Goal: Task Accomplishment & Management: Complete application form

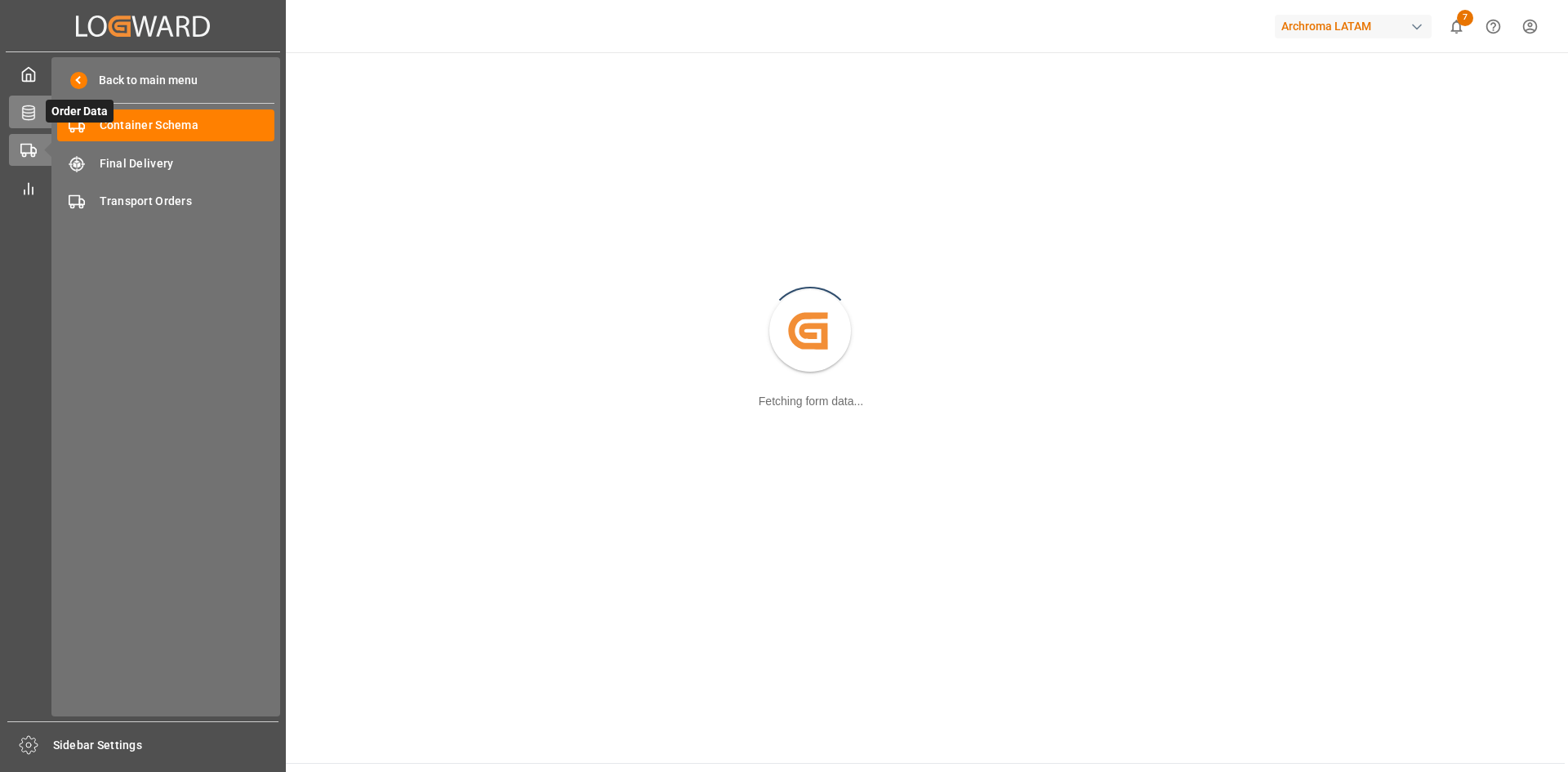
click at [26, 106] on icon at bounding box center [28, 112] width 13 height 15
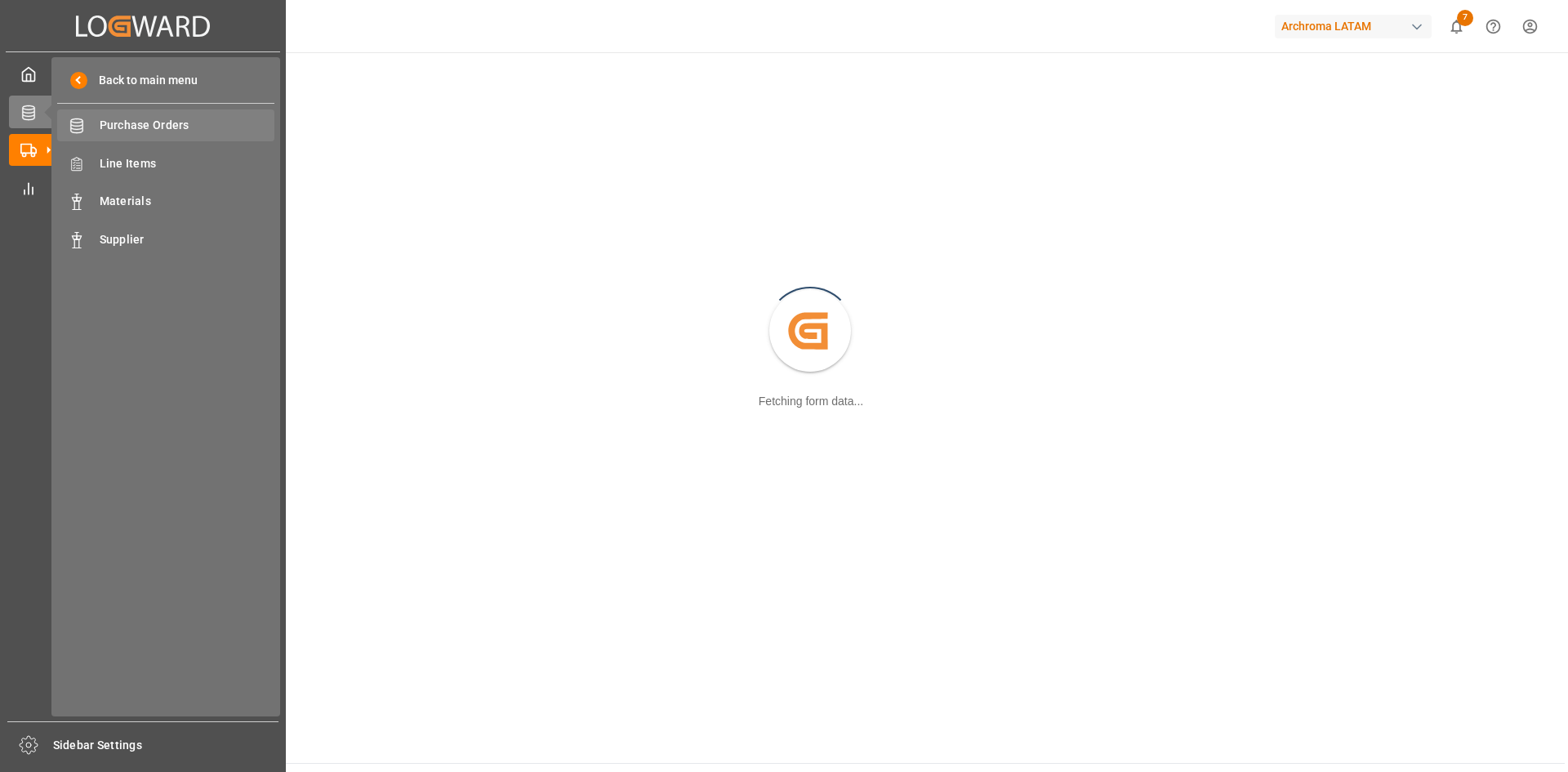
click at [123, 127] on span "Purchase Orders" at bounding box center [188, 125] width 176 height 17
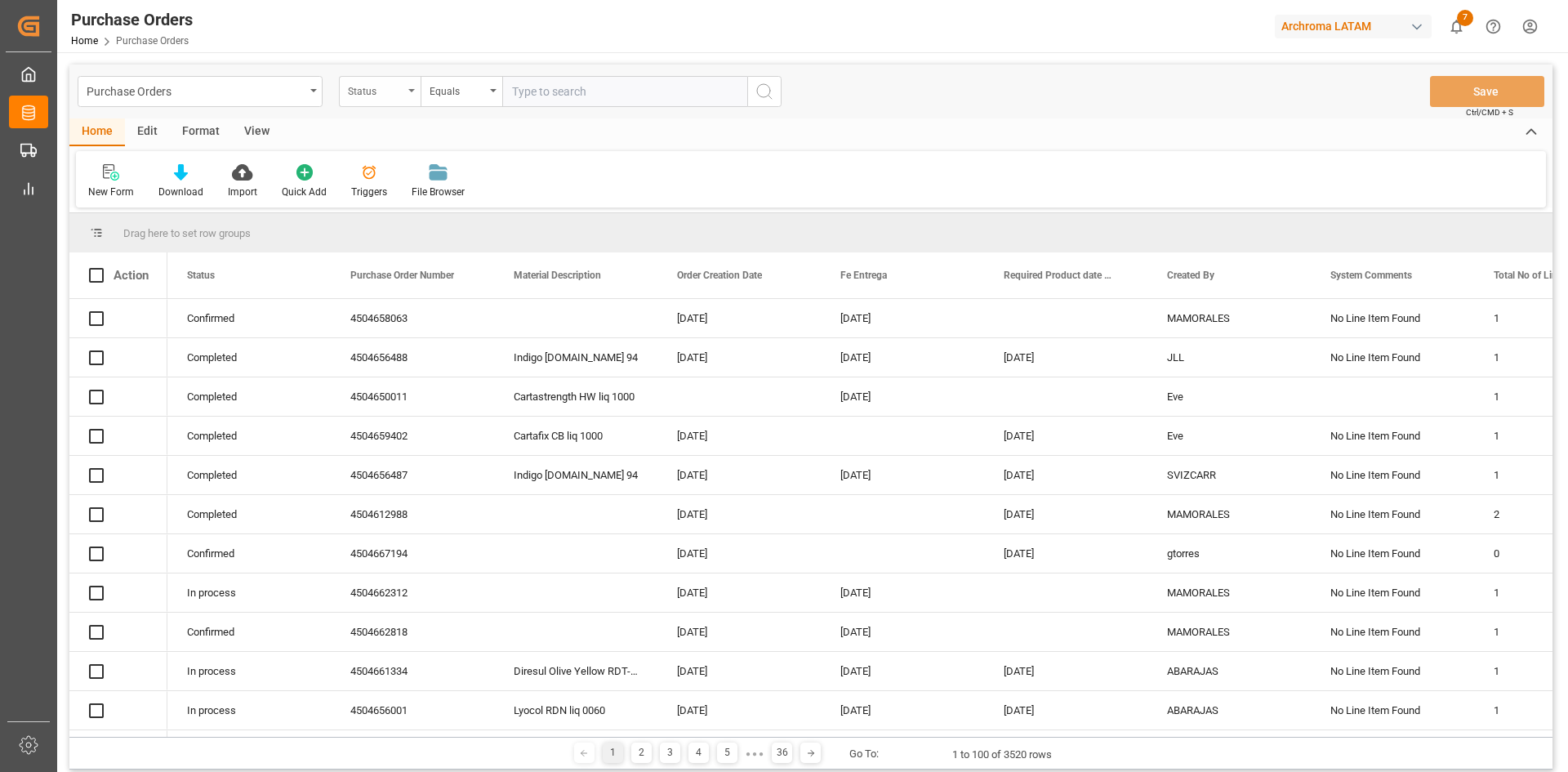
click at [404, 101] on div "Status" at bounding box center [380, 92] width 82 height 31
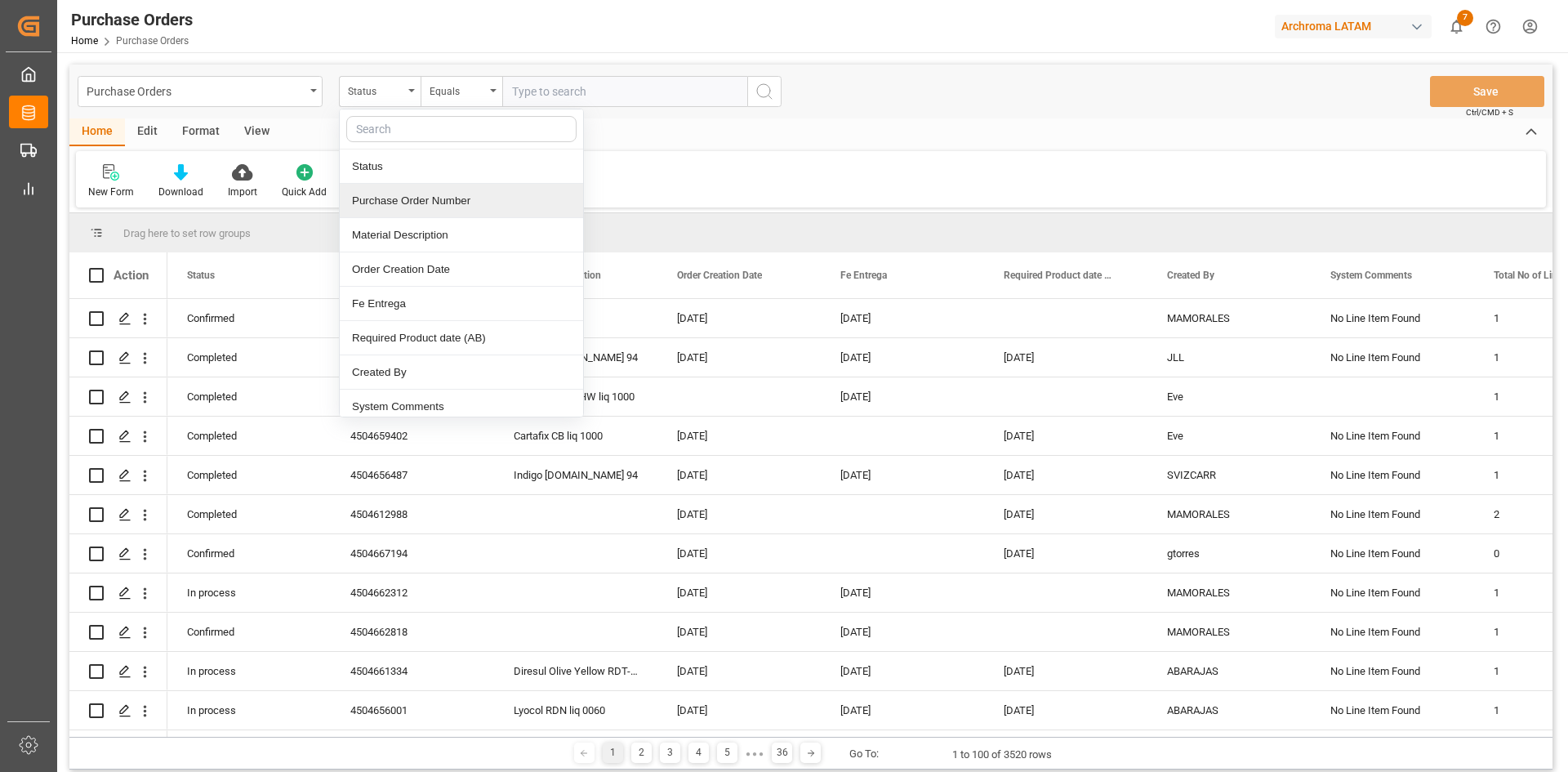
click at [464, 210] on div "Purchase Order Number" at bounding box center [462, 201] width 243 height 34
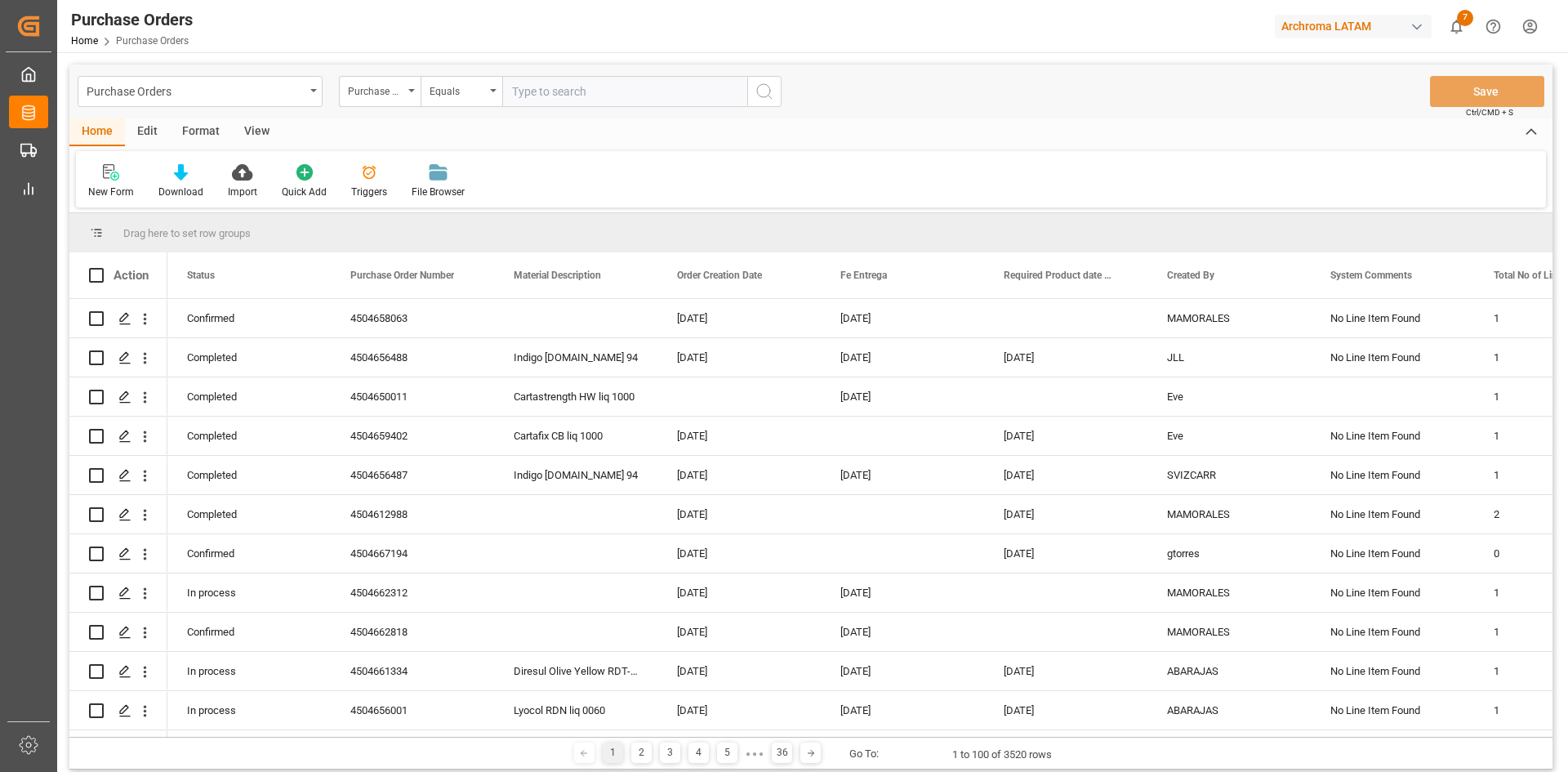
click at [576, 86] on input "text" at bounding box center [625, 92] width 245 height 31
paste input "4504655530"
type input "4504655530"
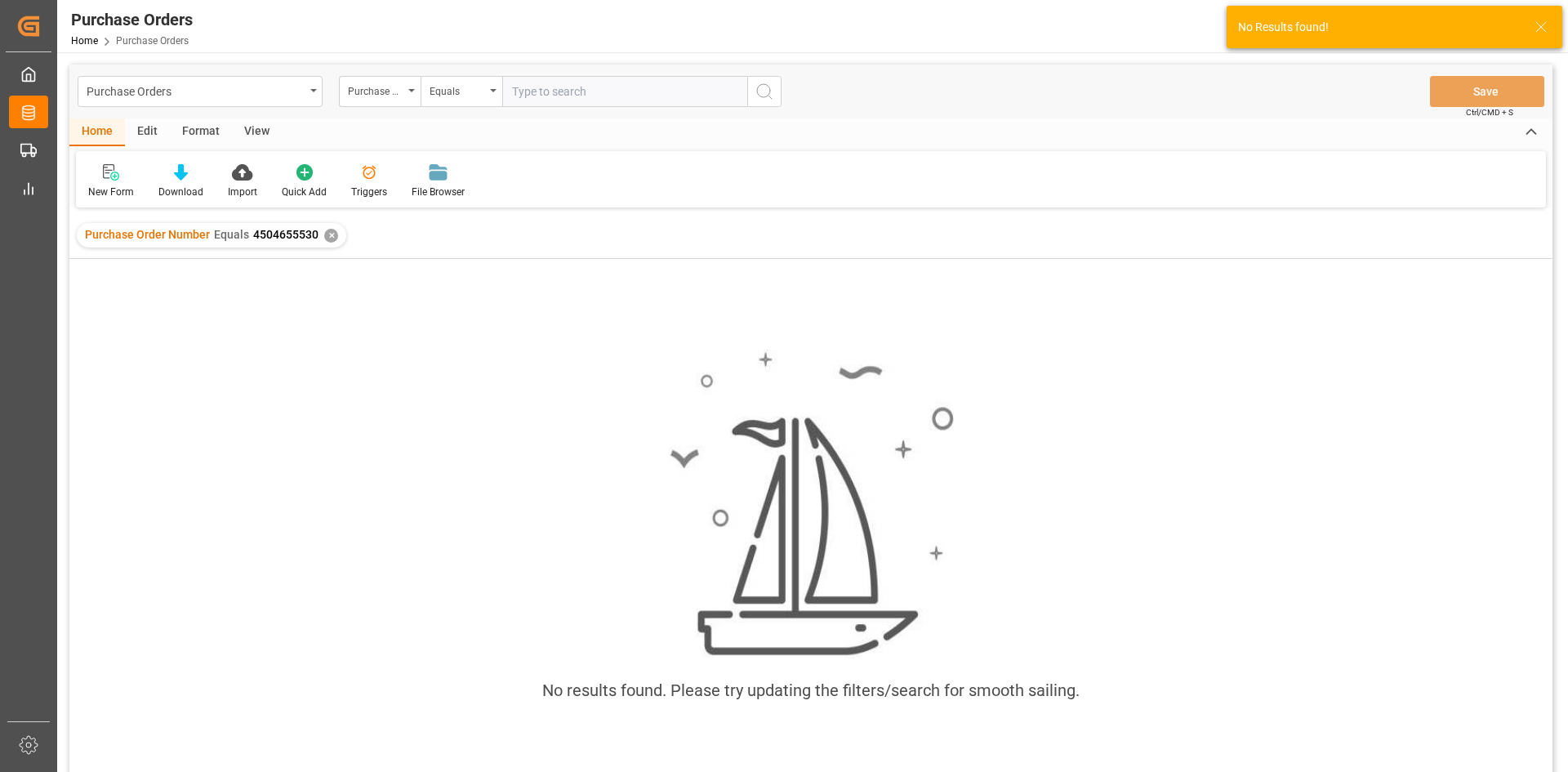
click at [332, 235] on div "✕" at bounding box center [331, 235] width 14 height 14
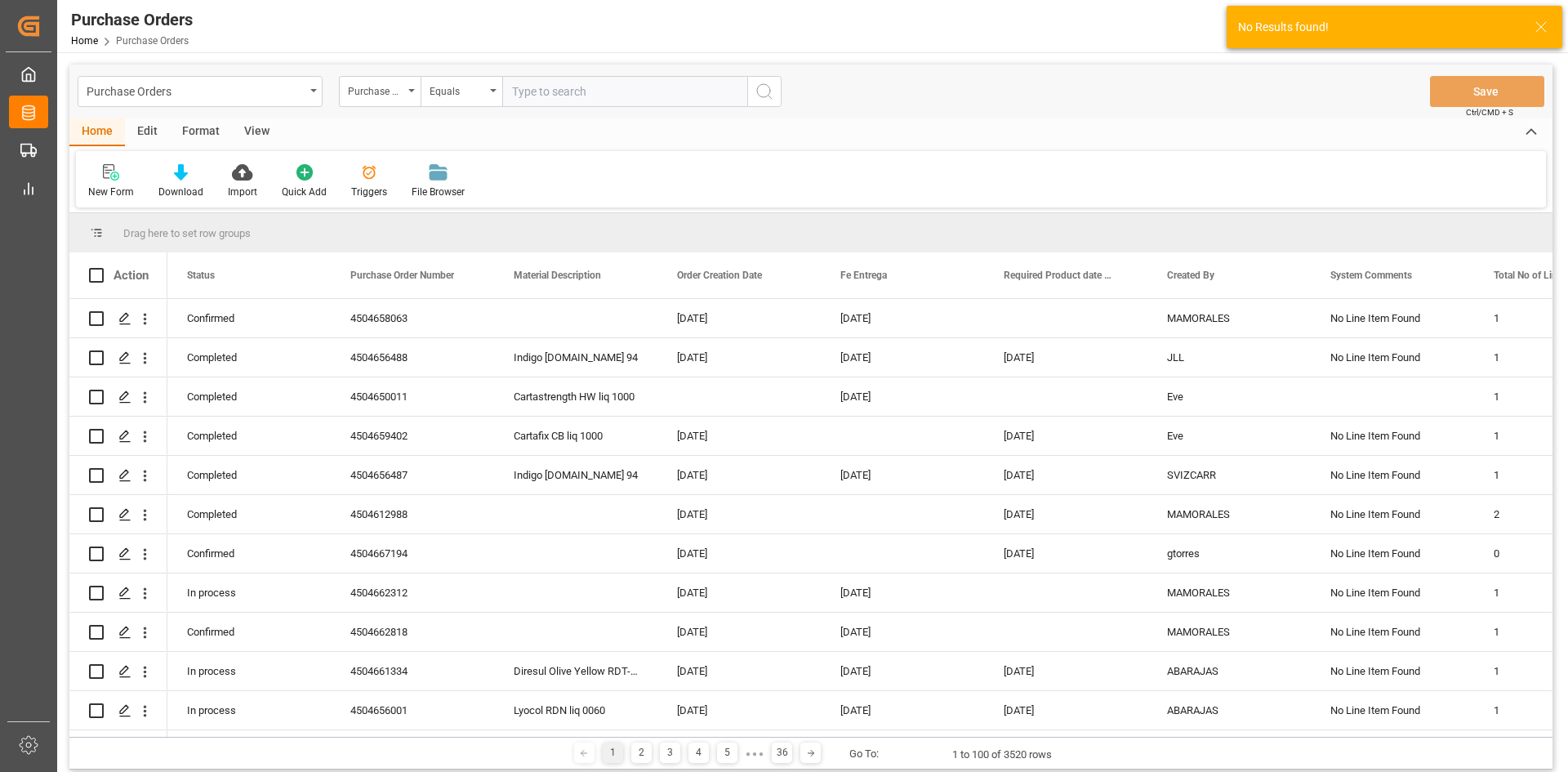
click at [536, 100] on input "text" at bounding box center [625, 92] width 245 height 31
paste input "4504655530"
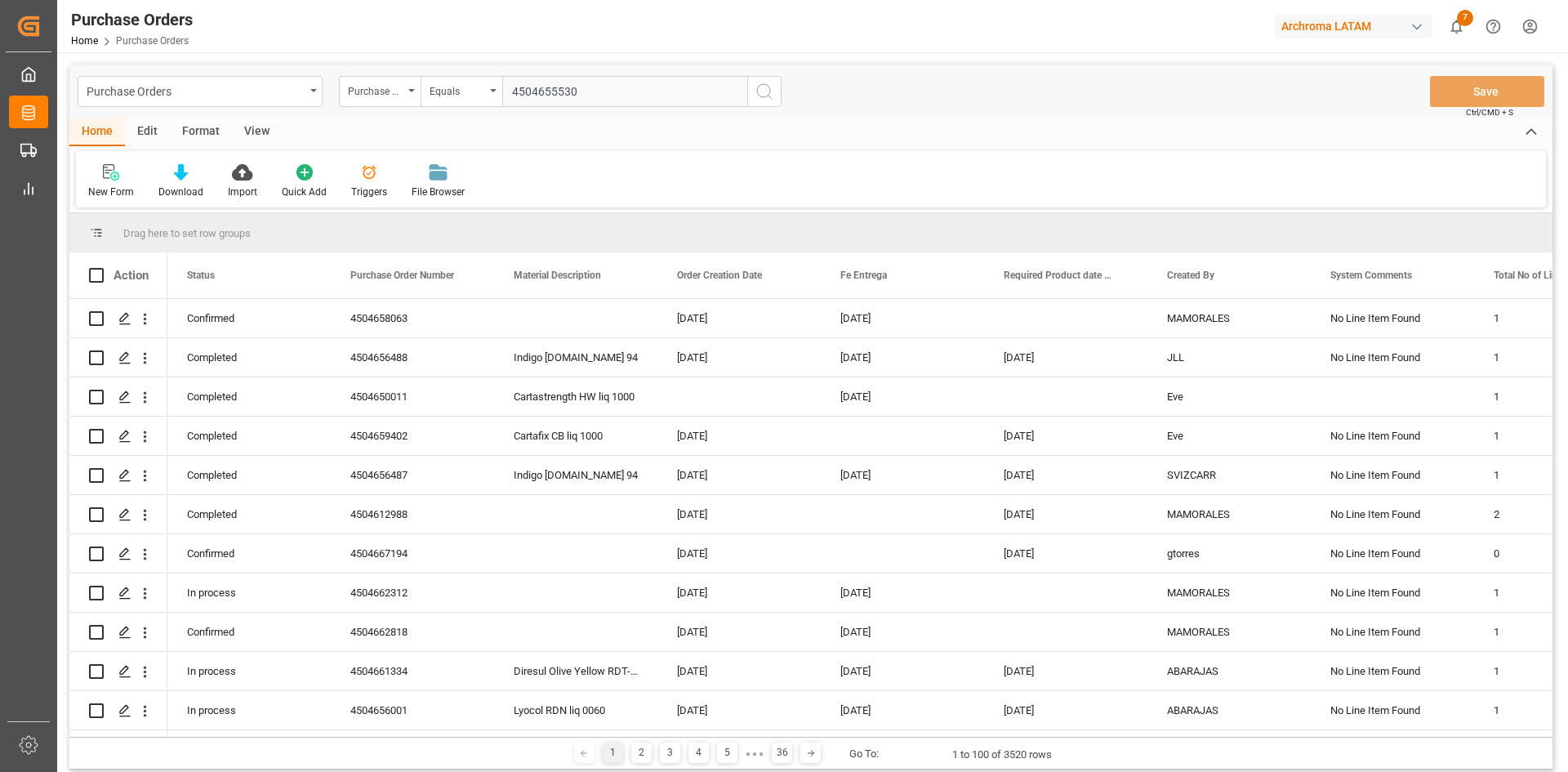
type input "4504655530"
click at [764, 97] on circle "search button" at bounding box center [764, 91] width 13 height 13
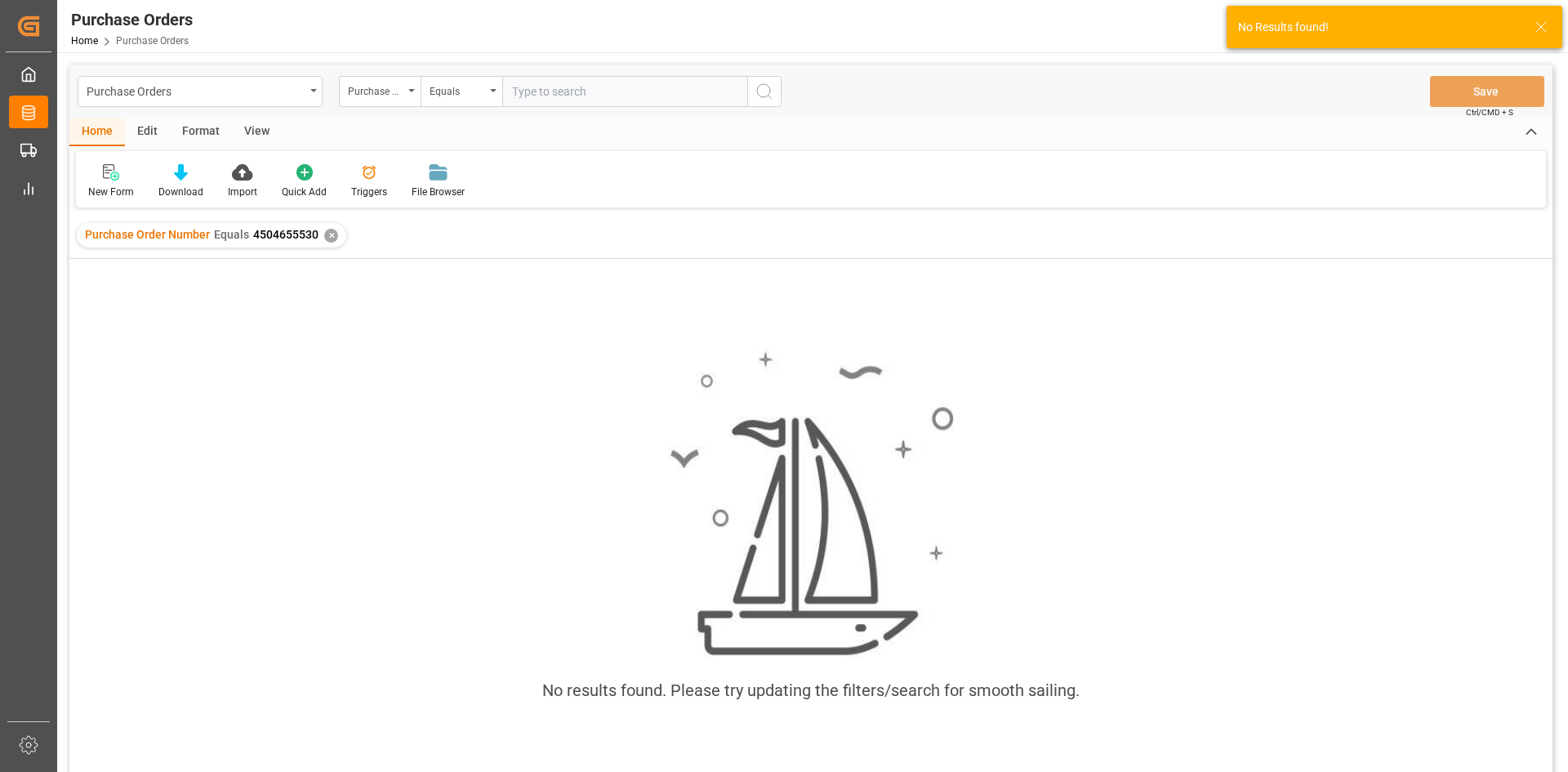
click at [328, 243] on div "Purchase Order Number Equals 4504655530 ✕" at bounding box center [211, 235] width 269 height 24
click at [331, 232] on div "✕" at bounding box center [331, 235] width 14 height 14
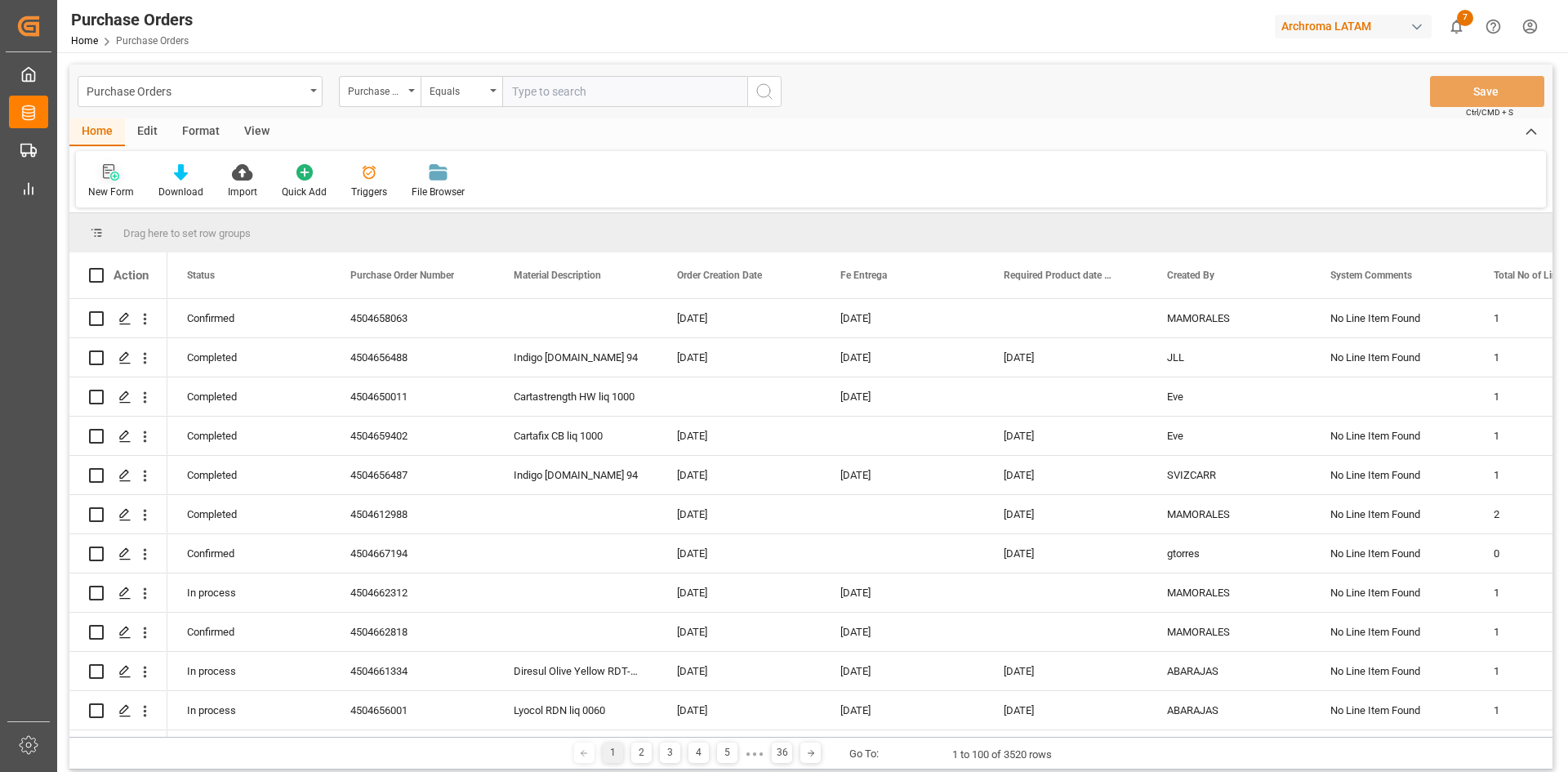
click at [110, 186] on div "New Form" at bounding box center [111, 192] width 45 height 15
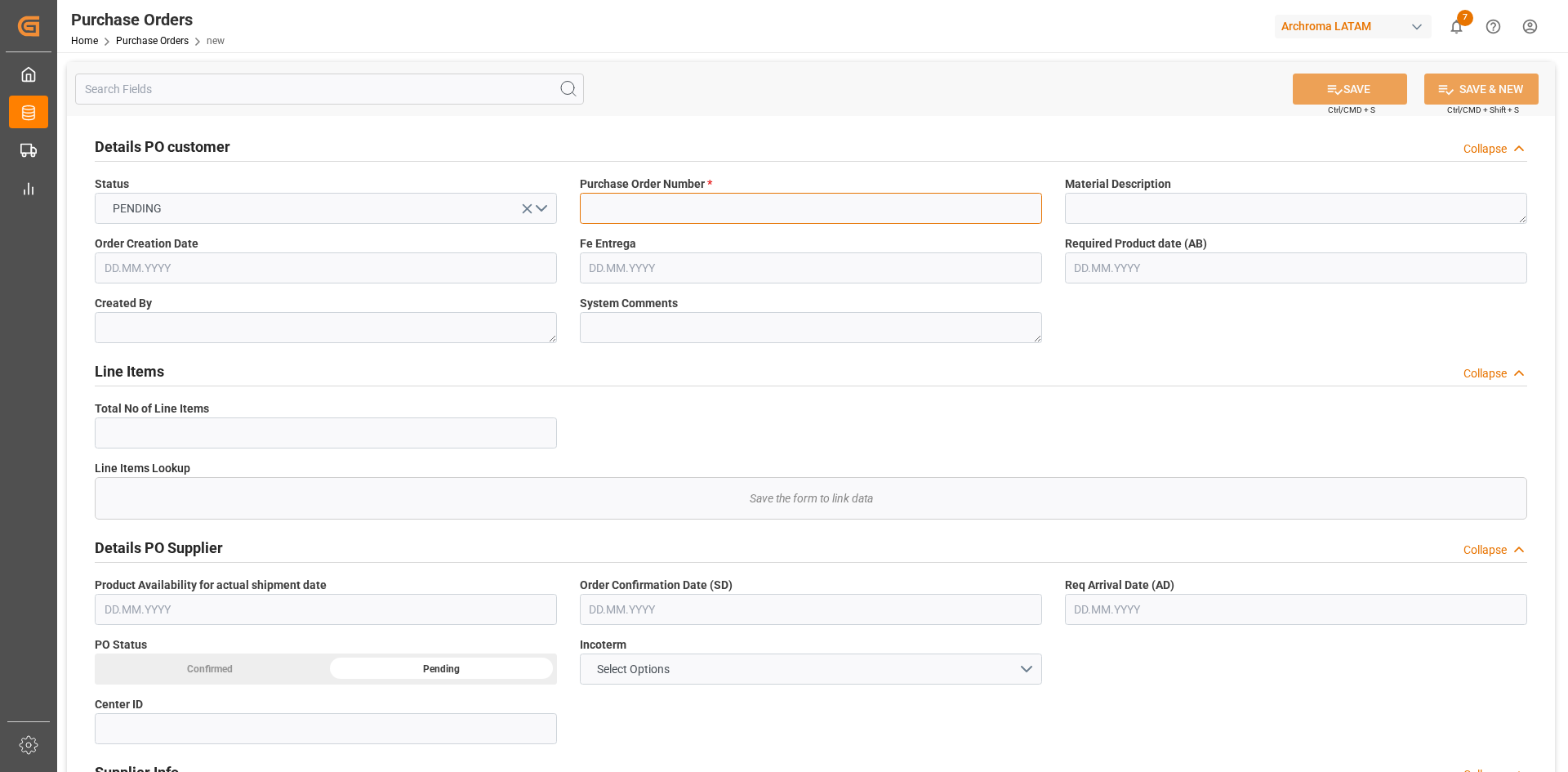
click at [615, 207] on input at bounding box center [811, 209] width 463 height 31
paste input "4504655530"
type input "4504655530"
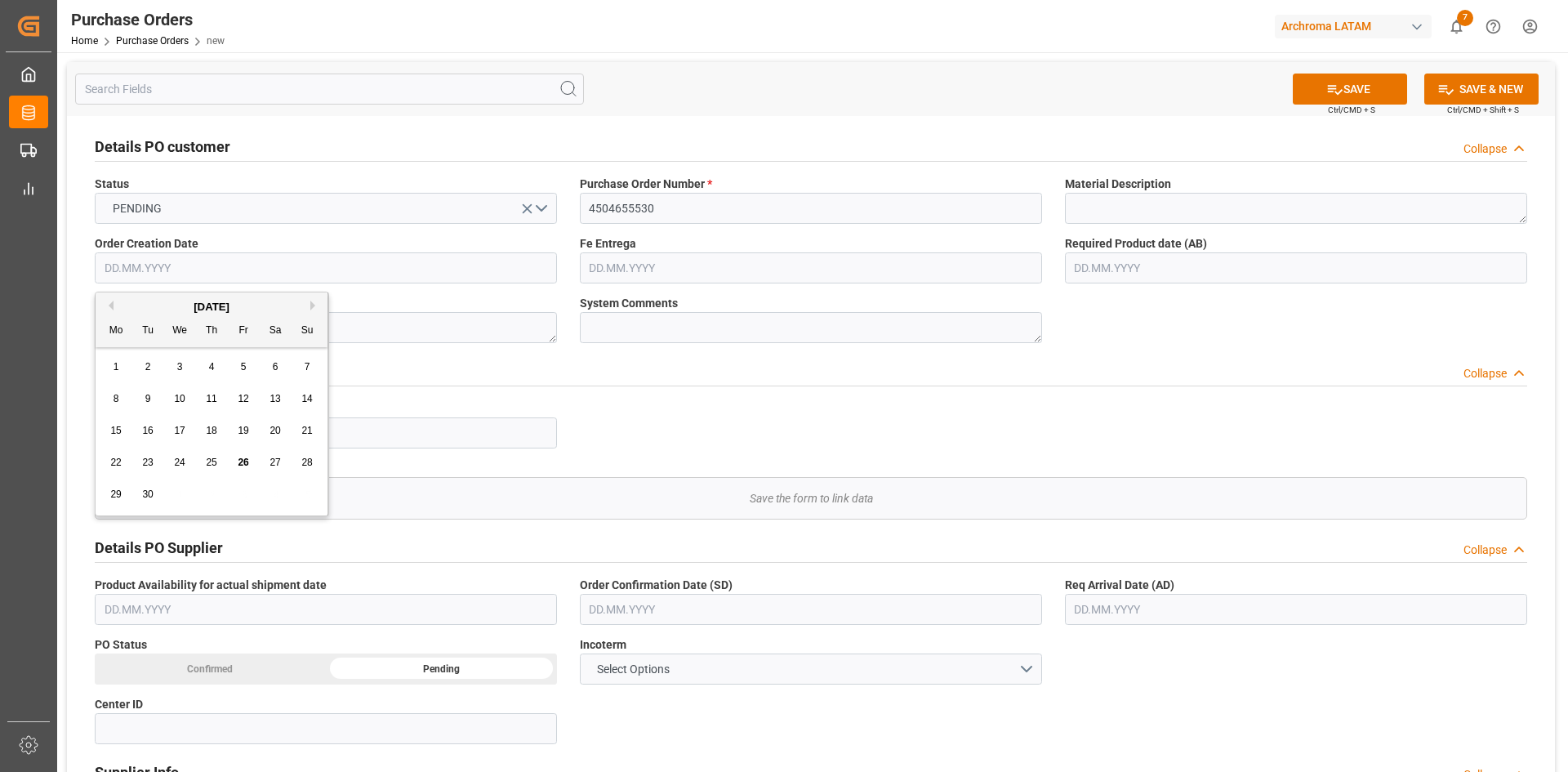
click at [386, 282] on input "text" at bounding box center [326, 268] width 463 height 31
click at [105, 301] on button "Previous Month" at bounding box center [108, 305] width 10 height 10
click at [205, 434] on div "14" at bounding box center [211, 432] width 21 height 20
type input "[DATE]"
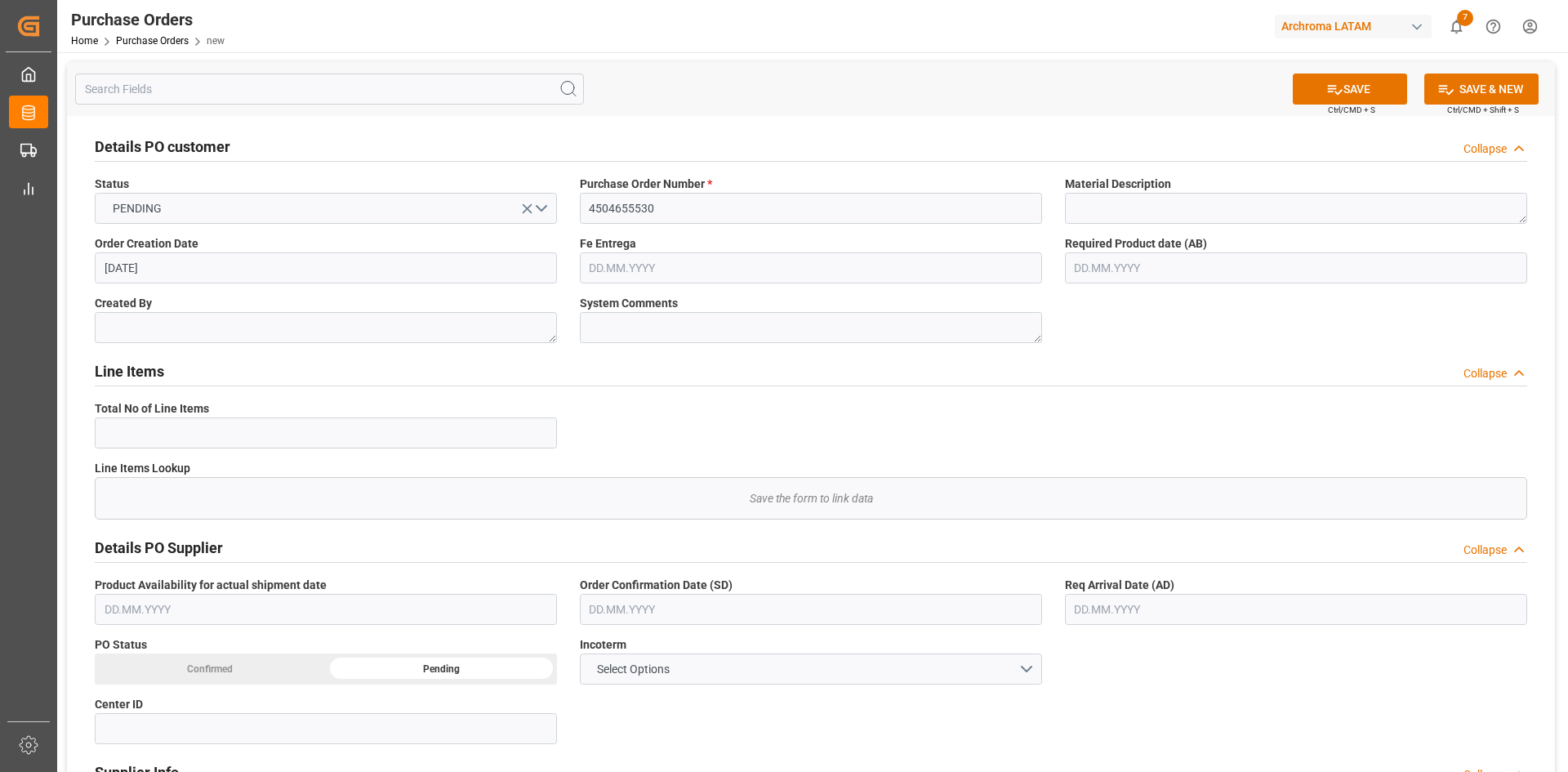
click at [769, 264] on input "text" at bounding box center [811, 268] width 463 height 31
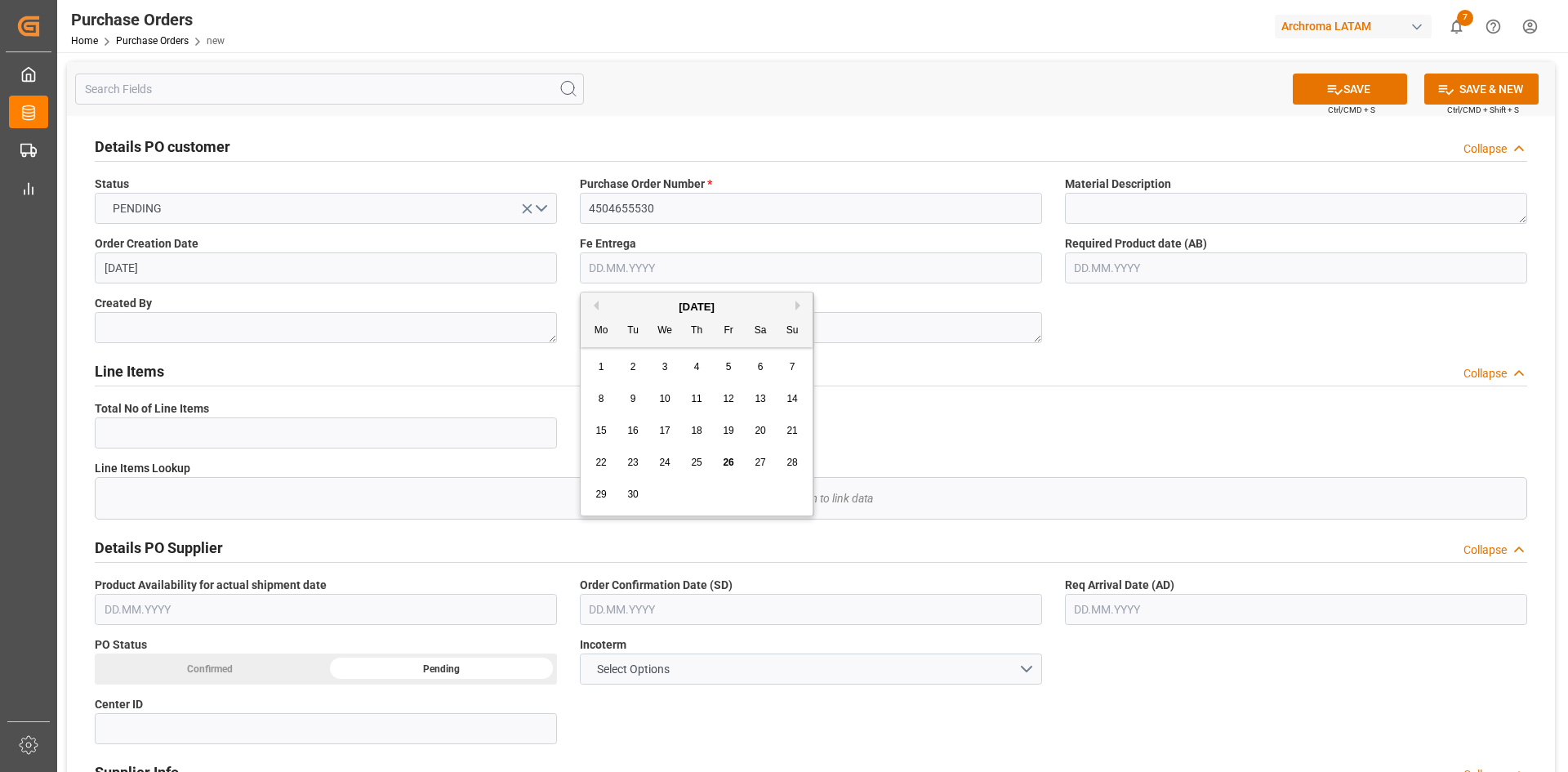
click at [615, 305] on div "September 2025" at bounding box center [696, 308] width 232 height 16
click at [597, 362] on div "1" at bounding box center [601, 367] width 21 height 20
type input "[DATE]"
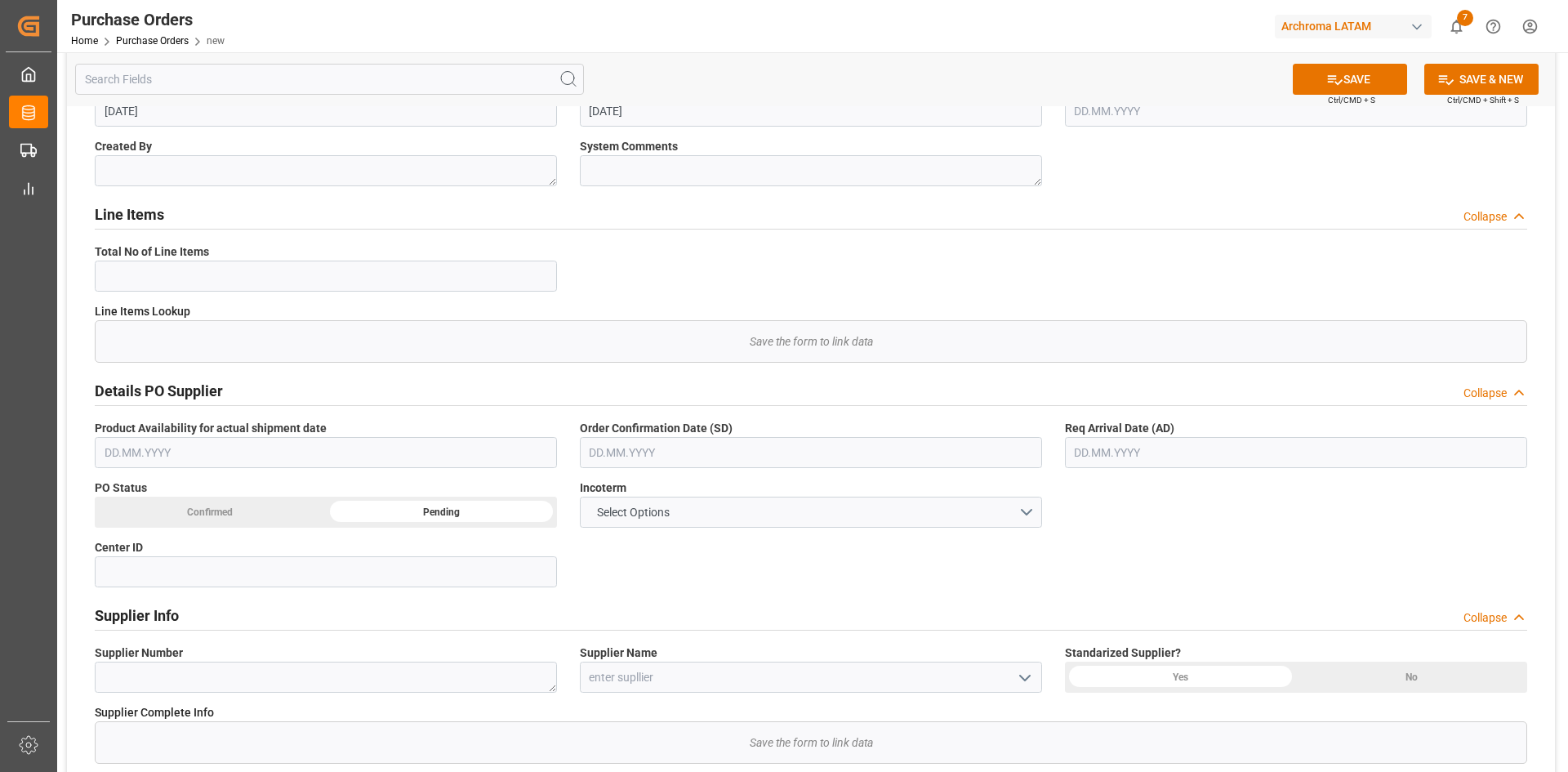
scroll to position [163, 0]
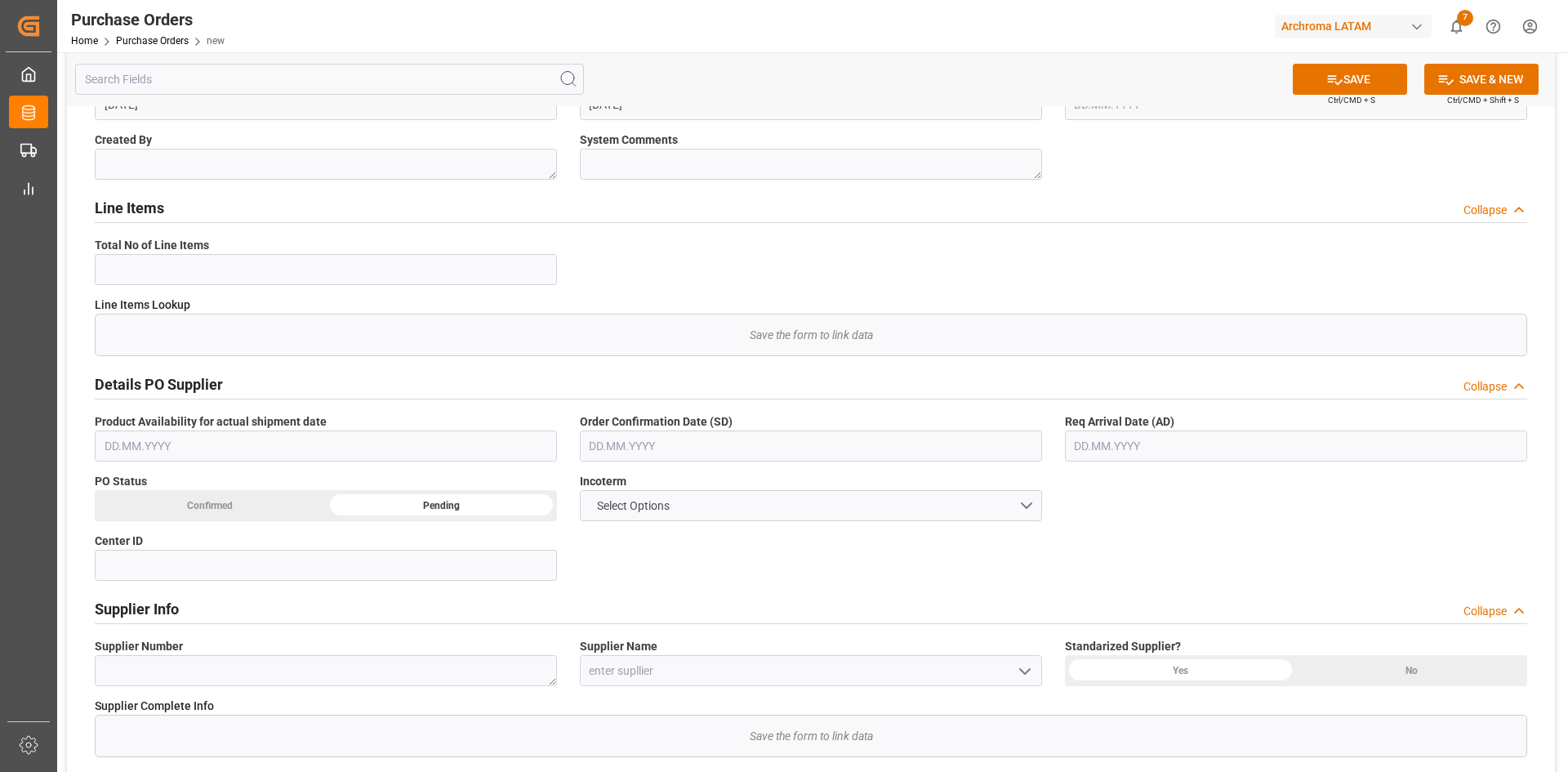
click at [240, 504] on div "Confirmed" at bounding box center [209, 505] width 231 height 31
click at [315, 455] on input "text" at bounding box center [326, 446] width 463 height 31
click at [135, 485] on div "[DATE]" at bounding box center [211, 485] width 232 height 16
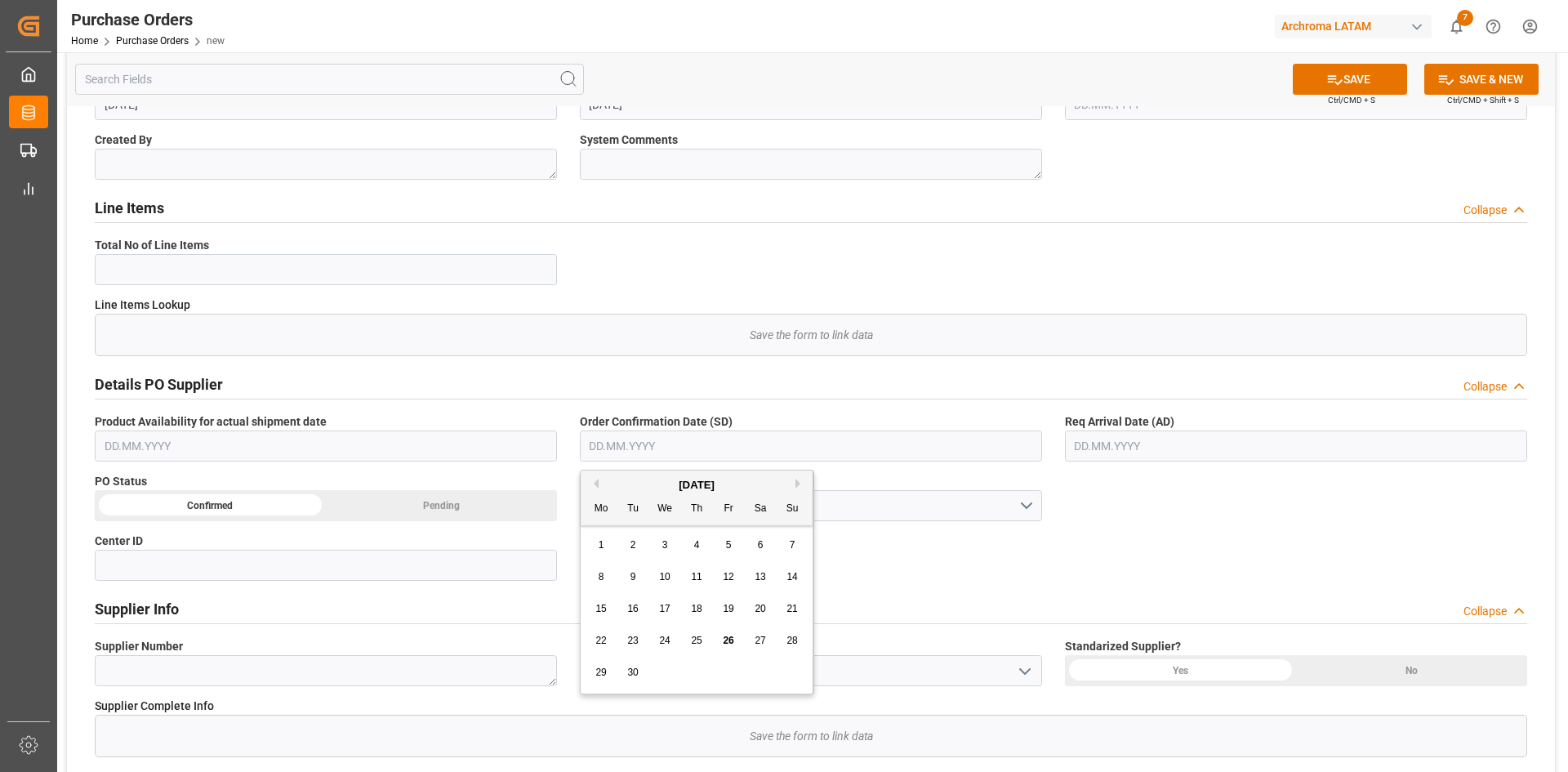
click at [778, 452] on input "text" at bounding box center [811, 446] width 463 height 31
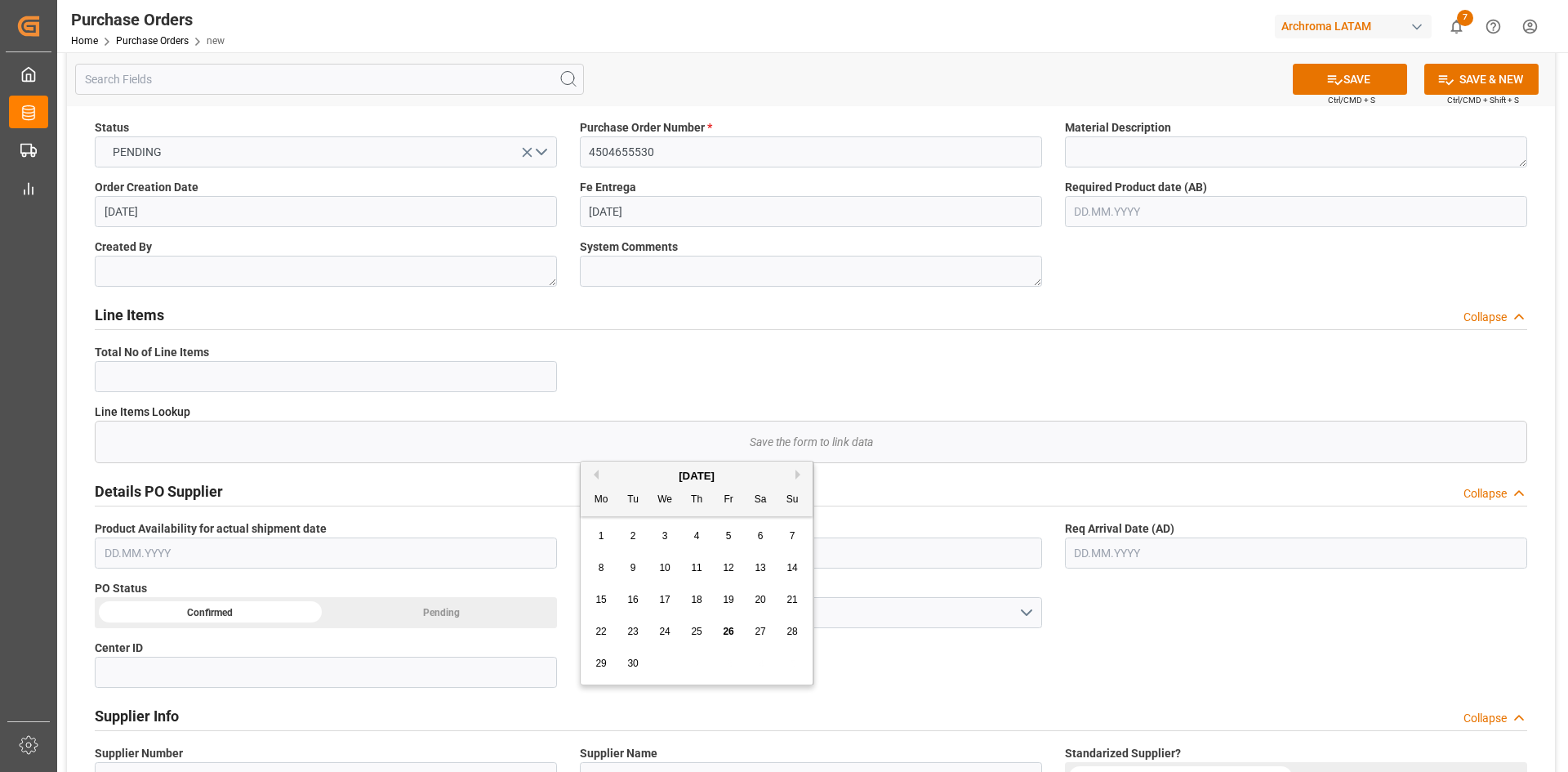
scroll to position [245, 0]
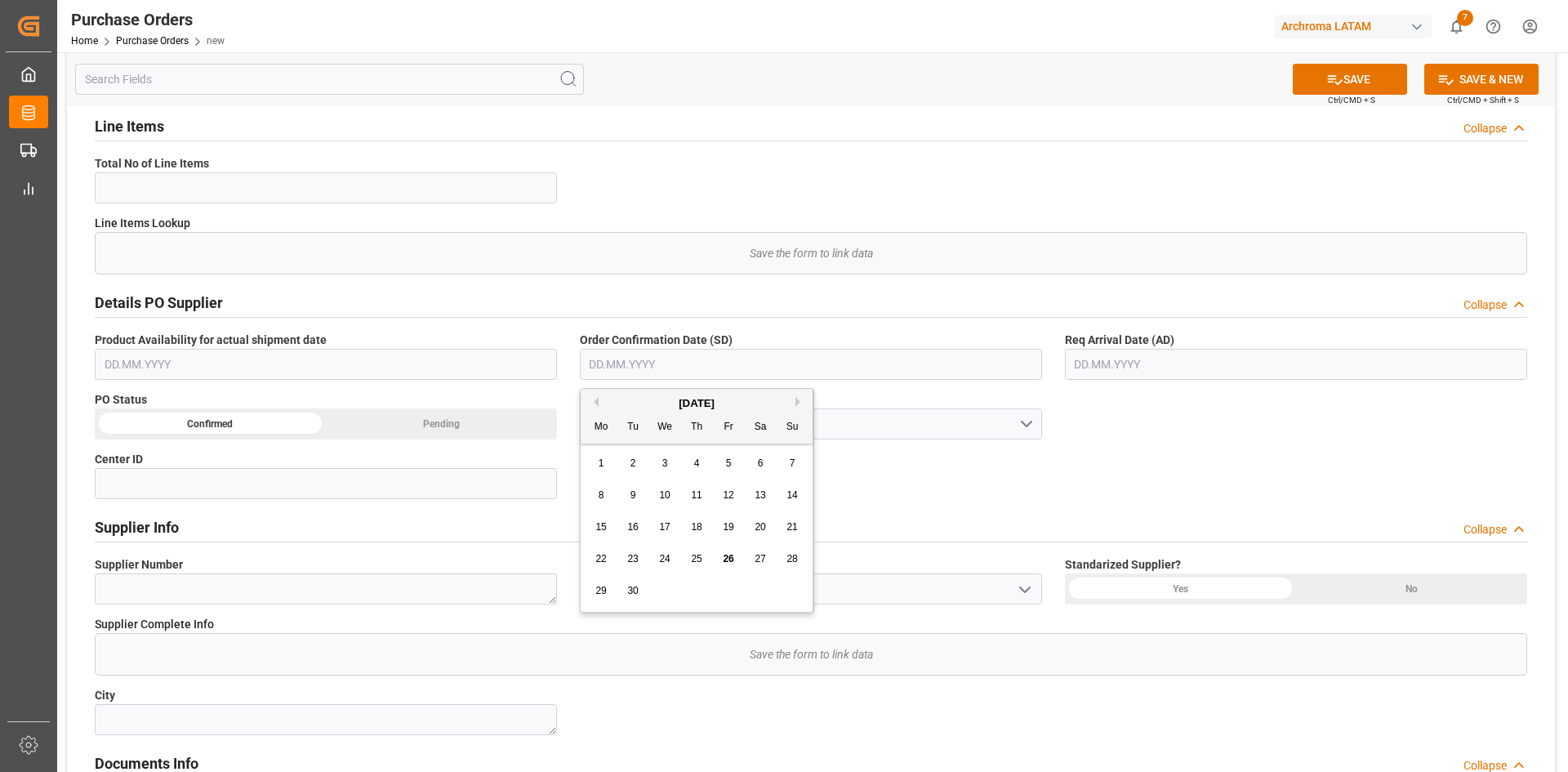
drag, startPoint x: 797, startPoint y: 403, endPoint x: 749, endPoint y: 430, distance: 55.1
click at [794, 403] on div "Previous Month Next Month September 2025 Mo Tu We Th Fr Sa Su 1 2 3 4 5 6 7 8 9…" at bounding box center [696, 501] width 234 height 225
click at [666, 492] on span "10" at bounding box center [665, 494] width 11 height 12
type input "10.09.2025"
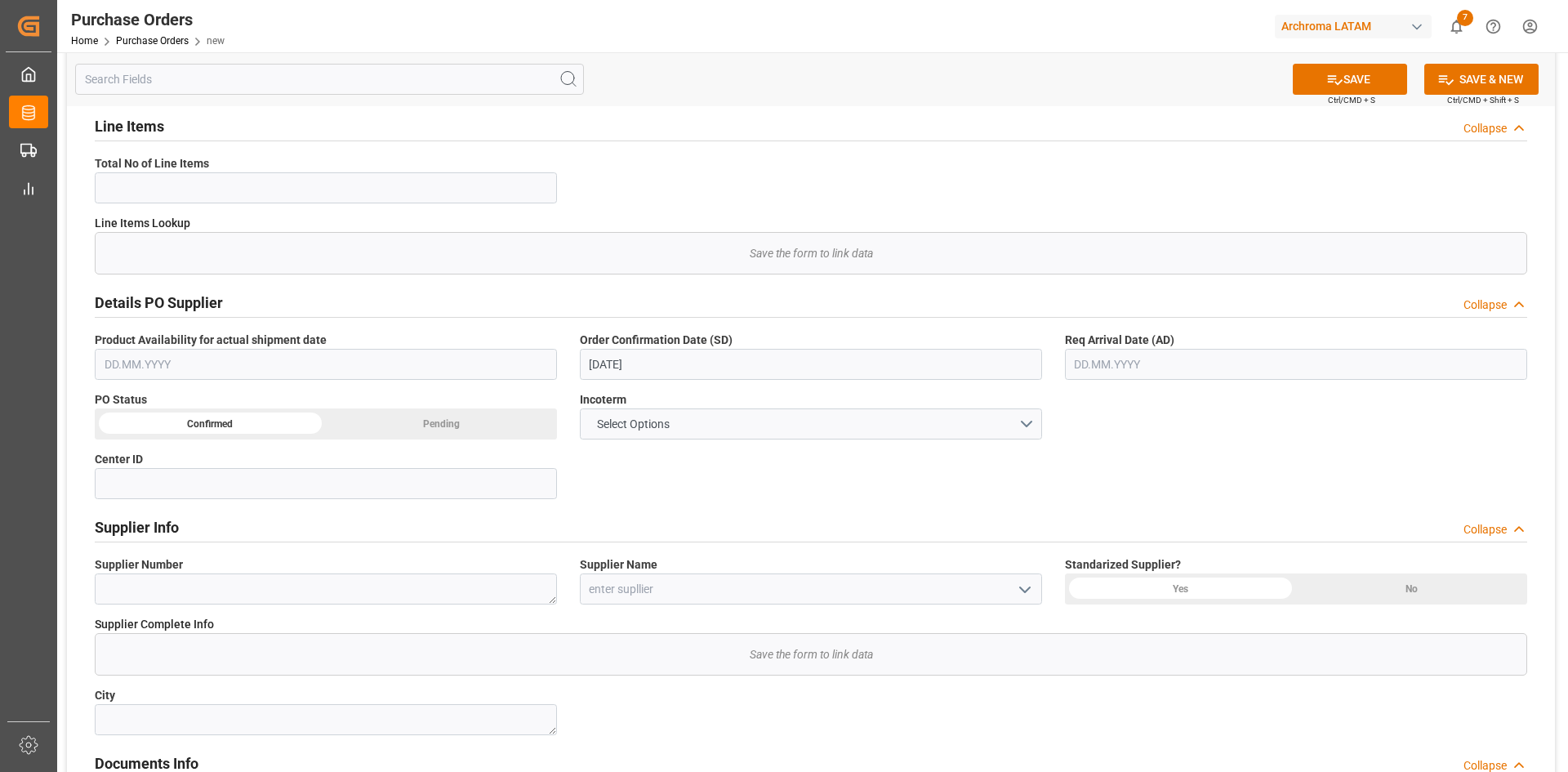
click at [1130, 366] on input "text" at bounding box center [1296, 365] width 463 height 31
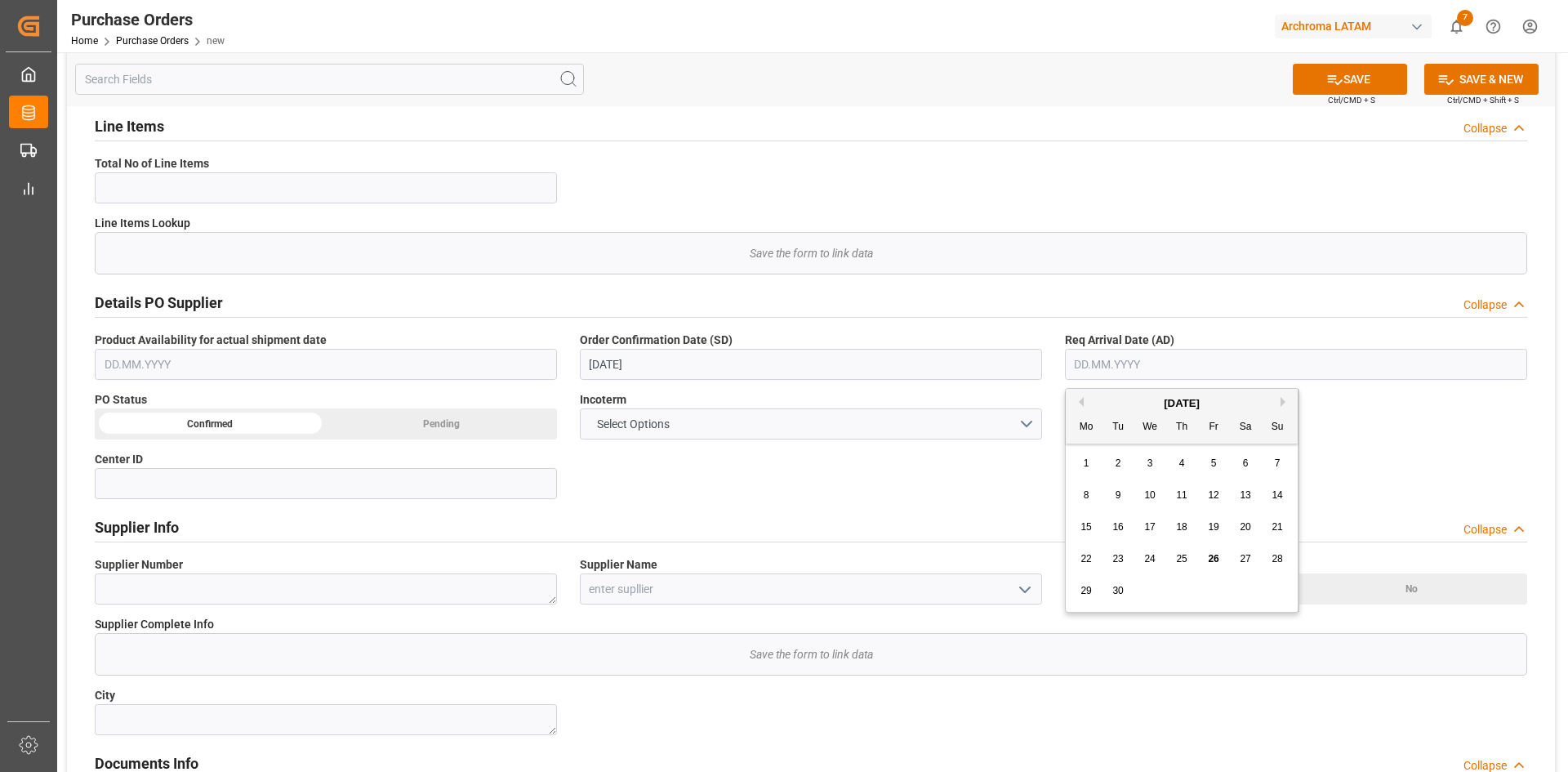
drag, startPoint x: 1122, startPoint y: 406, endPoint x: 1132, endPoint y: 406, distance: 10.0
click at [1122, 406] on div "[DATE]" at bounding box center [1182, 404] width 232 height 16
click at [1285, 406] on button "Next Month" at bounding box center [1285, 402] width 10 height 10
click at [1150, 530] on span "15" at bounding box center [1150, 527] width 11 height 12
type input "15.10.2025"
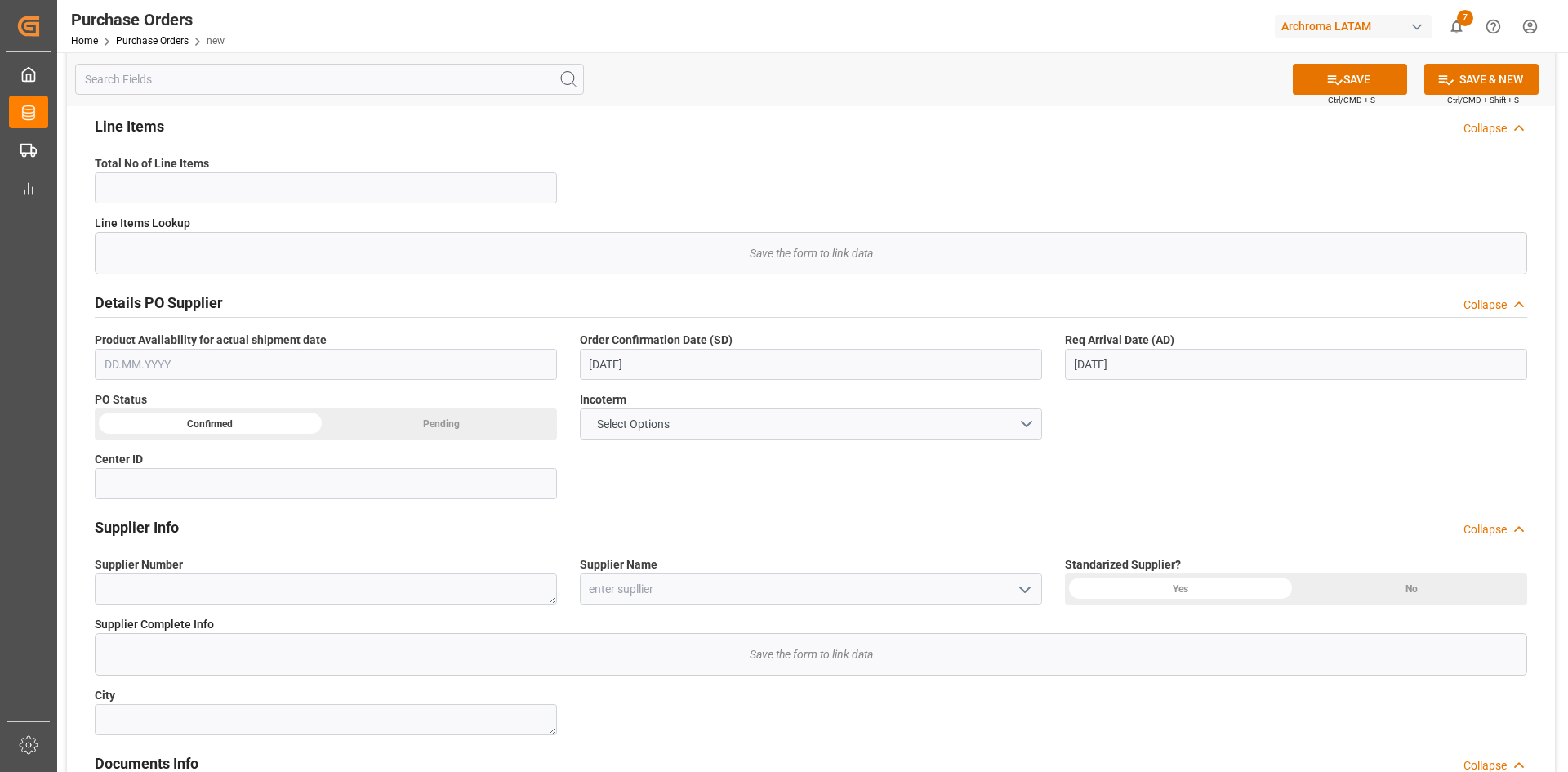
click at [275, 422] on div "Confirmed" at bounding box center [209, 424] width 231 height 31
click at [239, 493] on input at bounding box center [326, 484] width 463 height 31
type input "1"
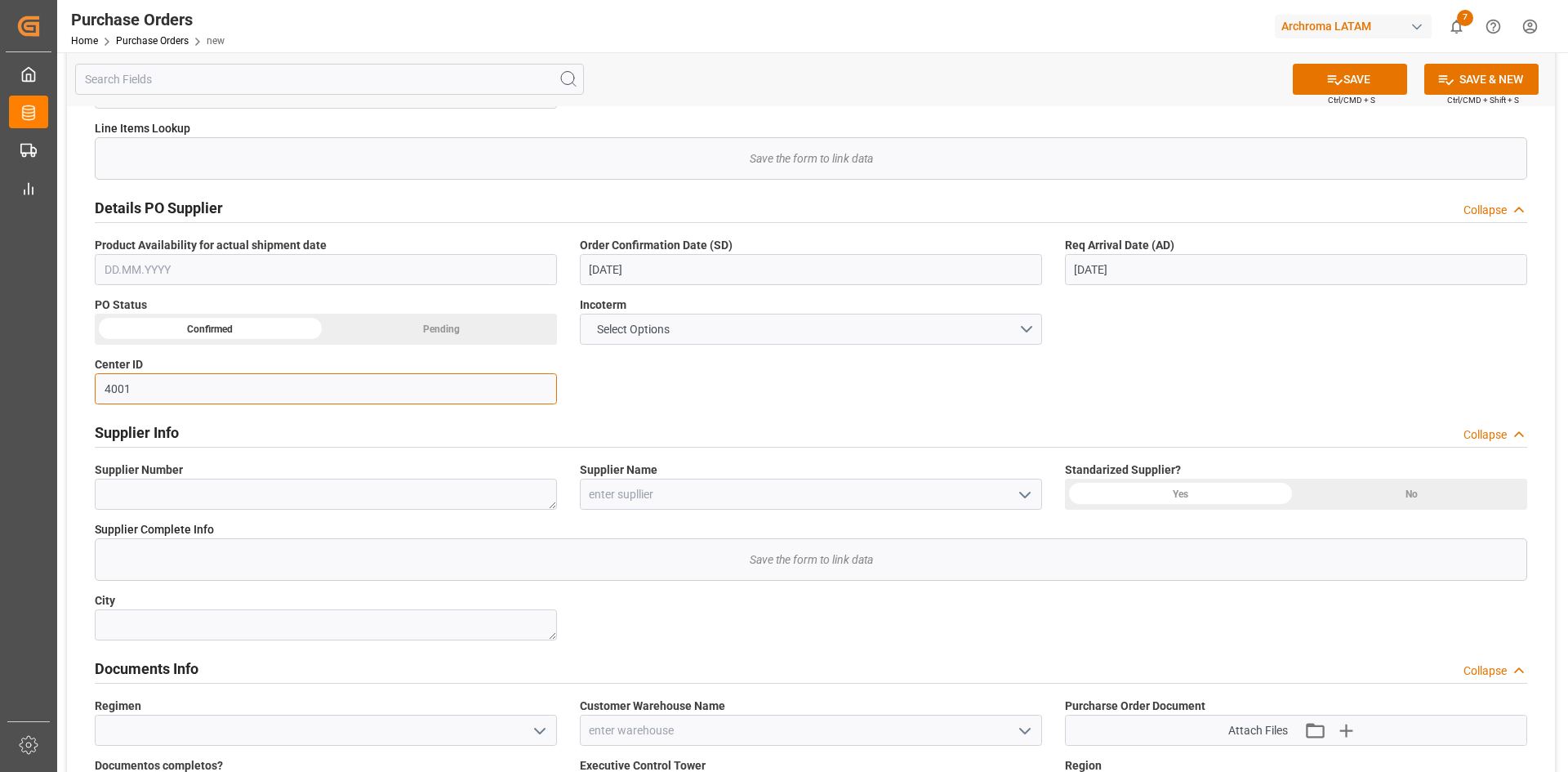
scroll to position [572, 0]
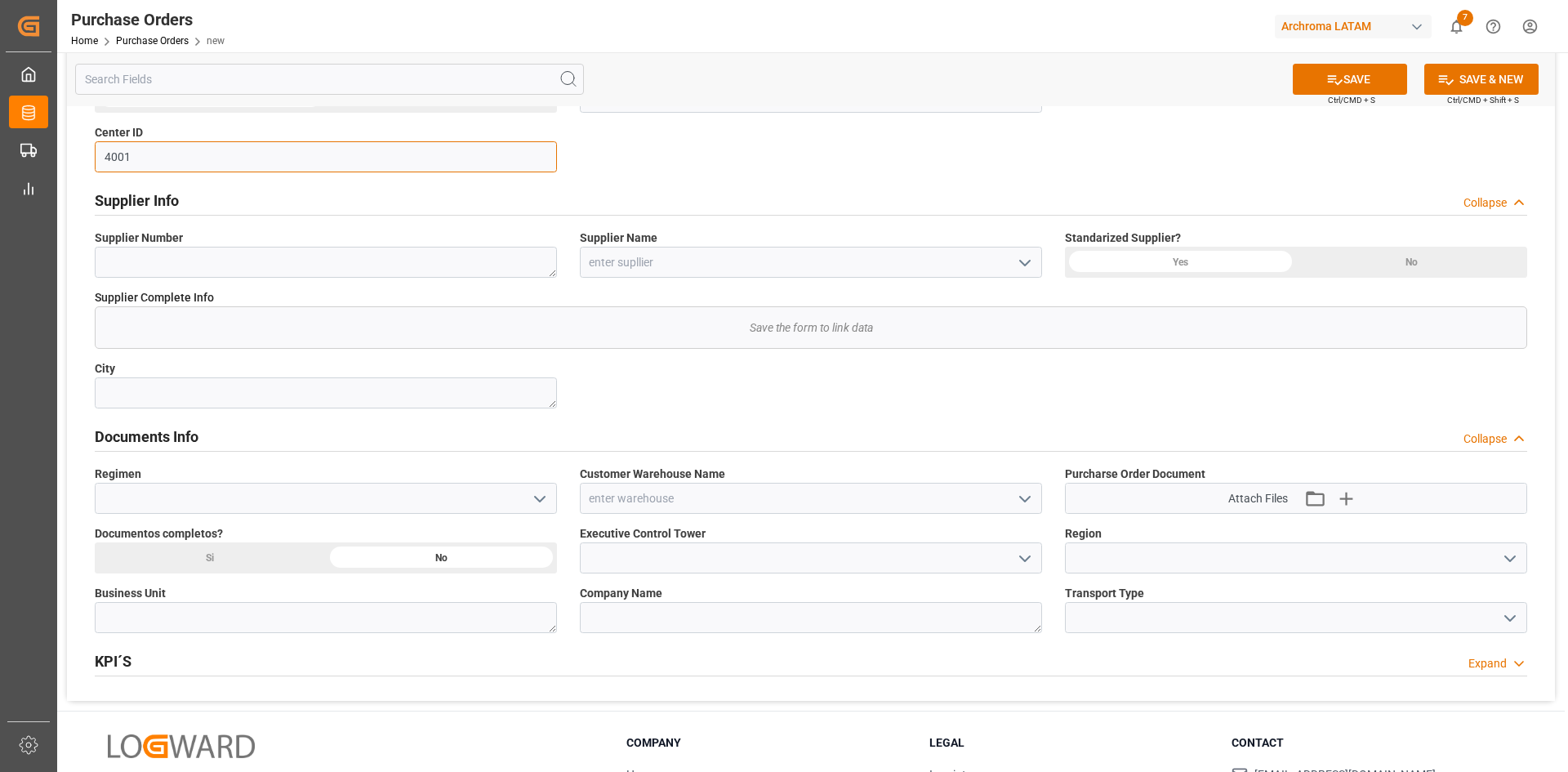
type input "4001"
click at [1021, 269] on icon "open menu" at bounding box center [1025, 263] width 20 height 20
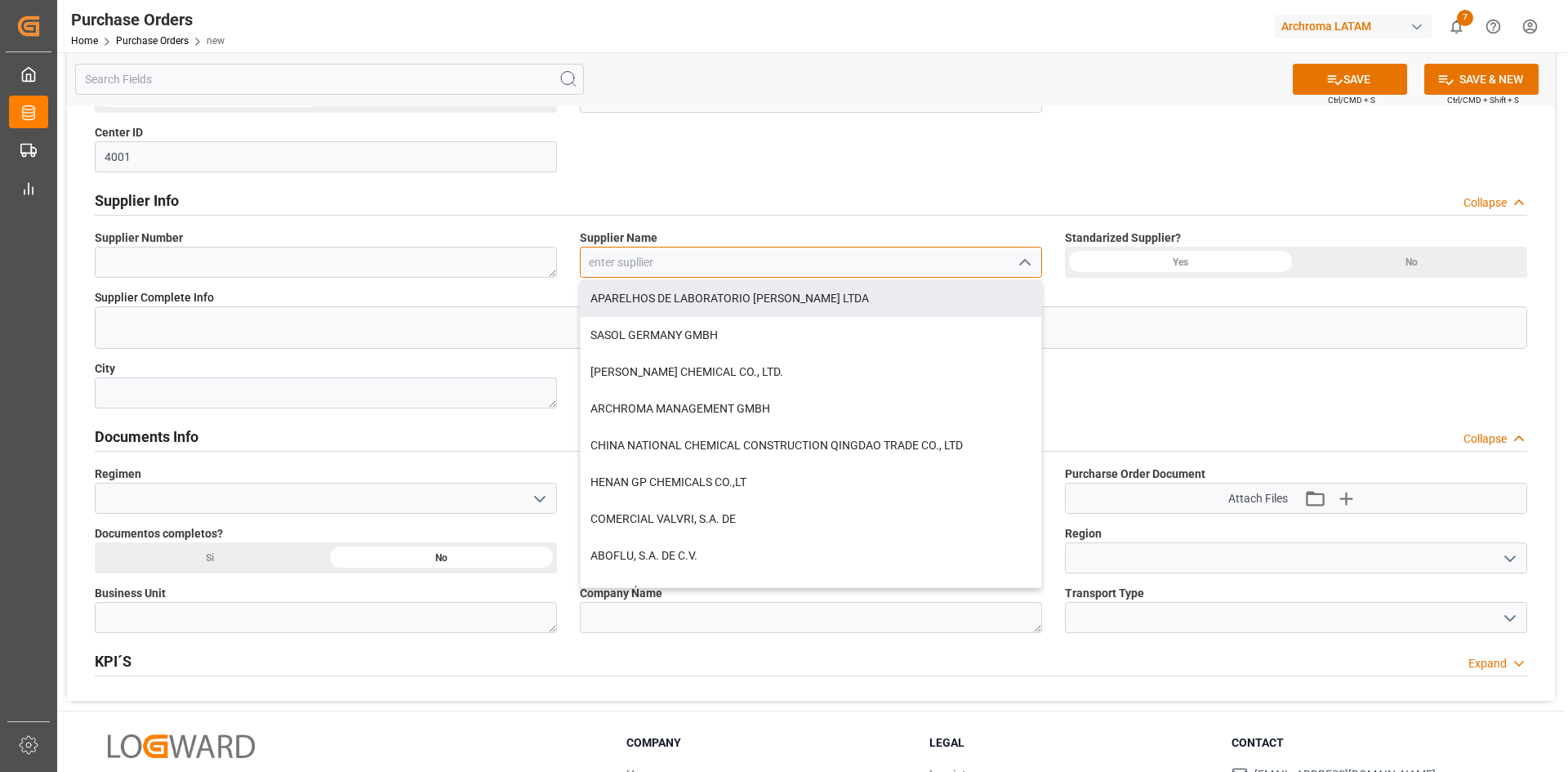
click at [849, 264] on input at bounding box center [811, 262] width 463 height 31
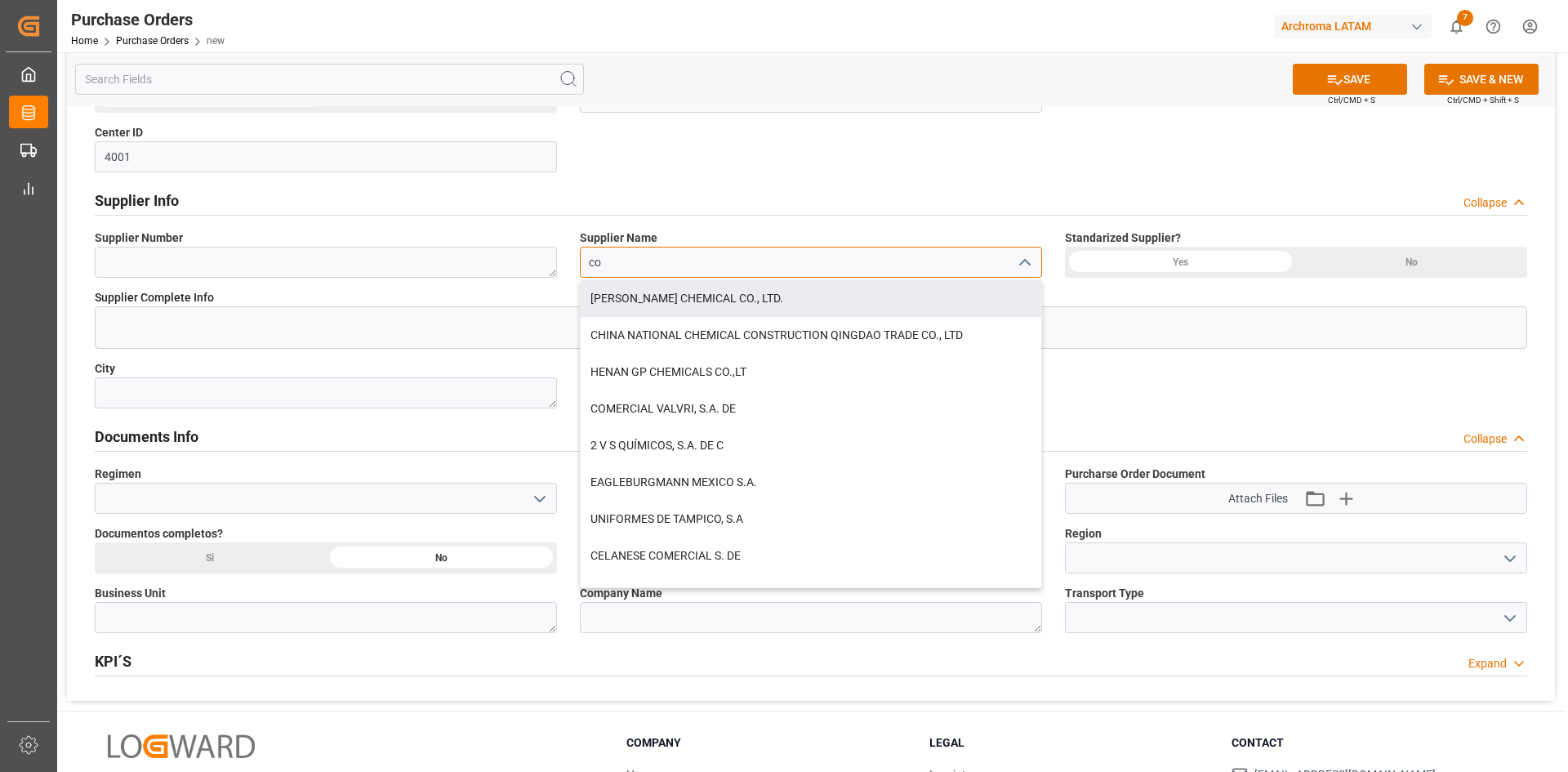
type input "c"
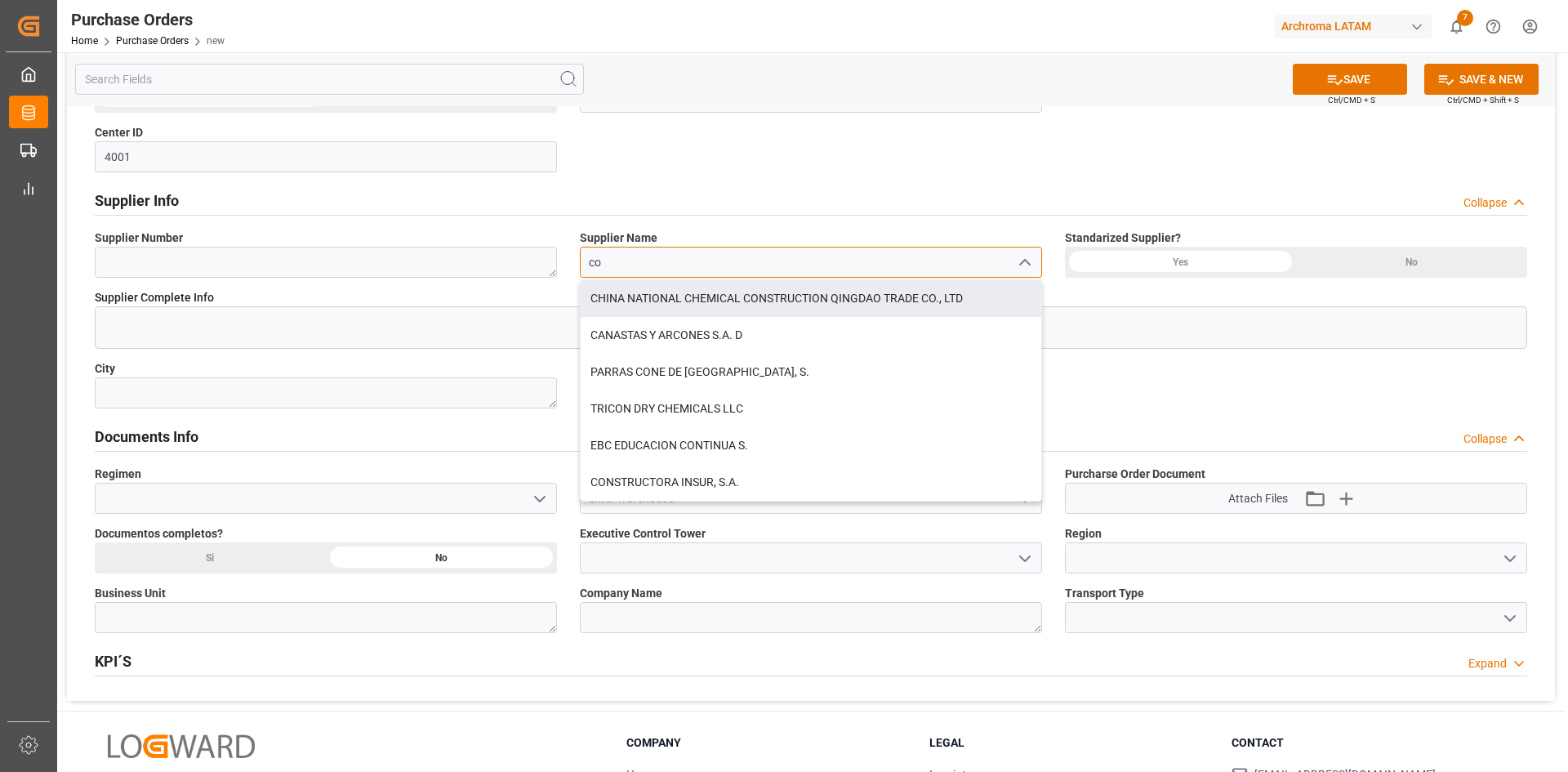
type input "c"
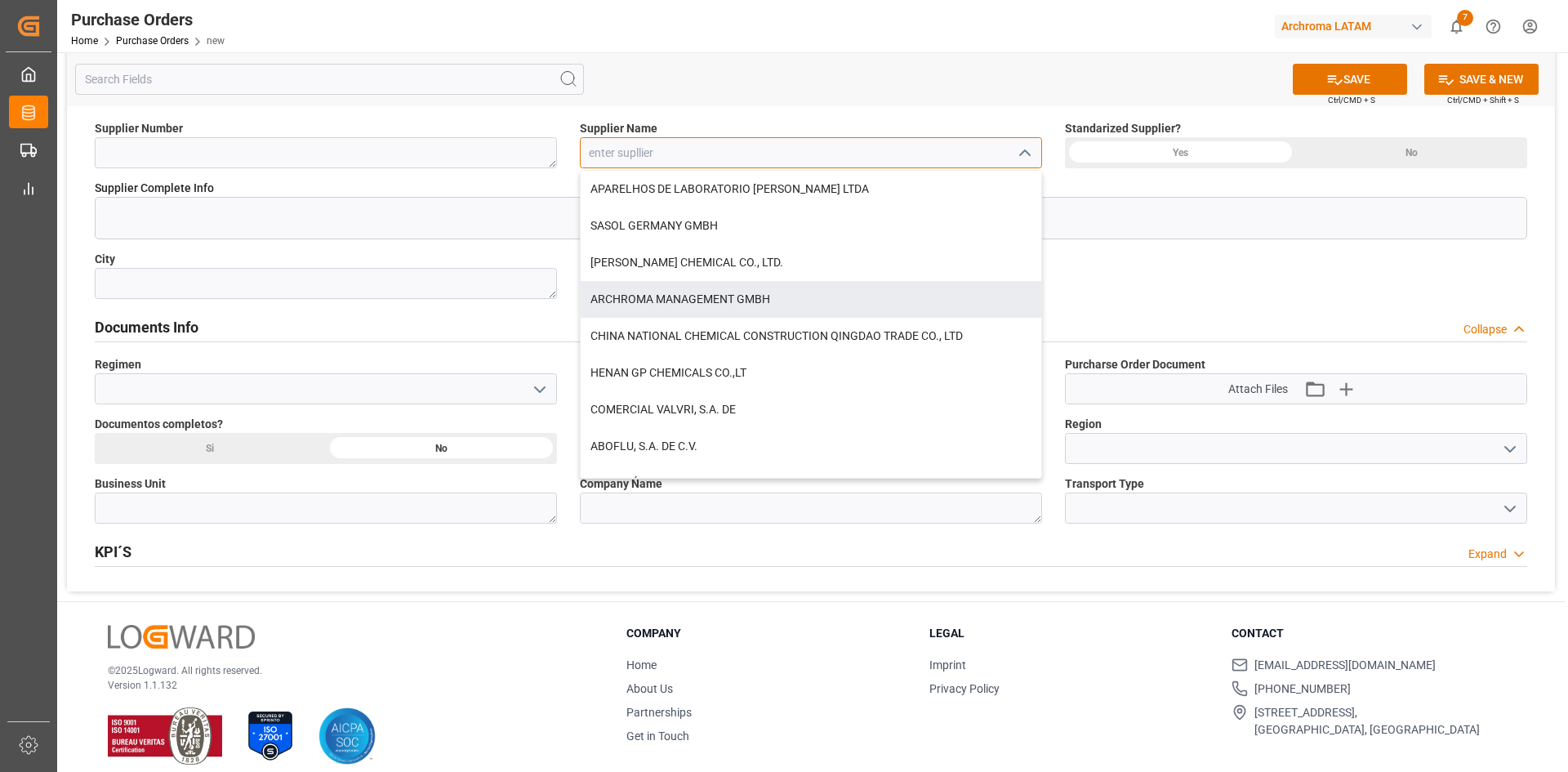
scroll to position [697, 0]
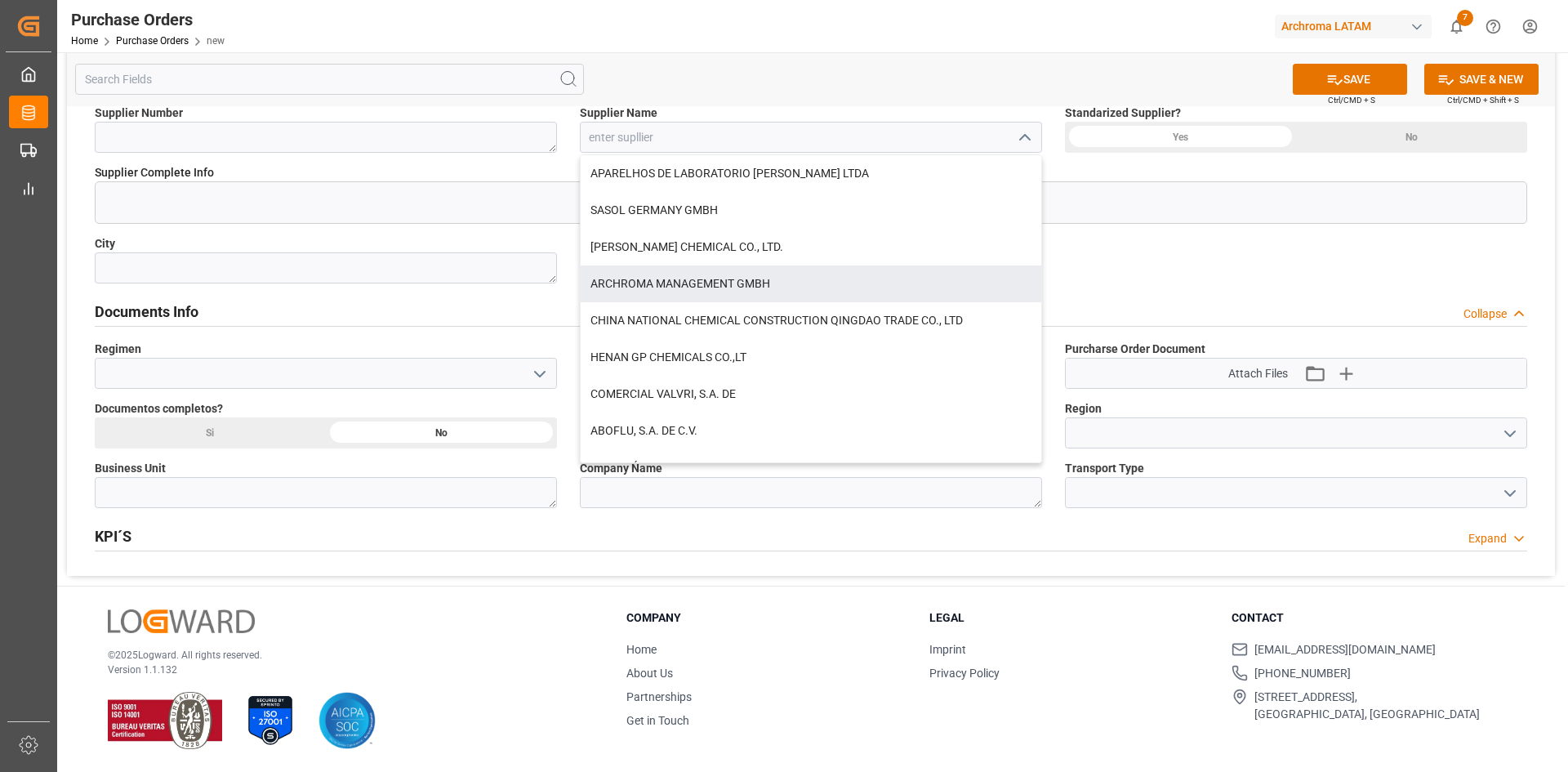
click at [530, 370] on icon "open menu" at bounding box center [540, 375] width 20 height 20
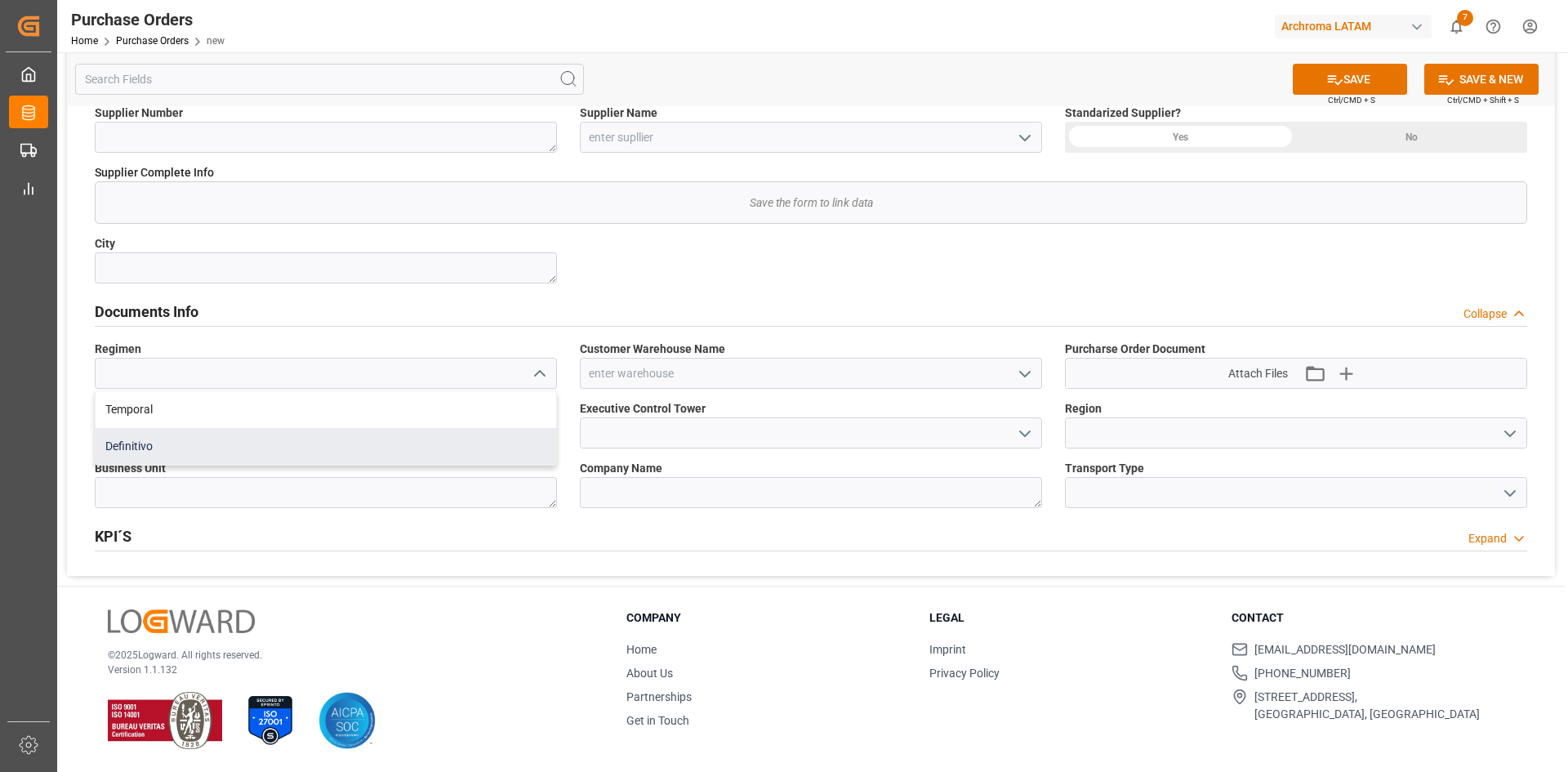
click at [151, 439] on div "Definitivo" at bounding box center [326, 446] width 461 height 37
type input "Definitivo"
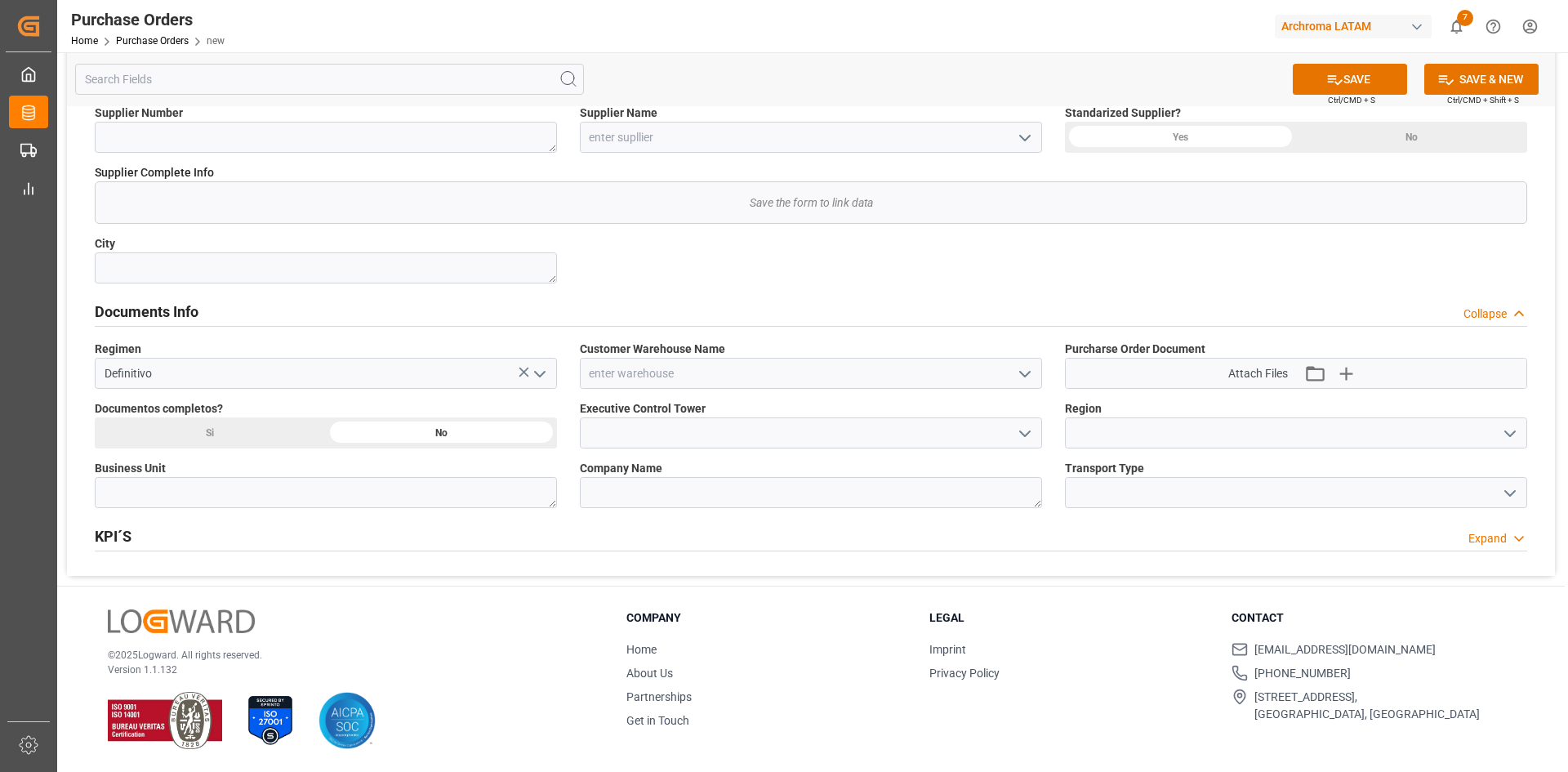
click at [1020, 378] on icon "open menu" at bounding box center [1025, 375] width 20 height 20
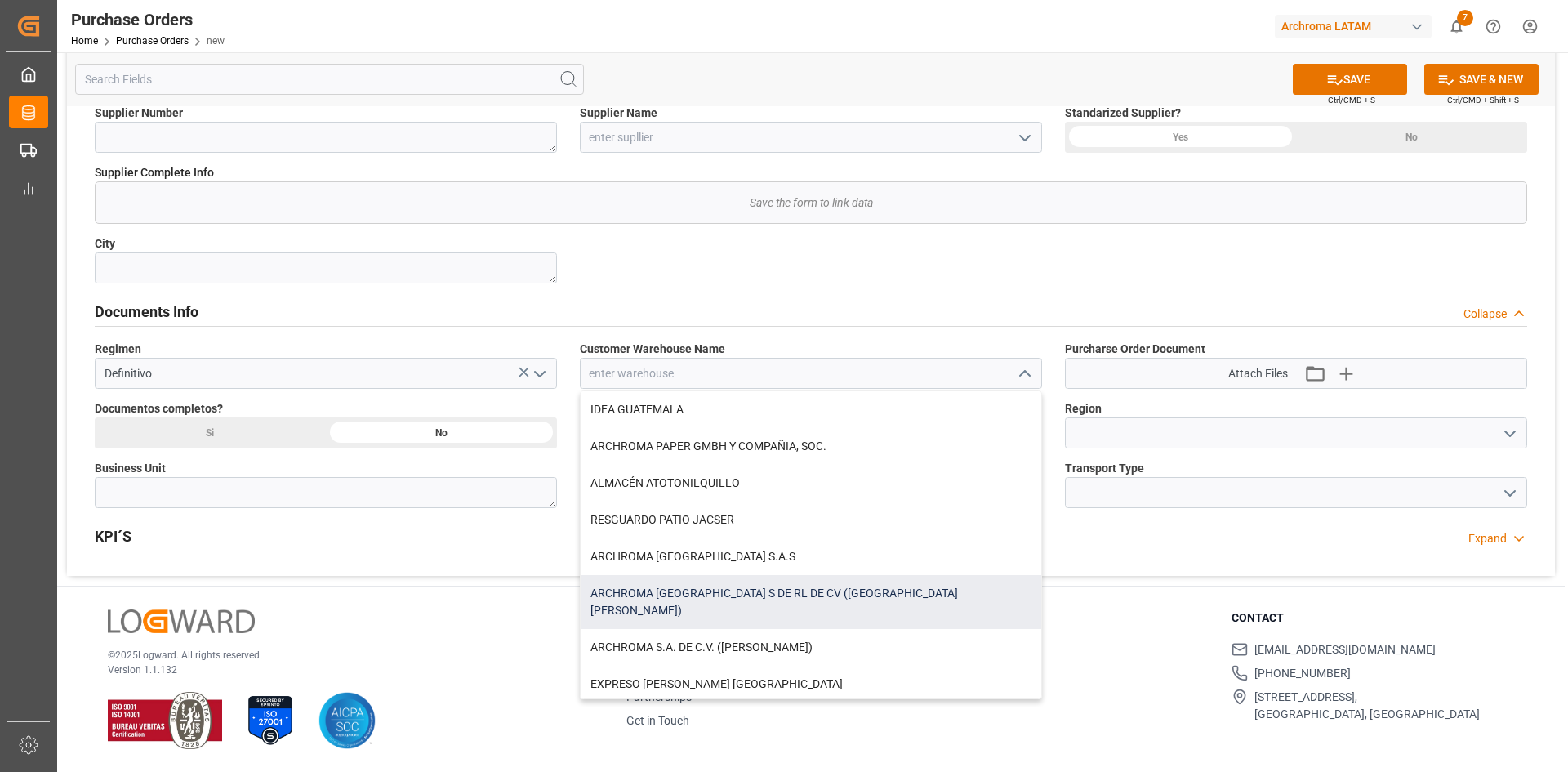
click at [827, 591] on div "ARCHROMA [GEOGRAPHIC_DATA] S DE RL DE CV ([GEOGRAPHIC_DATA][PERSON_NAME])" at bounding box center [811, 601] width 461 height 54
type input "ARCHROMA [GEOGRAPHIC_DATA] S DE RL DE CV ([GEOGRAPHIC_DATA][PERSON_NAME])"
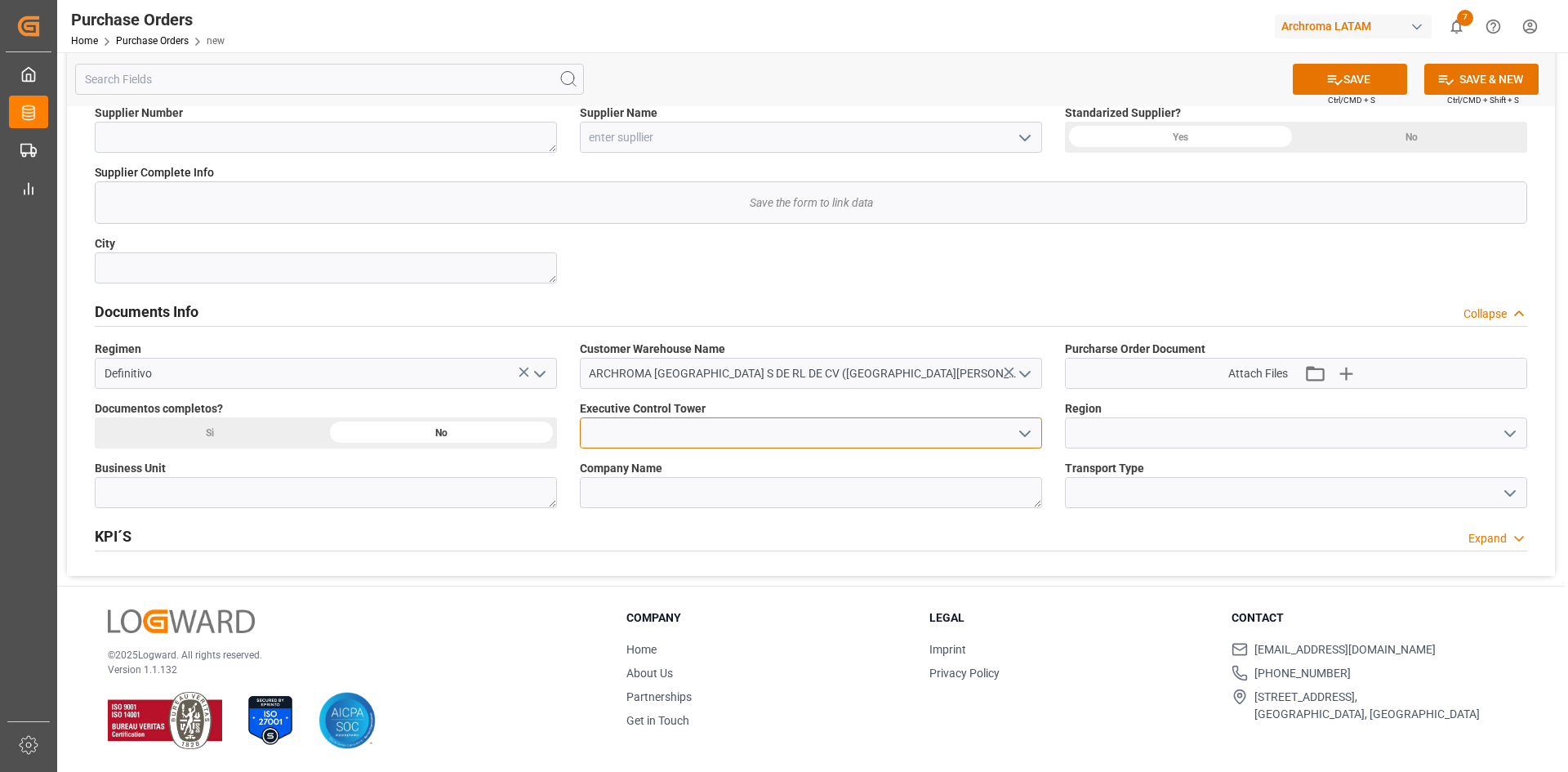
click at [973, 435] on input at bounding box center [811, 433] width 463 height 31
click at [1032, 437] on icon "open menu" at bounding box center [1025, 434] width 20 height 20
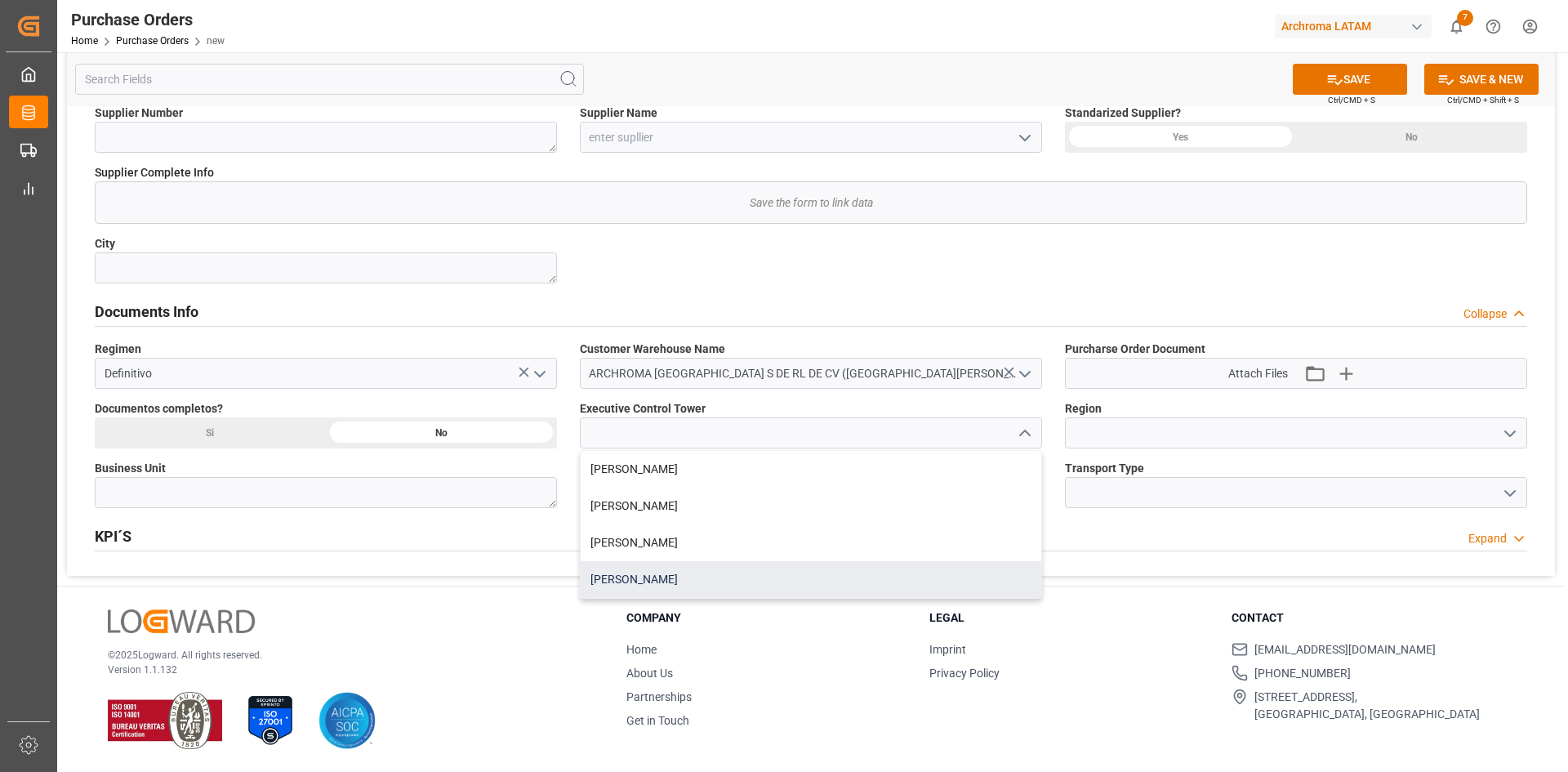
click at [709, 584] on div "[PERSON_NAME]" at bounding box center [811, 580] width 461 height 37
type input "[PERSON_NAME]"
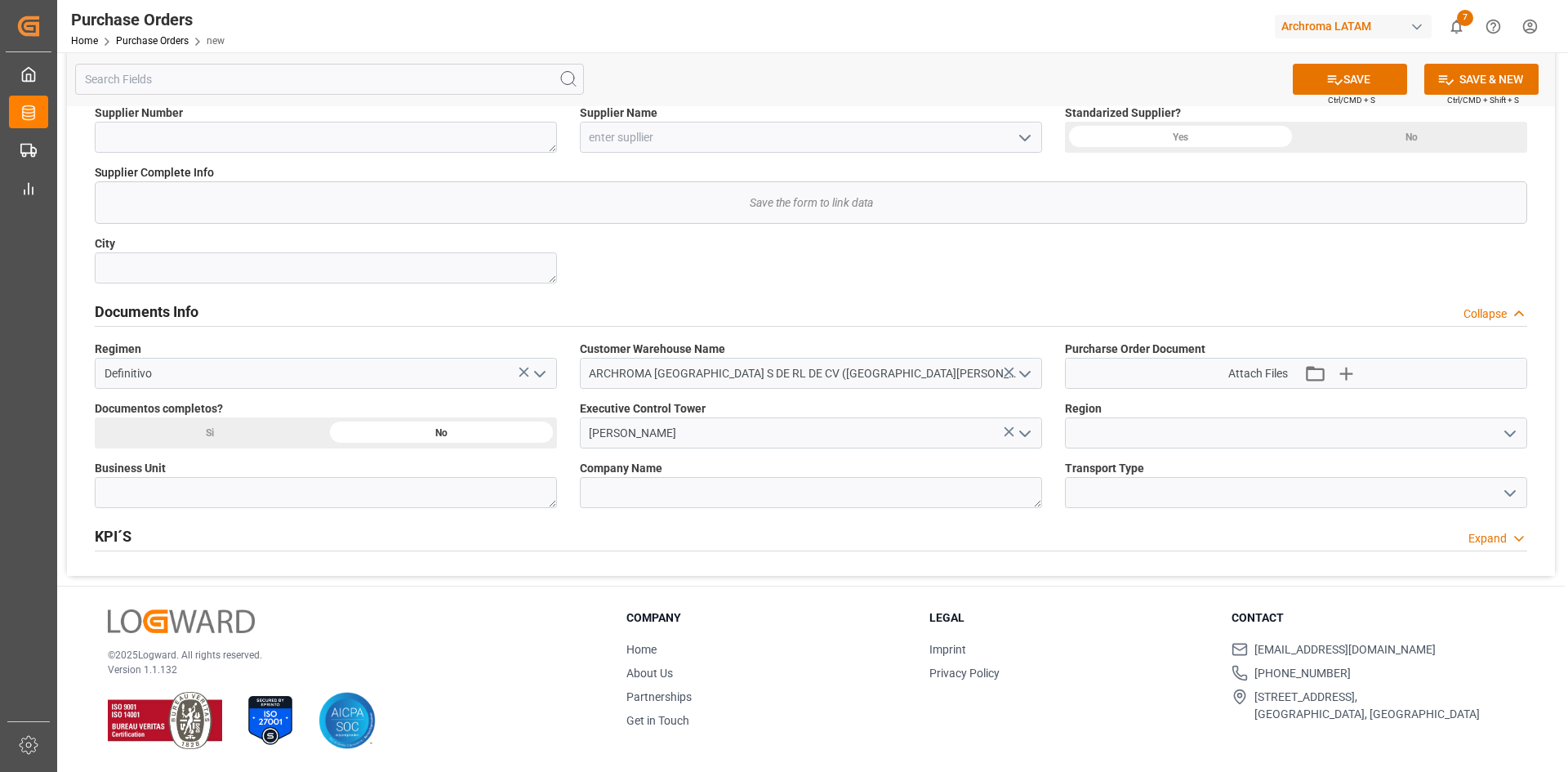
click at [1509, 427] on icon "open menu" at bounding box center [1510, 434] width 20 height 20
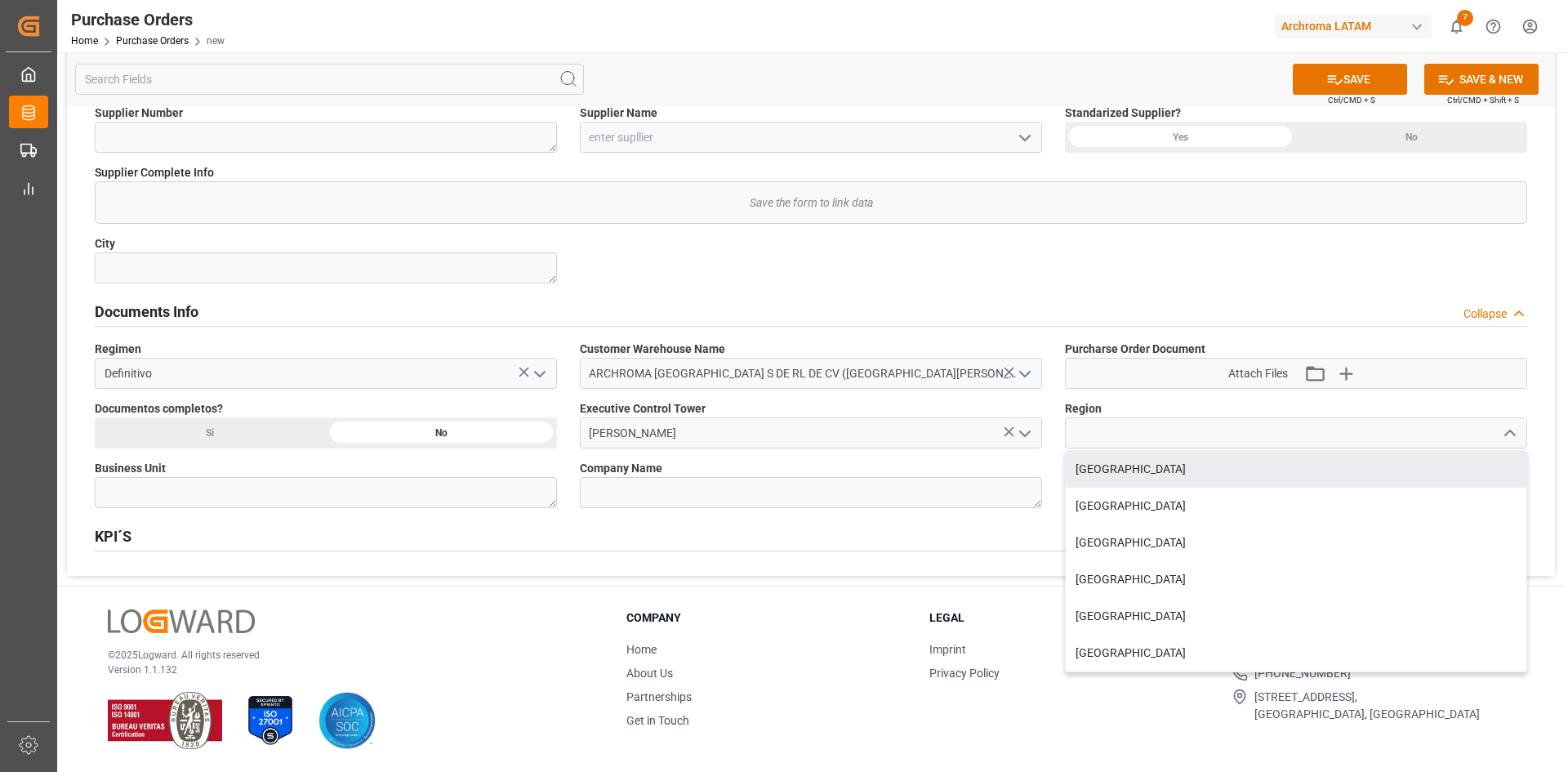
drag, startPoint x: 1088, startPoint y: 468, endPoint x: 1027, endPoint y: 479, distance: 62.0
click at [1088, 466] on div "MEXICO" at bounding box center [1296, 469] width 461 height 37
type input "MEXICO"
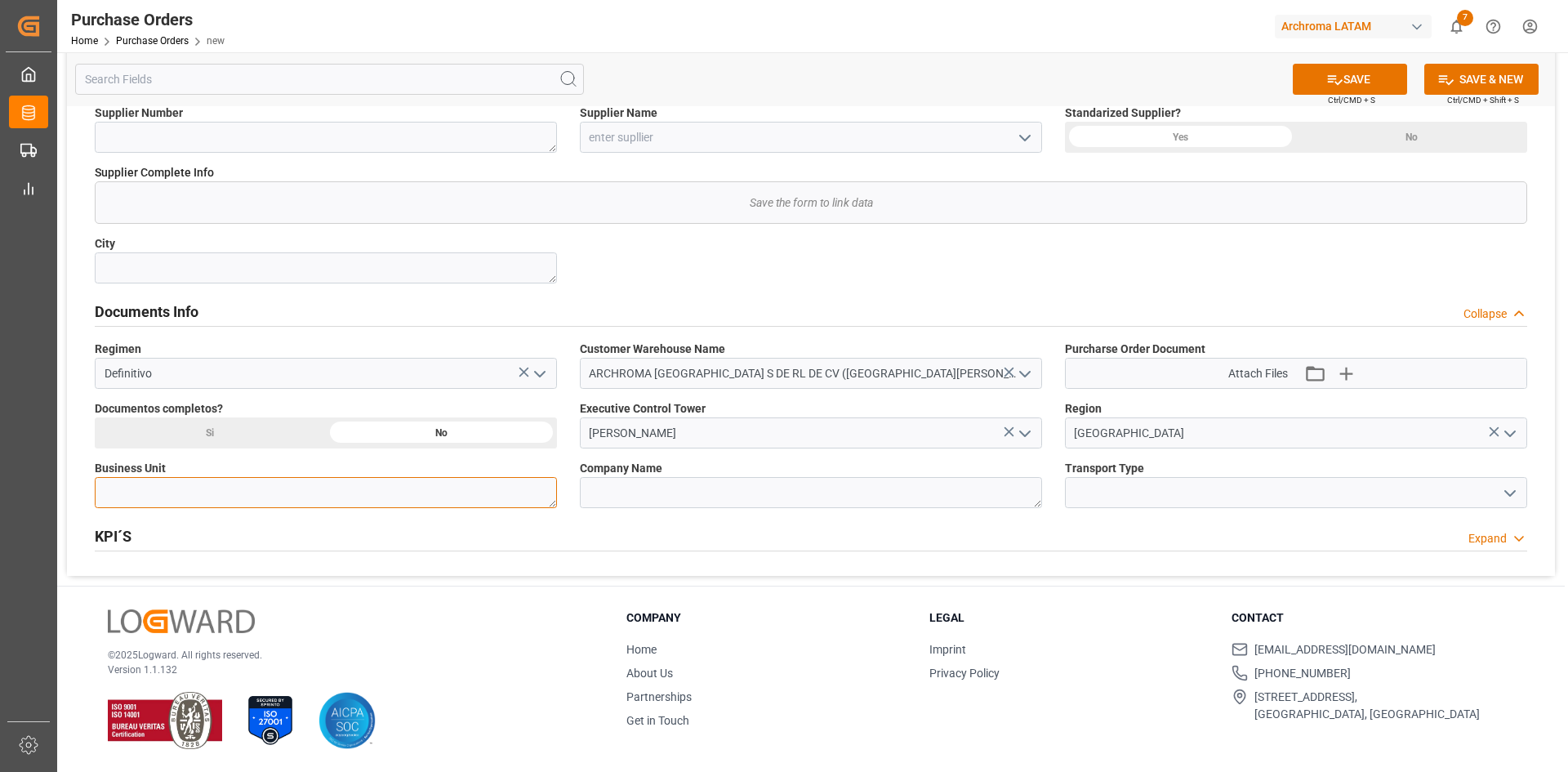
click at [270, 489] on textarea at bounding box center [326, 493] width 463 height 31
type textarea "PT"
click at [1199, 496] on input at bounding box center [1296, 493] width 463 height 31
click at [1512, 491] on icon "open menu" at bounding box center [1510, 493] width 20 height 20
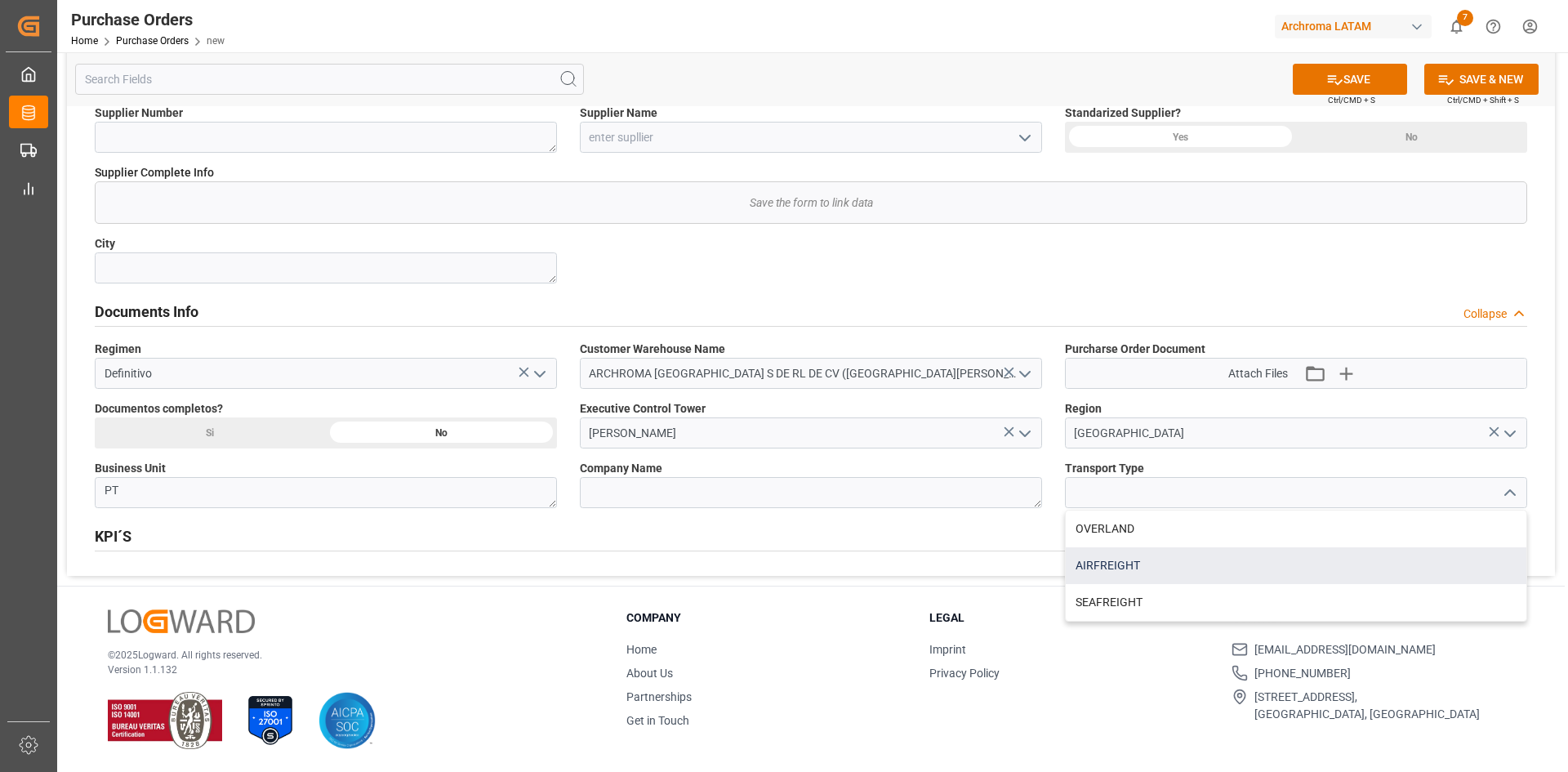
click at [1170, 556] on div "AIRFREIGHT" at bounding box center [1296, 565] width 461 height 37
type input "AIRFREIGHT"
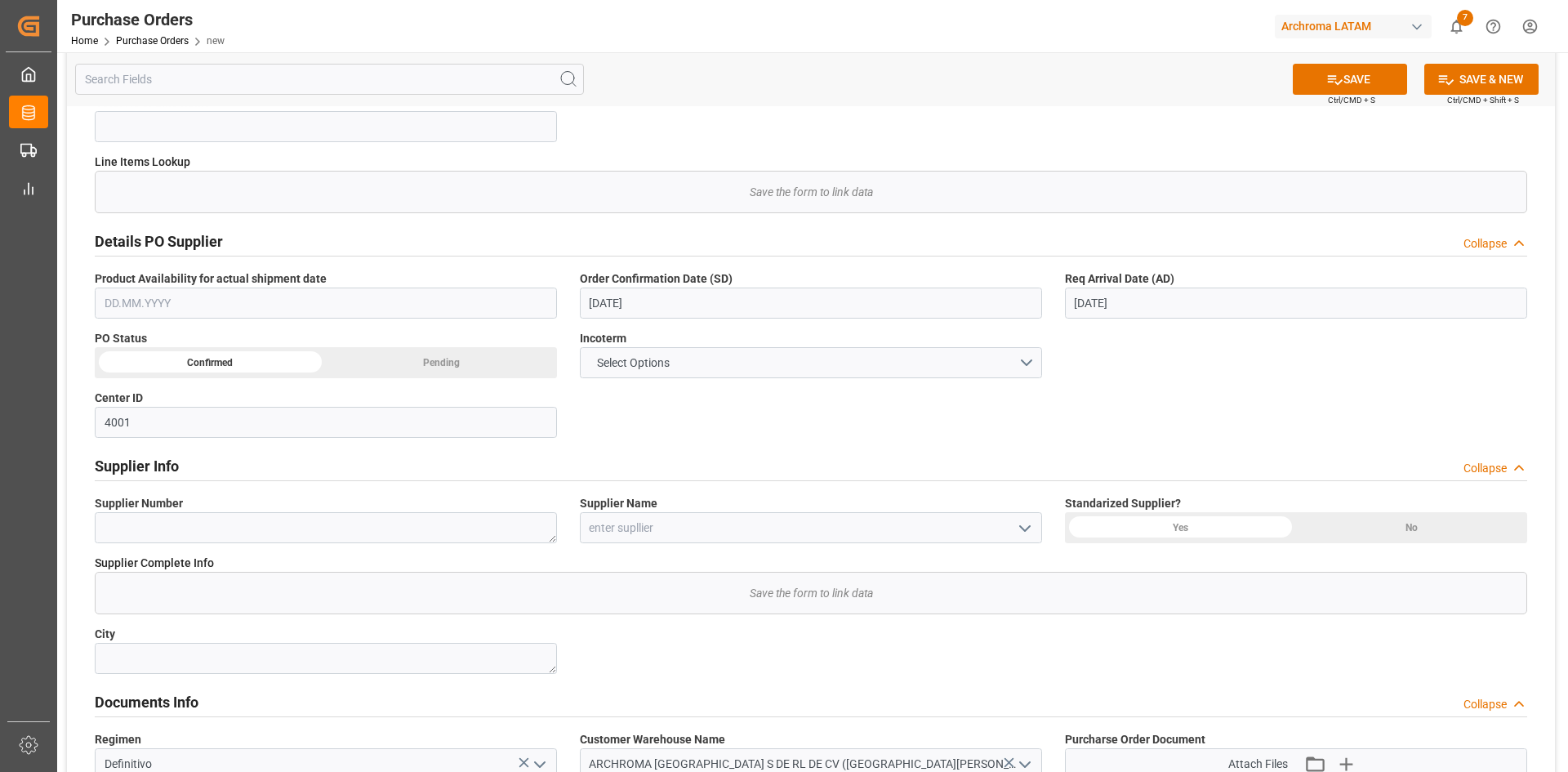
scroll to position [288, 0]
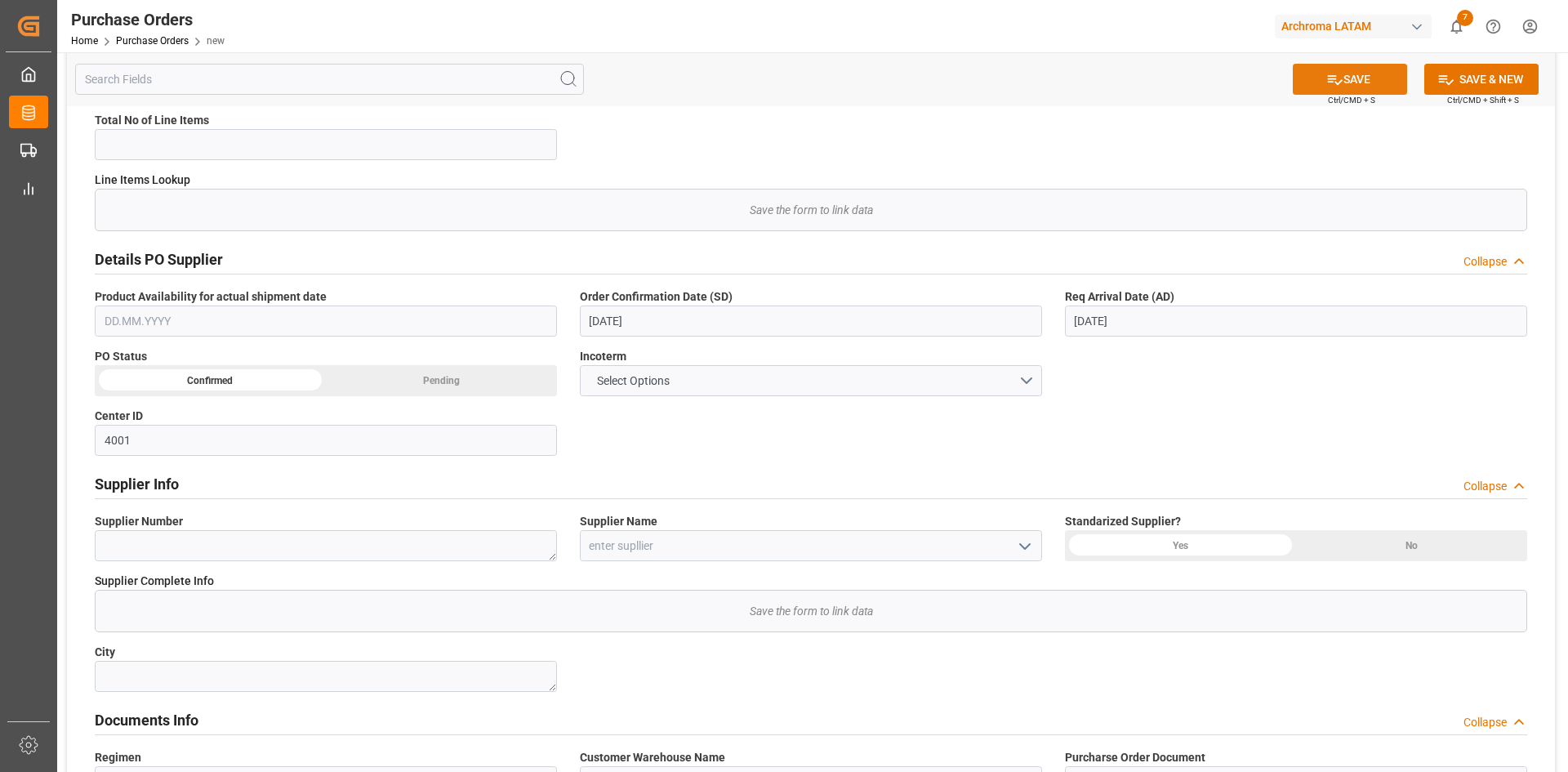
click at [1339, 89] on button "SAVE" at bounding box center [1350, 79] width 114 height 31
type textarea "No Line Item Found"
type input "0"
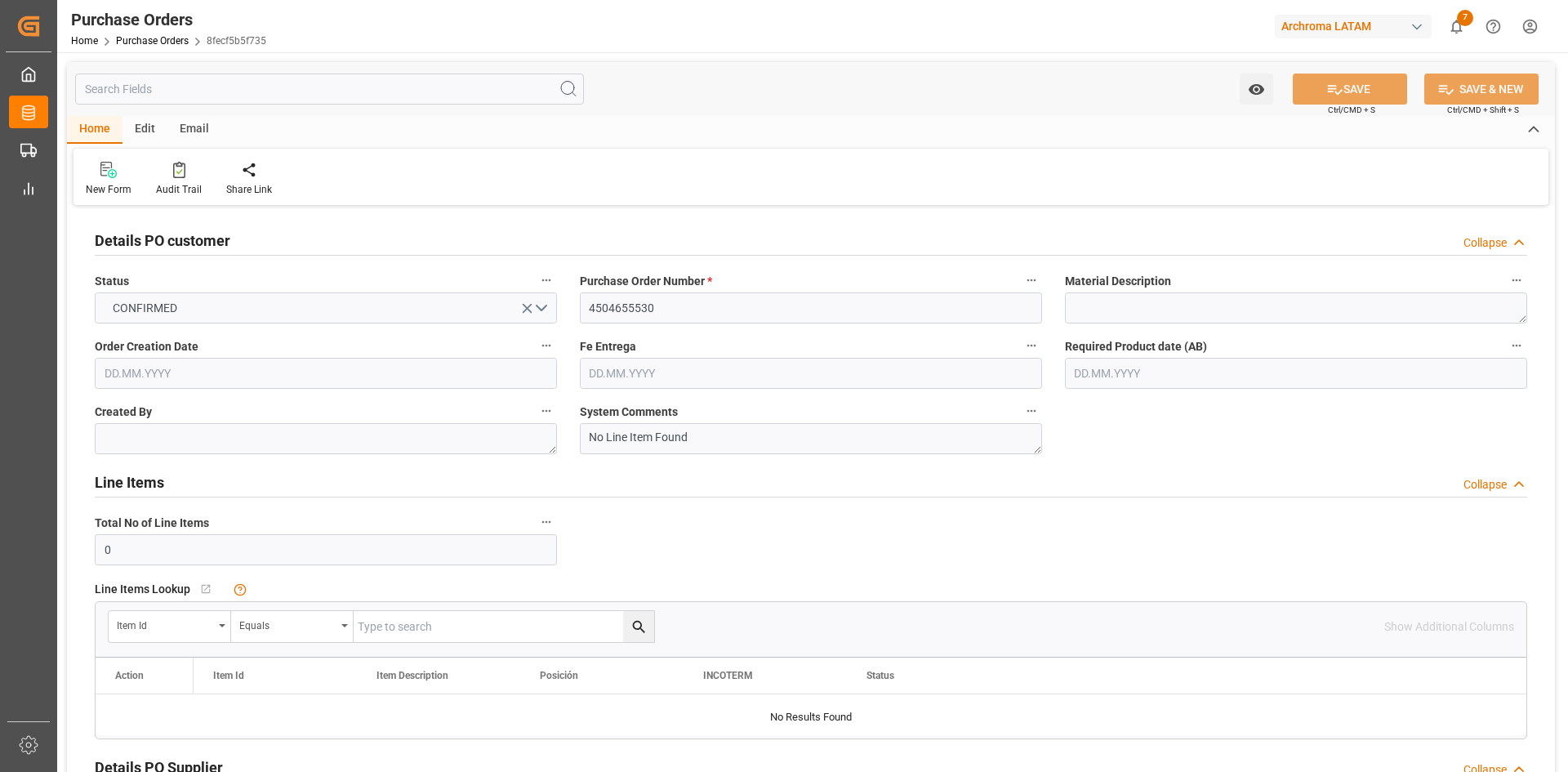
type input "[DATE]"
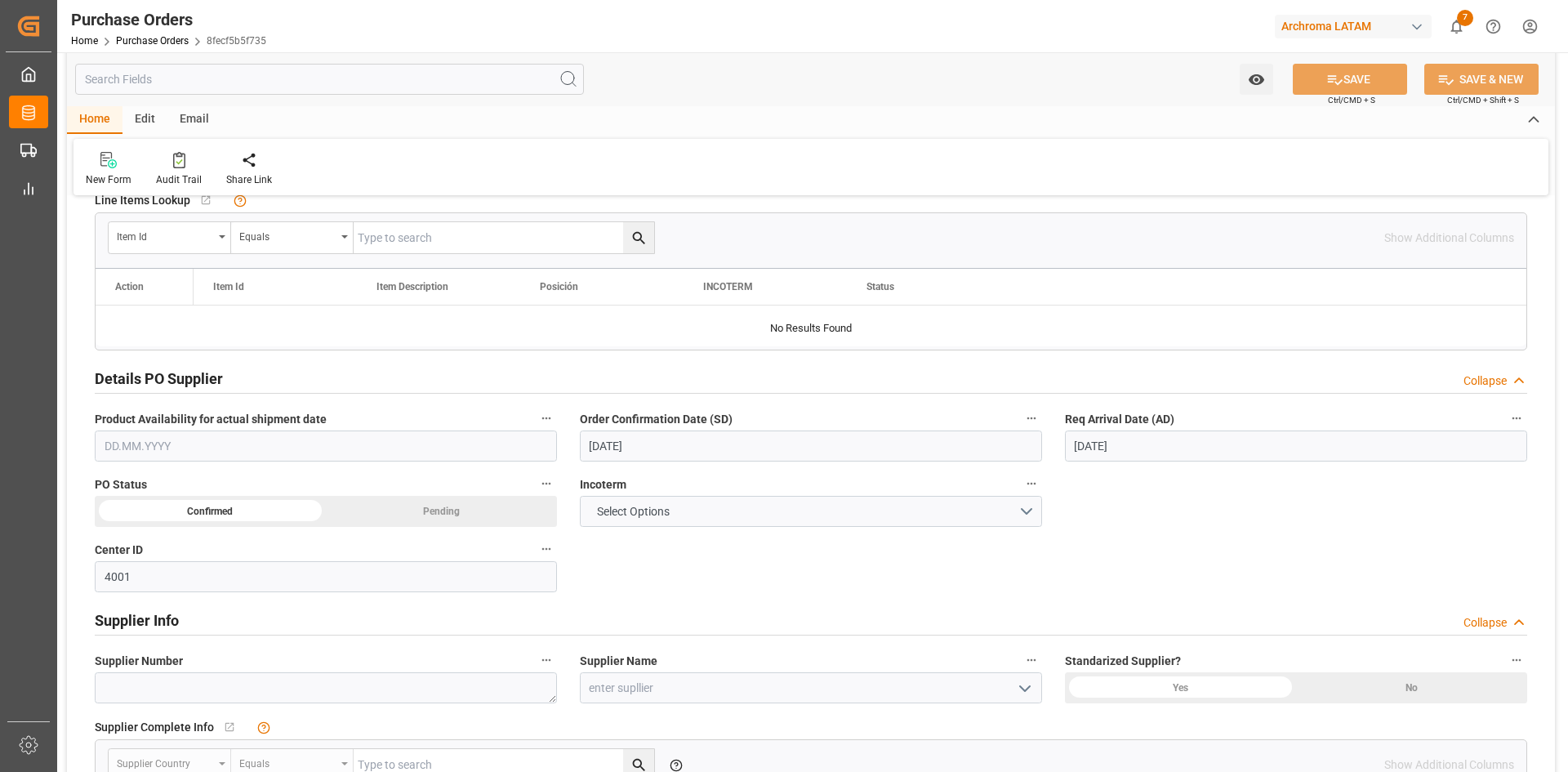
scroll to position [163, 0]
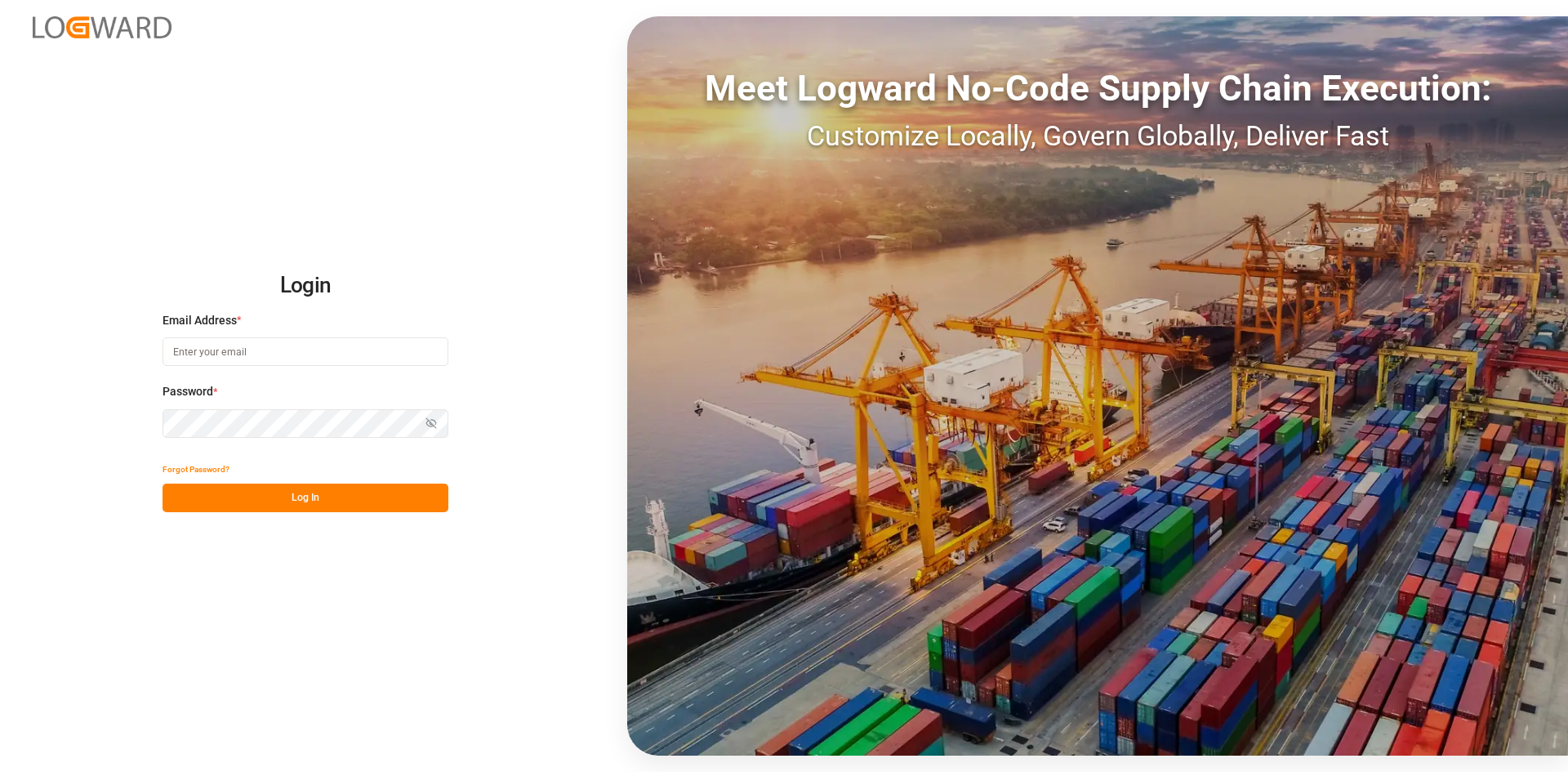
type input "dalia.gutierrez@leschaco.com"
click at [365, 486] on button "Log In" at bounding box center [305, 498] width 286 height 29
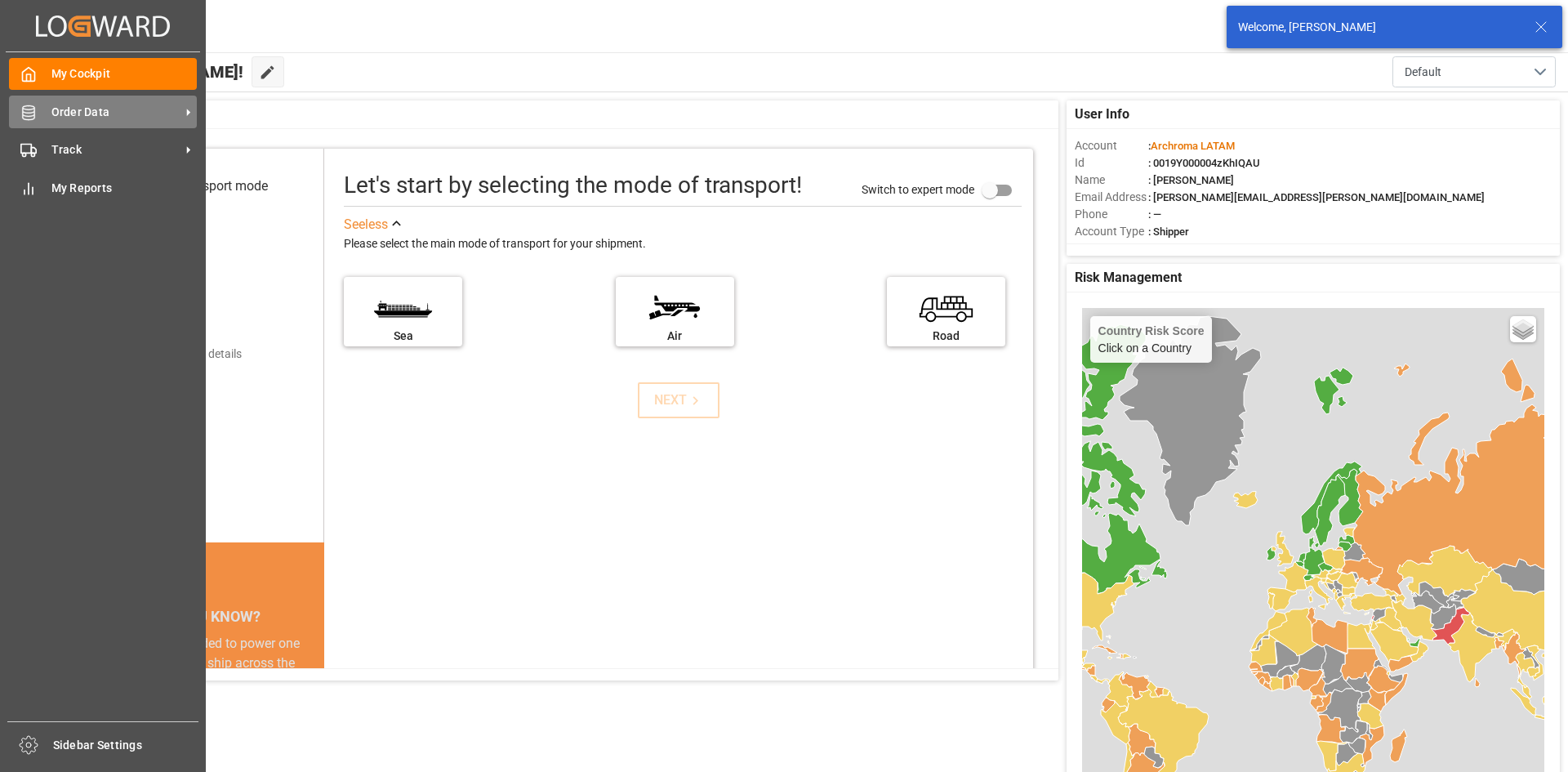
drag, startPoint x: 36, startPoint y: 122, endPoint x: 29, endPoint y: 127, distance: 8.6
click at [37, 122] on div "Order Data Order Data" at bounding box center [102, 111] width 188 height 32
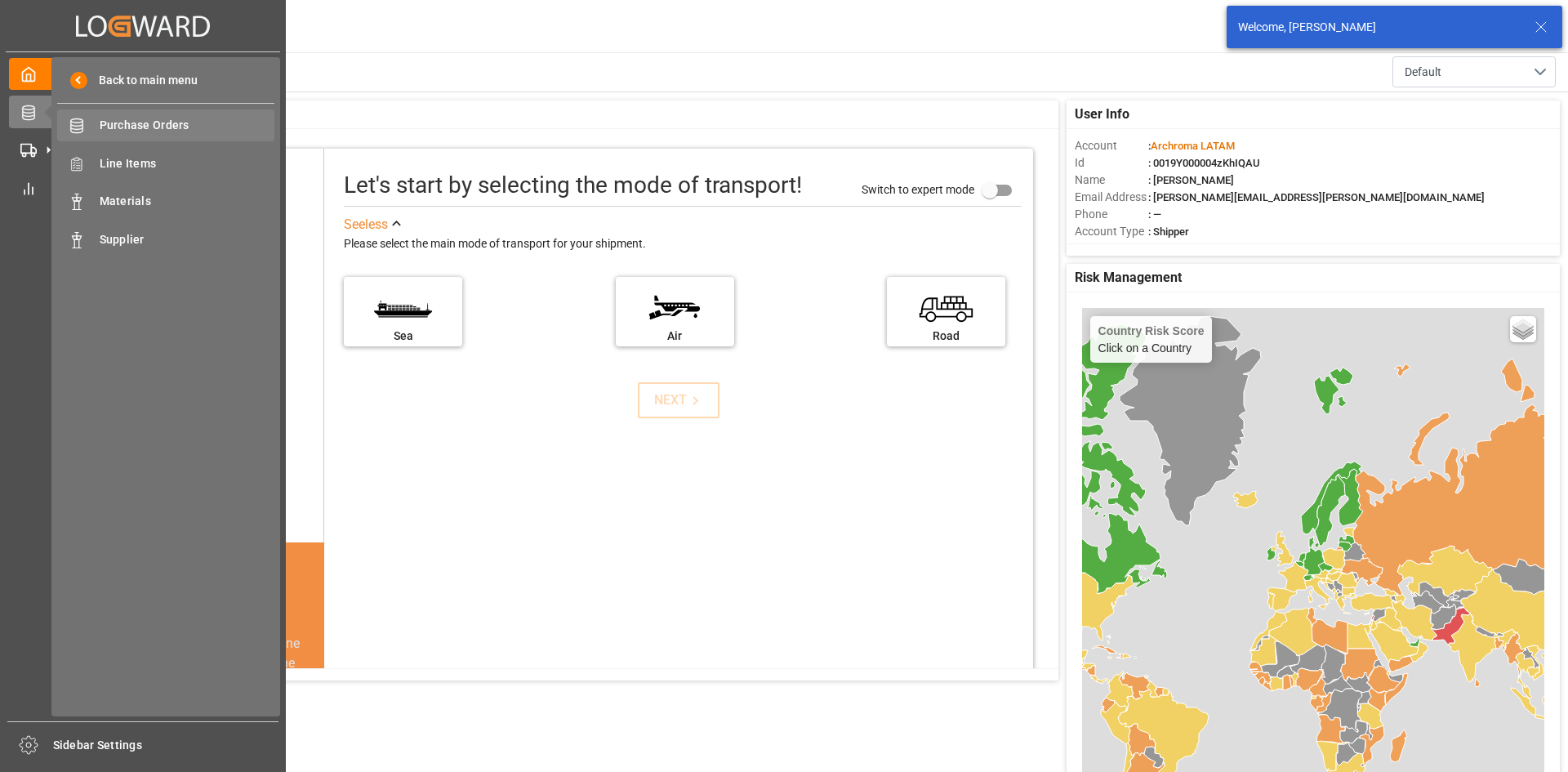
click at [150, 117] on span "Purchase Orders" at bounding box center [188, 125] width 176 height 17
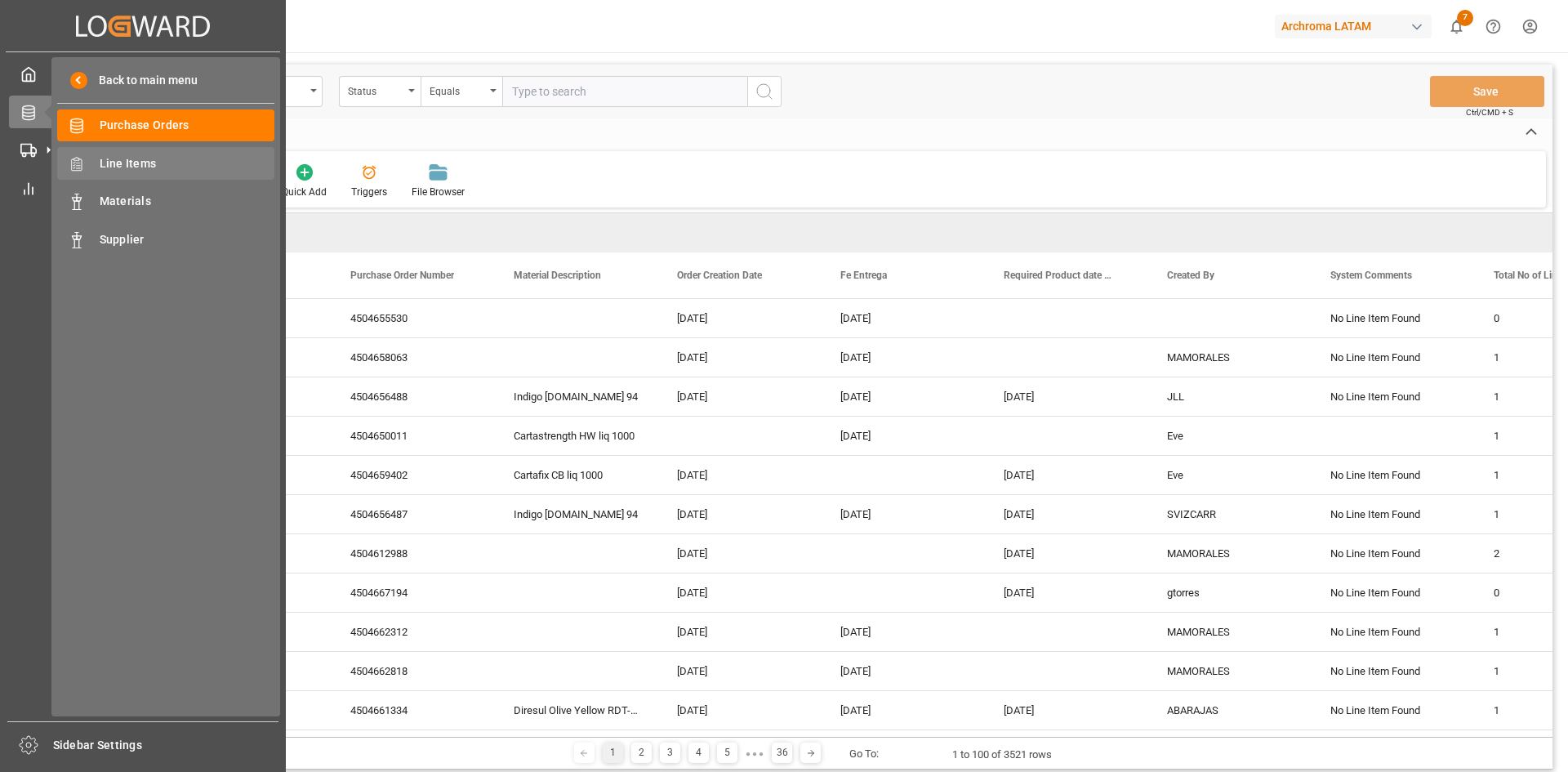
click at [150, 171] on span "Line Items" at bounding box center [188, 163] width 176 height 17
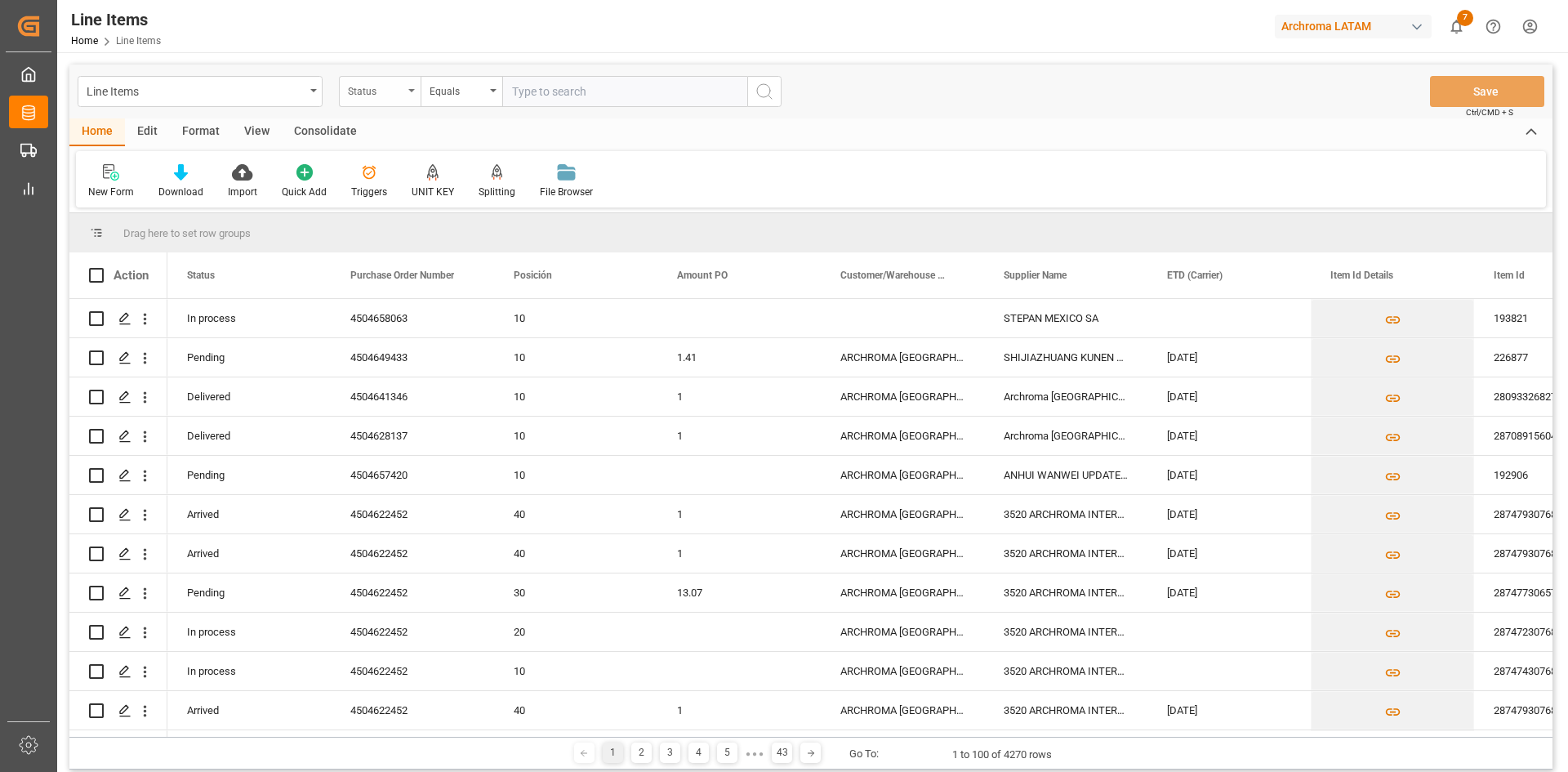
click at [397, 94] on div "Status" at bounding box center [375, 89] width 55 height 19
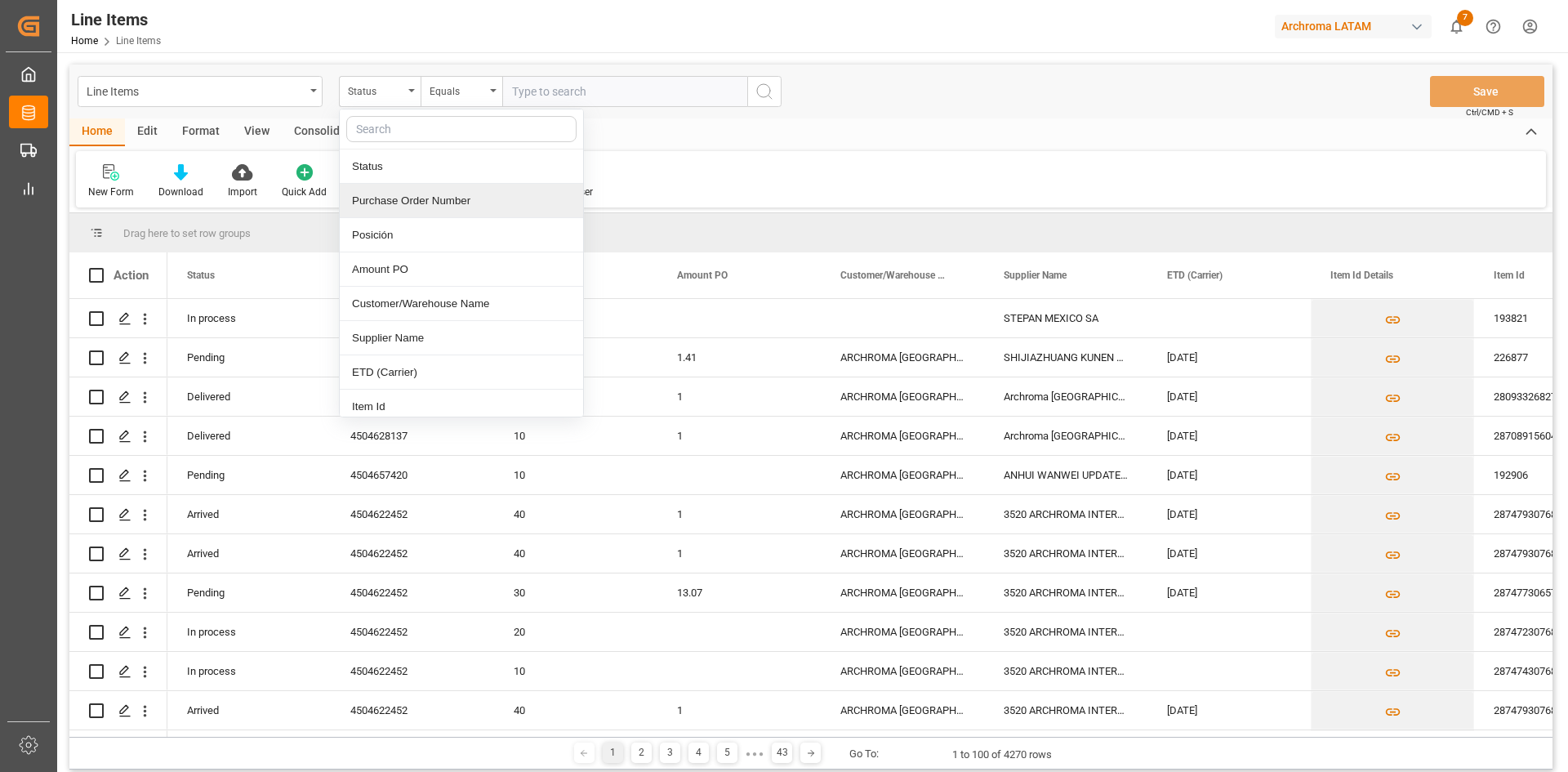
click at [453, 193] on div "Purchase Order Number" at bounding box center [462, 201] width 243 height 34
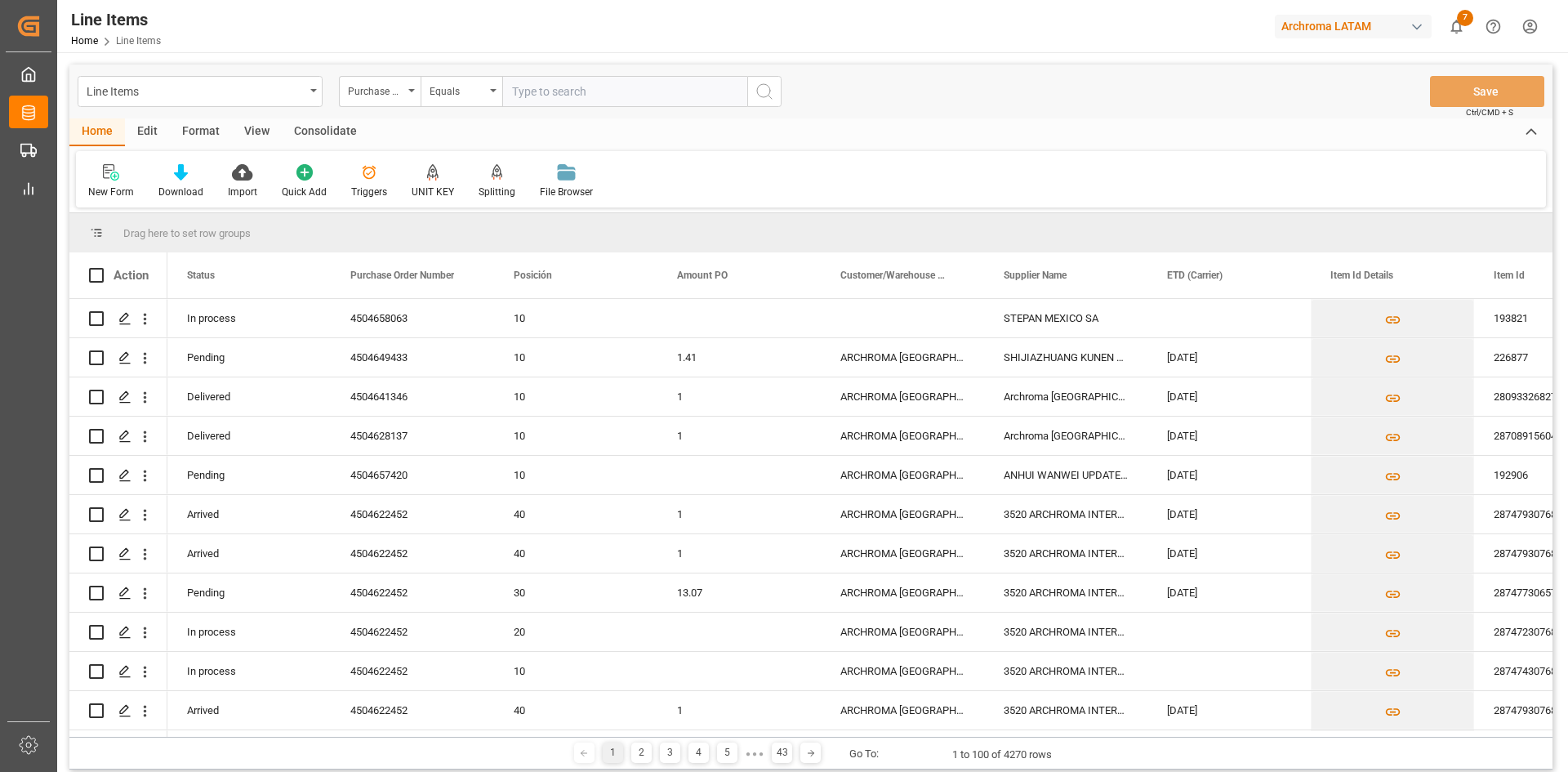
click at [547, 88] on input "text" at bounding box center [625, 92] width 245 height 31
paste input "4504655530"
type input "4504655530"
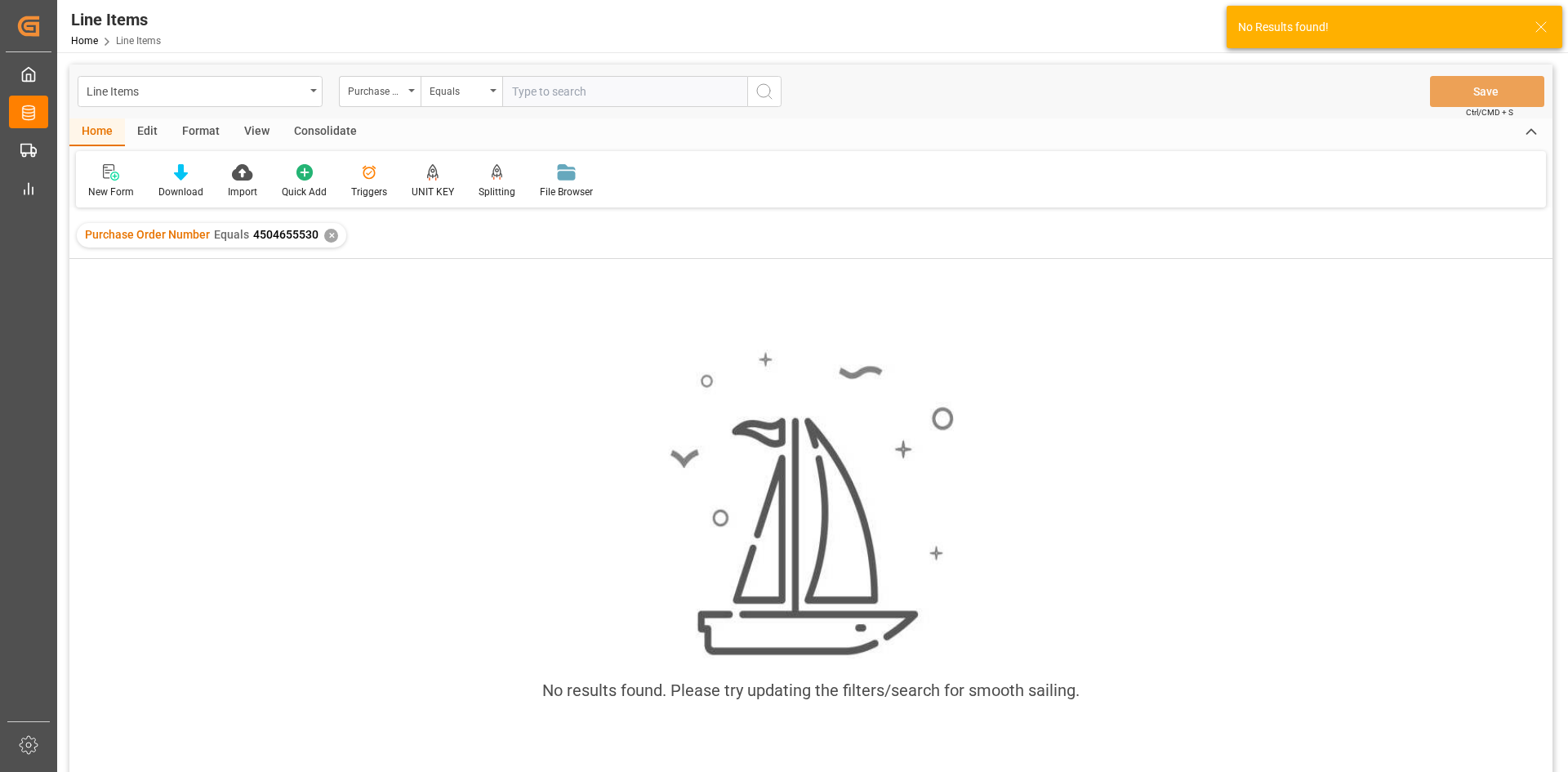
click at [328, 237] on div "✕" at bounding box center [331, 235] width 14 height 14
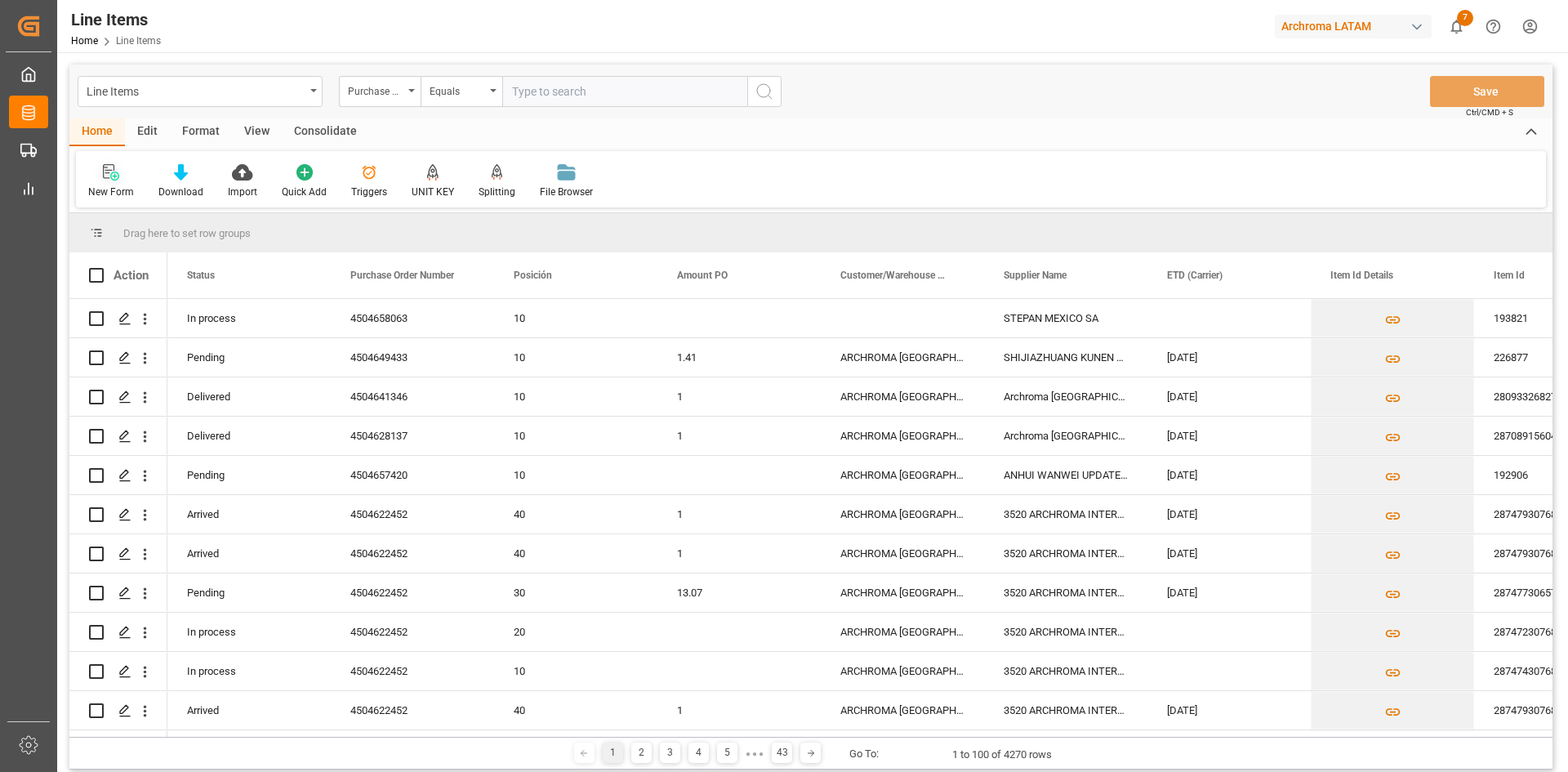
click at [112, 173] on icon at bounding box center [115, 176] width 9 height 9
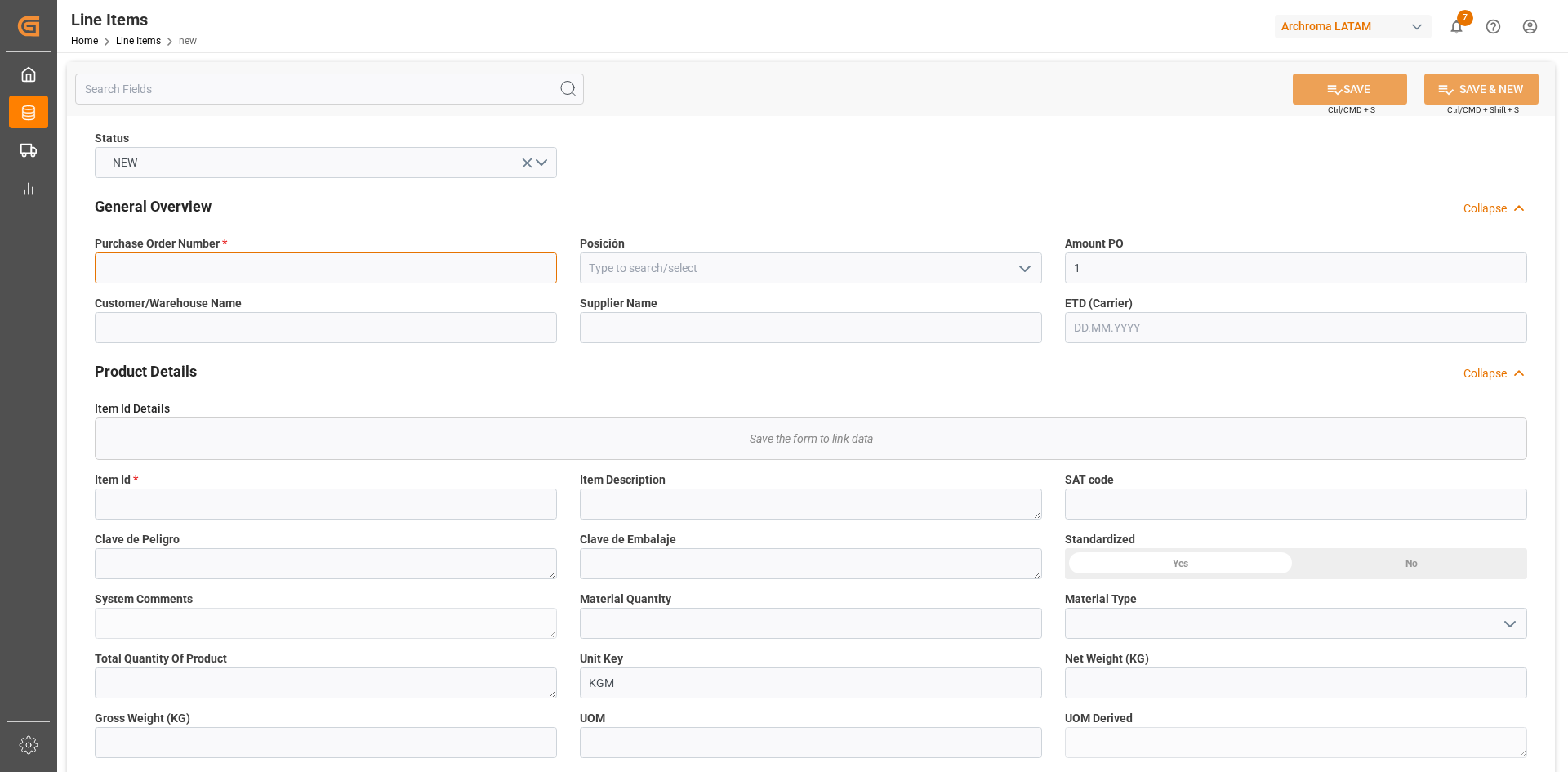
click at [351, 280] on input at bounding box center [326, 268] width 463 height 31
paste input "4504655530"
type input "4504655530"
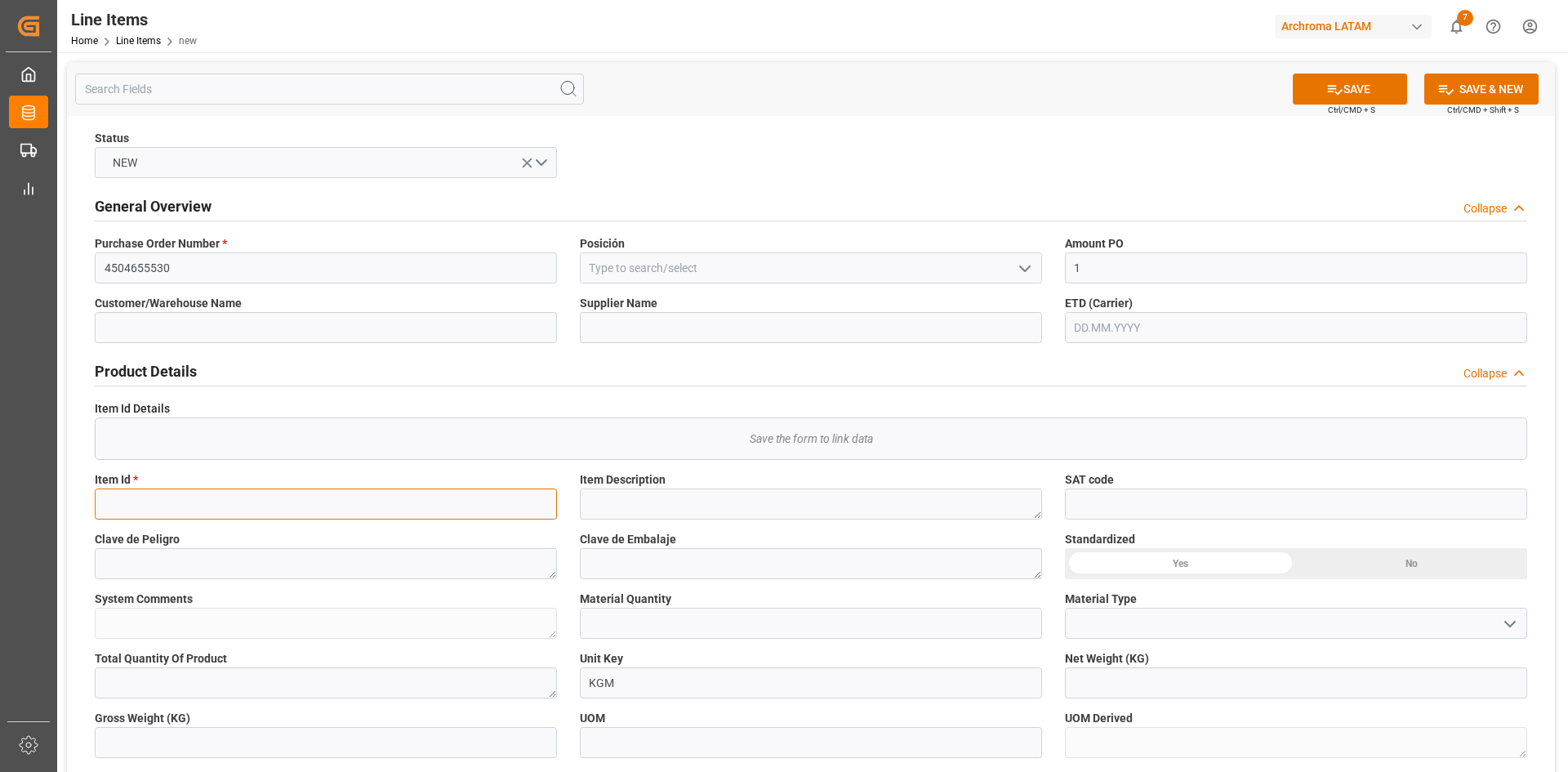
click at [233, 505] on input at bounding box center [326, 504] width 463 height 31
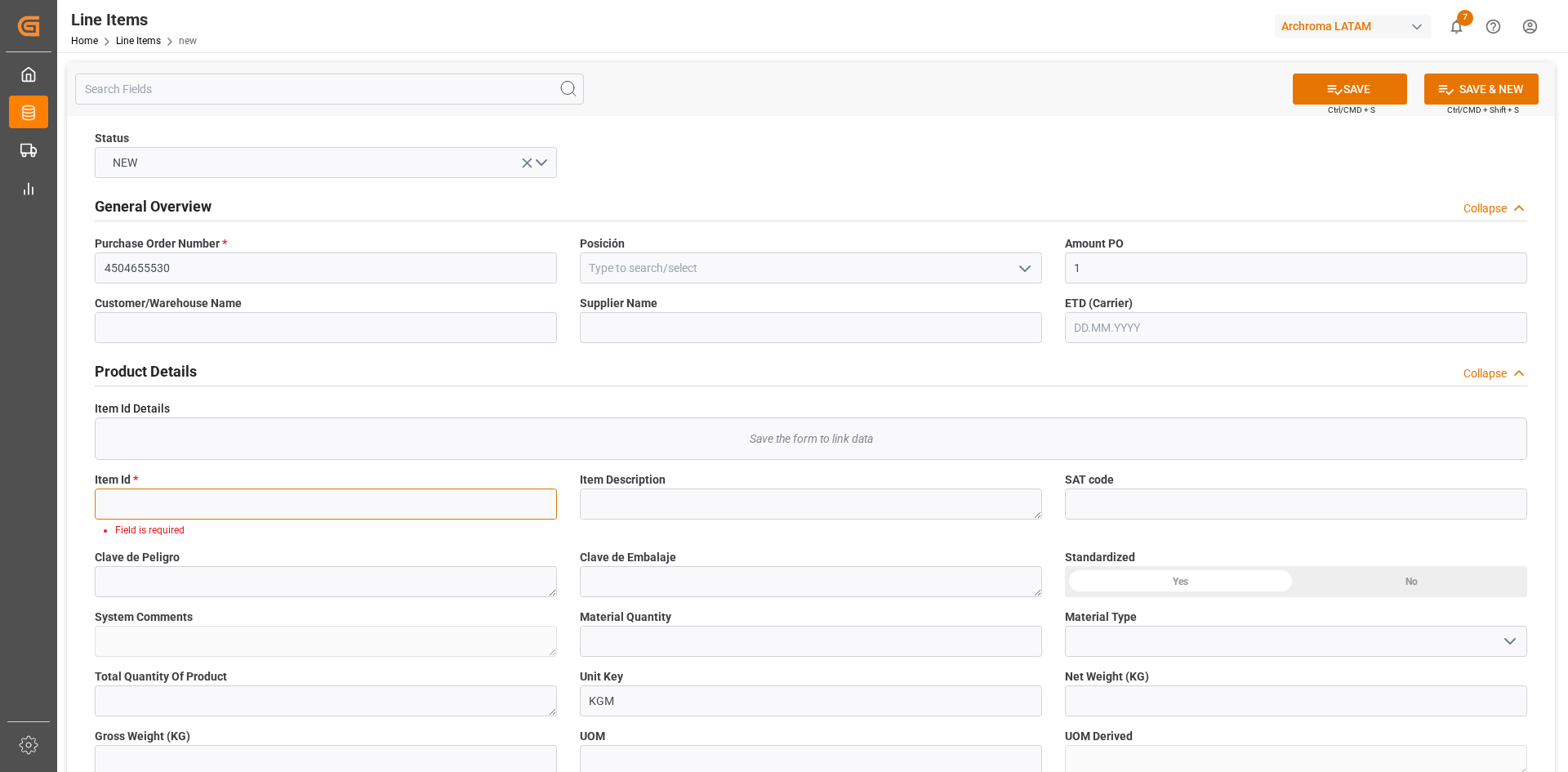
paste input "295173"
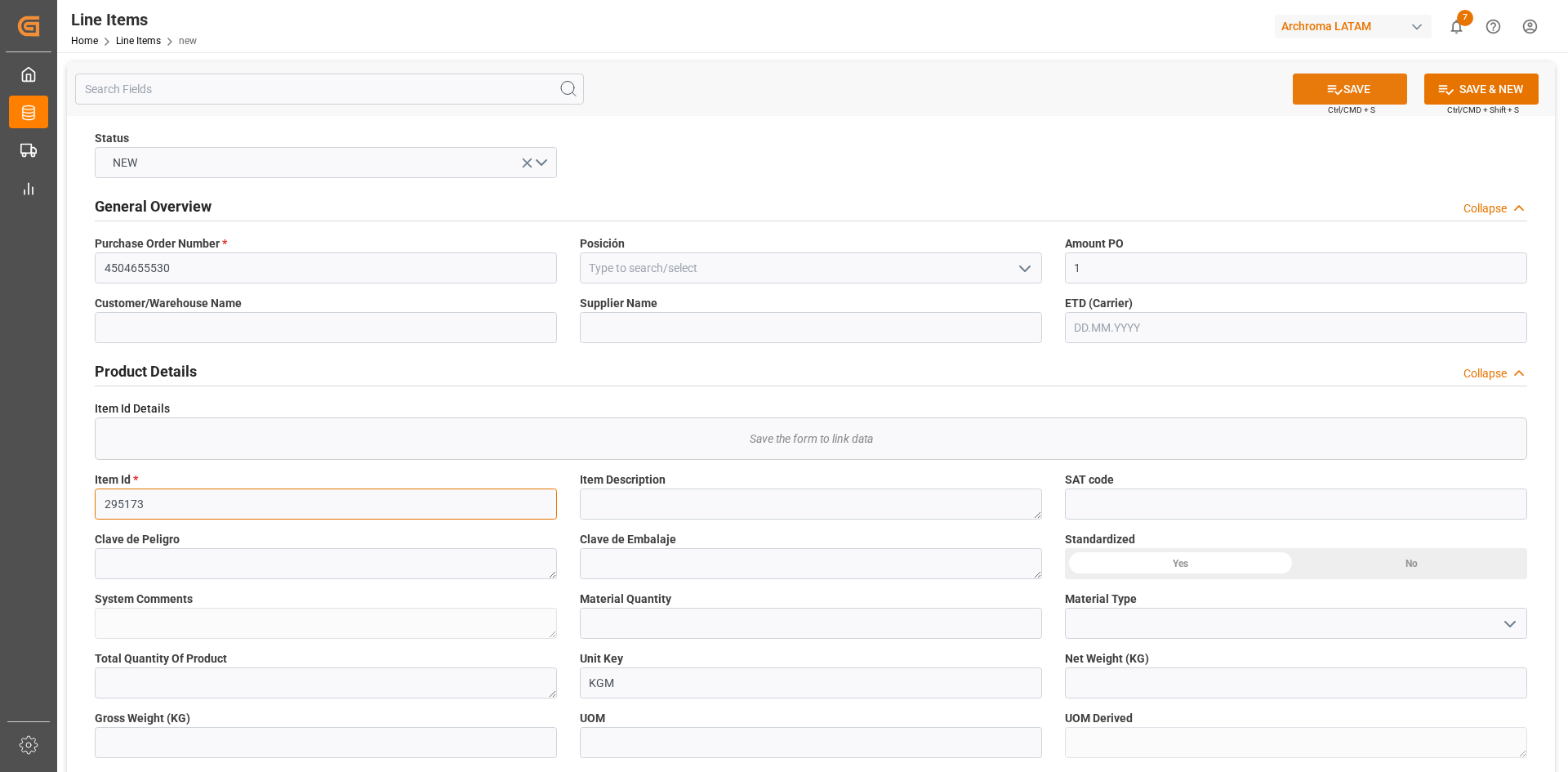
type input "295173"
click at [1350, 94] on button "SAVE" at bounding box center [1350, 89] width 114 height 31
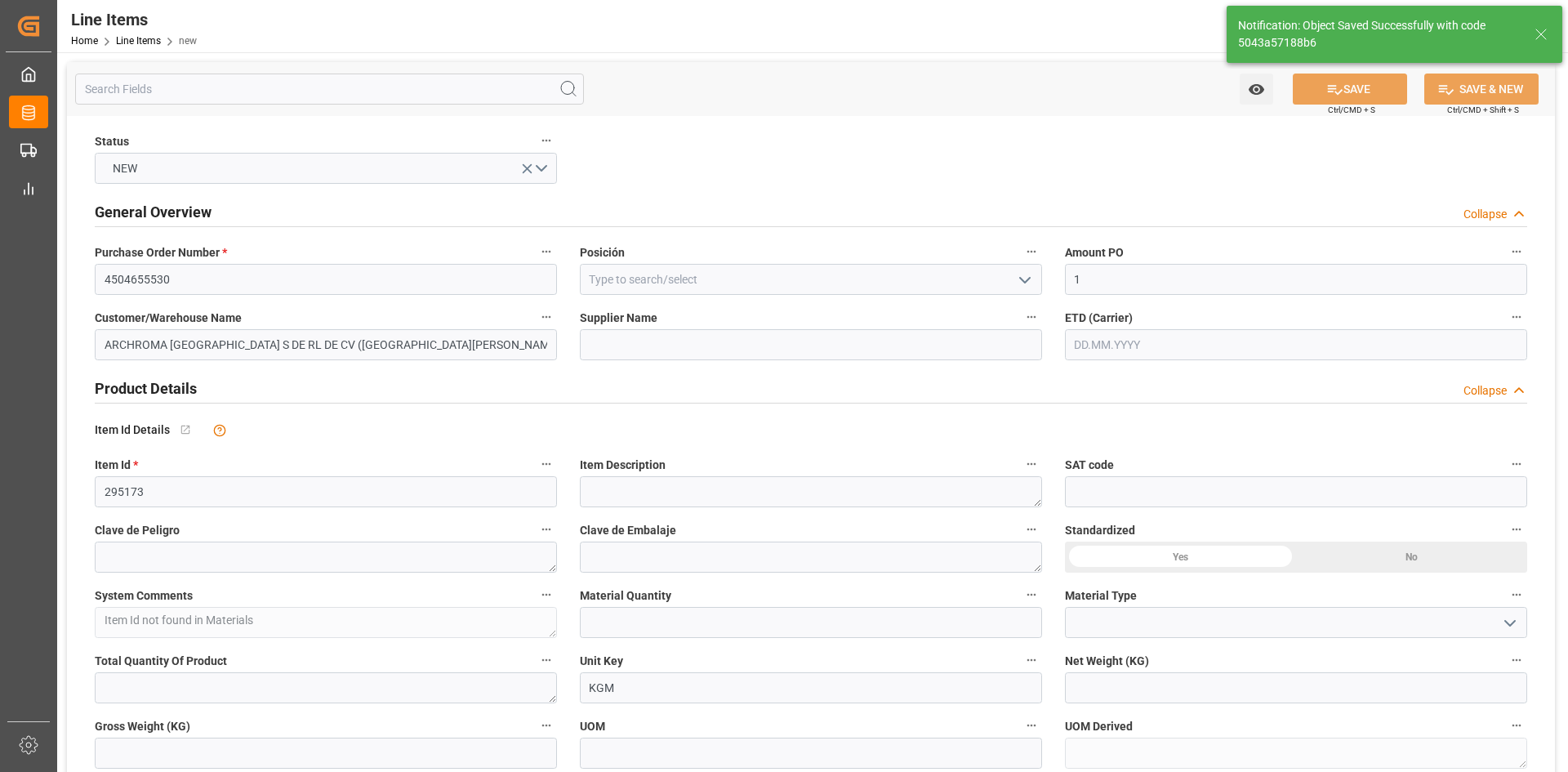
type input "ARCHROMA [GEOGRAPHIC_DATA] S DE RL DE CV ([GEOGRAPHIC_DATA][PERSON_NAME])"
type textarea "Item Id not found in Materials"
type input "5043a57188b6"
type input "[DATE] 15:39"
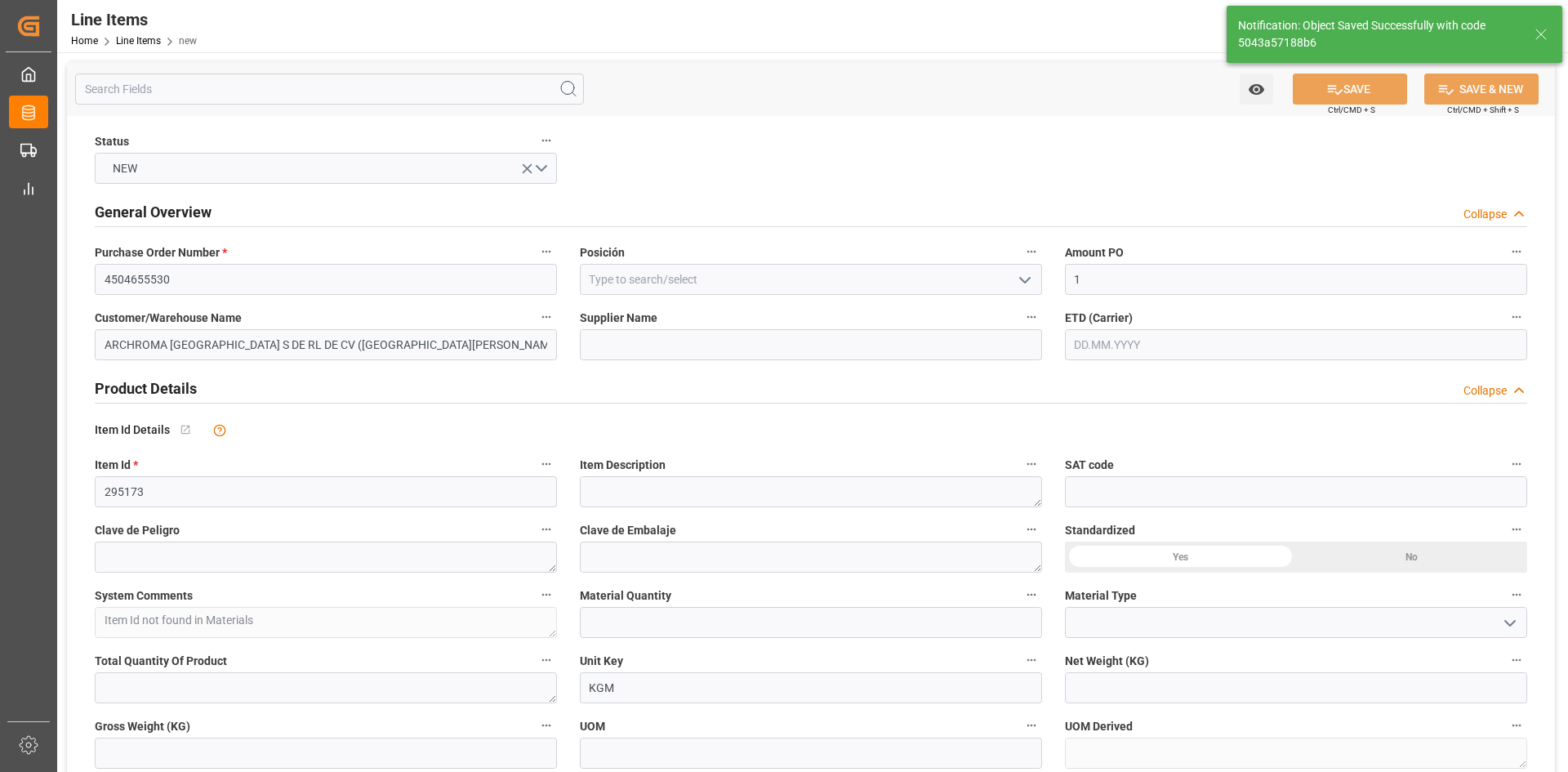
type input "[DATE]"
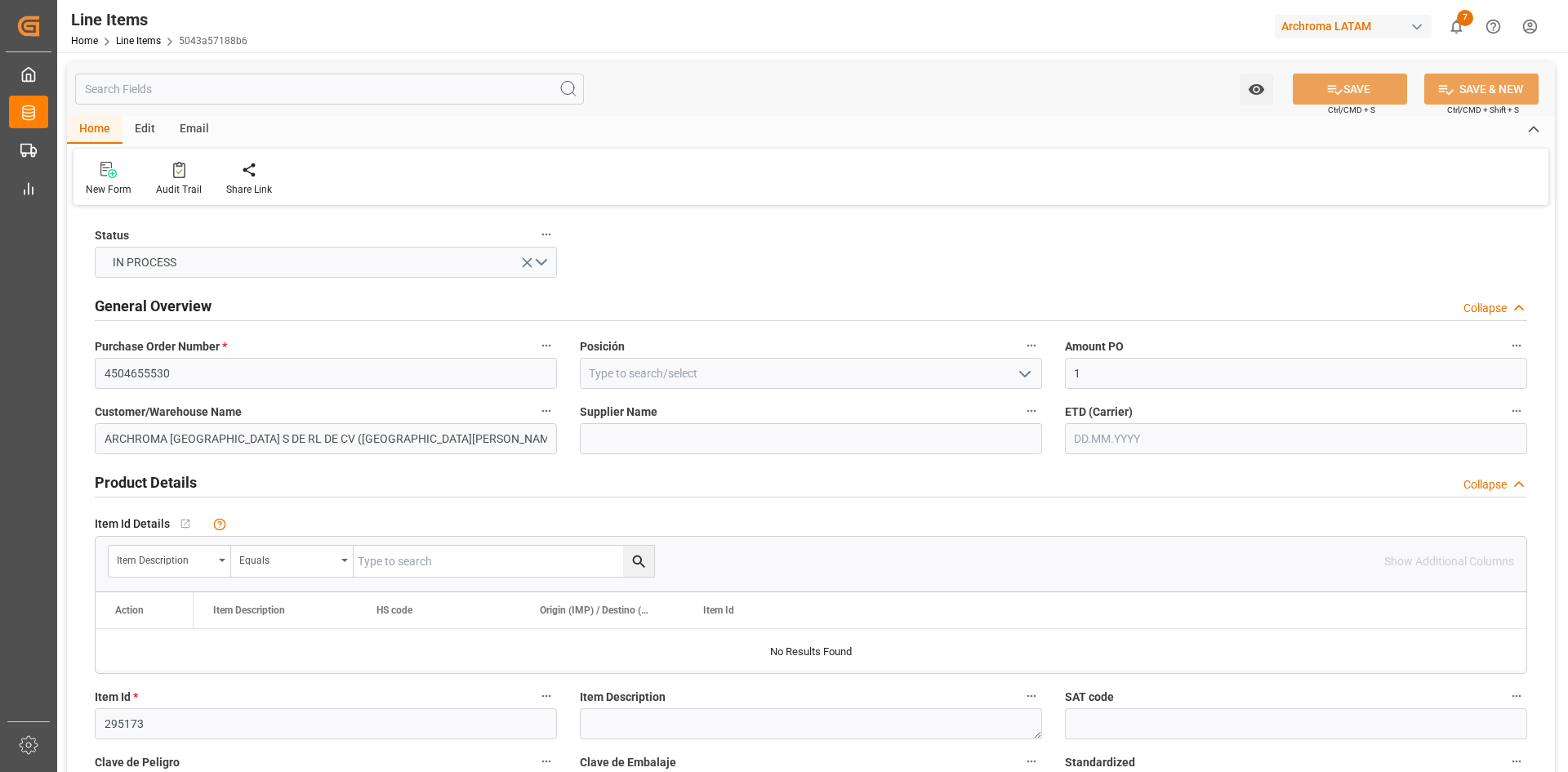
type input "26.09.2025 15:39"
type input "[DATE]"
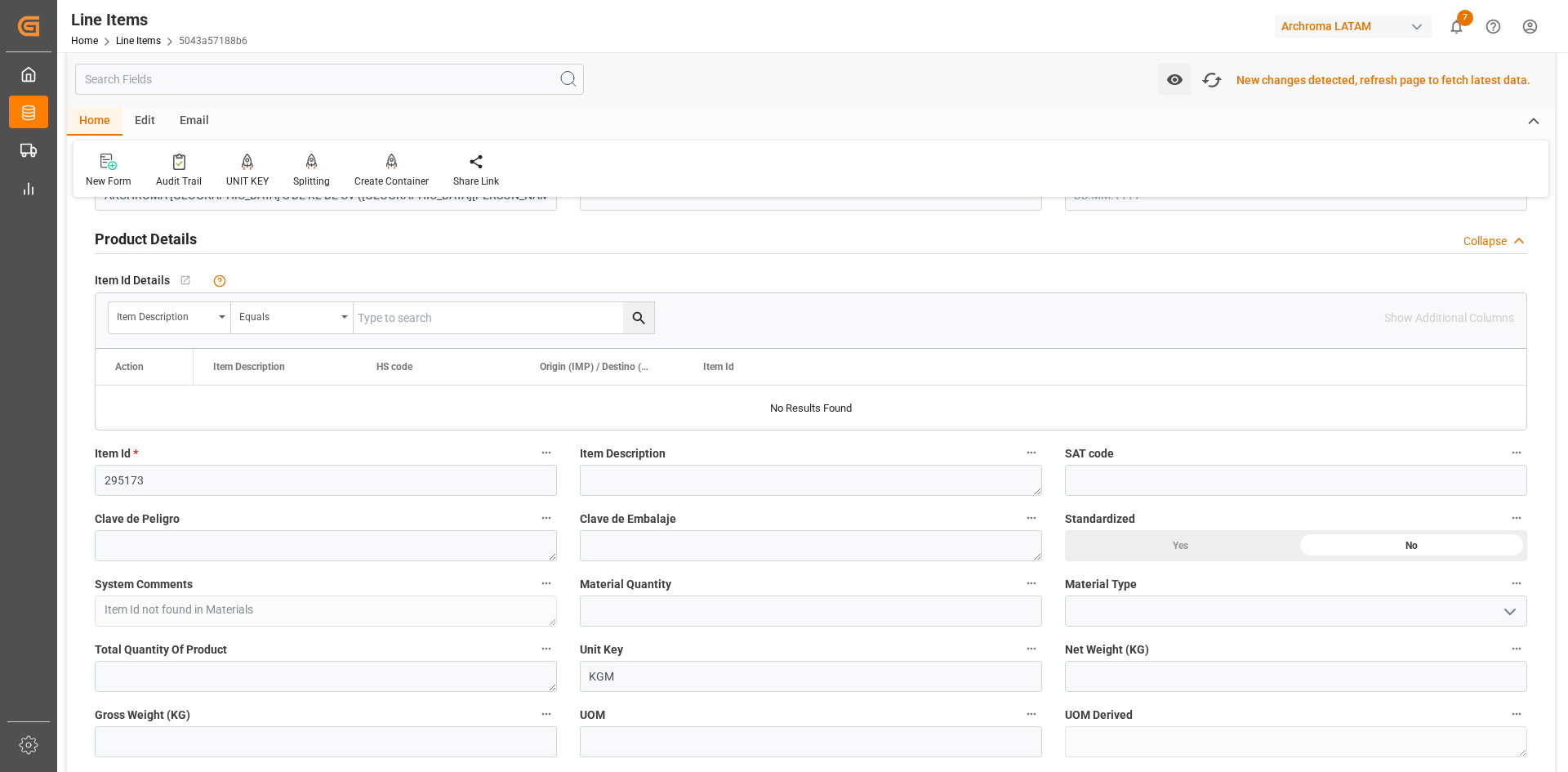
scroll to position [247, 0]
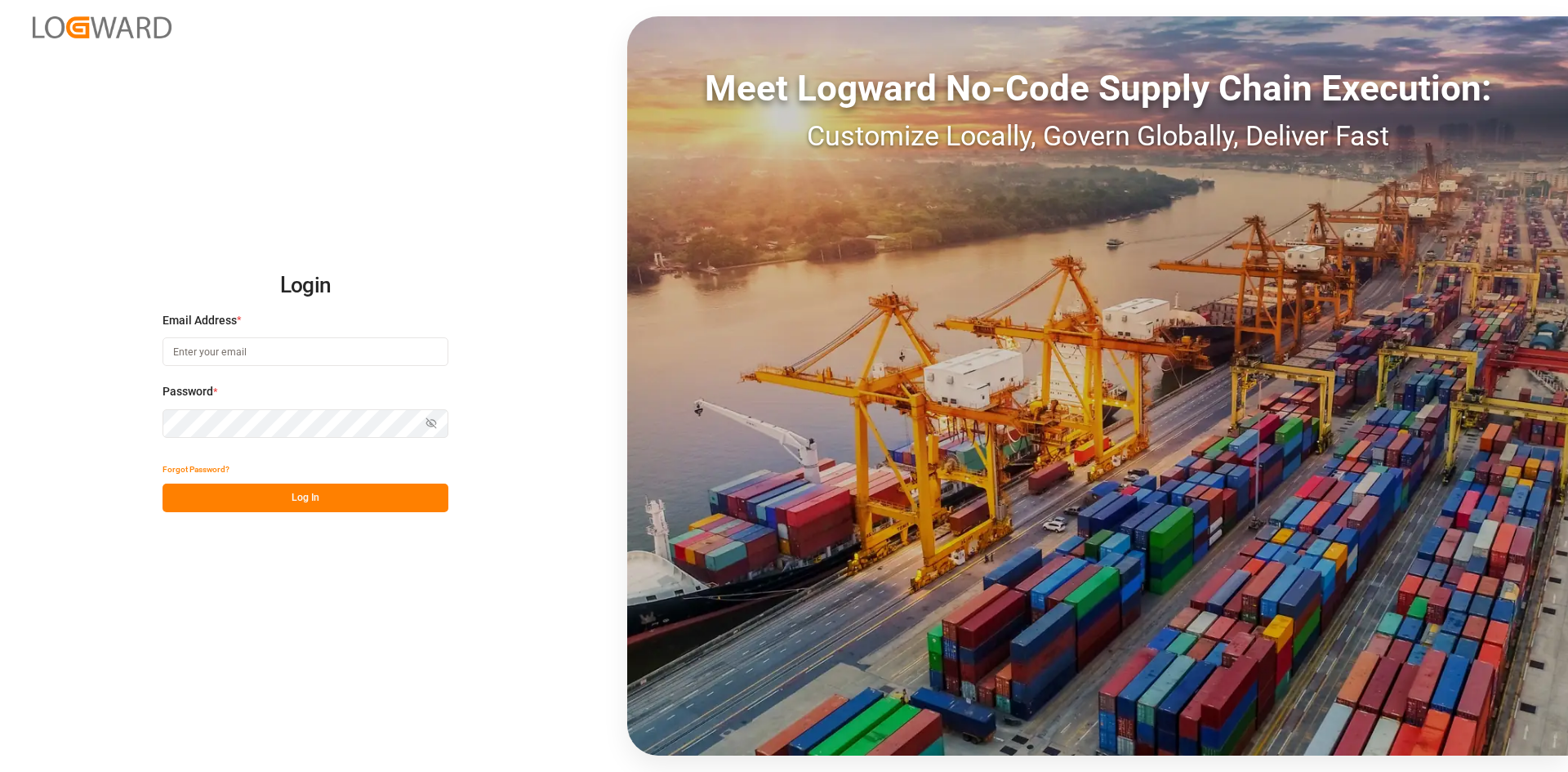
type input "[PERSON_NAME][EMAIL_ADDRESS][PERSON_NAME][DOMAIN_NAME]"
click at [260, 496] on button "Log In" at bounding box center [305, 498] width 286 height 29
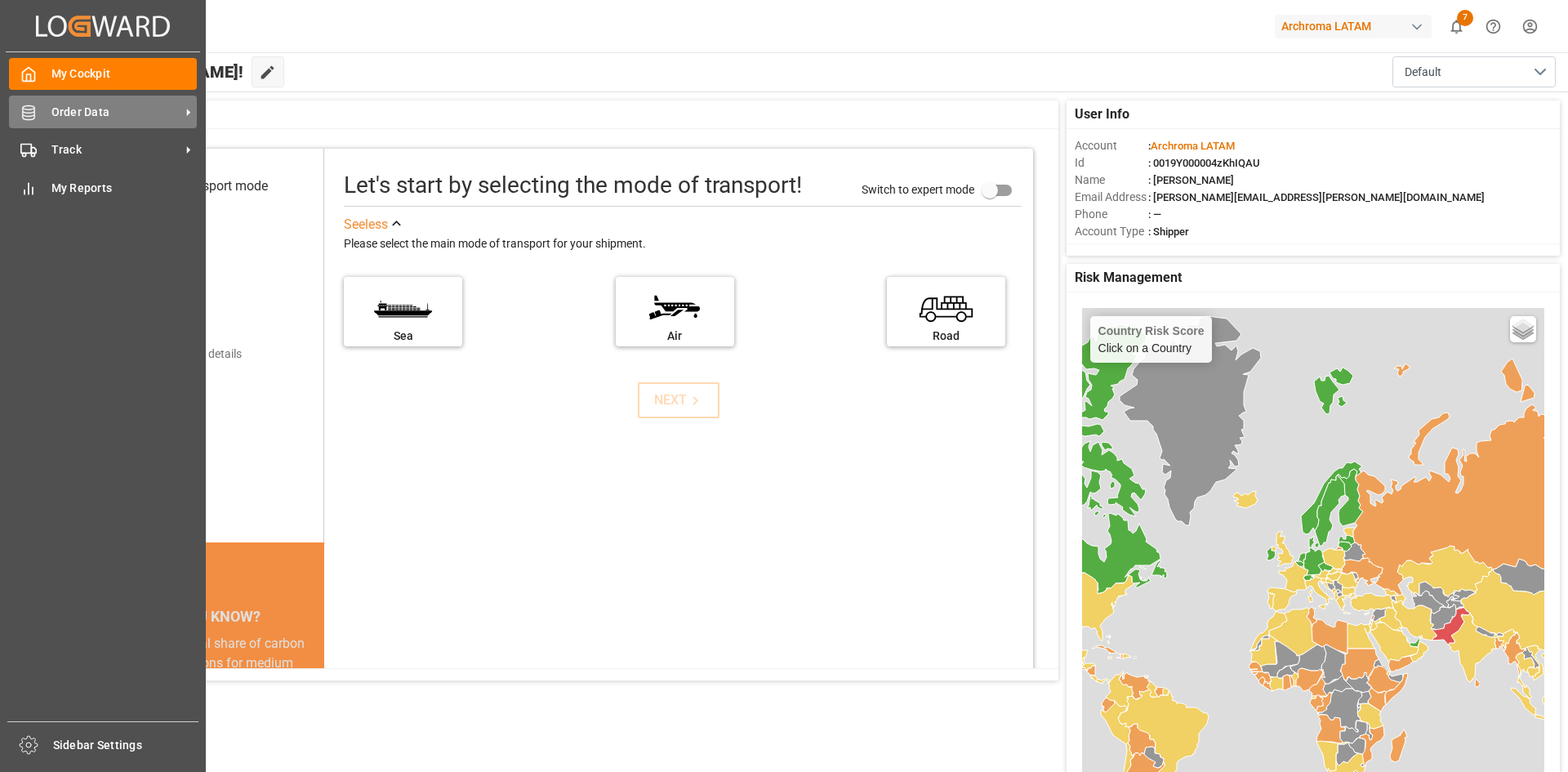
drag, startPoint x: 19, startPoint y: 115, endPoint x: 95, endPoint y: 112, distance: 76.1
click at [19, 115] on div at bounding box center [23, 112] width 28 height 17
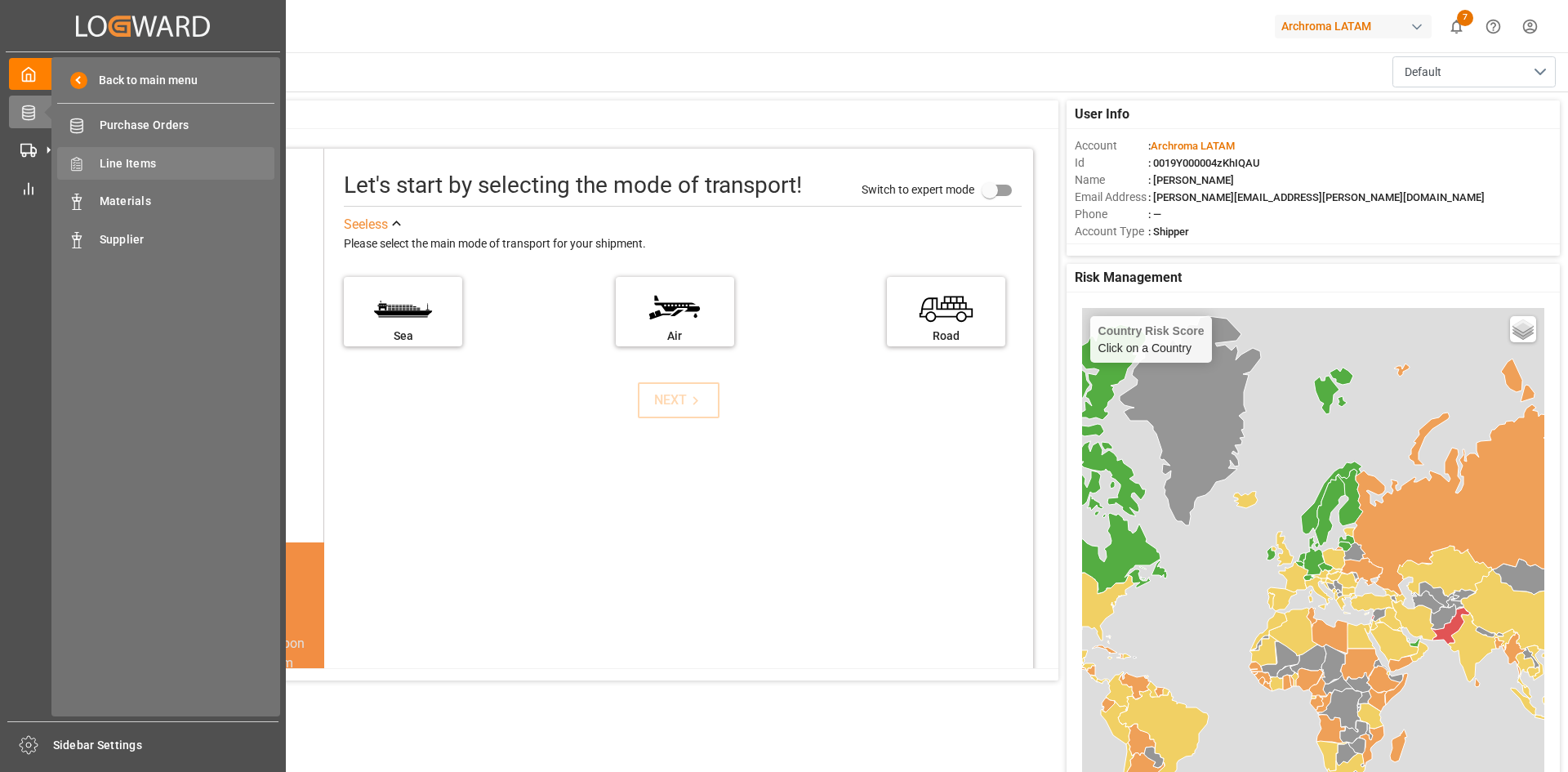
click at [177, 164] on span "Line Items" at bounding box center [188, 163] width 176 height 17
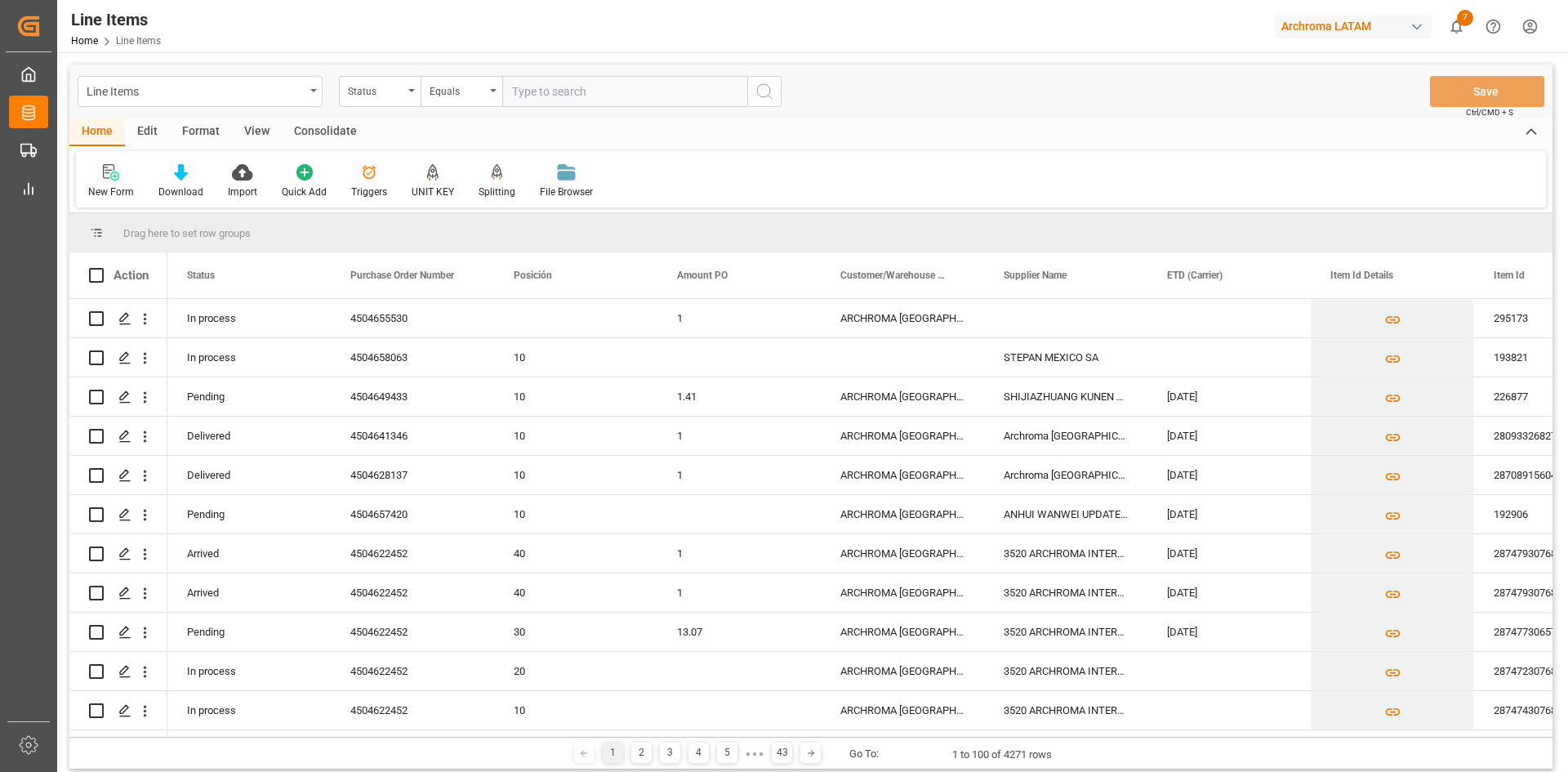
click at [120, 181] on div at bounding box center [111, 171] width 45 height 17
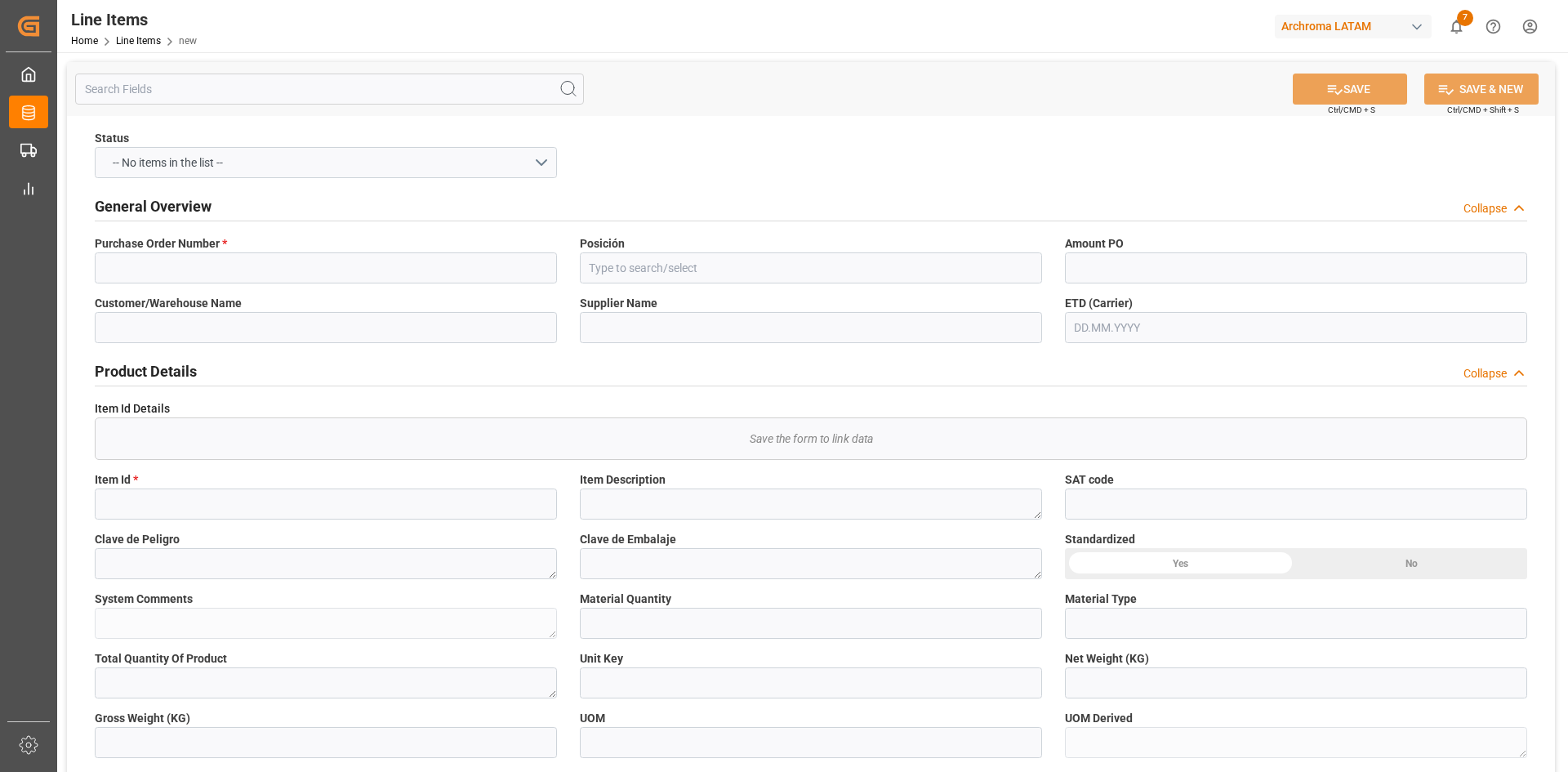
type input "KGM"
type input "Shipment Details Pending"
type input "1"
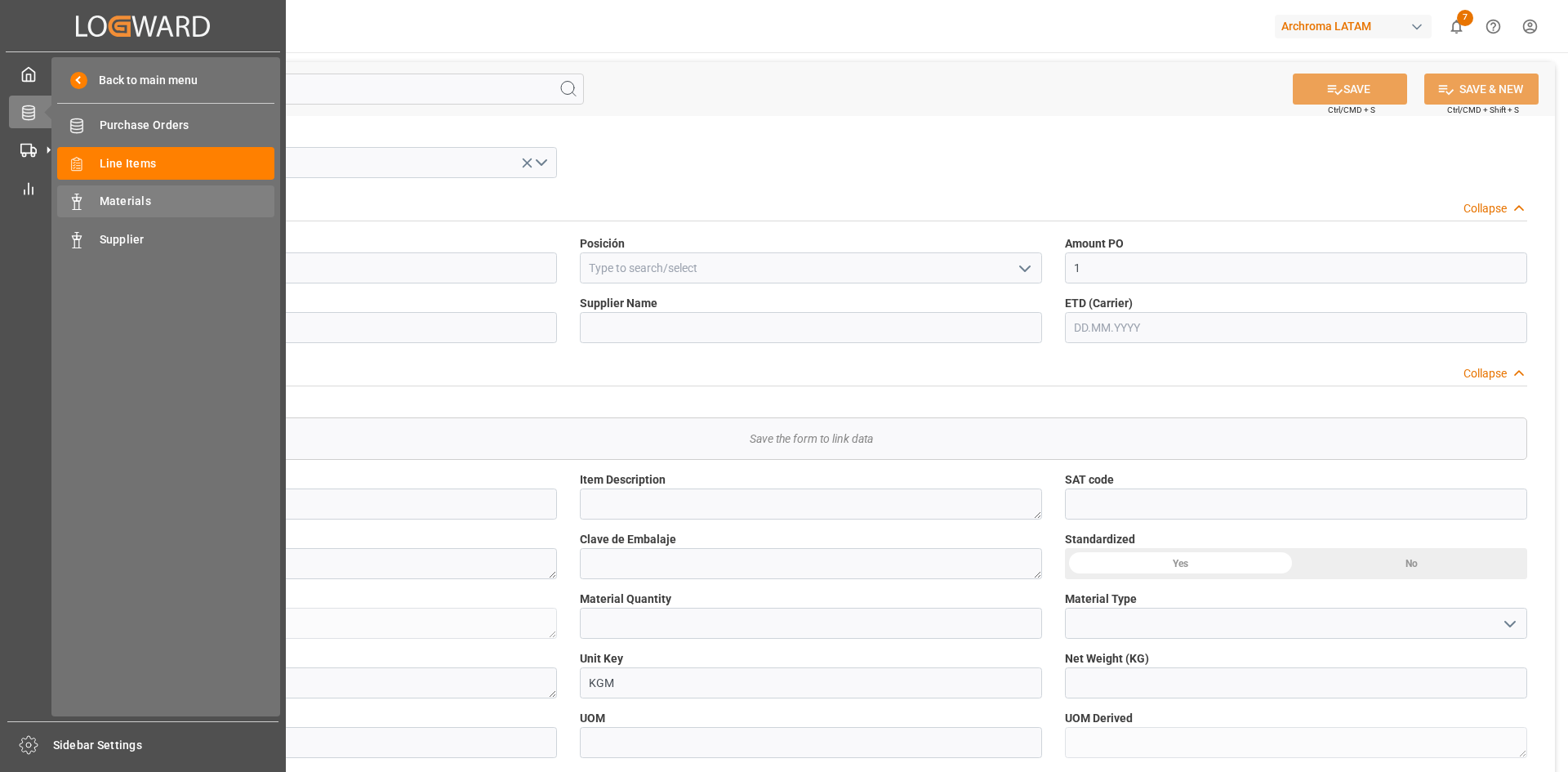
click at [154, 192] on div "Materials Materials" at bounding box center [166, 200] width 218 height 32
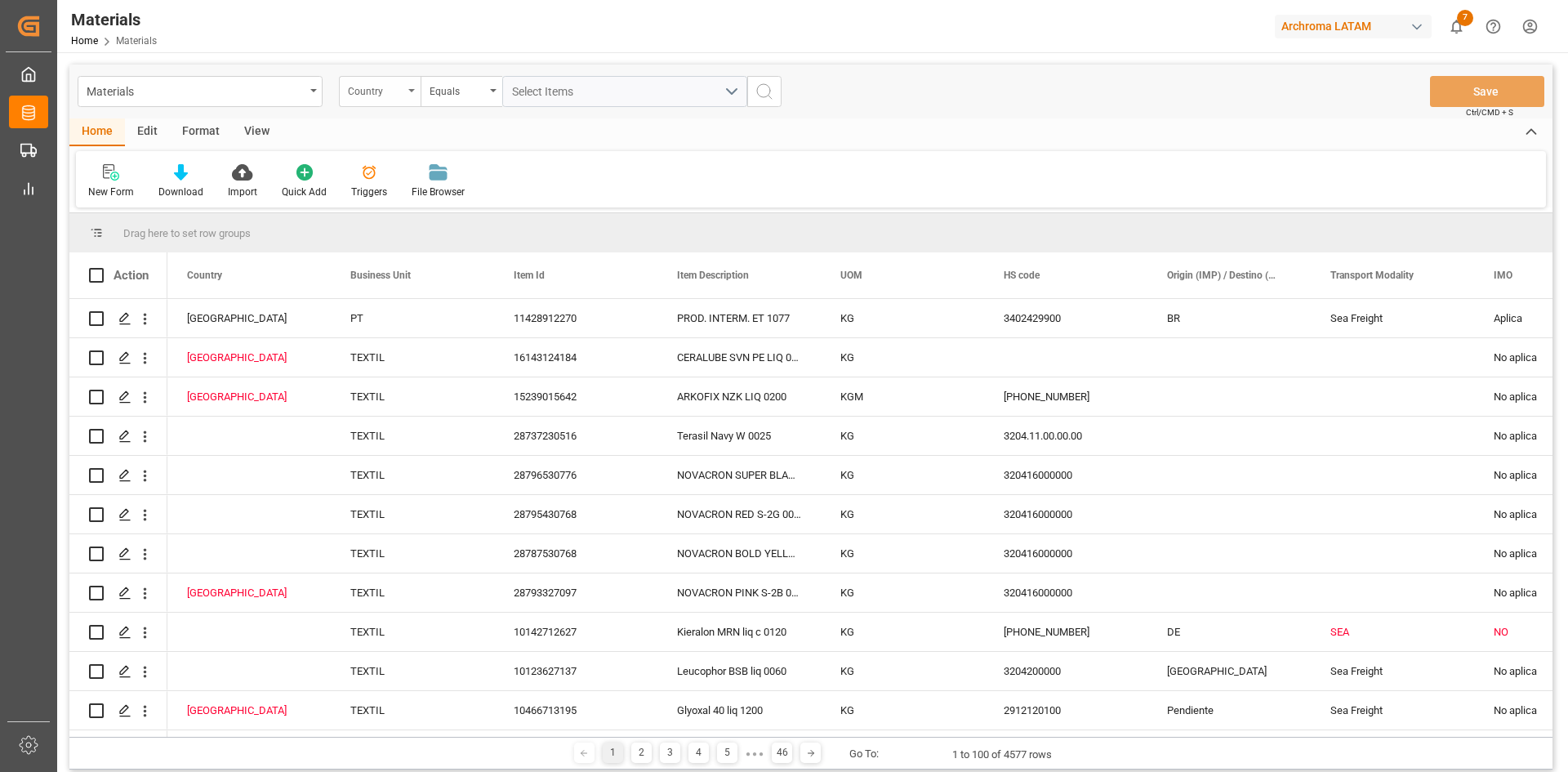
click at [405, 99] on div "Country" at bounding box center [380, 92] width 82 height 31
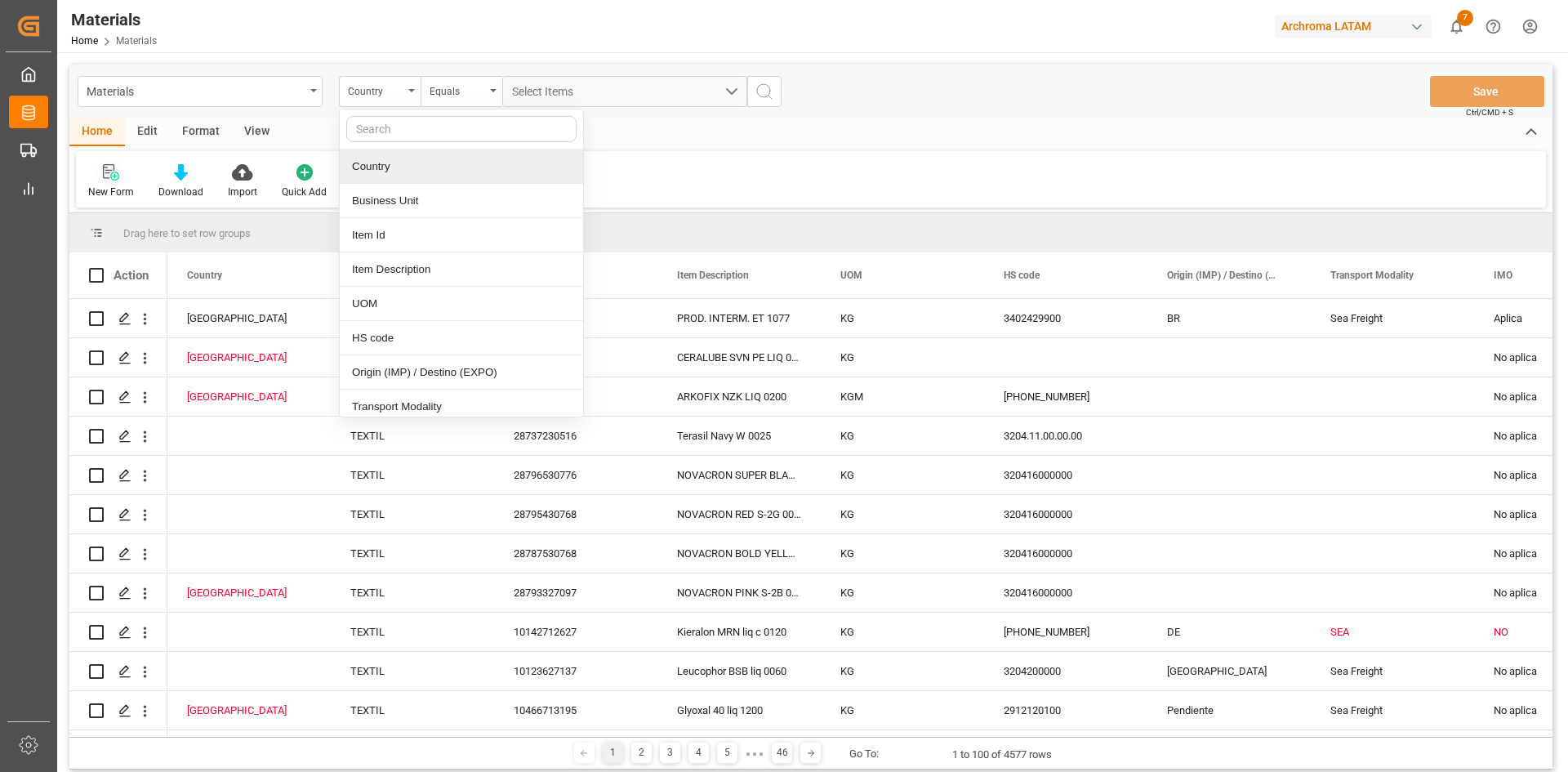
click at [106, 175] on icon at bounding box center [111, 172] width 16 height 16
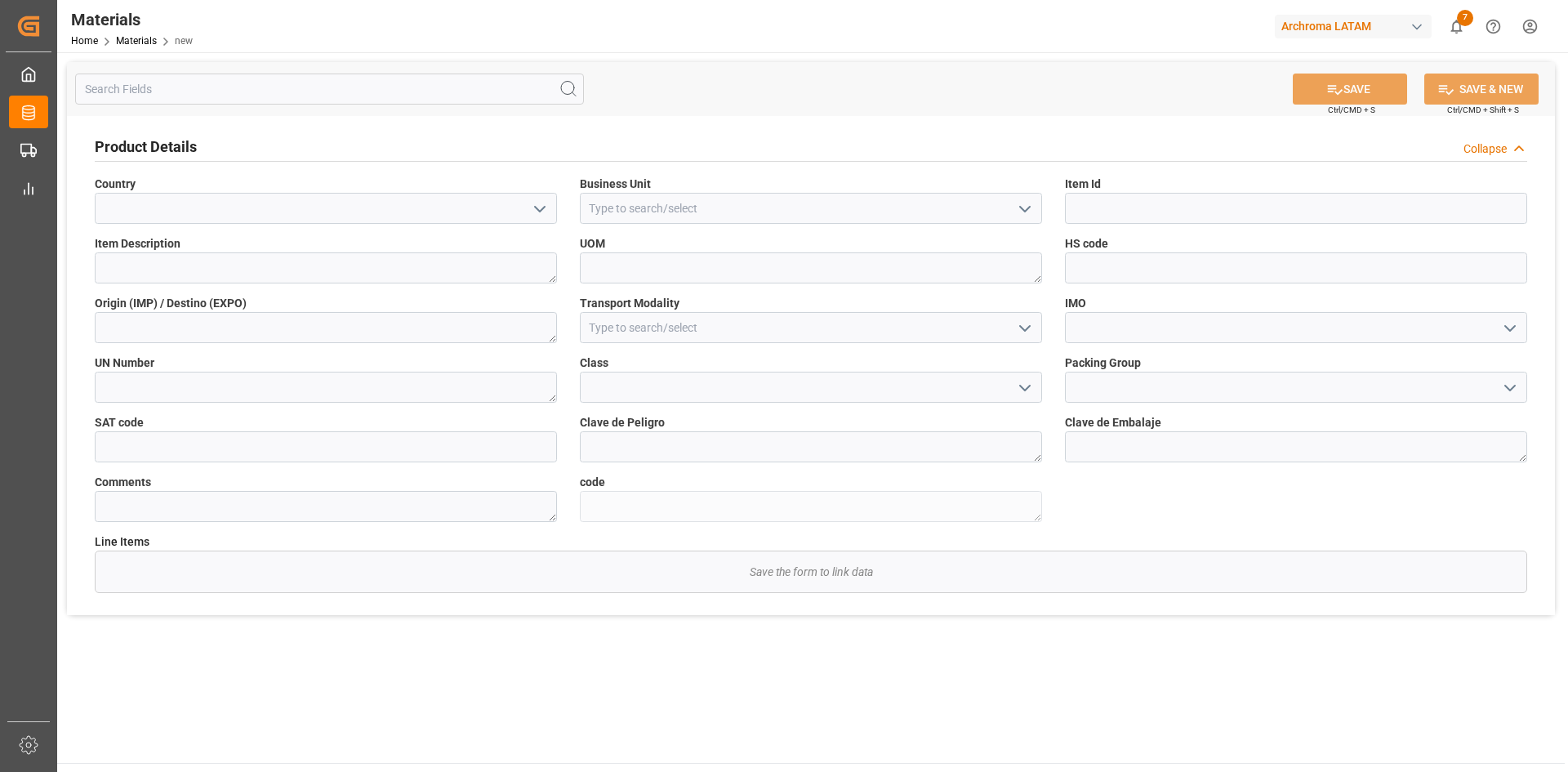
click at [535, 215] on icon "open menu" at bounding box center [540, 210] width 20 height 20
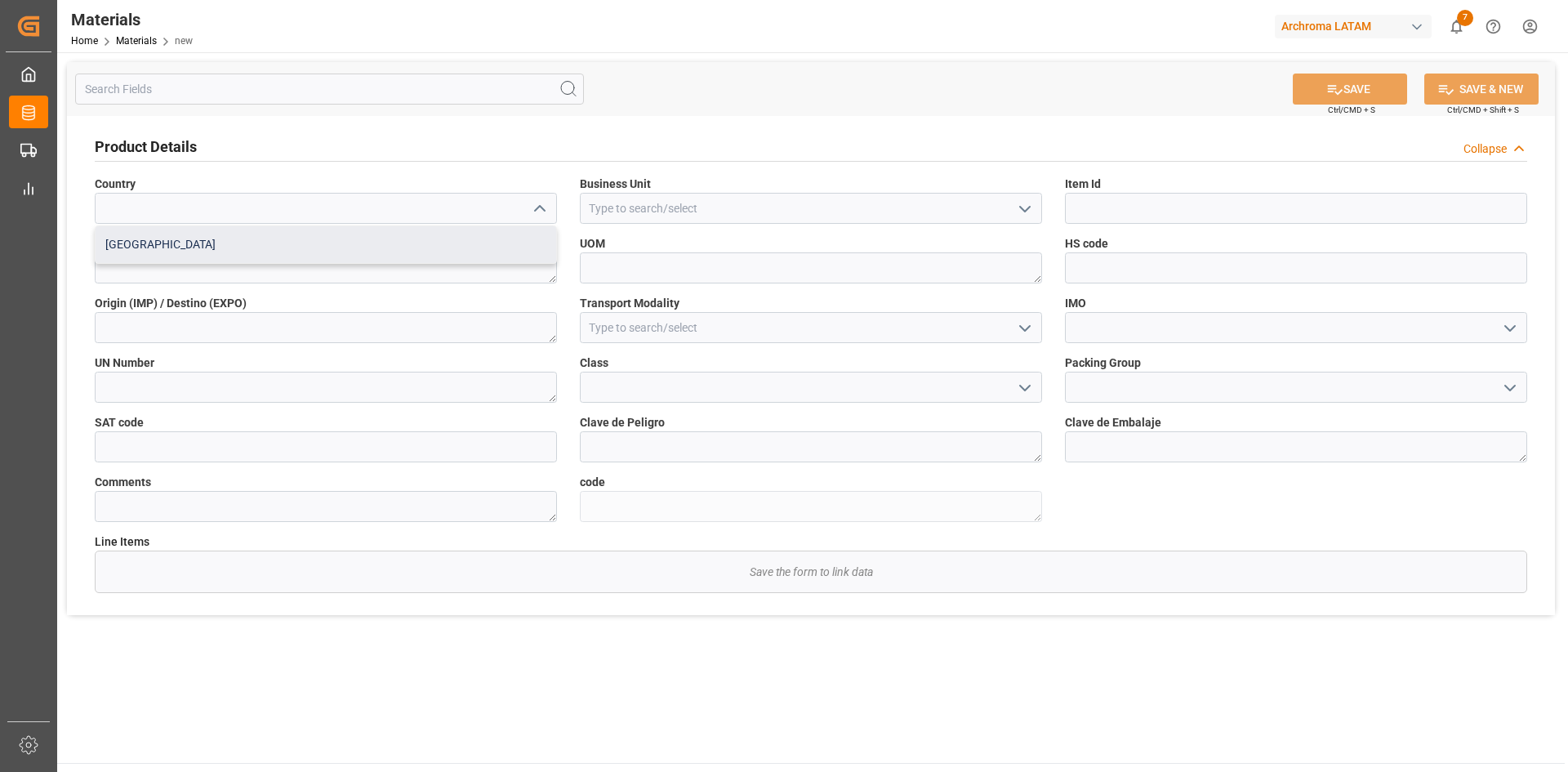
click at [204, 244] on div "Mexico" at bounding box center [326, 244] width 461 height 37
type input "Mexico"
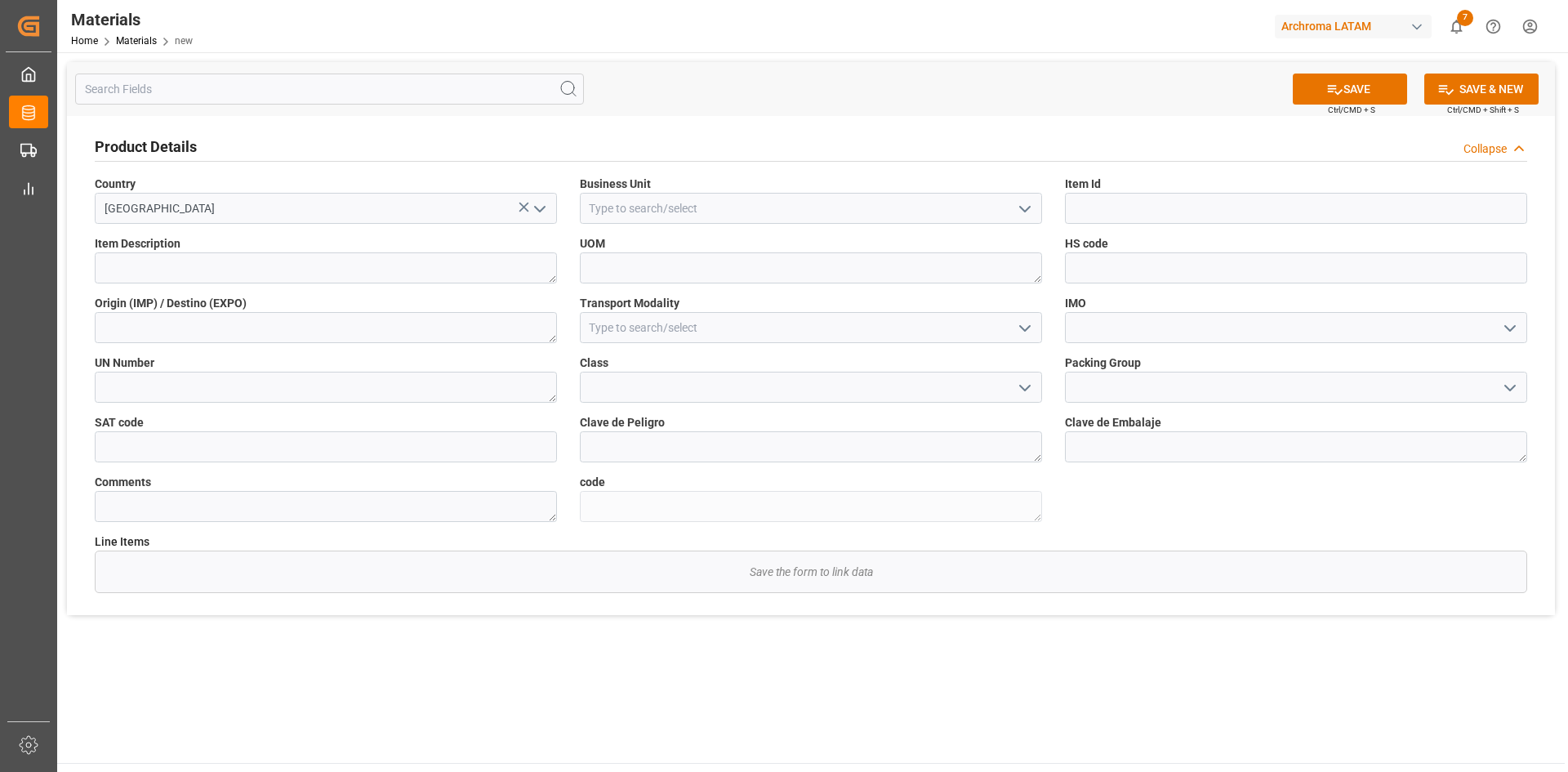
click at [1033, 214] on icon "open menu" at bounding box center [1025, 210] width 20 height 20
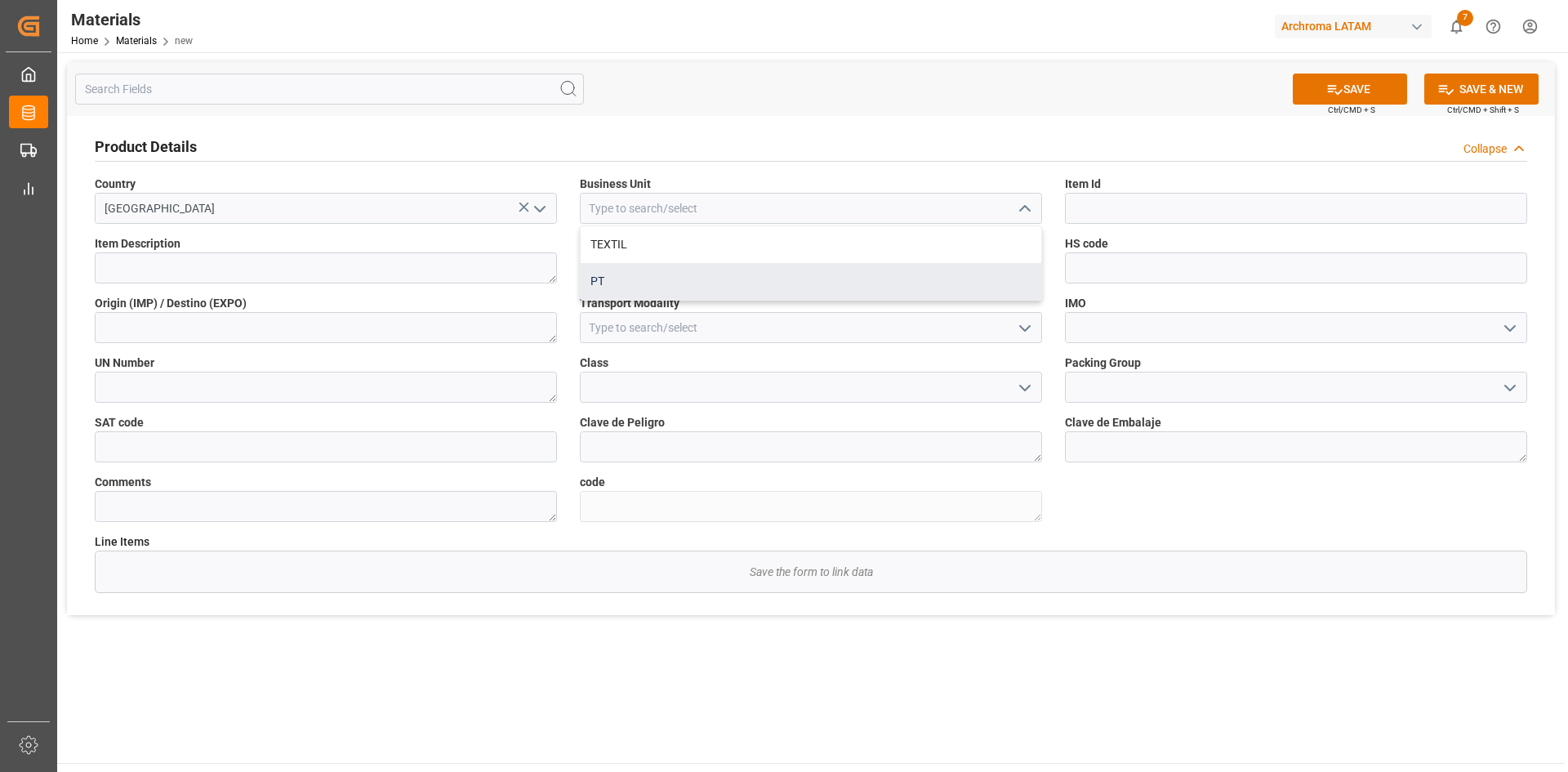
click at [610, 269] on div "PT" at bounding box center [811, 281] width 461 height 37
type input "PT"
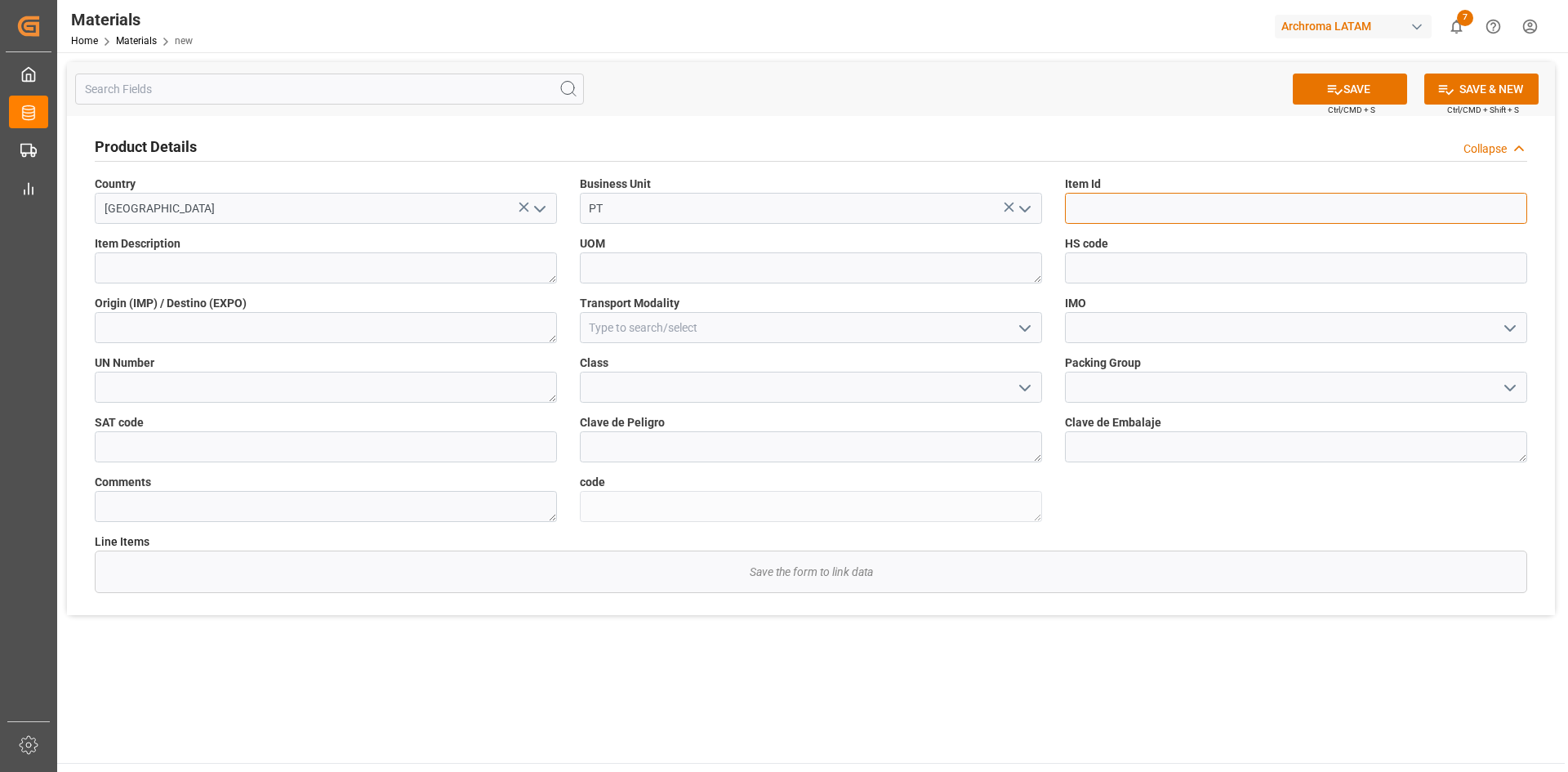
click at [1129, 212] on input at bounding box center [1296, 209] width 463 height 31
paste input "295173"
type input "295173"
click at [385, 269] on textarea at bounding box center [326, 268] width 463 height 31
paste textarea "EMULTROL CM 2655 E"
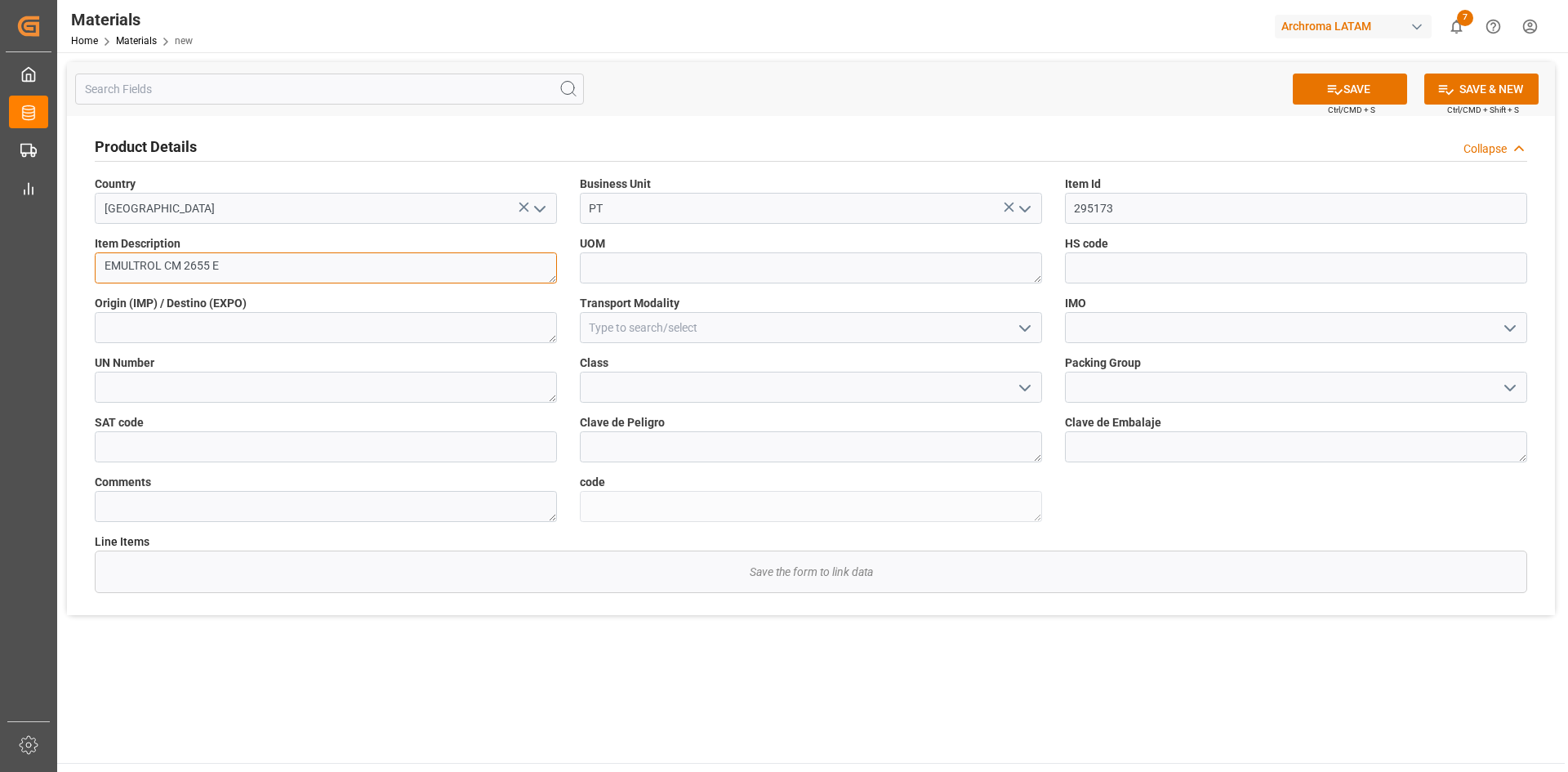
type textarea "EMULTROL CM 2655 E"
click at [287, 325] on textarea at bounding box center [326, 327] width 463 height 31
click at [164, 319] on textarea at bounding box center [326, 327] width 463 height 31
type textarea "[GEOGRAPHIC_DATA]"
click at [1031, 319] on icon "open menu" at bounding box center [1025, 328] width 20 height 20
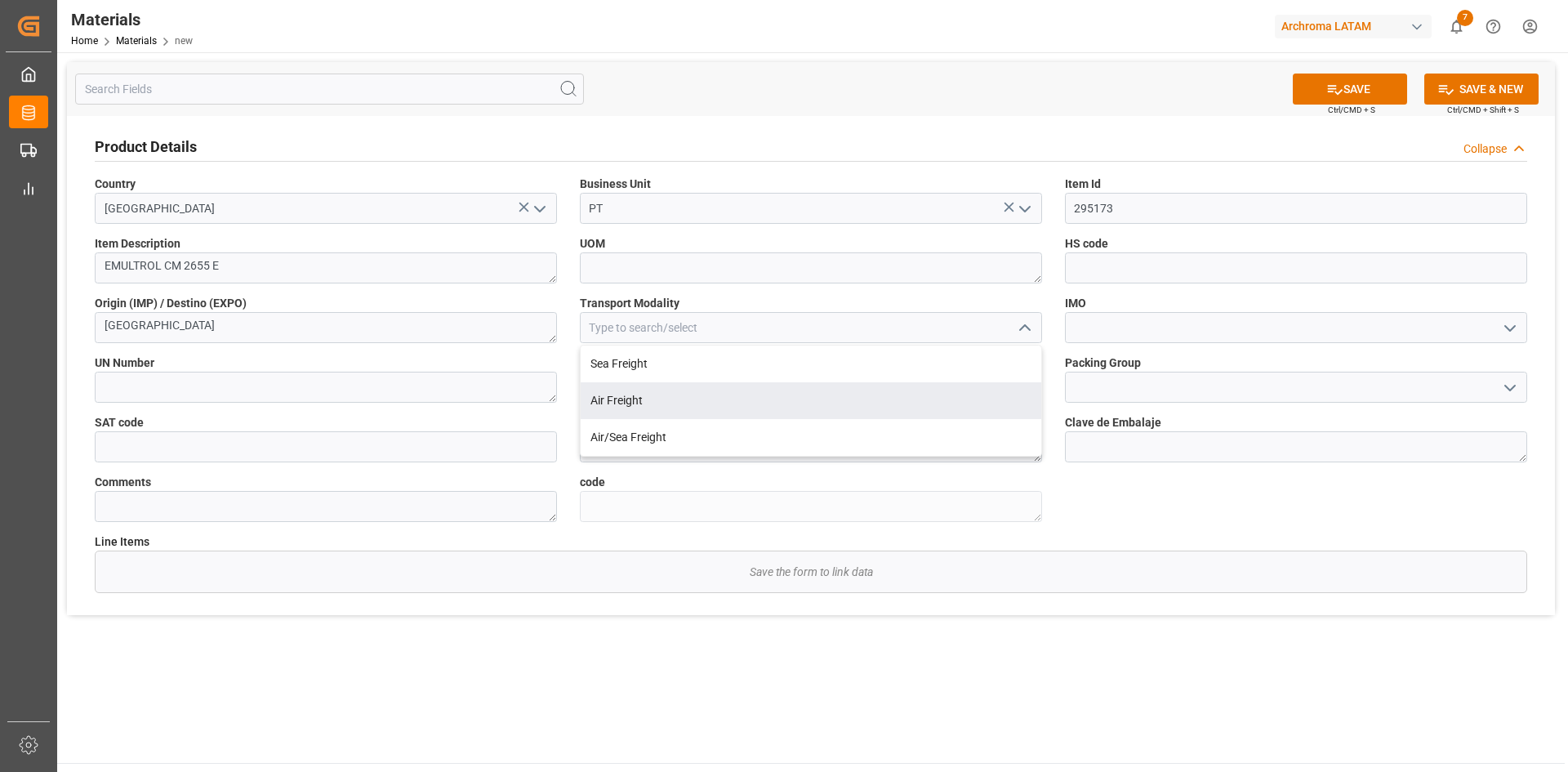
click at [686, 397] on div "Air Freight" at bounding box center [811, 400] width 461 height 37
type input "Air Freight"
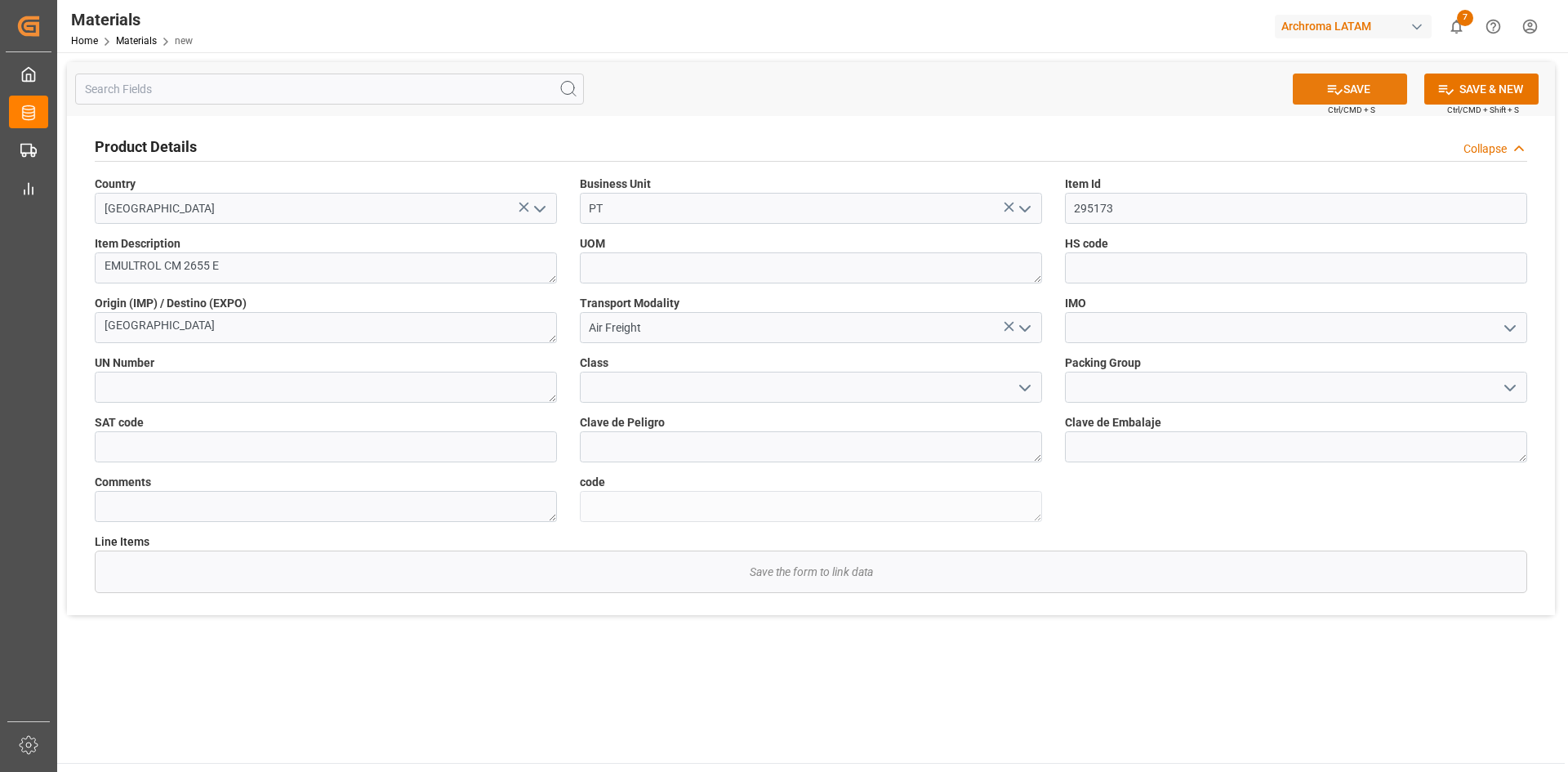
click at [1359, 95] on button "SAVE" at bounding box center [1350, 89] width 114 height 31
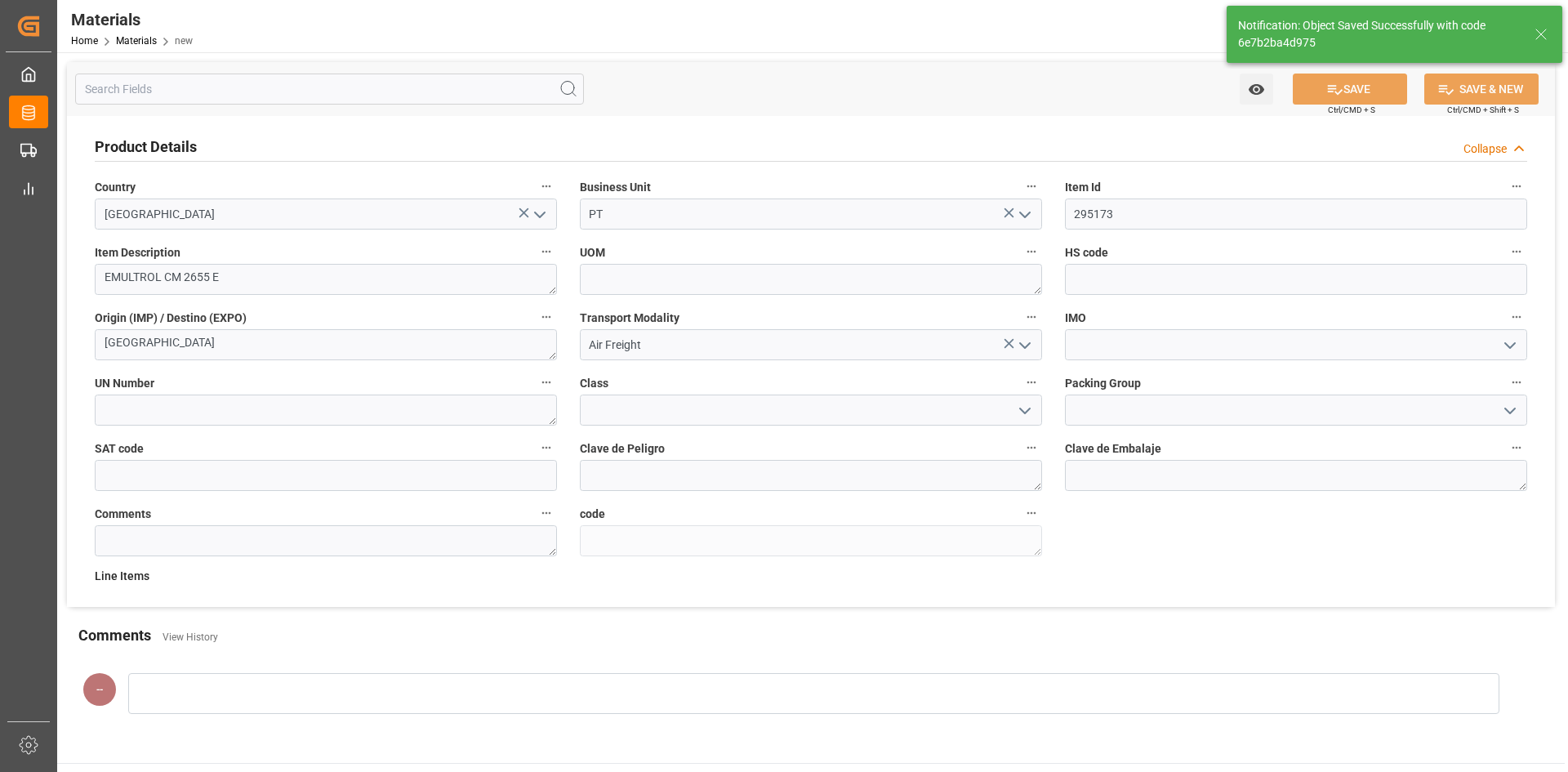
type textarea "6e7b2ba4d975"
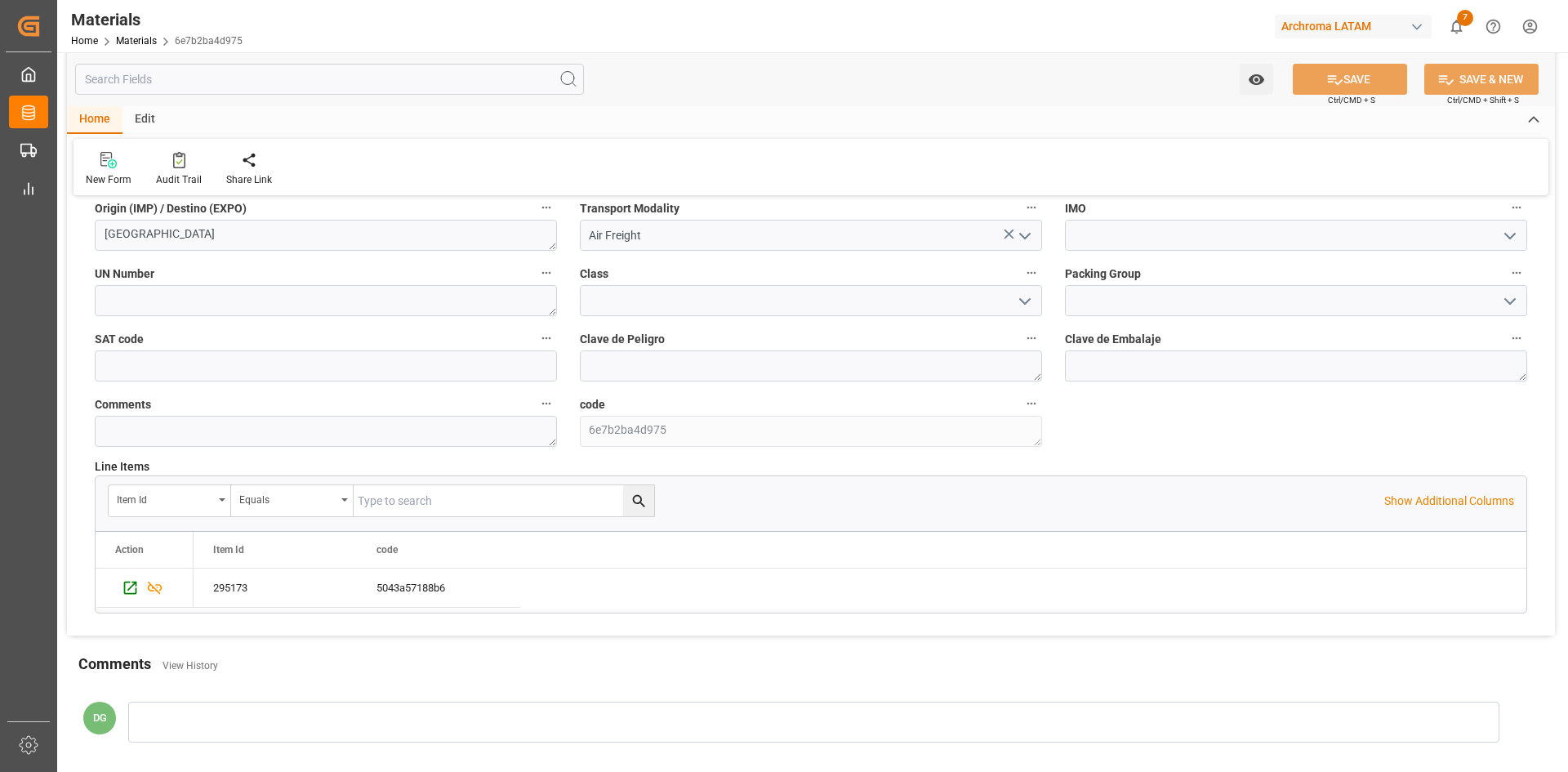
scroll to position [245, 0]
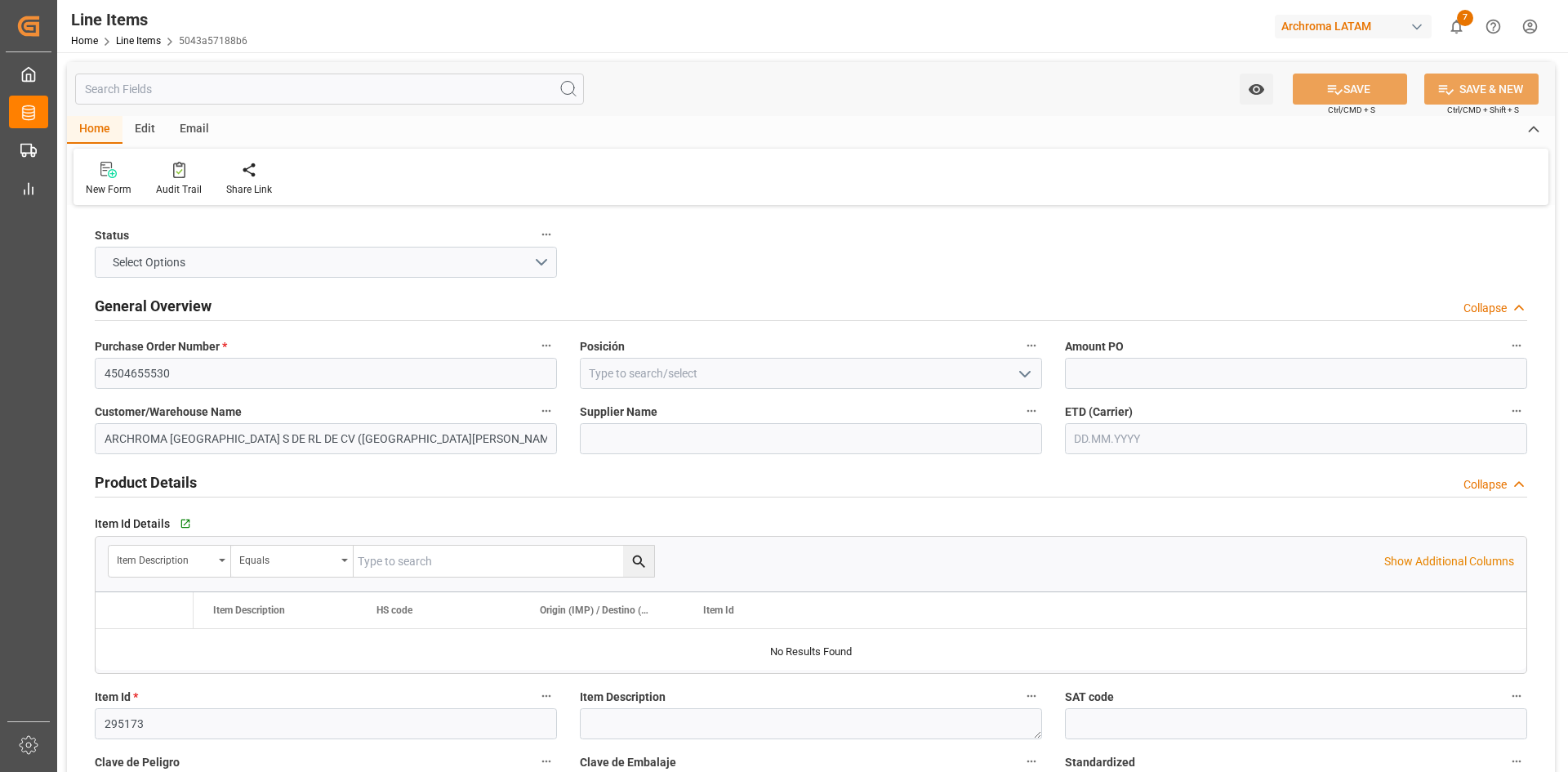
type input "1"
type input "[DATE] 15:42"
type input "[DATE] 15:39"
type input "[DATE]"
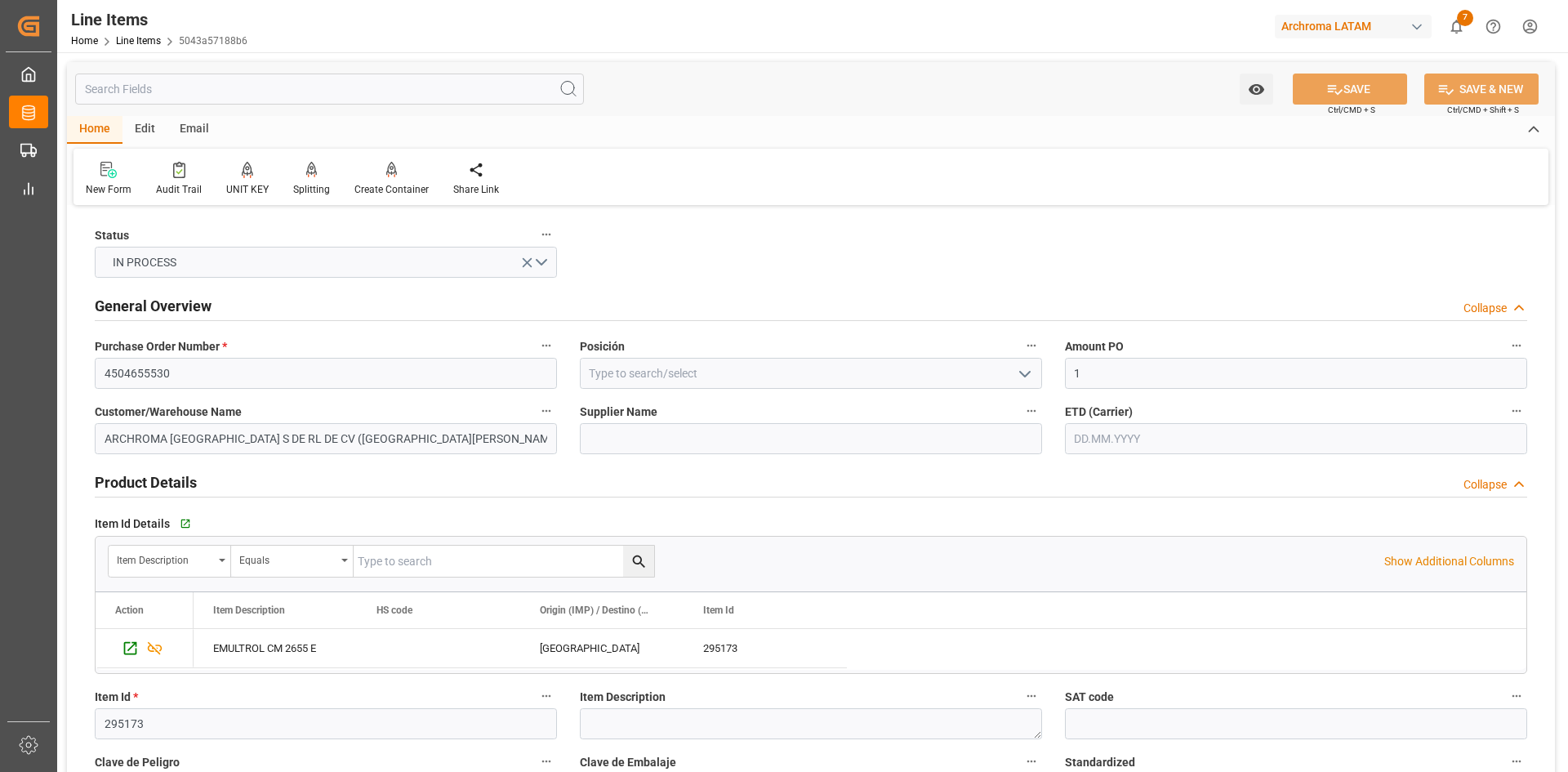
click at [1016, 378] on icon "open menu" at bounding box center [1025, 375] width 20 height 20
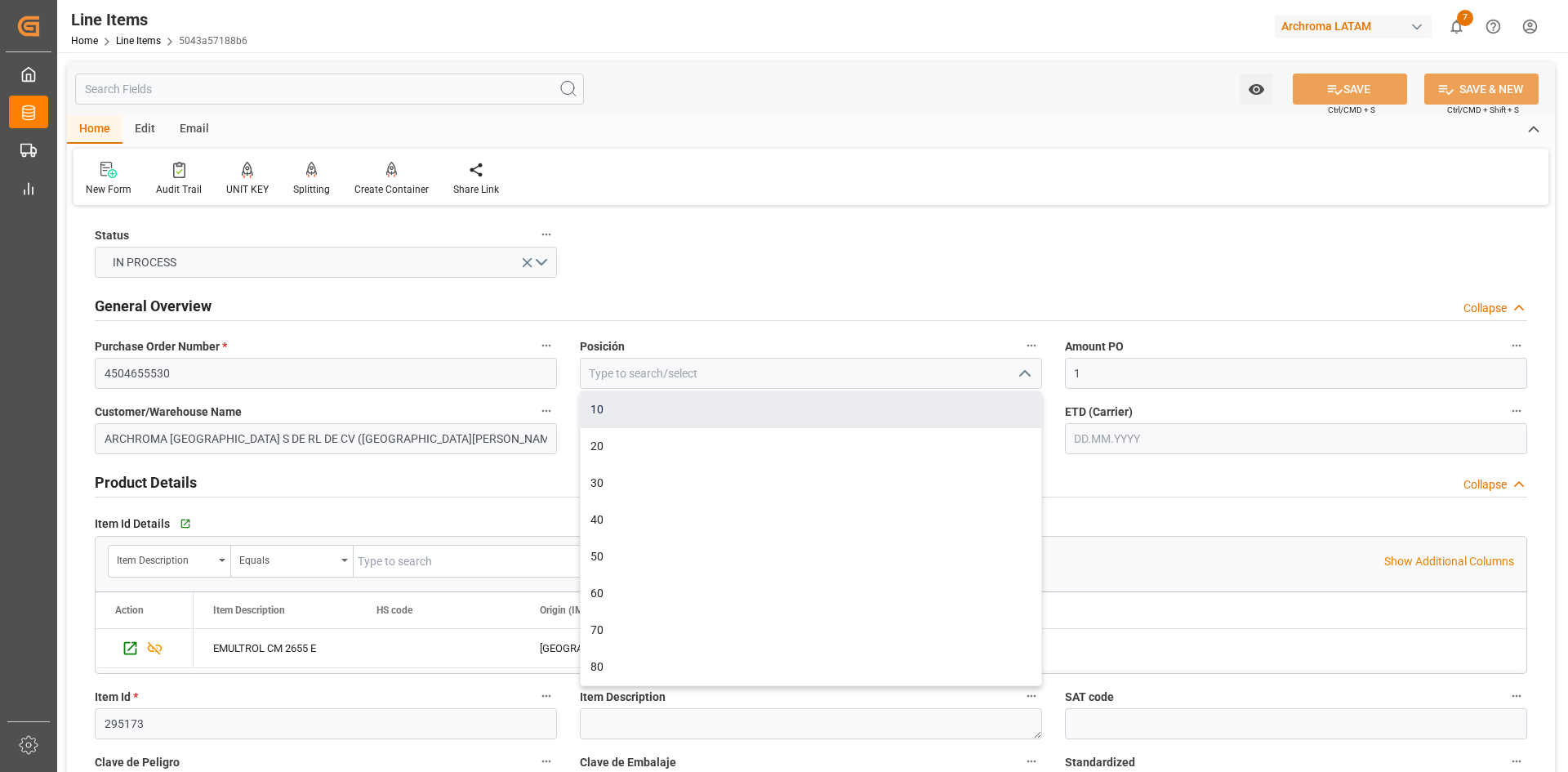
click at [604, 414] on div "10" at bounding box center [811, 409] width 461 height 37
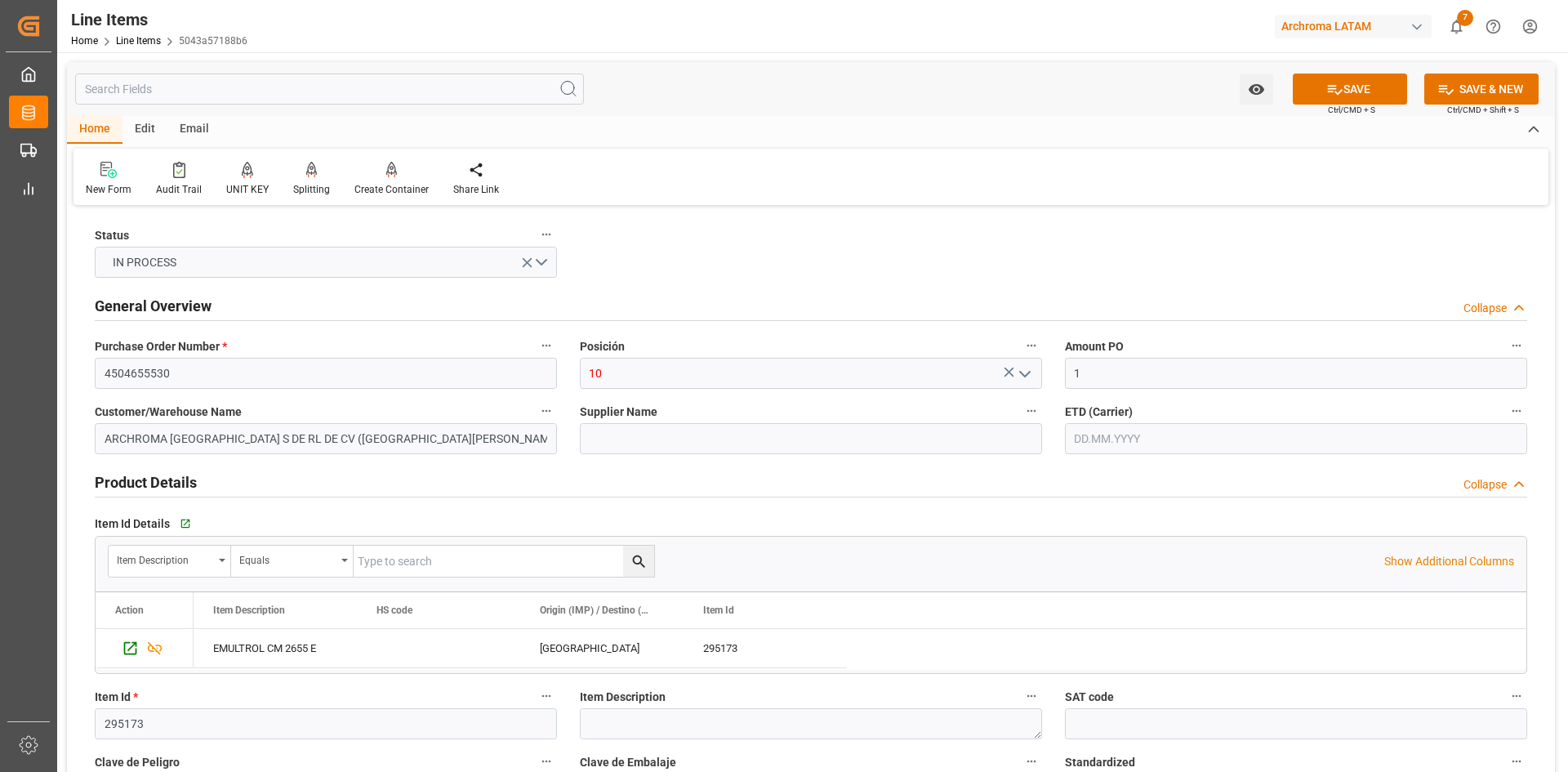
type input "10"
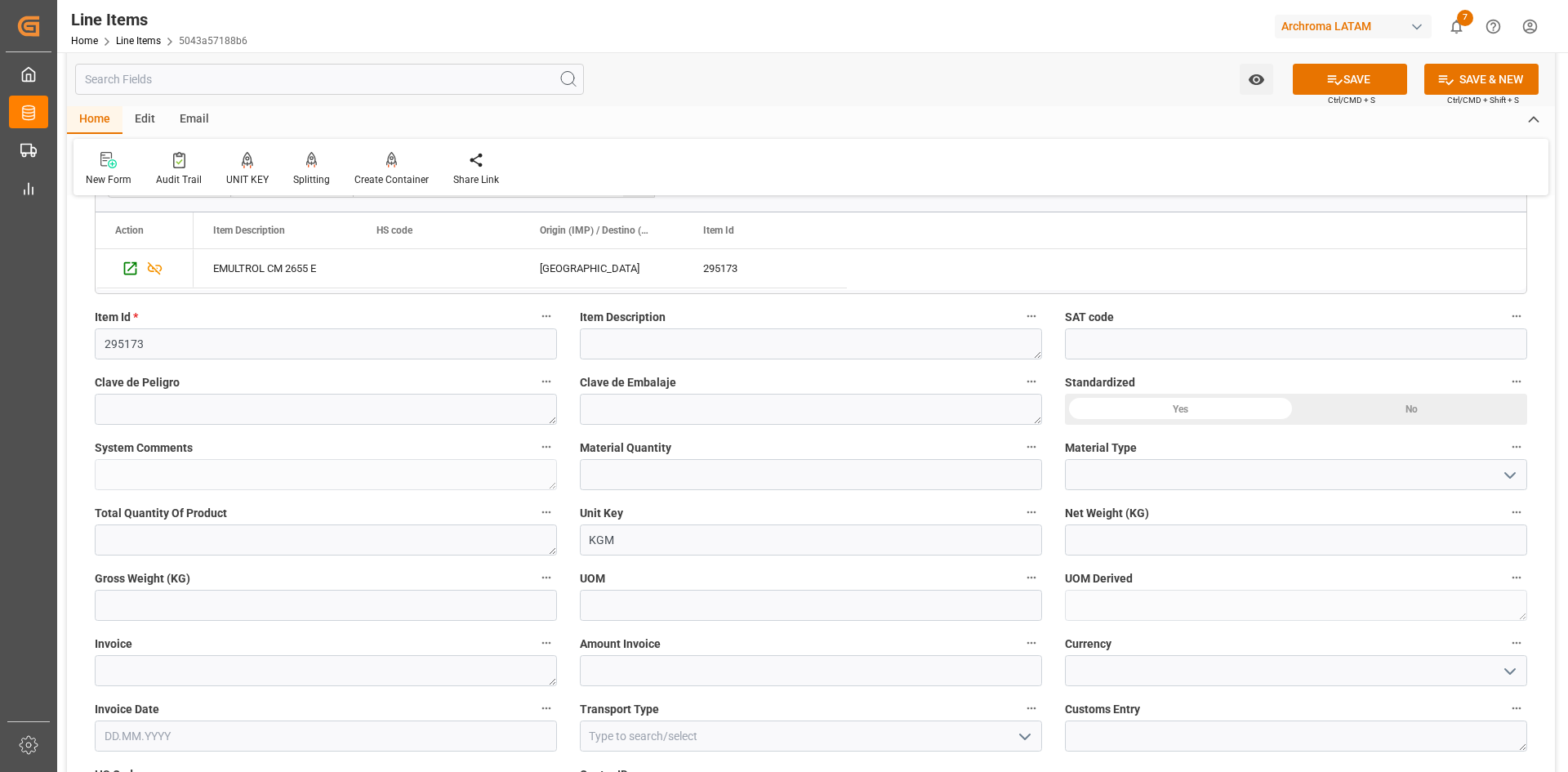
scroll to position [408, 0]
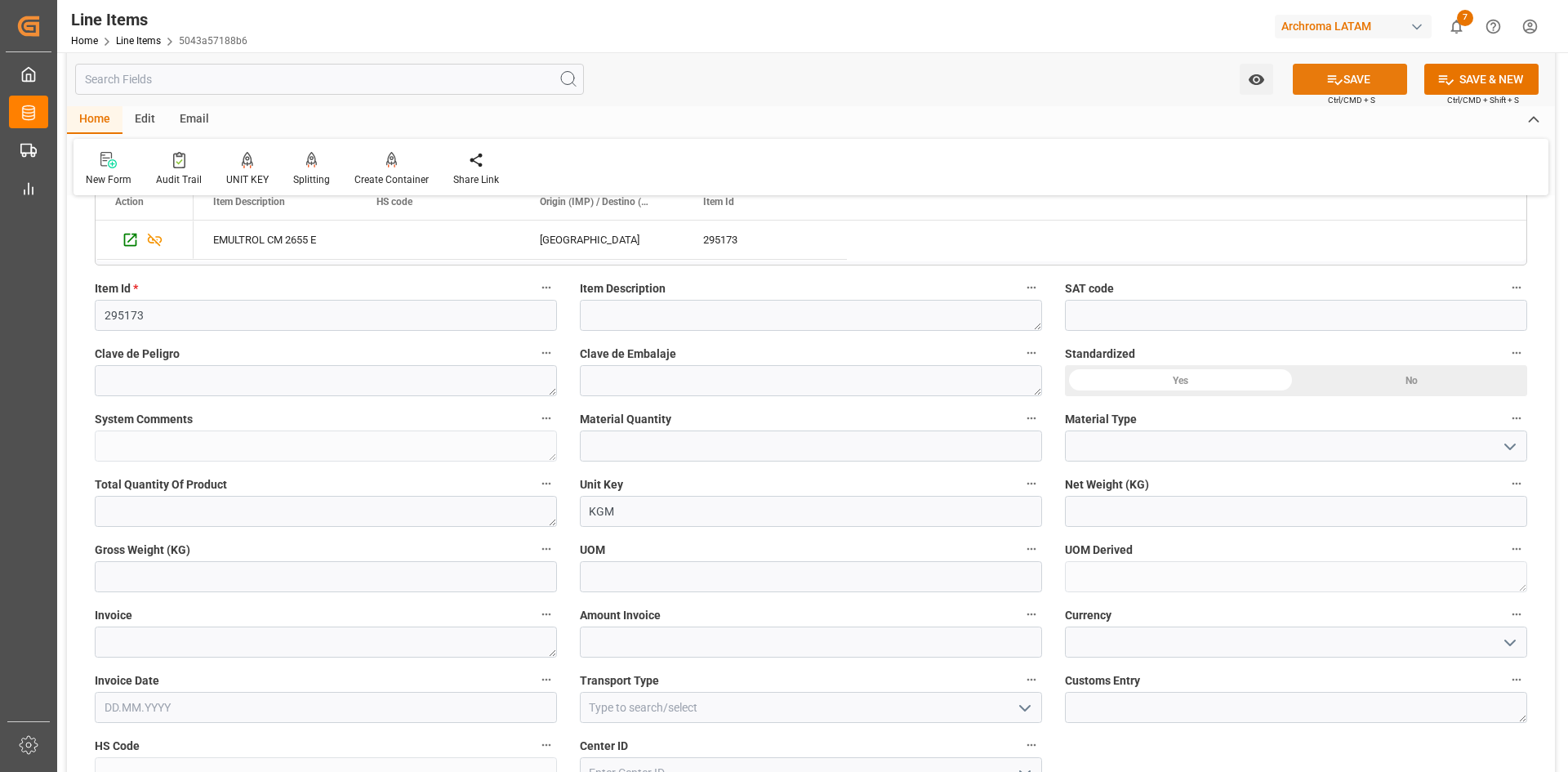
click at [1384, 65] on button "SAVE" at bounding box center [1350, 79] width 114 height 31
type textarea "EMULTROL CM 2655 E"
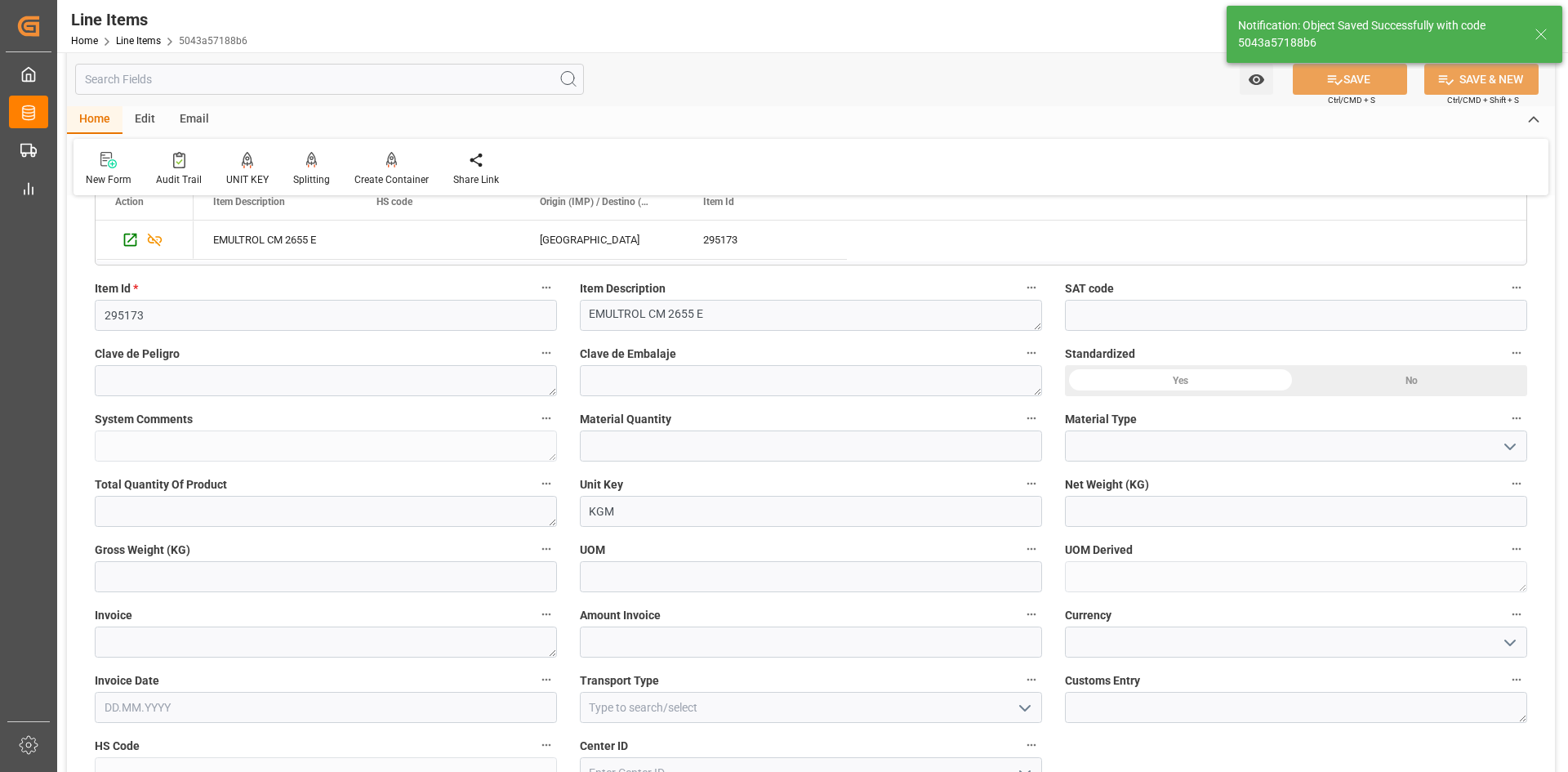
click at [1173, 376] on div "Yes" at bounding box center [1180, 381] width 231 height 31
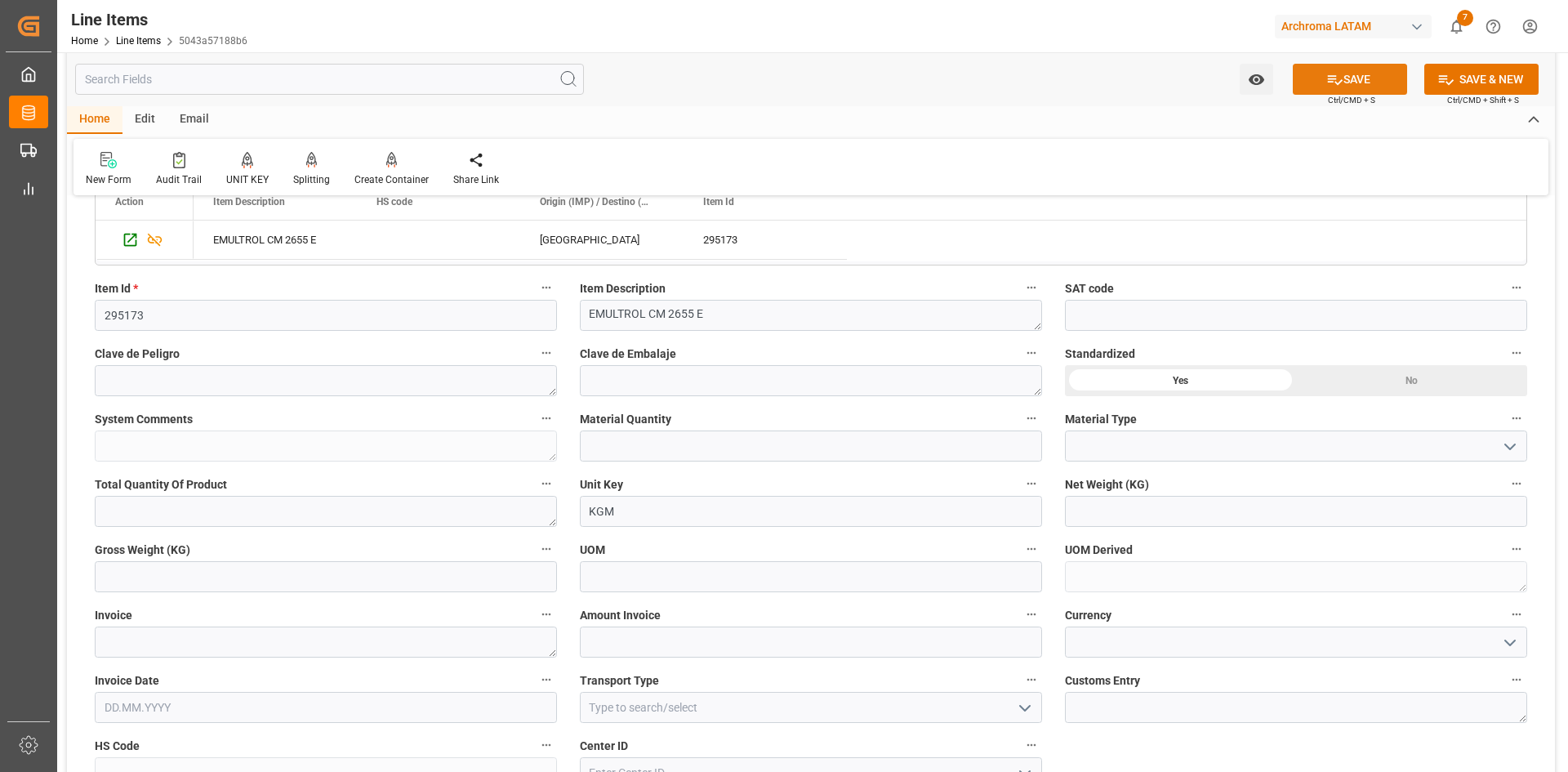
click at [1363, 70] on button "SAVE" at bounding box center [1350, 79] width 114 height 31
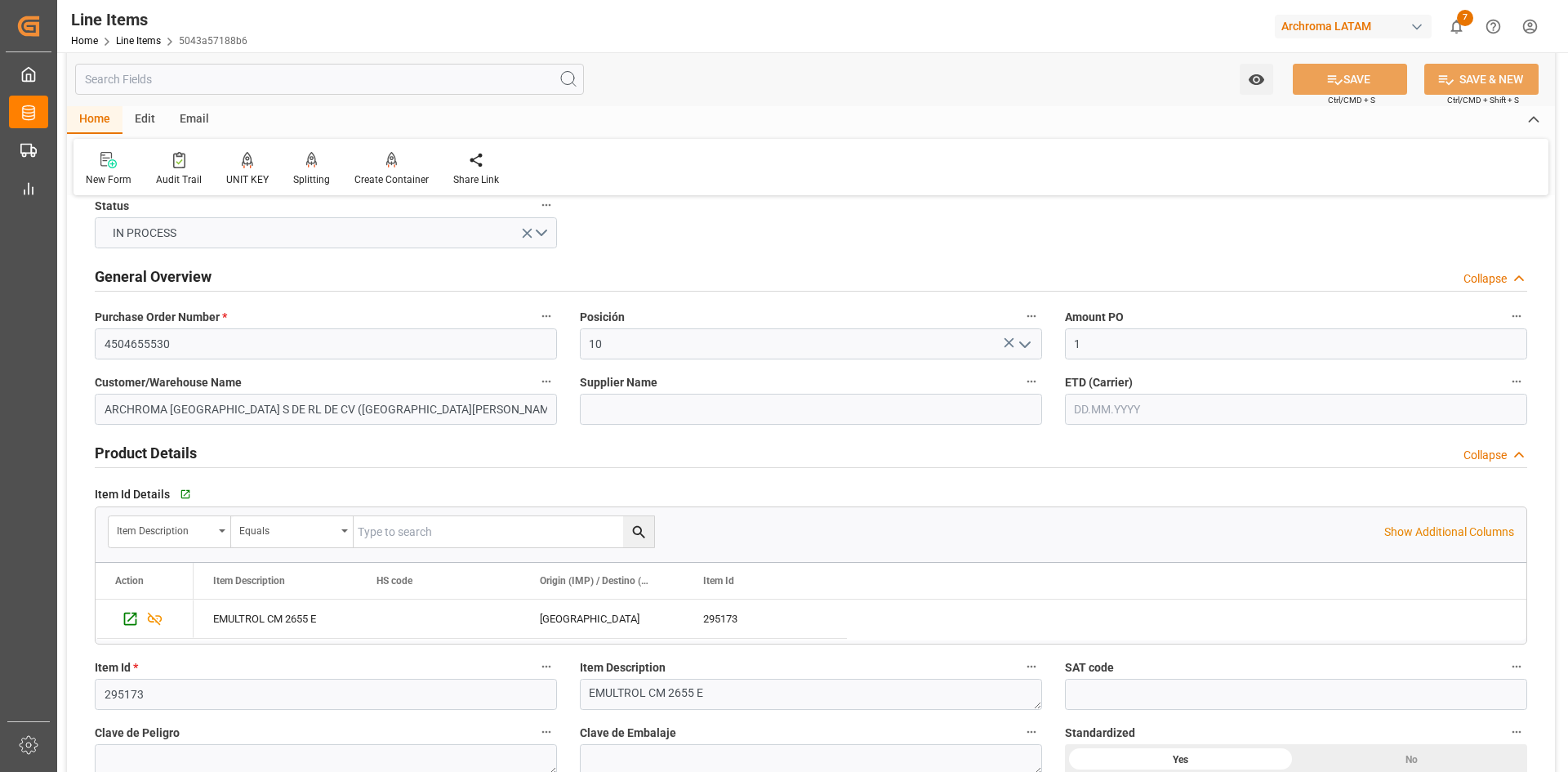
scroll to position [0, 0]
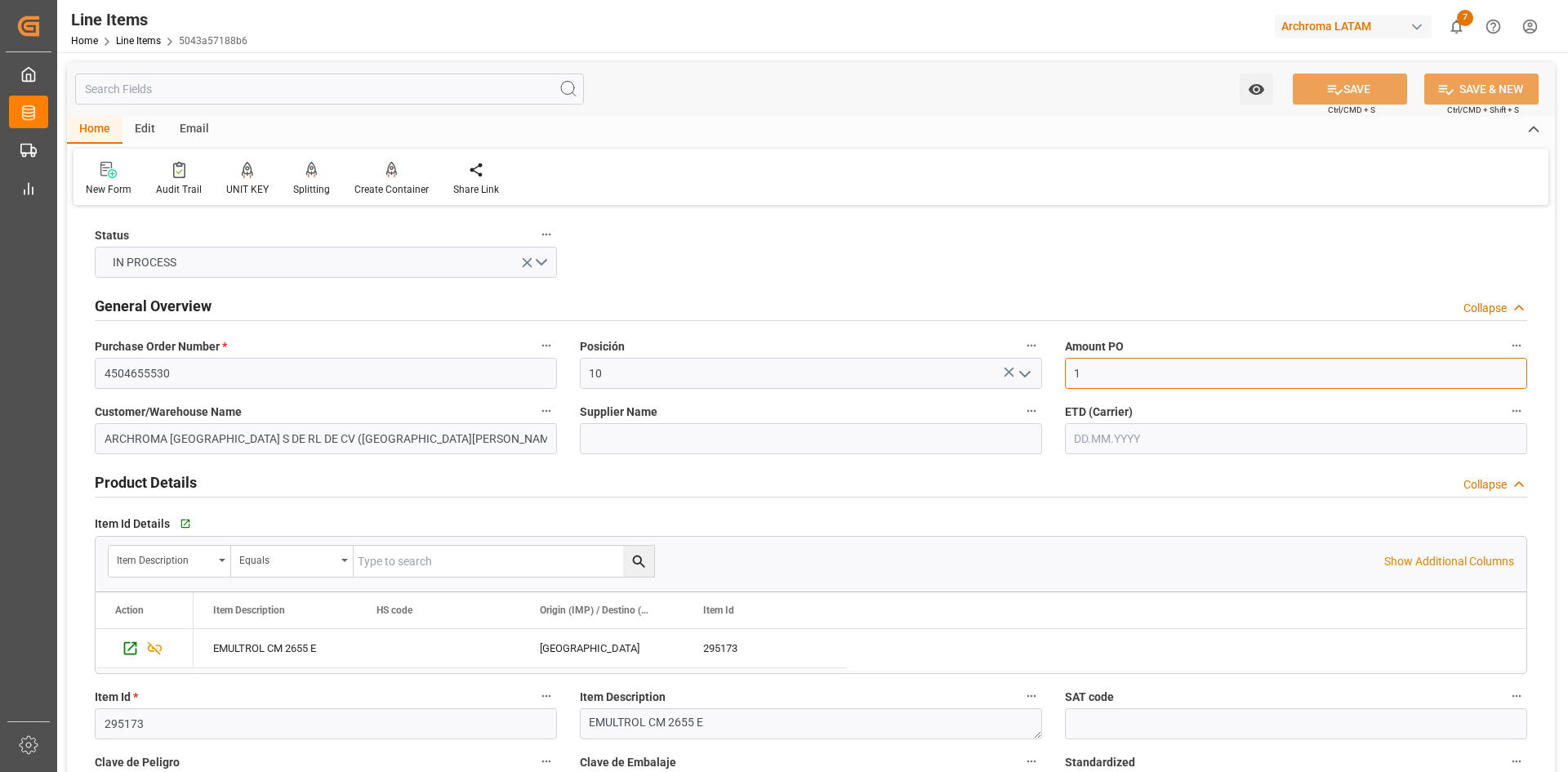
click at [1117, 378] on input "1" at bounding box center [1296, 373] width 463 height 31
type input "14.58"
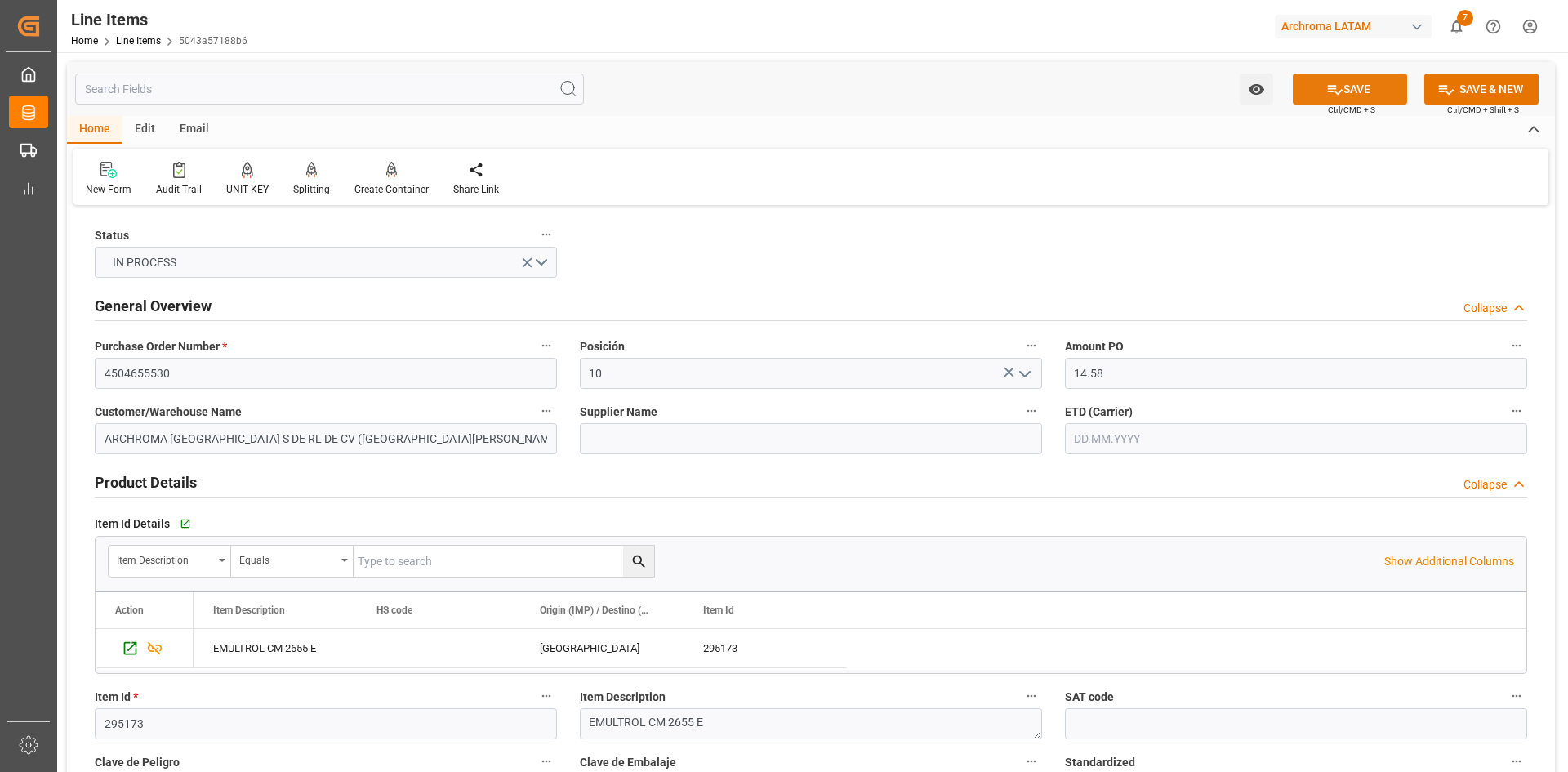
click at [1361, 98] on button "SAVE" at bounding box center [1350, 89] width 114 height 31
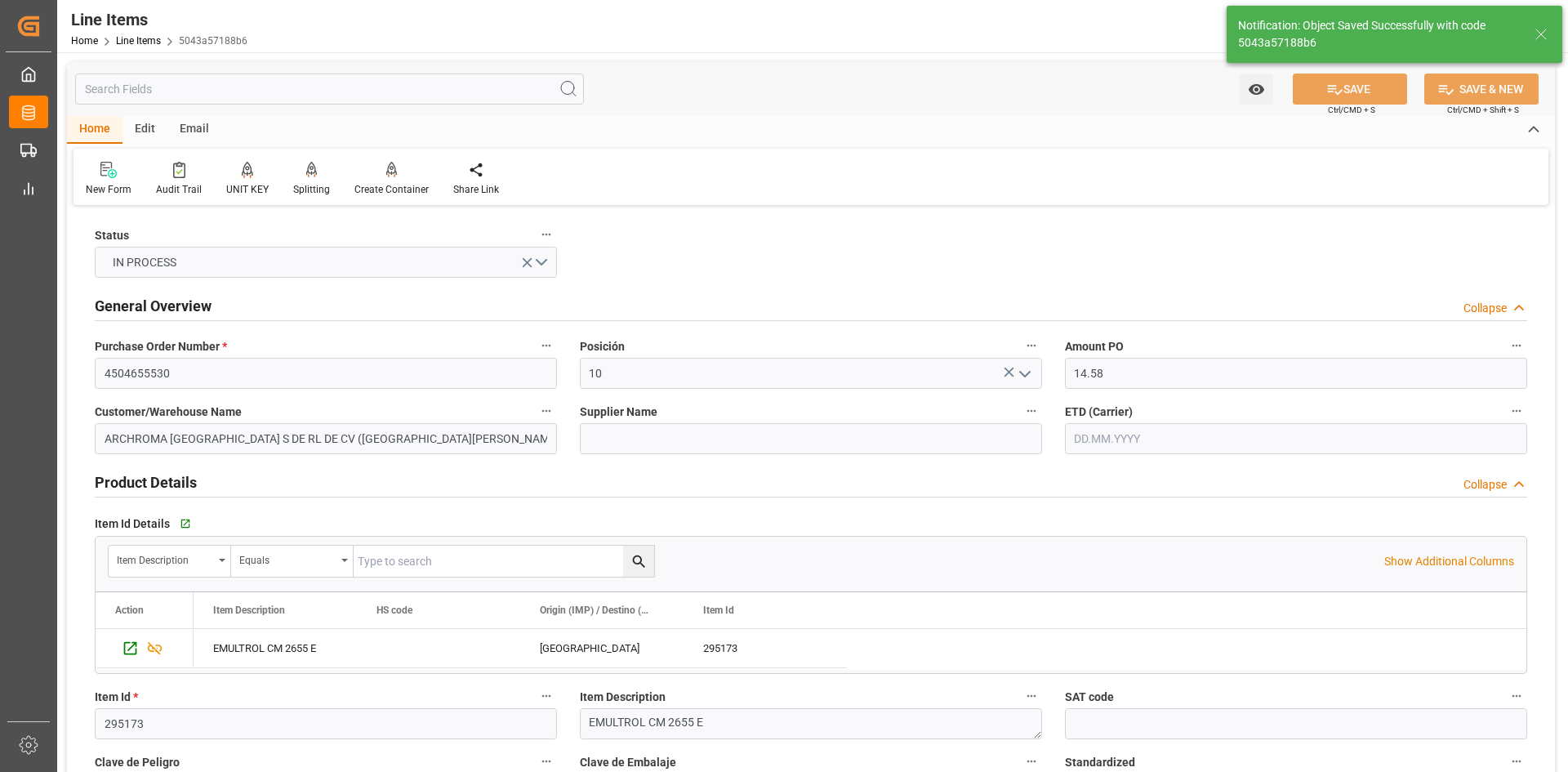
type input "[DATE] 15:43"
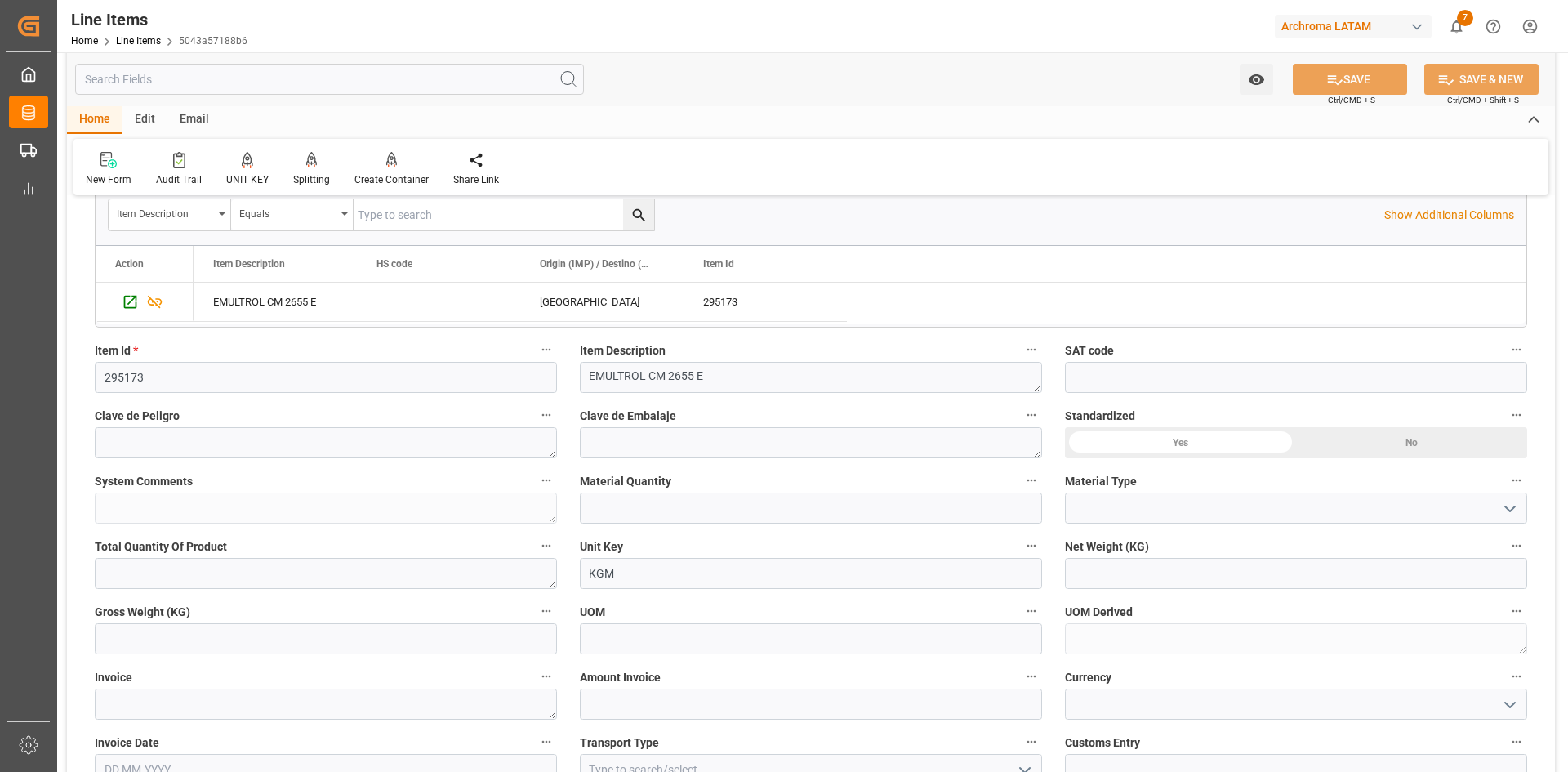
scroll to position [408, 0]
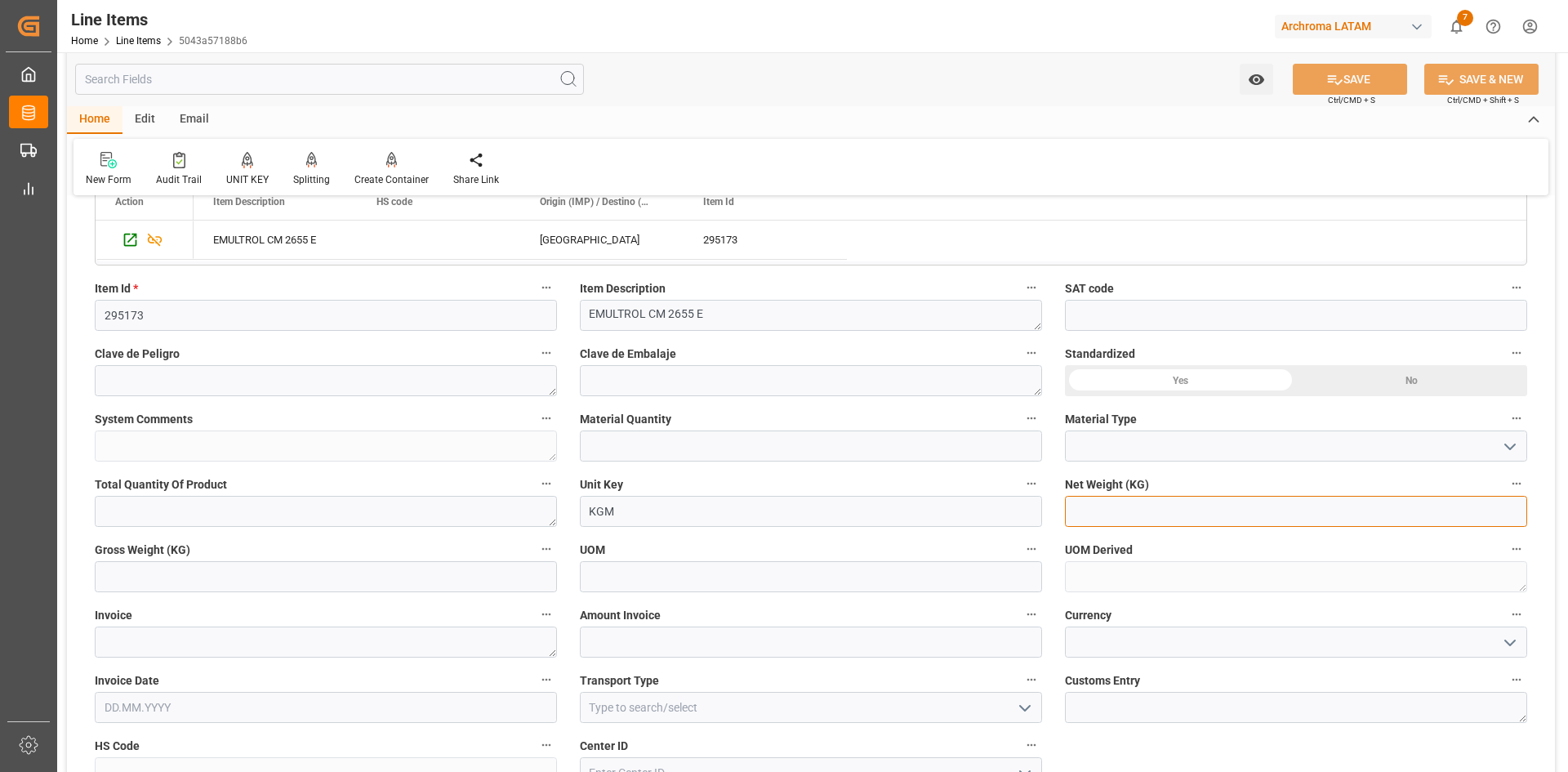
click at [1183, 516] on input "text" at bounding box center [1296, 512] width 463 height 31
type input "504"
click at [225, 580] on input "text" at bounding box center [326, 577] width 463 height 31
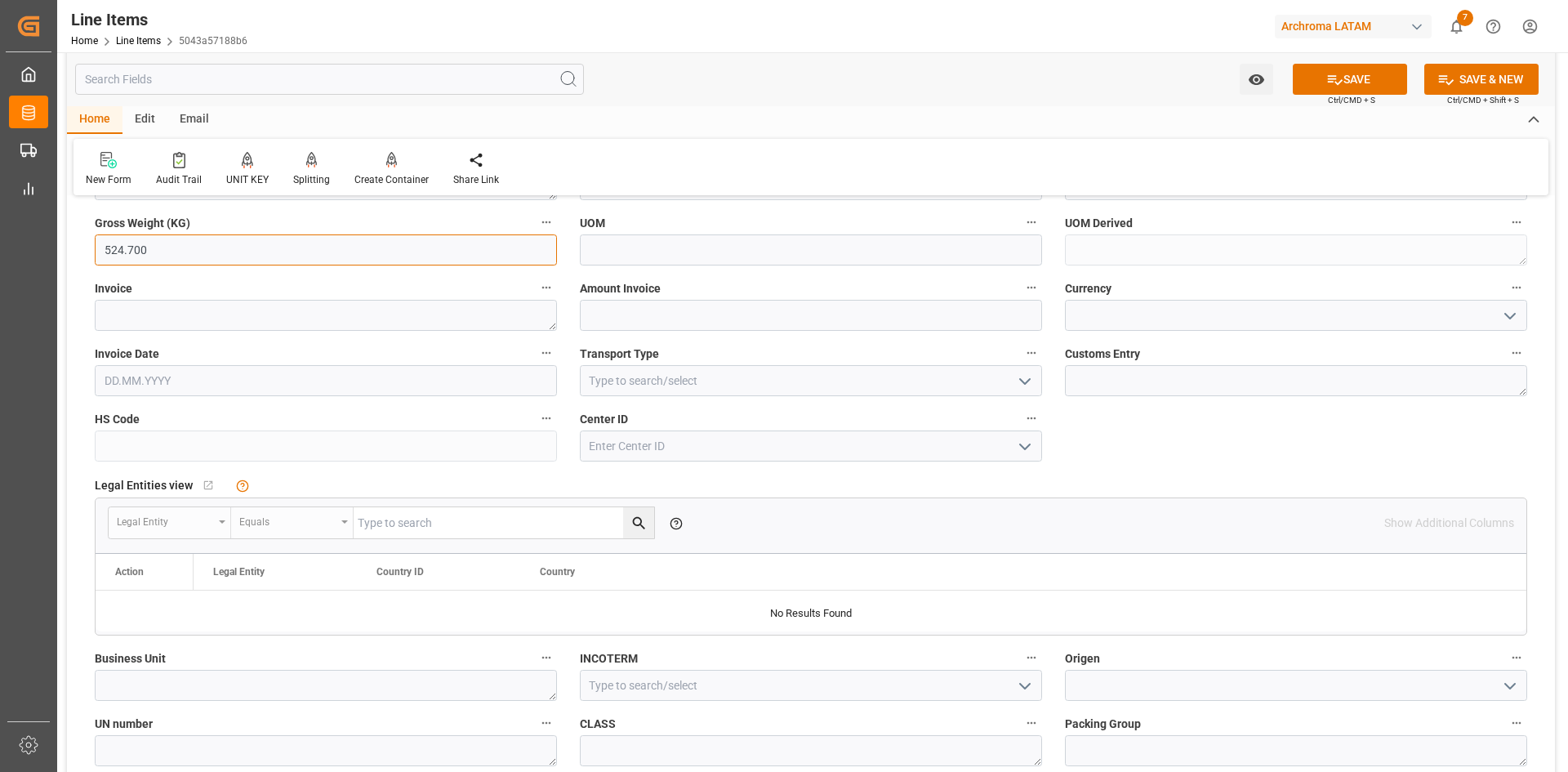
scroll to position [653, 0]
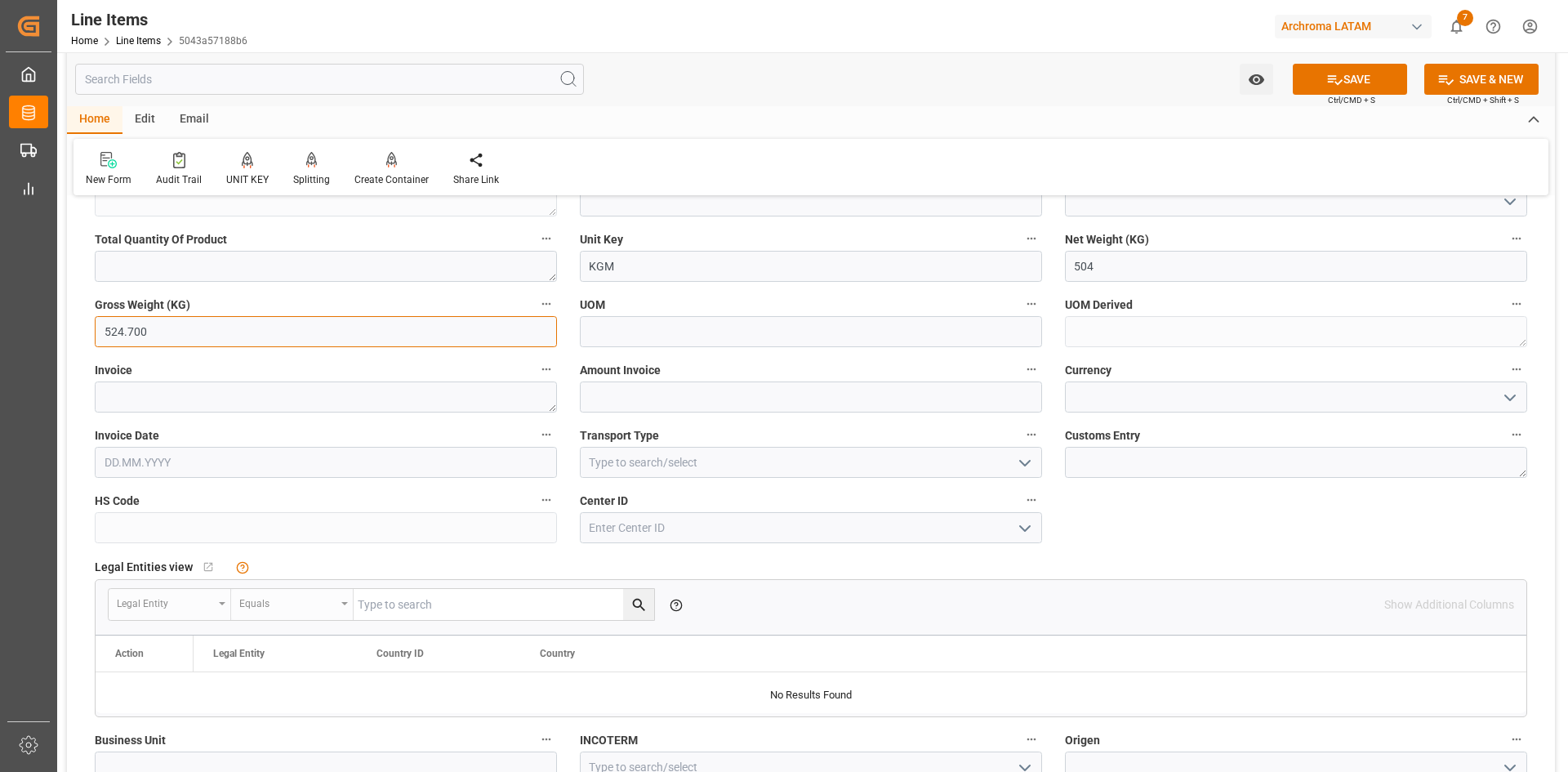
type input "524.700"
click at [639, 401] on input "text" at bounding box center [811, 397] width 463 height 31
click at [1114, 407] on input at bounding box center [1296, 397] width 463 height 31
click at [859, 401] on input "text" at bounding box center [811, 397] width 463 height 31
type input "7348.32"
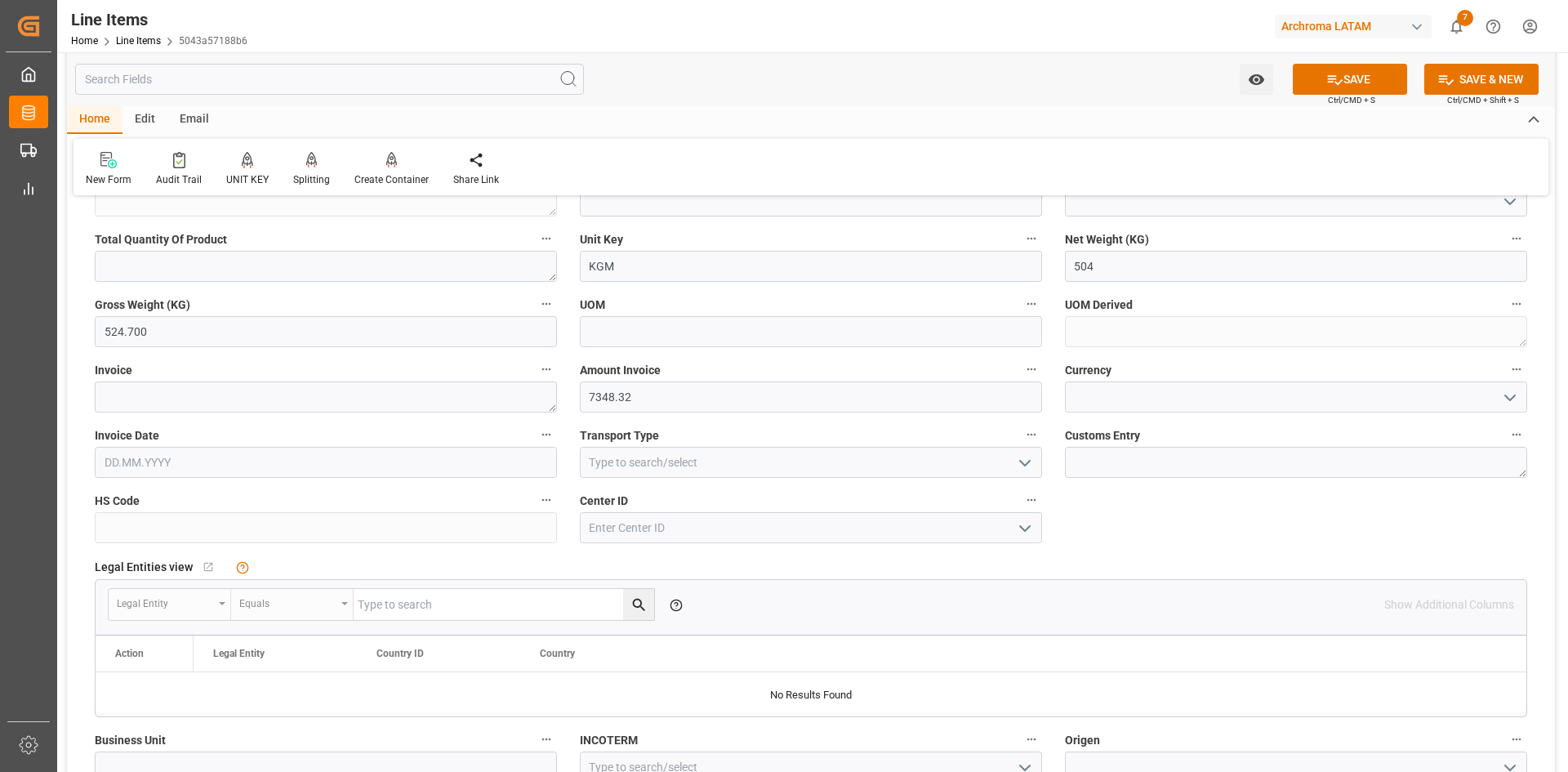
click at [1512, 394] on icon "open menu" at bounding box center [1510, 398] width 20 height 20
click at [1232, 438] on div "USD" at bounding box center [1296, 433] width 461 height 37
type input "USD"
click at [1027, 456] on icon "open menu" at bounding box center [1025, 464] width 20 height 20
click at [678, 545] on div "AIRFREIGHT" at bounding box center [811, 535] width 461 height 37
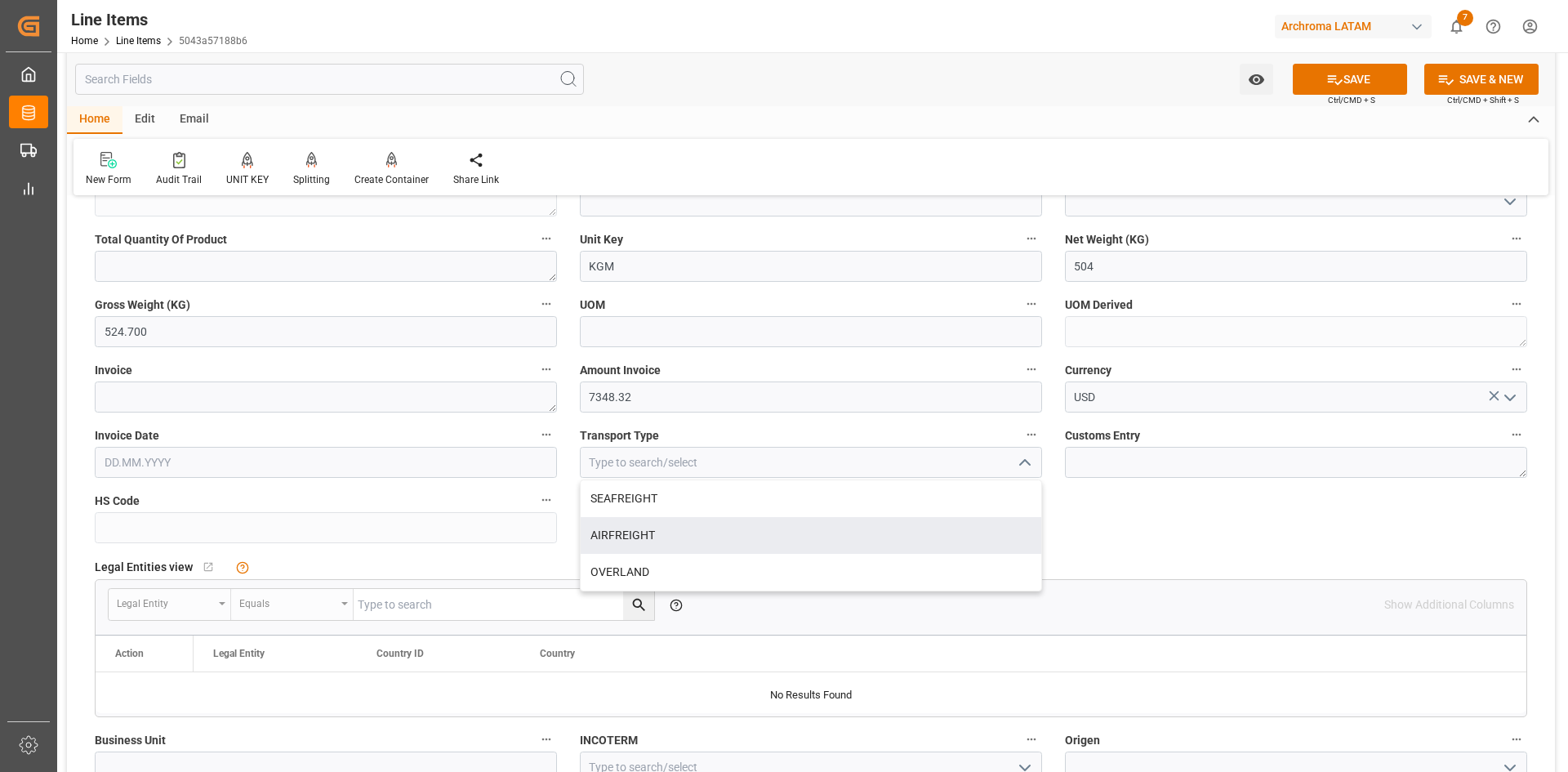
type input "AIRFREIGHT"
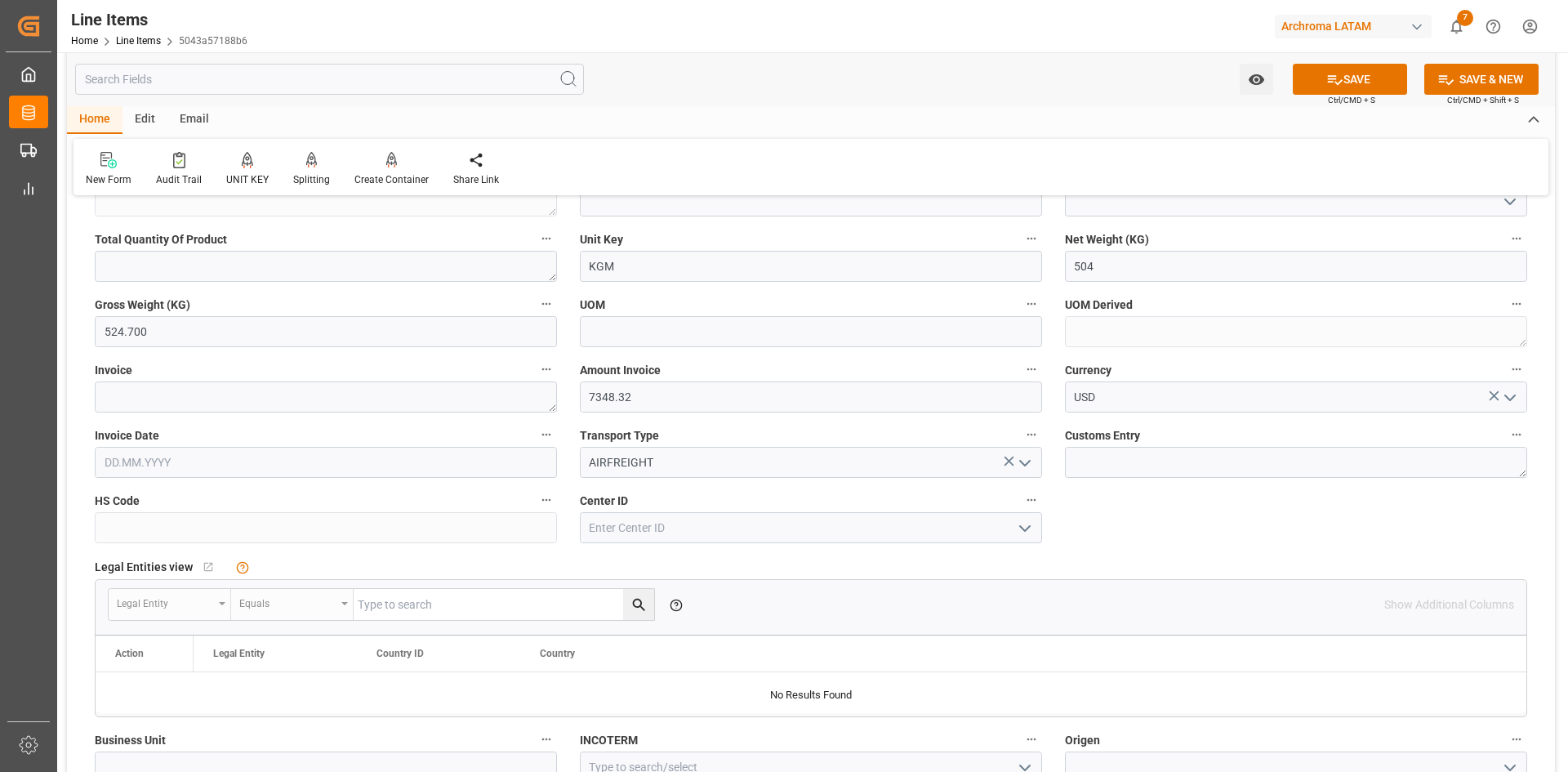
click at [1026, 524] on icon "open menu" at bounding box center [1025, 529] width 20 height 20
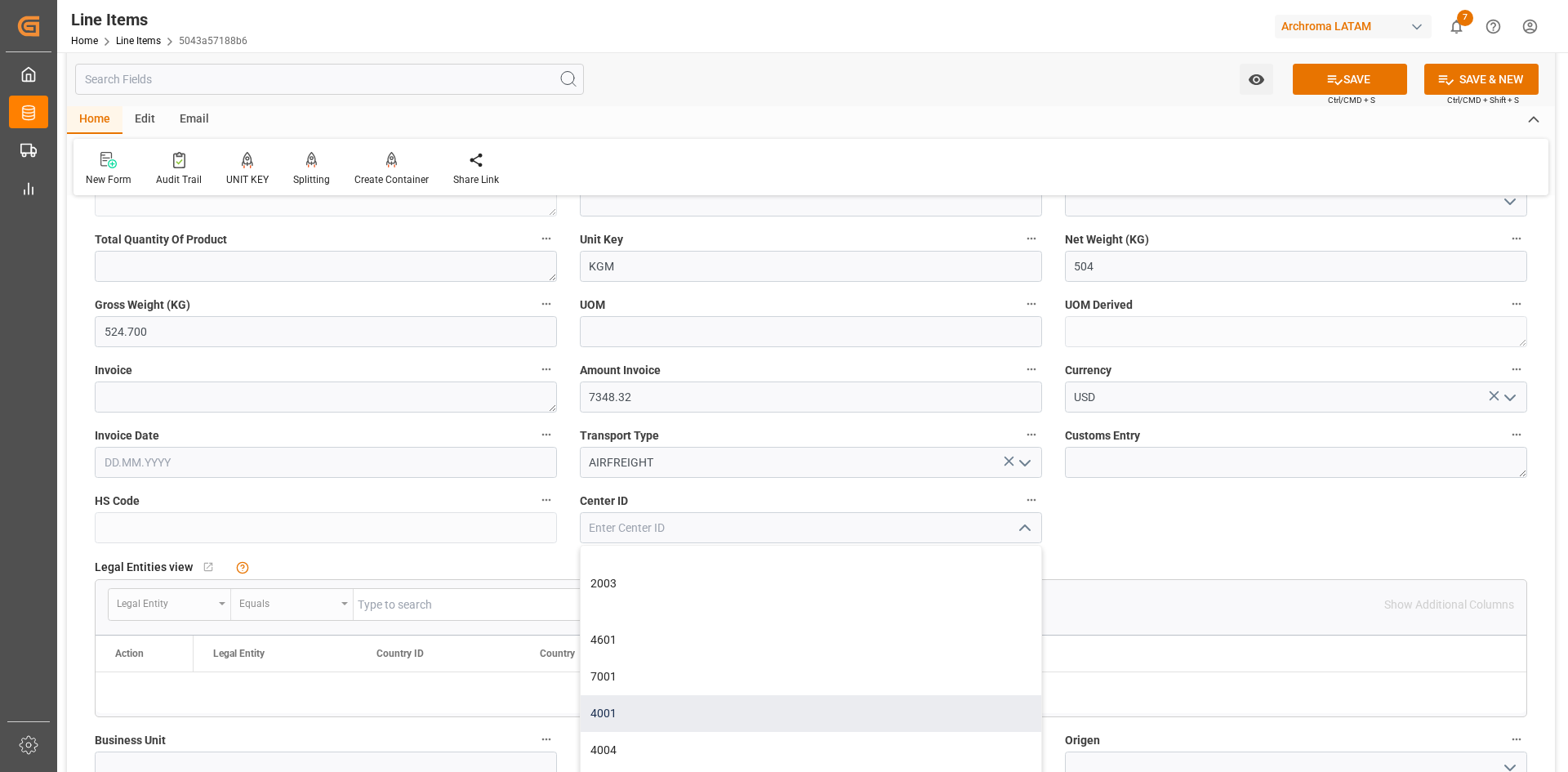
click at [654, 719] on div "4001" at bounding box center [811, 713] width 461 height 37
type input "4001"
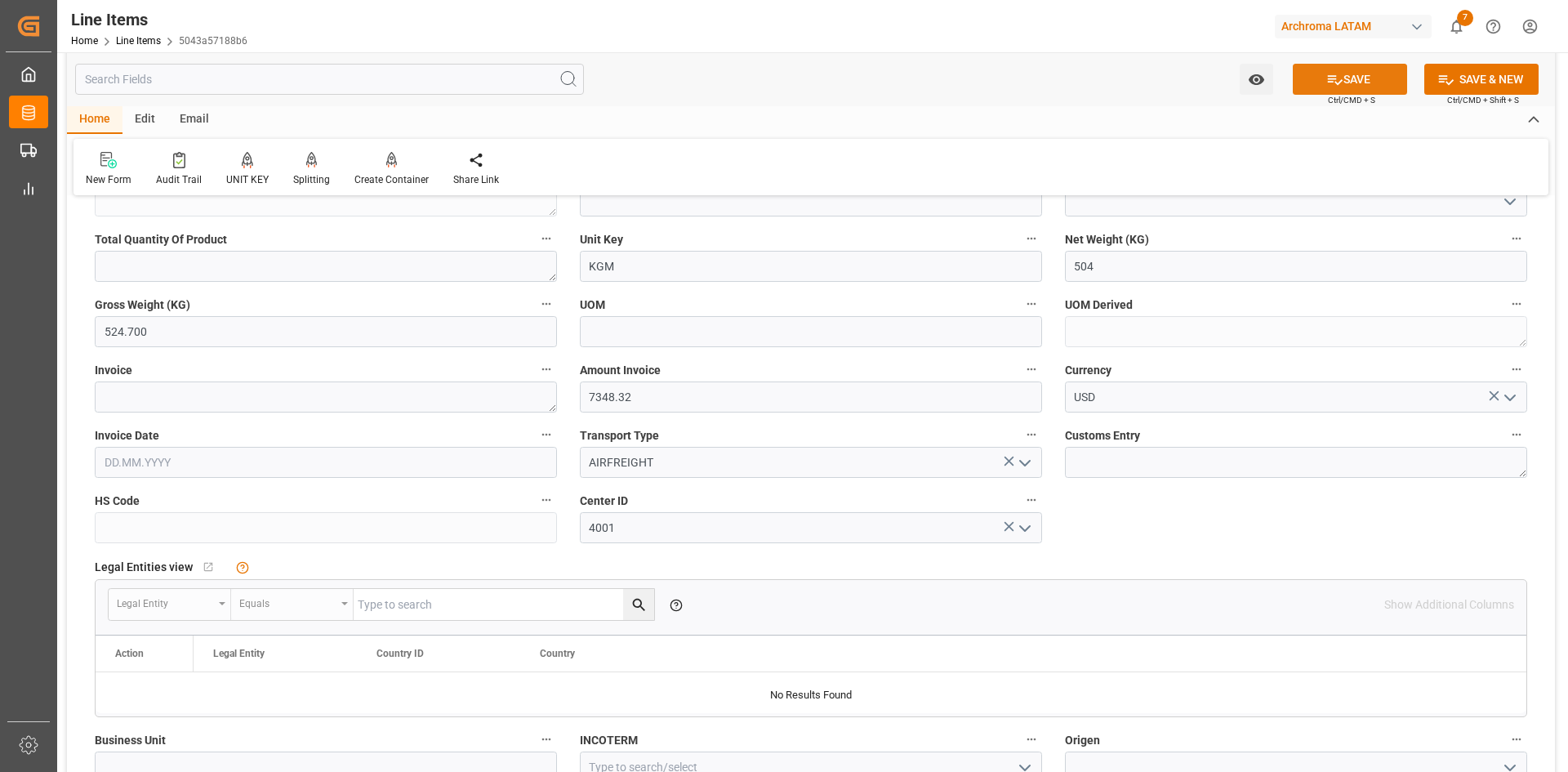
click at [1368, 84] on button "SAVE" at bounding box center [1350, 79] width 114 height 31
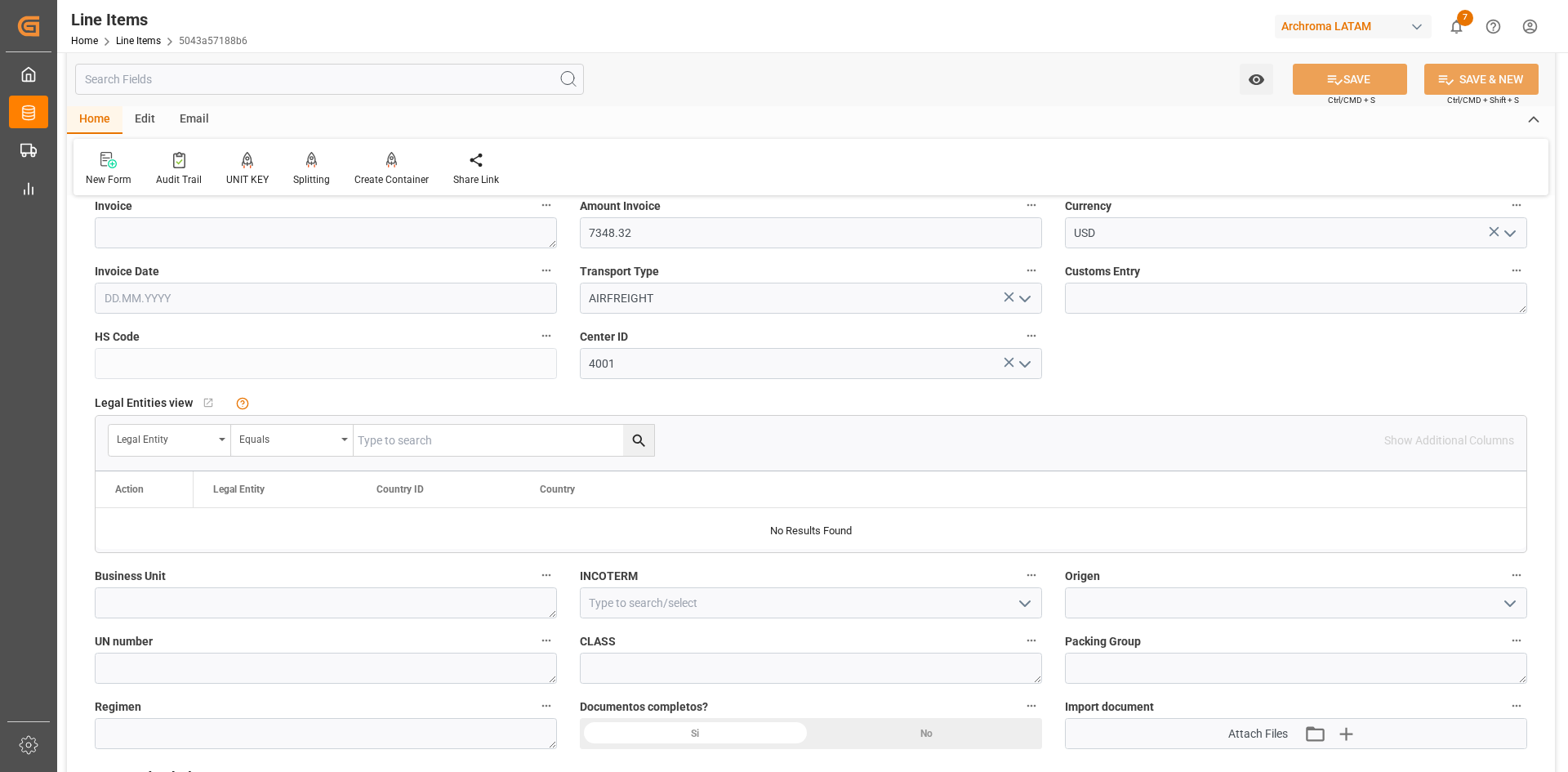
scroll to position [899, 0]
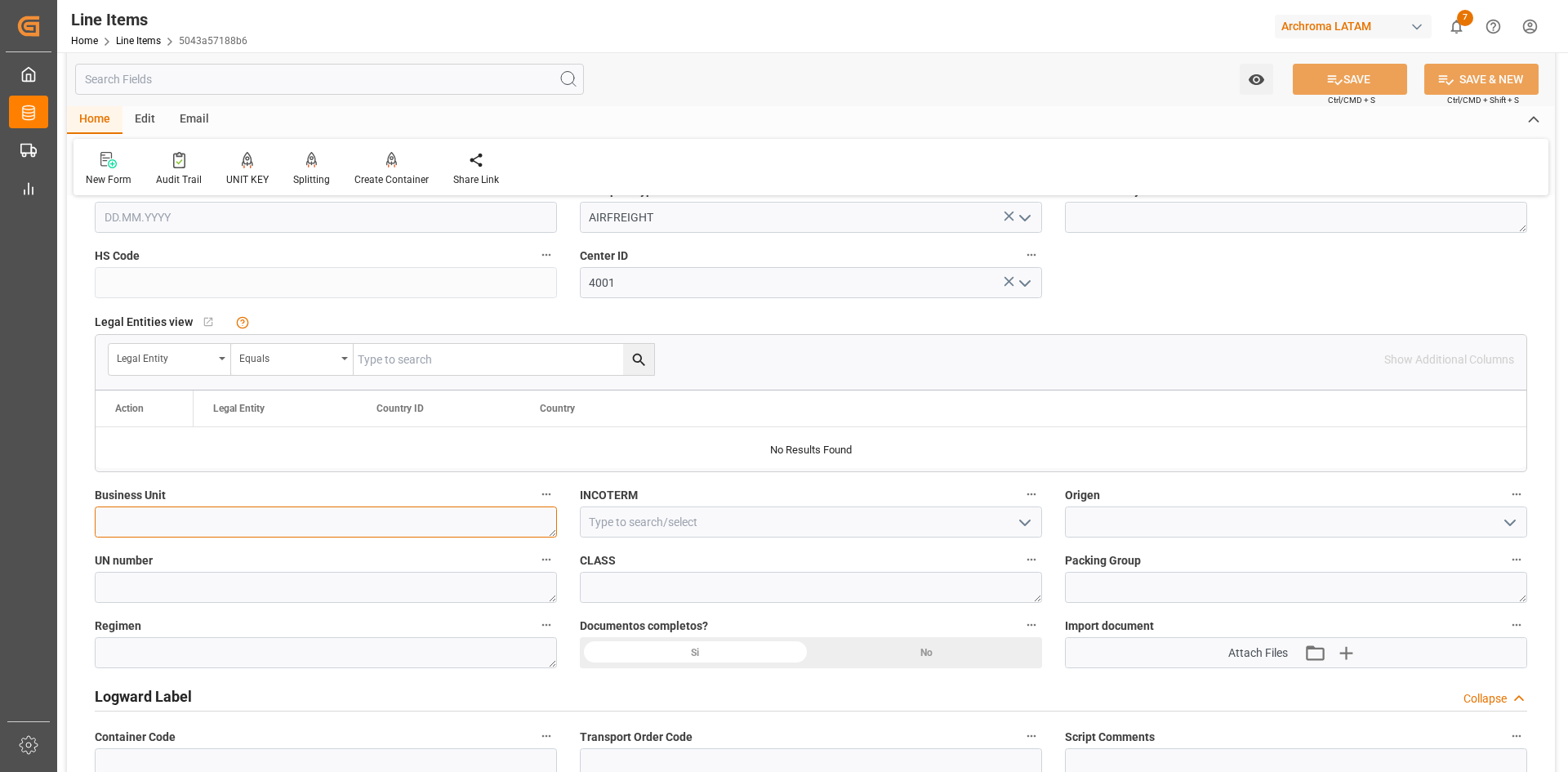
click at [501, 524] on textarea at bounding box center [326, 522] width 463 height 31
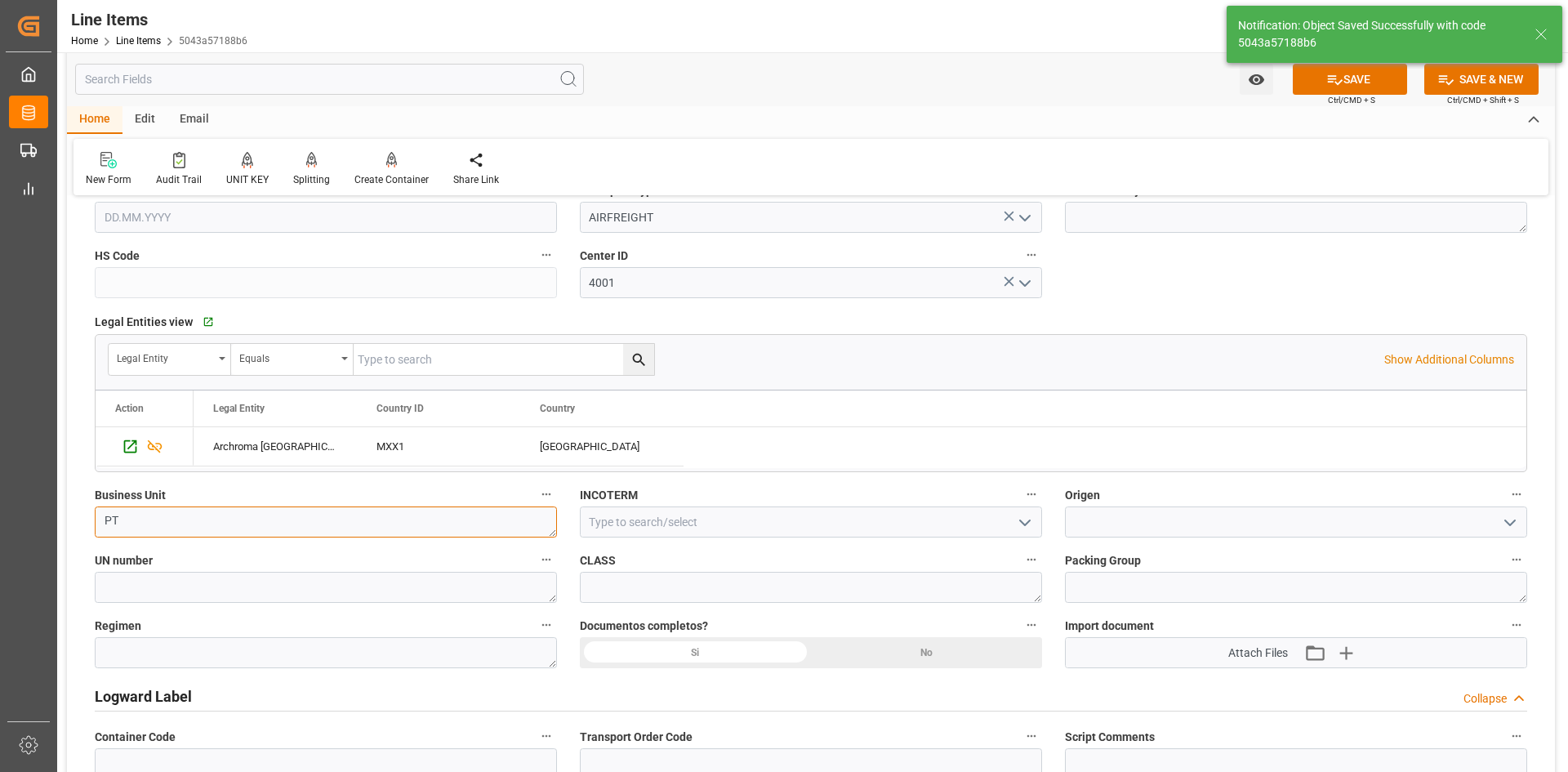
type textarea "PT"
click at [720, 509] on input at bounding box center [811, 522] width 463 height 31
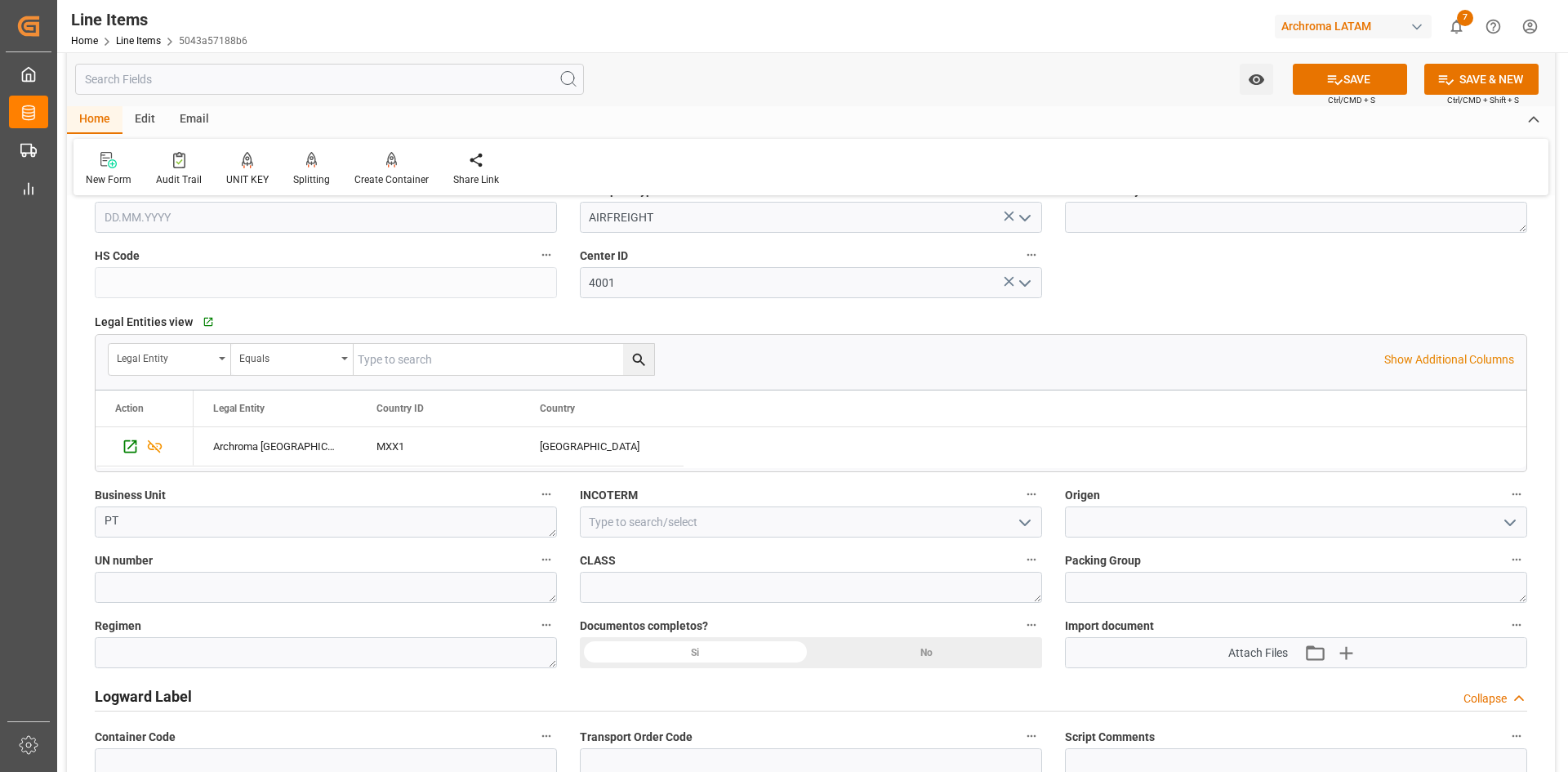
click at [1030, 523] on icon "open menu" at bounding box center [1025, 523] width 20 height 20
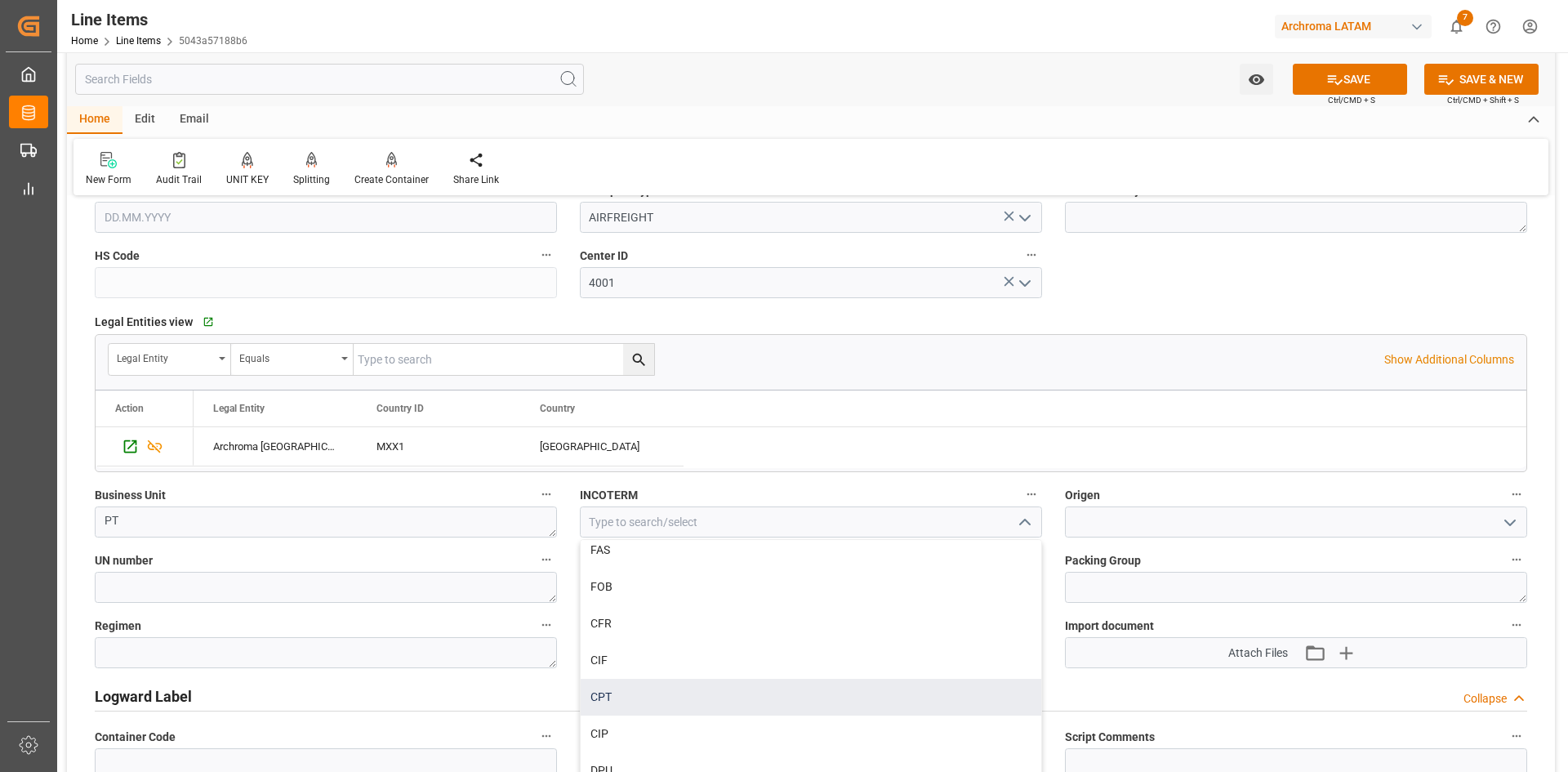
click at [648, 694] on div "CPT" at bounding box center [811, 697] width 461 height 37
type input "CPT"
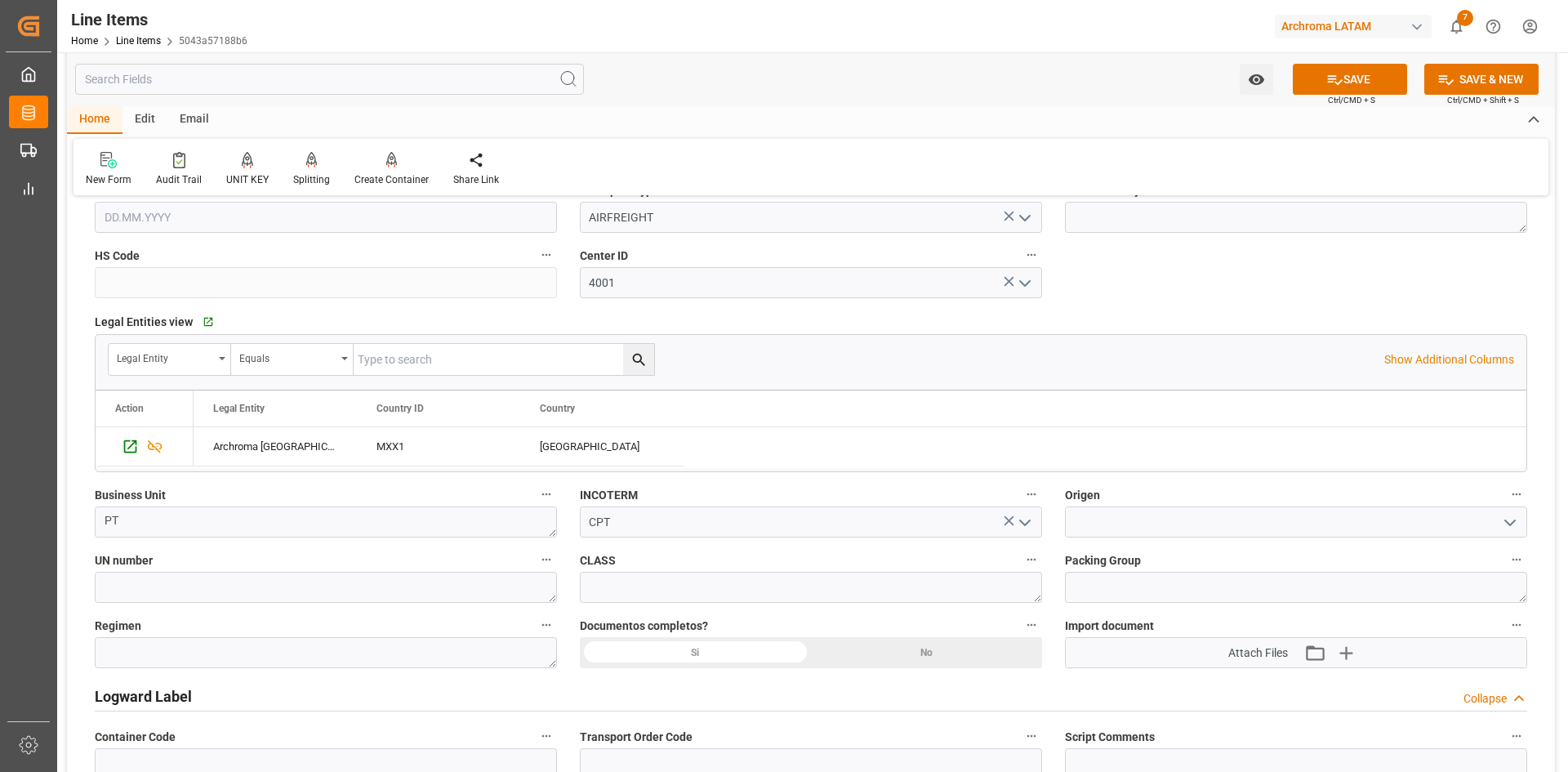
click at [1514, 530] on icon "open menu" at bounding box center [1510, 523] width 20 height 20
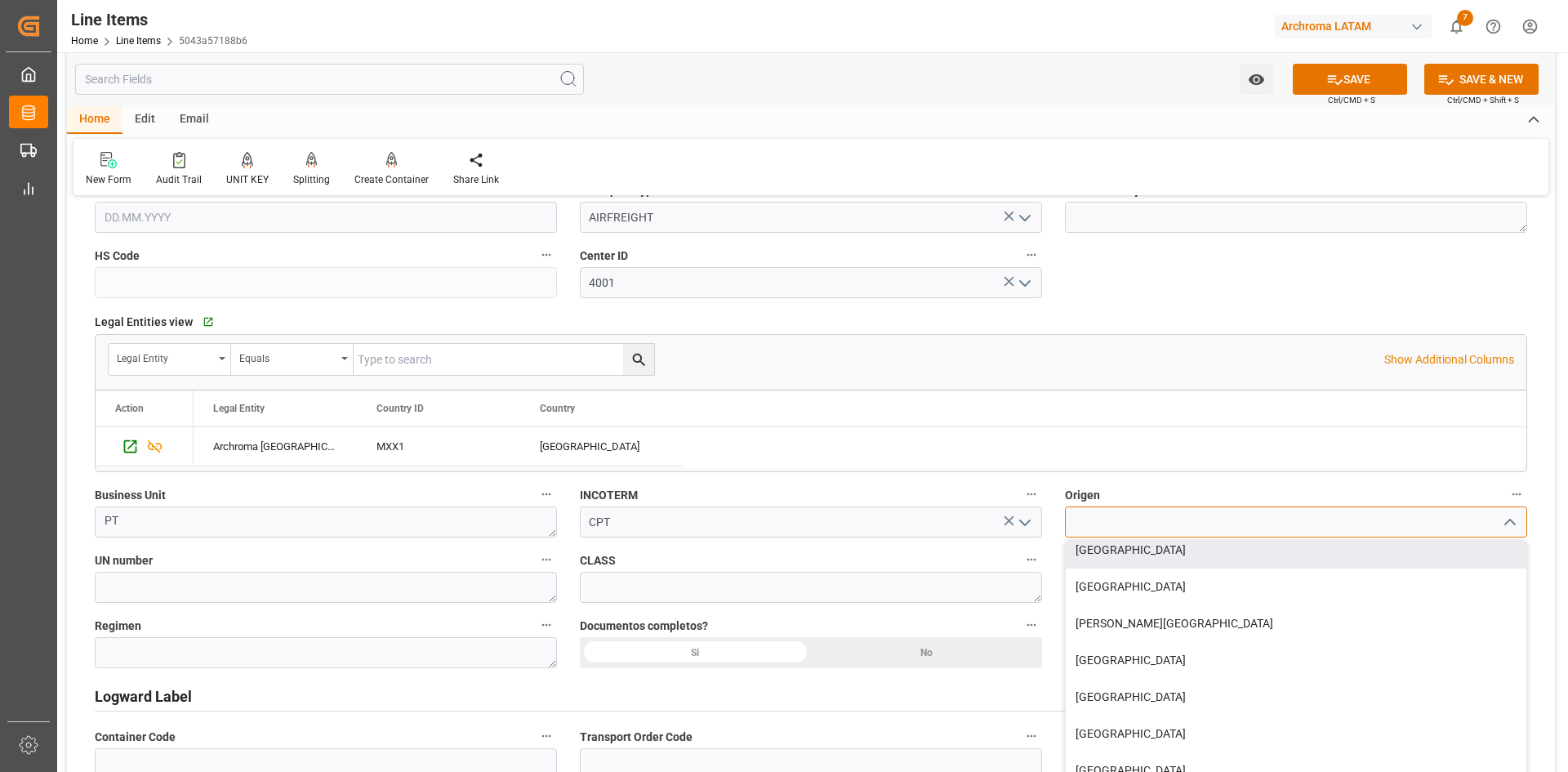
click at [1105, 517] on input at bounding box center [1296, 522] width 463 height 31
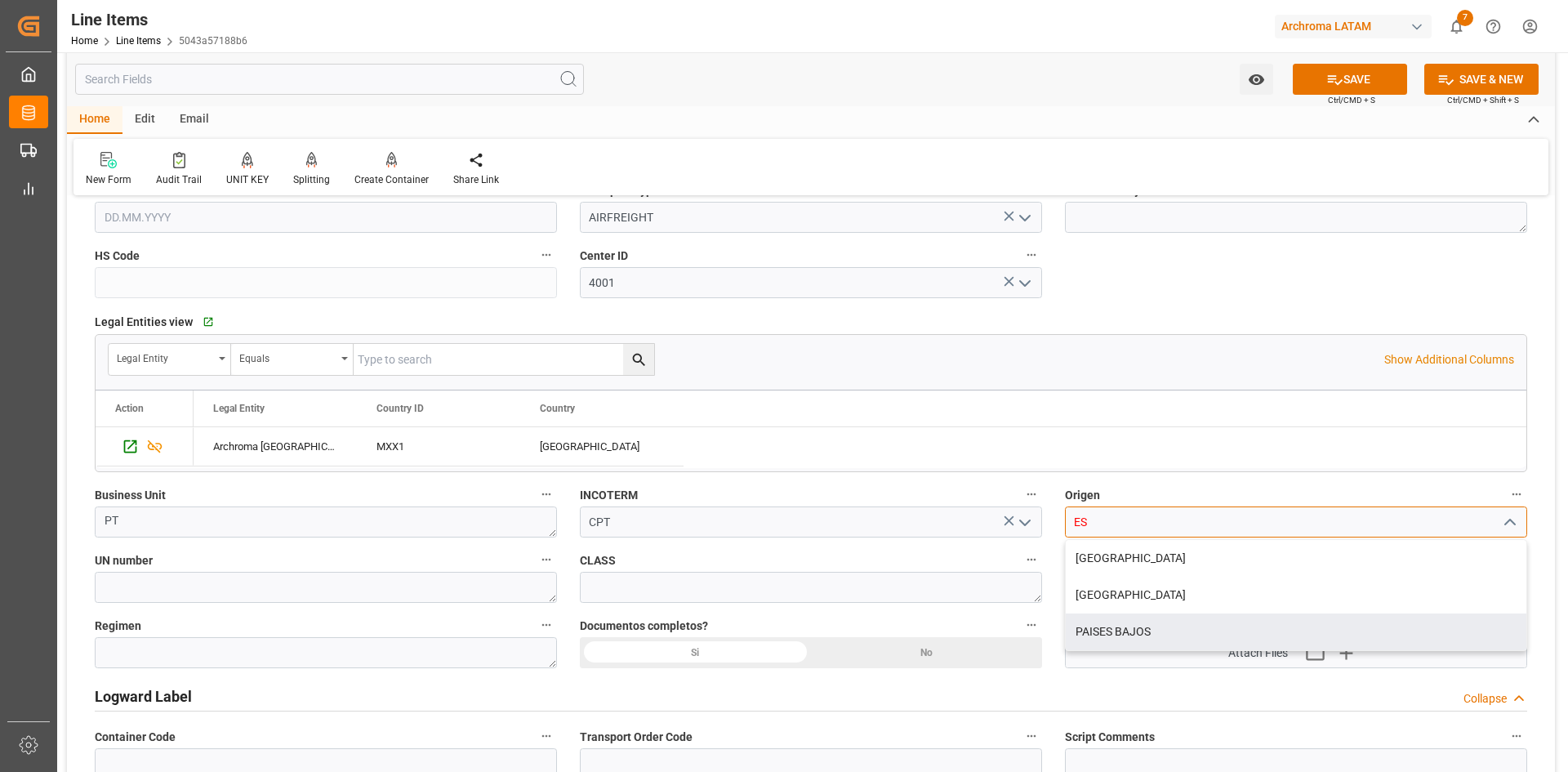
scroll to position [0, 0]
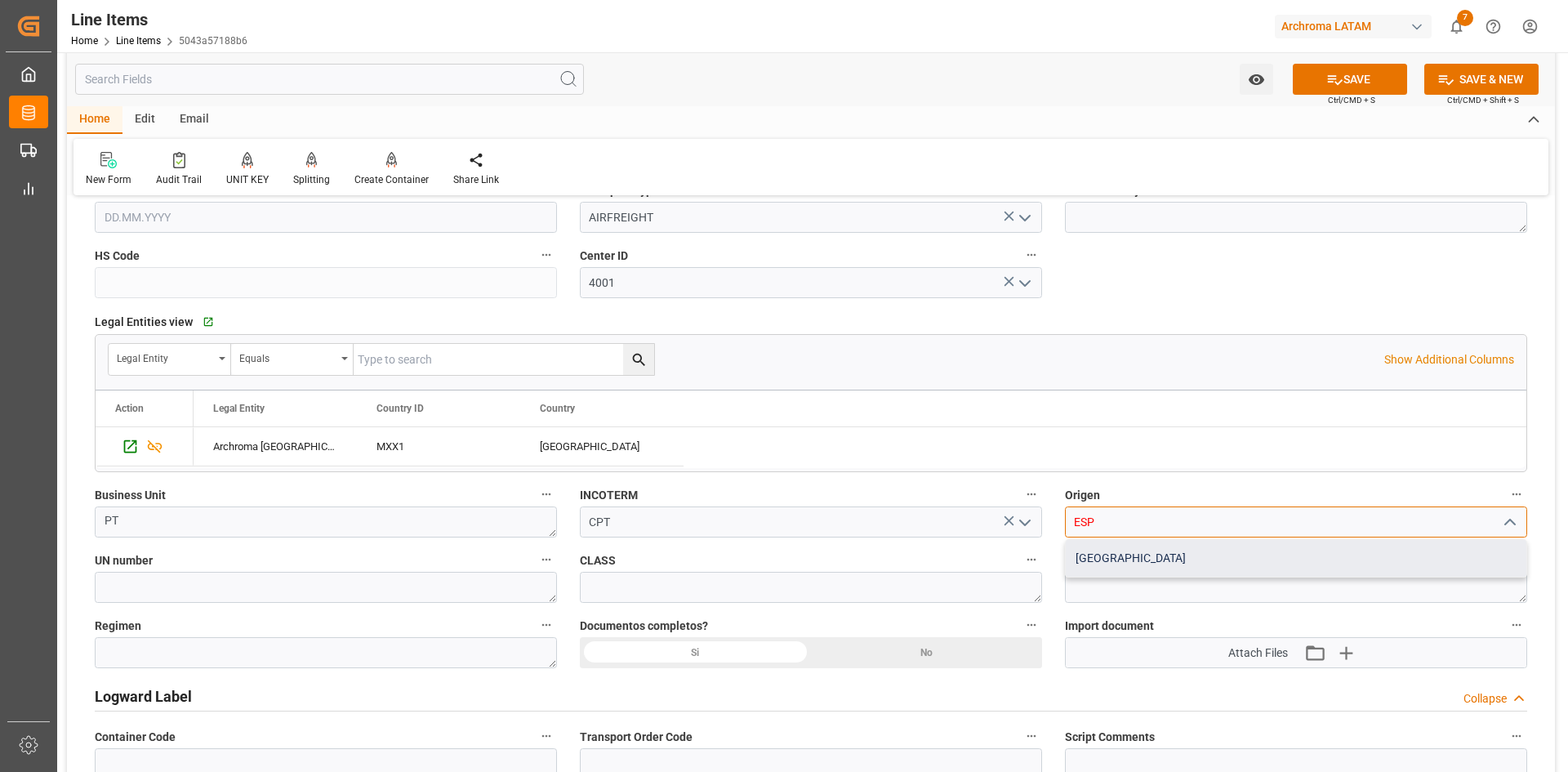
click at [1100, 545] on div "ESPAÑA" at bounding box center [1296, 558] width 461 height 37
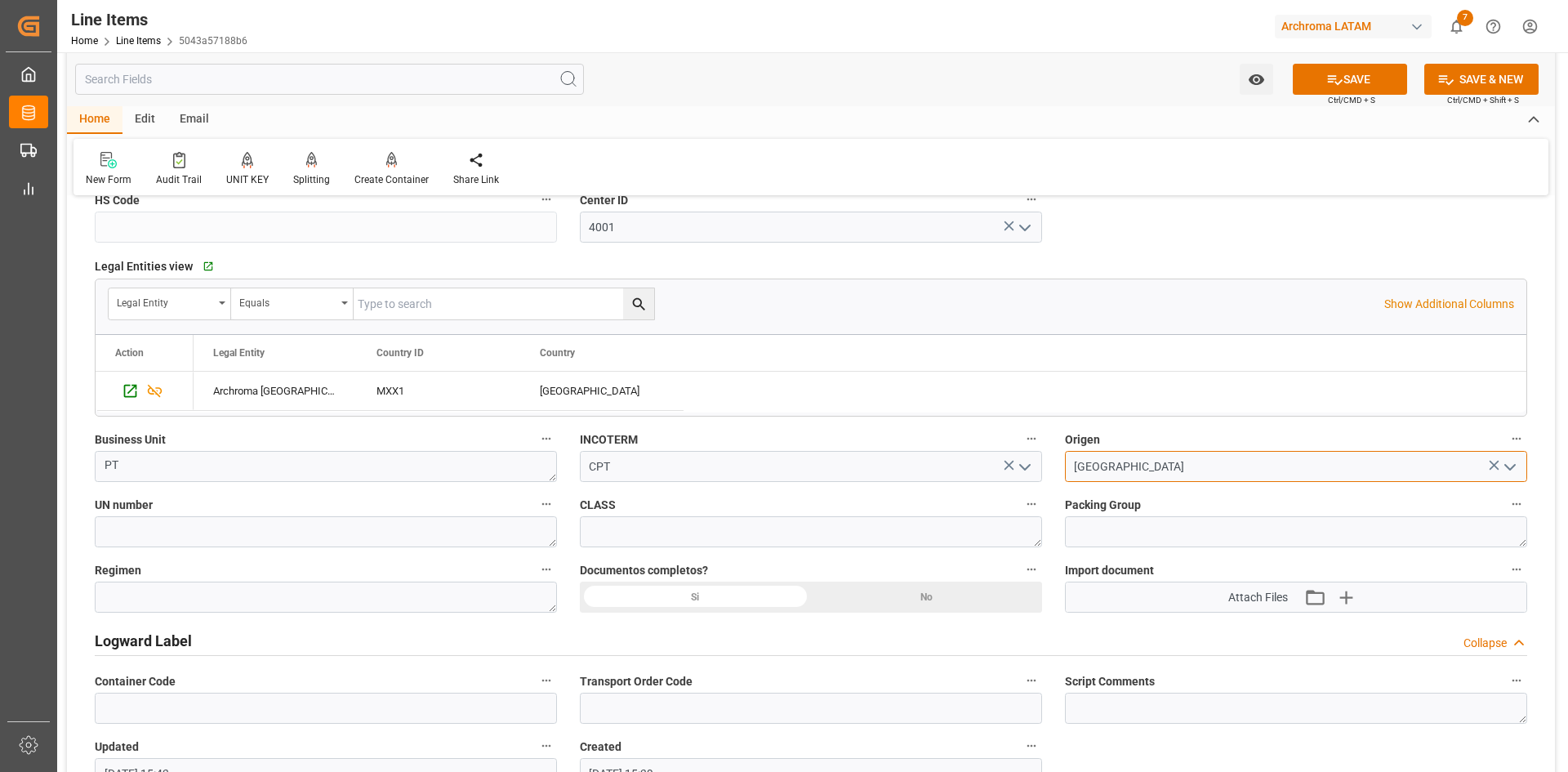
scroll to position [981, 0]
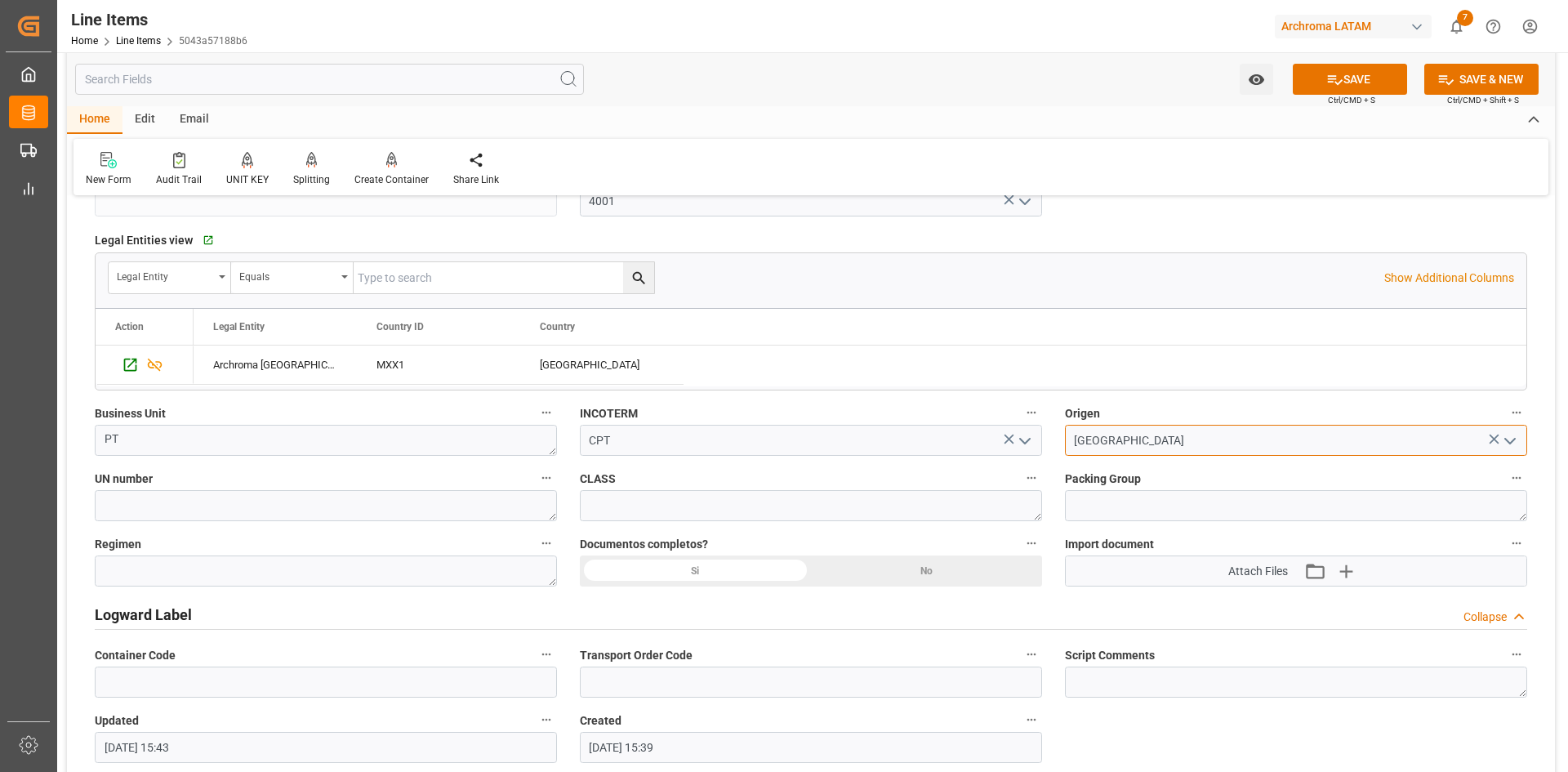
type input "ESPAÑA"
click at [748, 565] on div "Si" at bounding box center [695, 571] width 231 height 31
click at [754, 575] on div "Si" at bounding box center [695, 571] width 231 height 31
click at [863, 575] on div "No" at bounding box center [926, 571] width 231 height 31
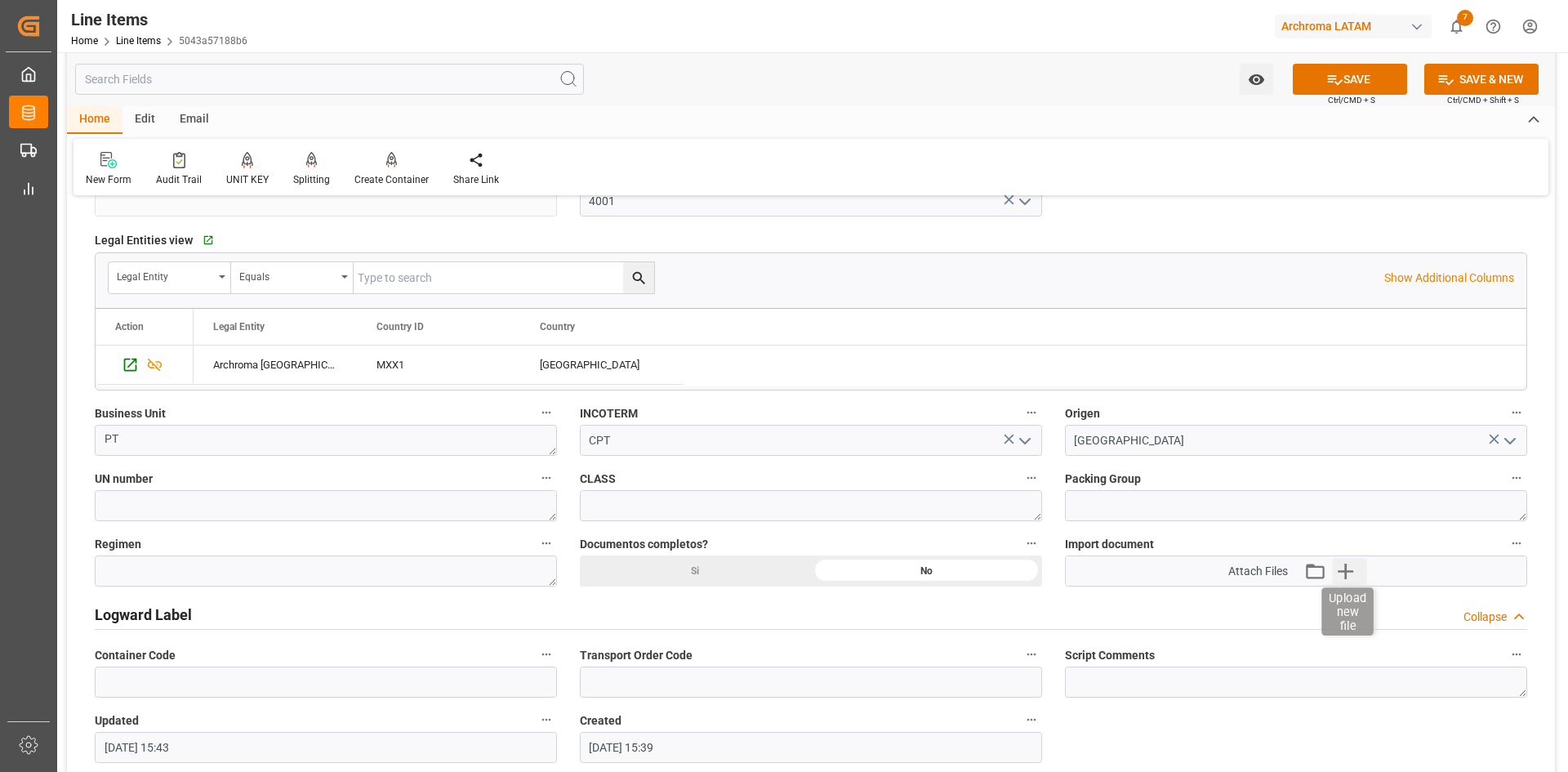
click at [1346, 567] on icon "button" at bounding box center [1345, 571] width 15 height 15
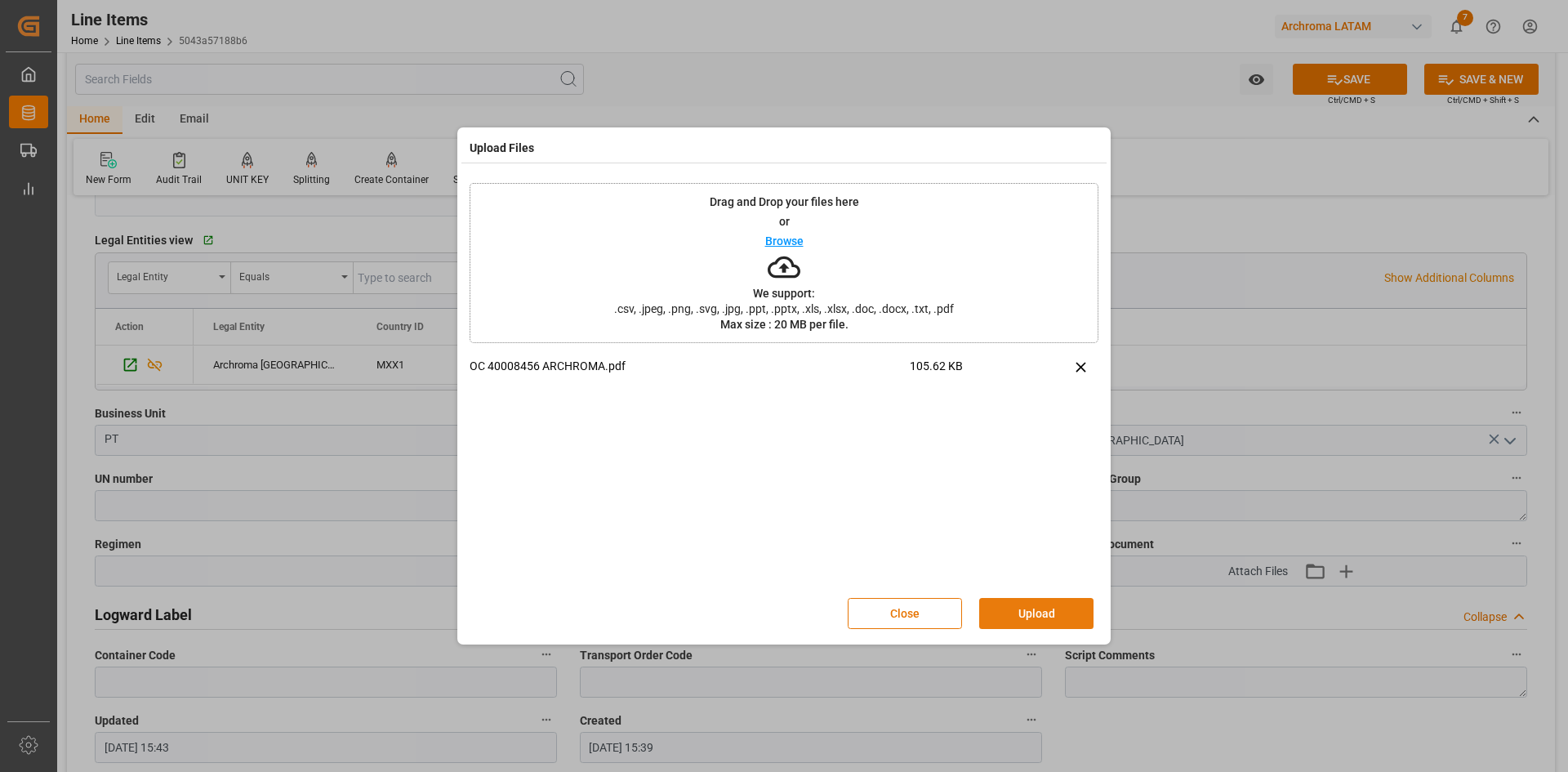
click at [1071, 615] on button "Upload" at bounding box center [1037, 613] width 114 height 31
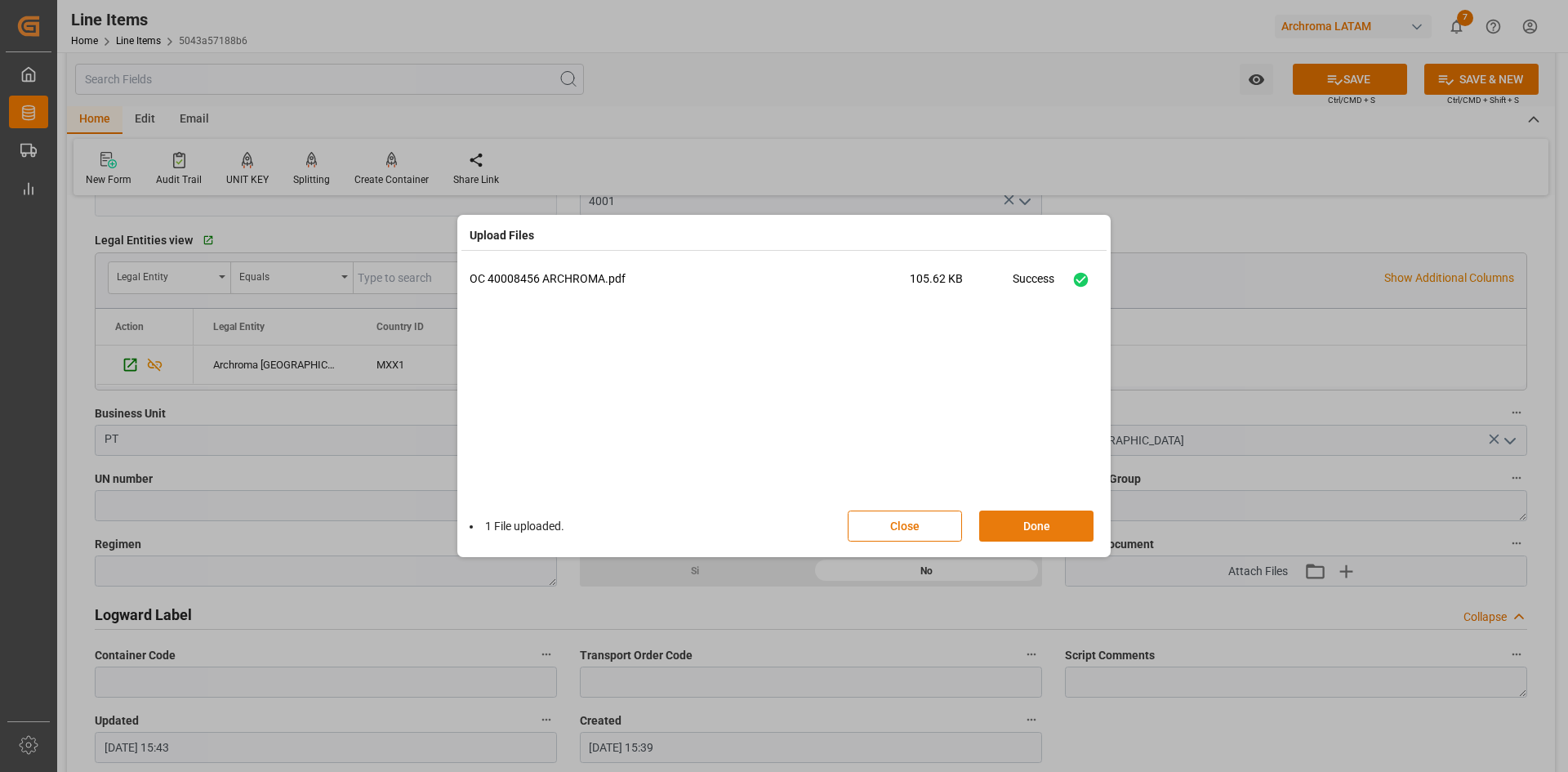
click at [1030, 531] on button "Done" at bounding box center [1037, 526] width 114 height 31
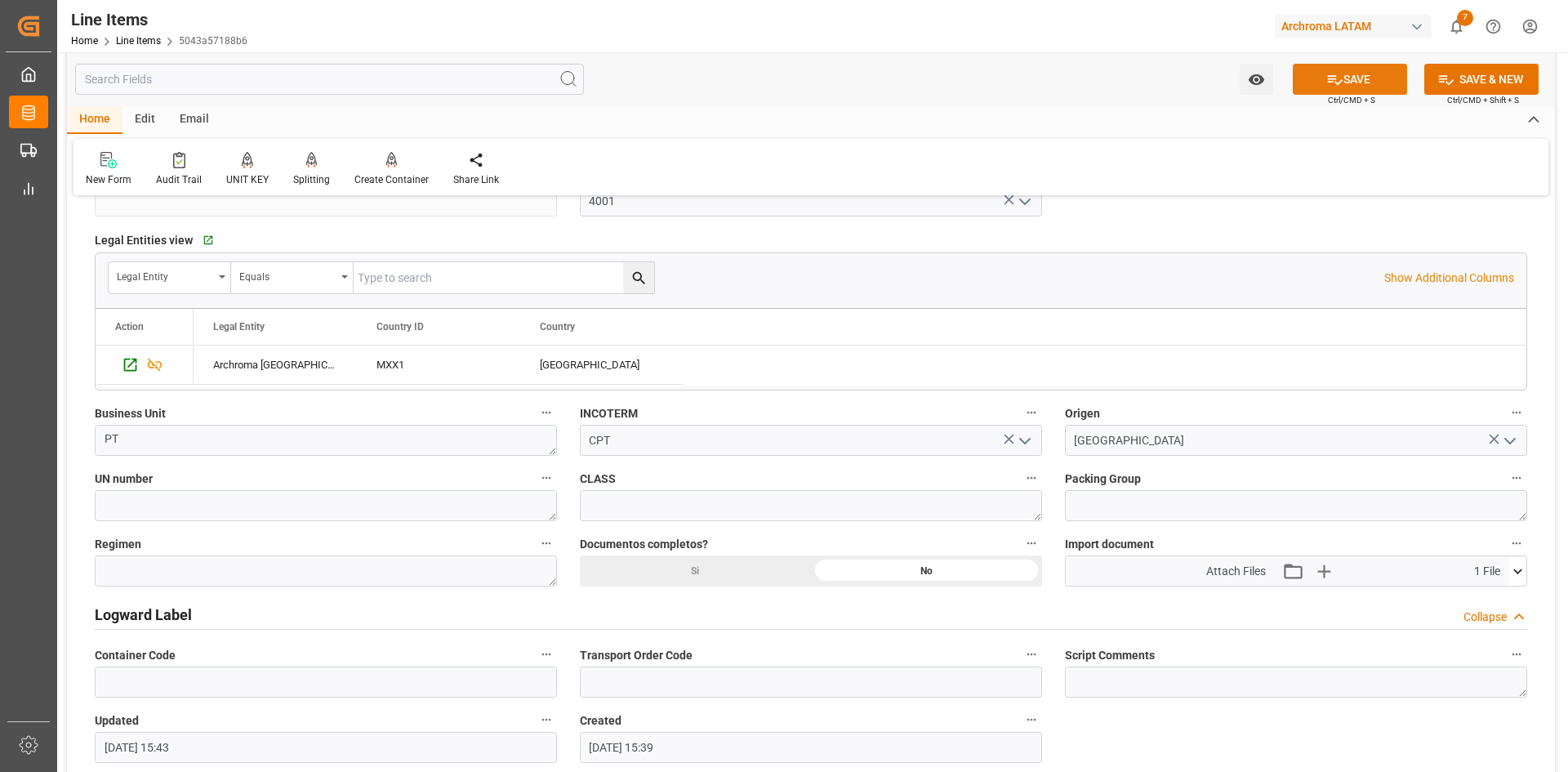
click at [1400, 81] on button "SAVE" at bounding box center [1350, 79] width 114 height 31
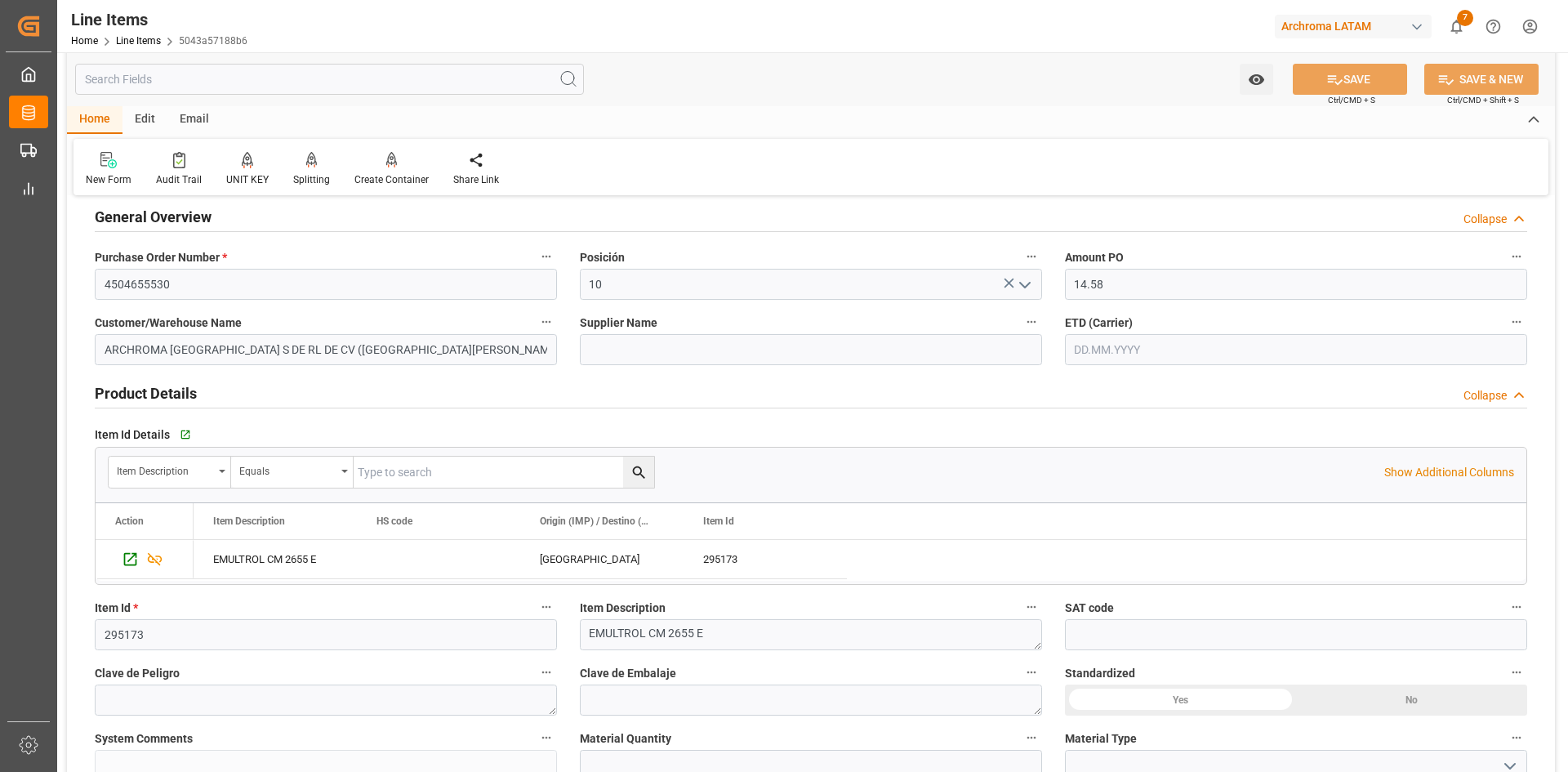
scroll to position [0, 0]
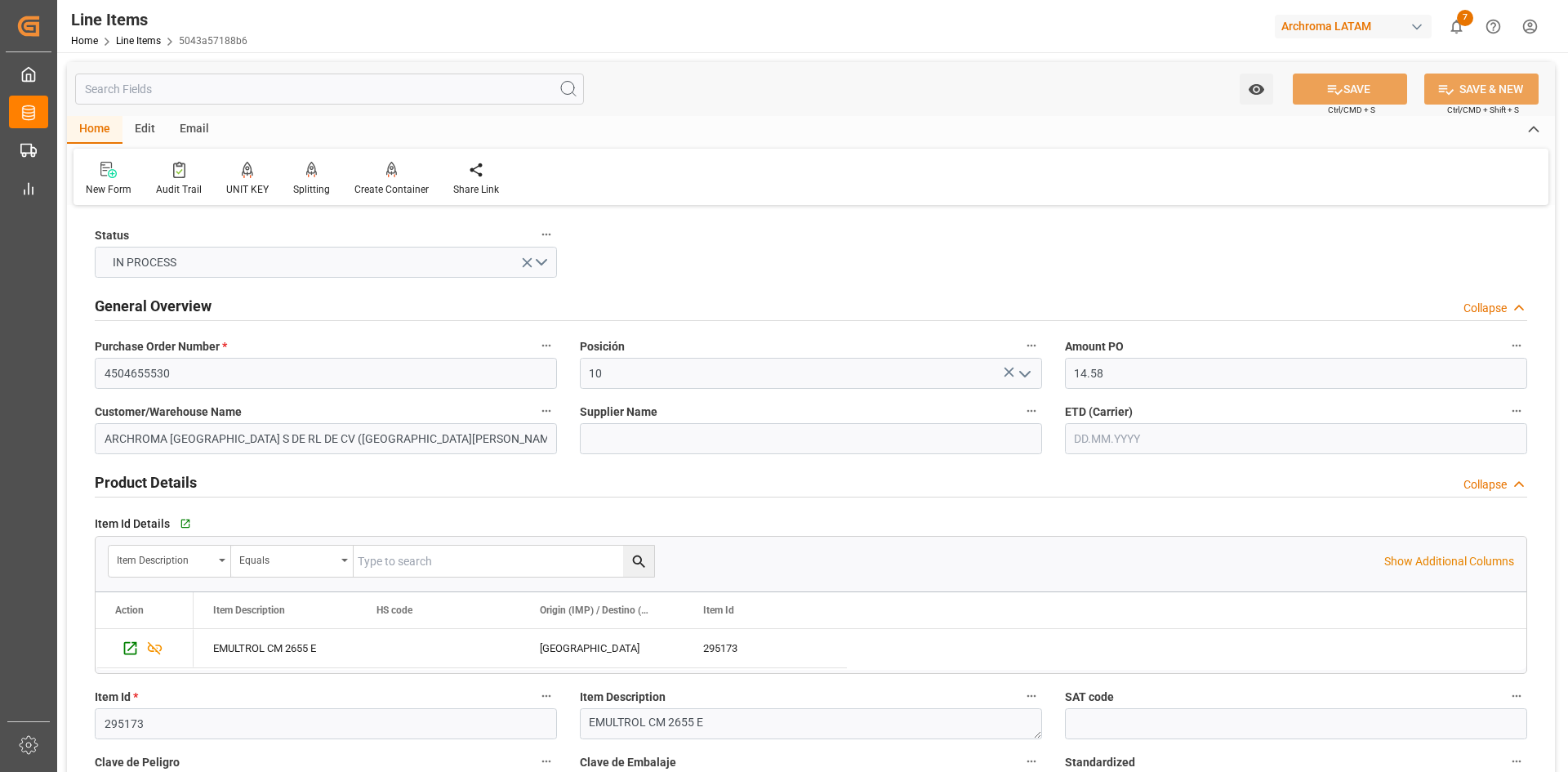
type input "26.09.2025 15:44"
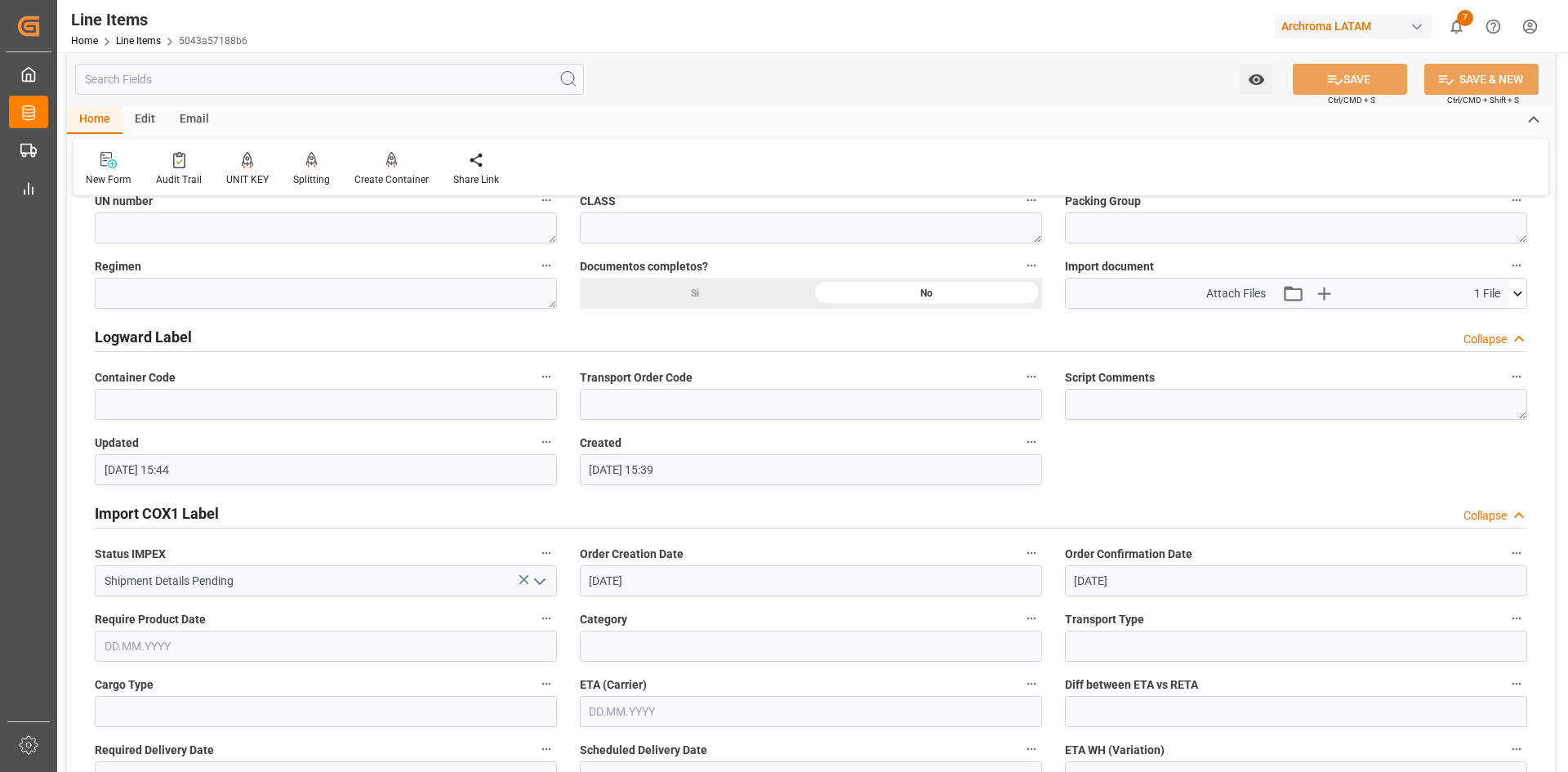
scroll to position [1226, 0]
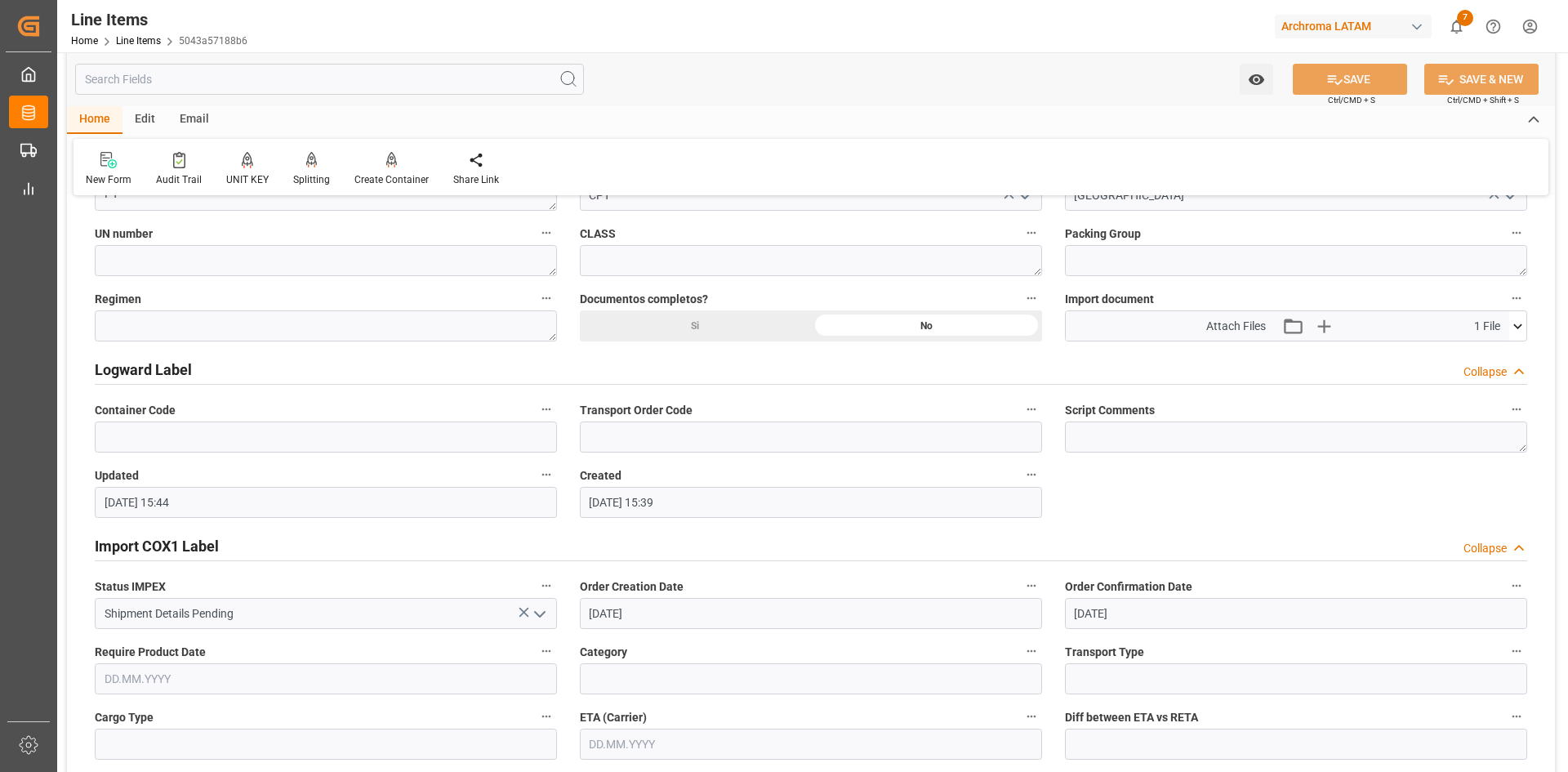
click at [1506, 542] on div "Collapse" at bounding box center [1485, 548] width 44 height 17
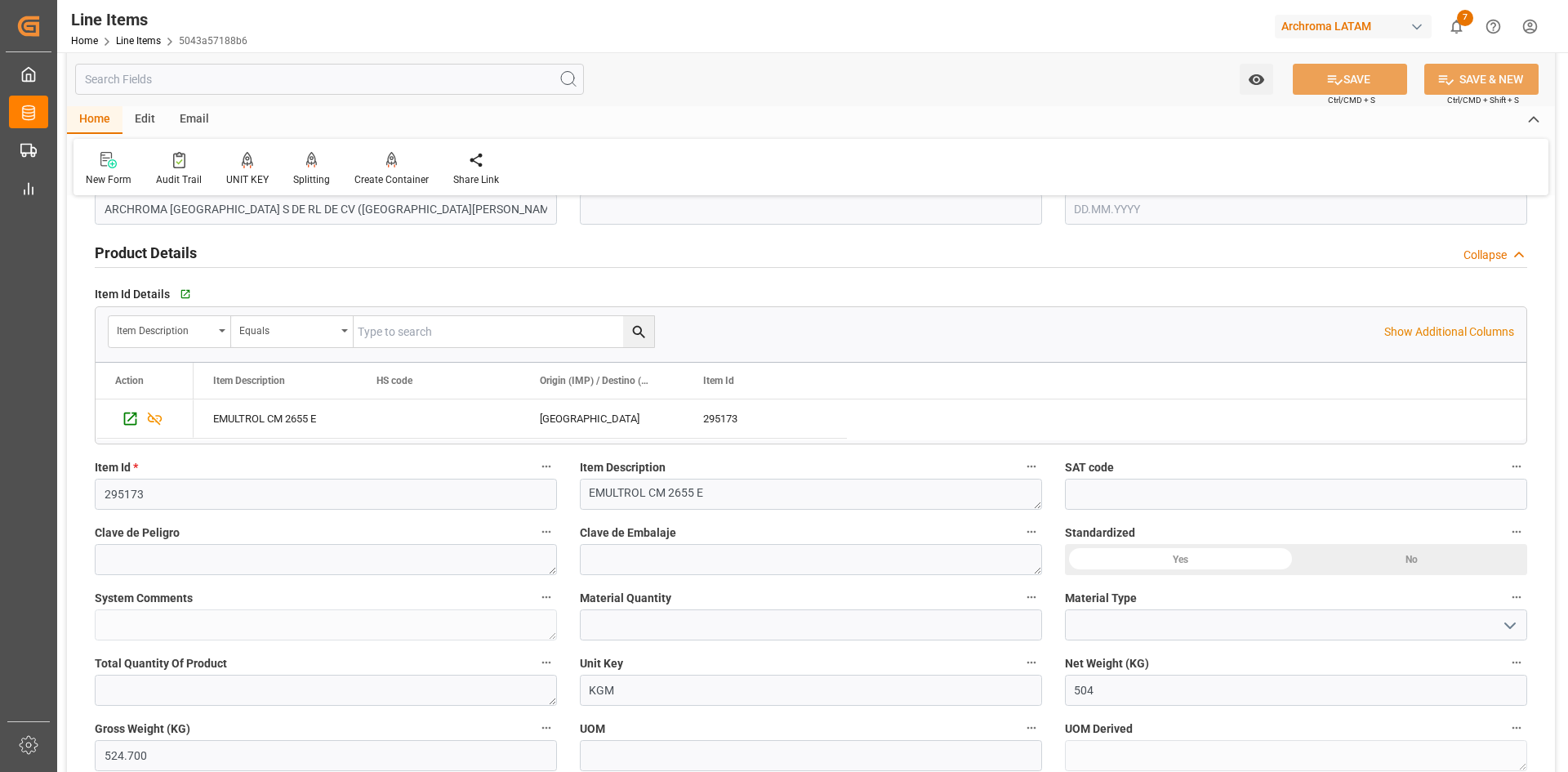
scroll to position [0, 0]
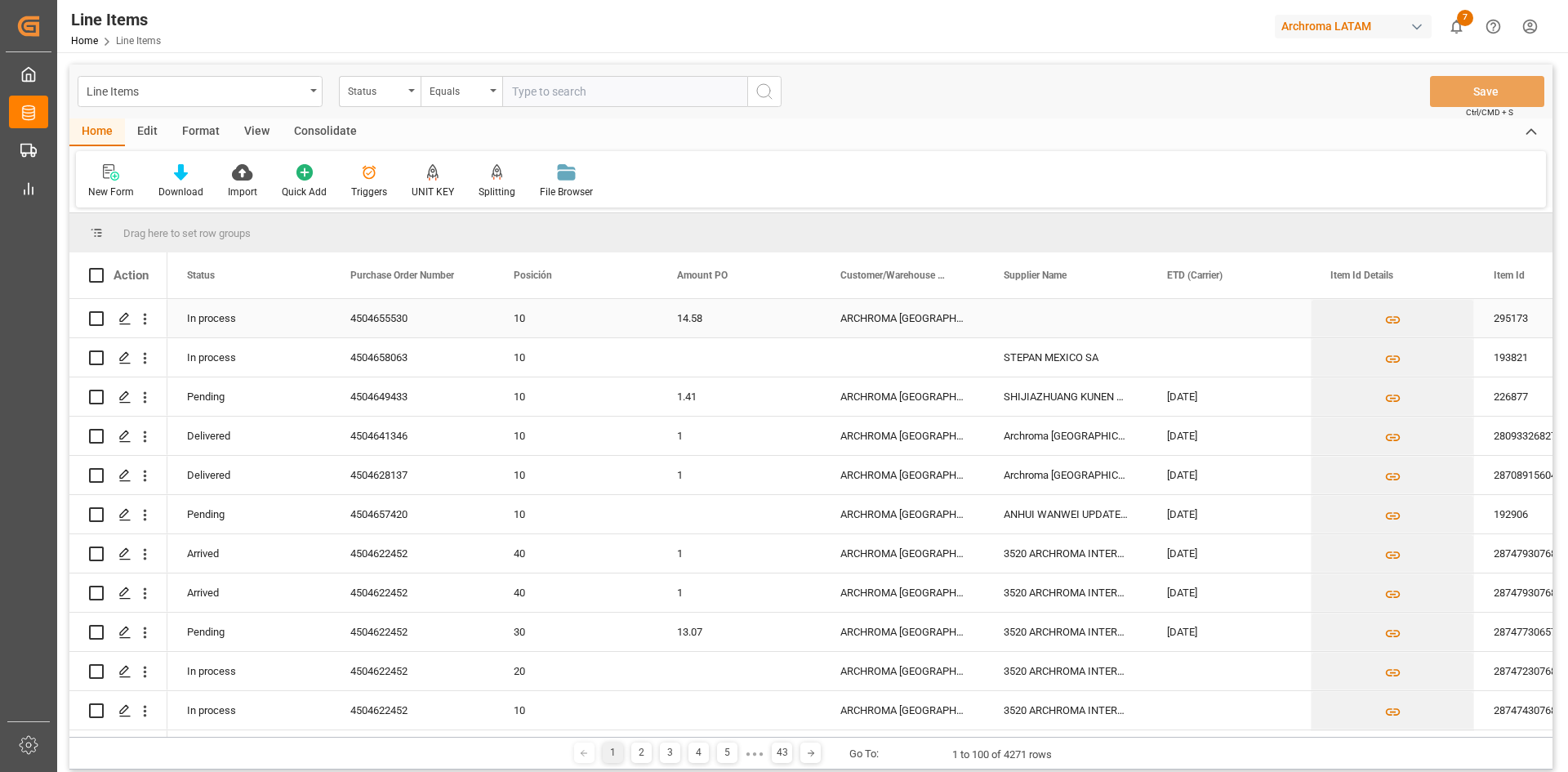
click at [97, 317] on input "Press Space to toggle row selection (unchecked)" at bounding box center [96, 318] width 15 height 15
checkbox input "true"
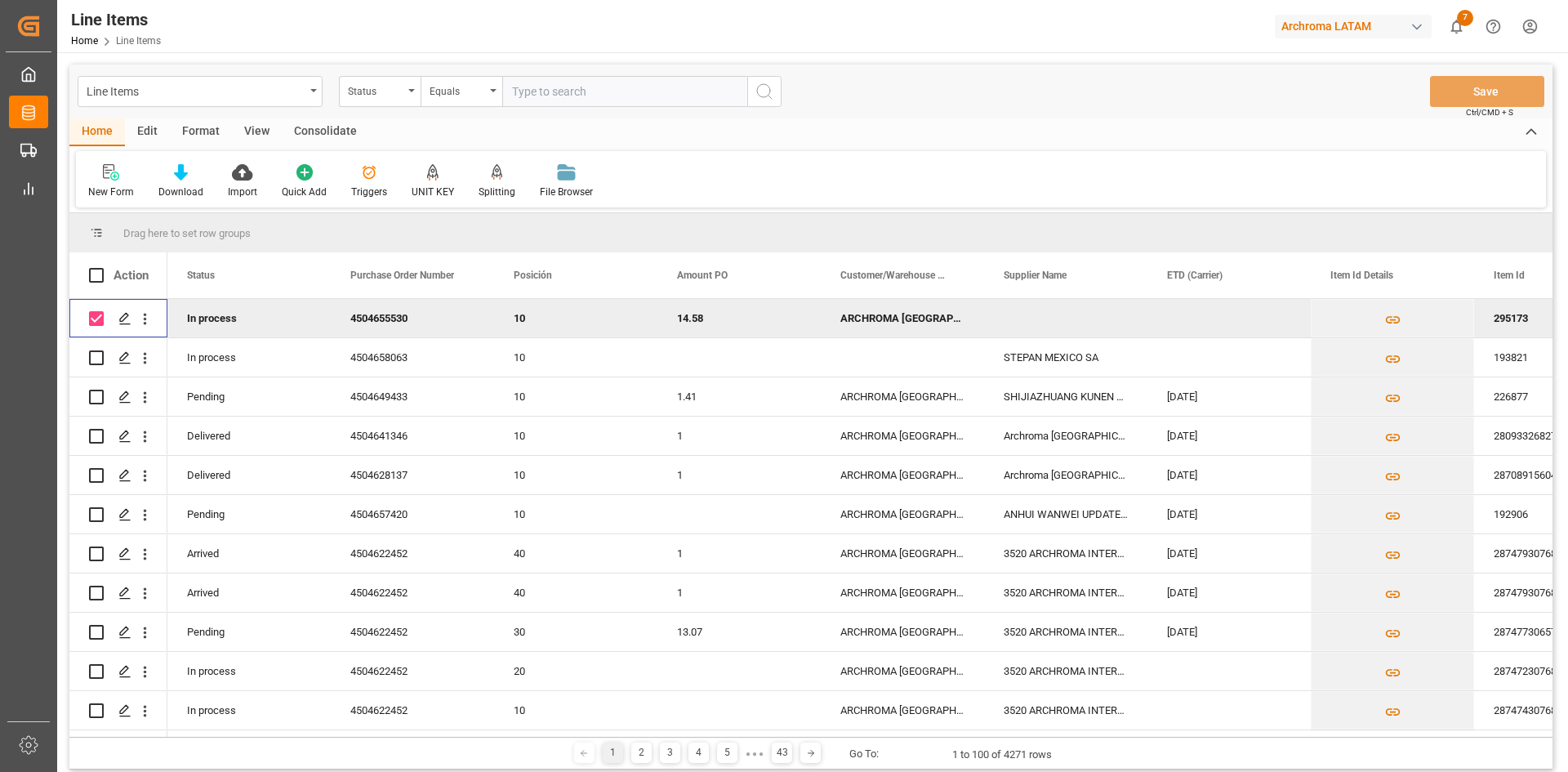
click at [329, 129] on div "Consolidate" at bounding box center [326, 132] width 87 height 28
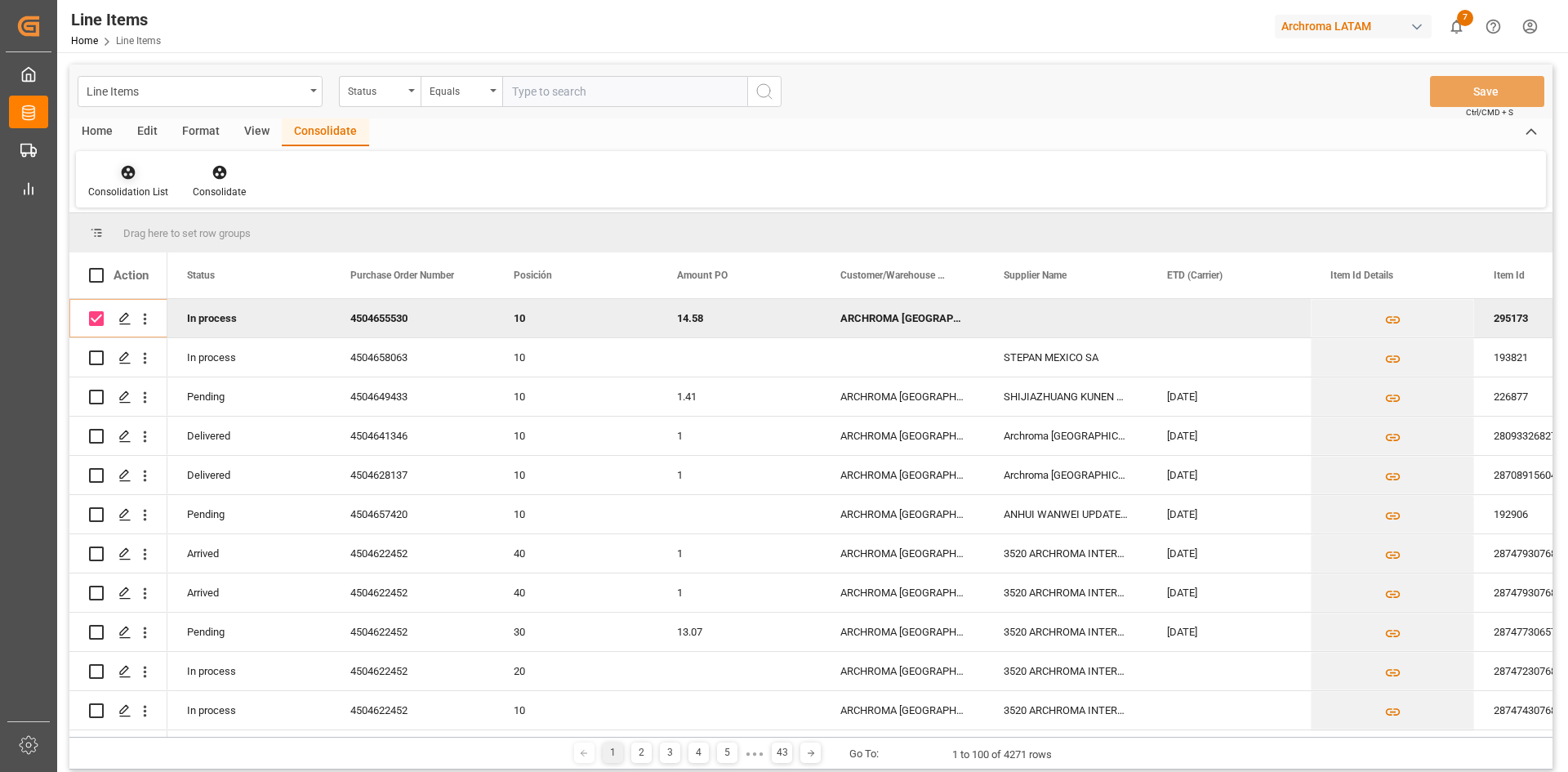
click at [124, 177] on icon at bounding box center [128, 172] width 14 height 14
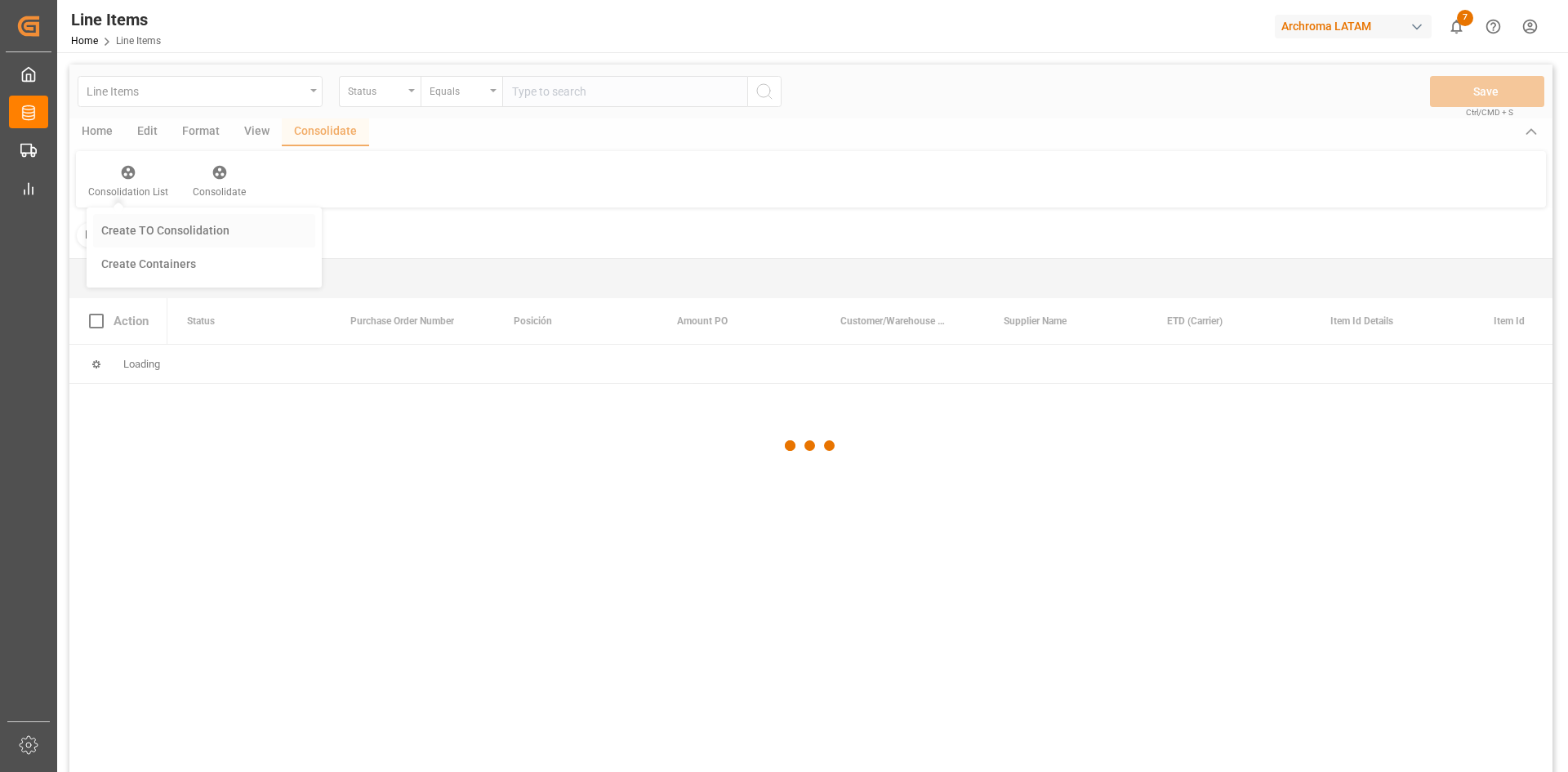
click at [180, 228] on div "Line Items Status Equals Save Ctrl/CMD + S Home Edit Format View Consolidate Co…" at bounding box center [811, 440] width 1483 height 751
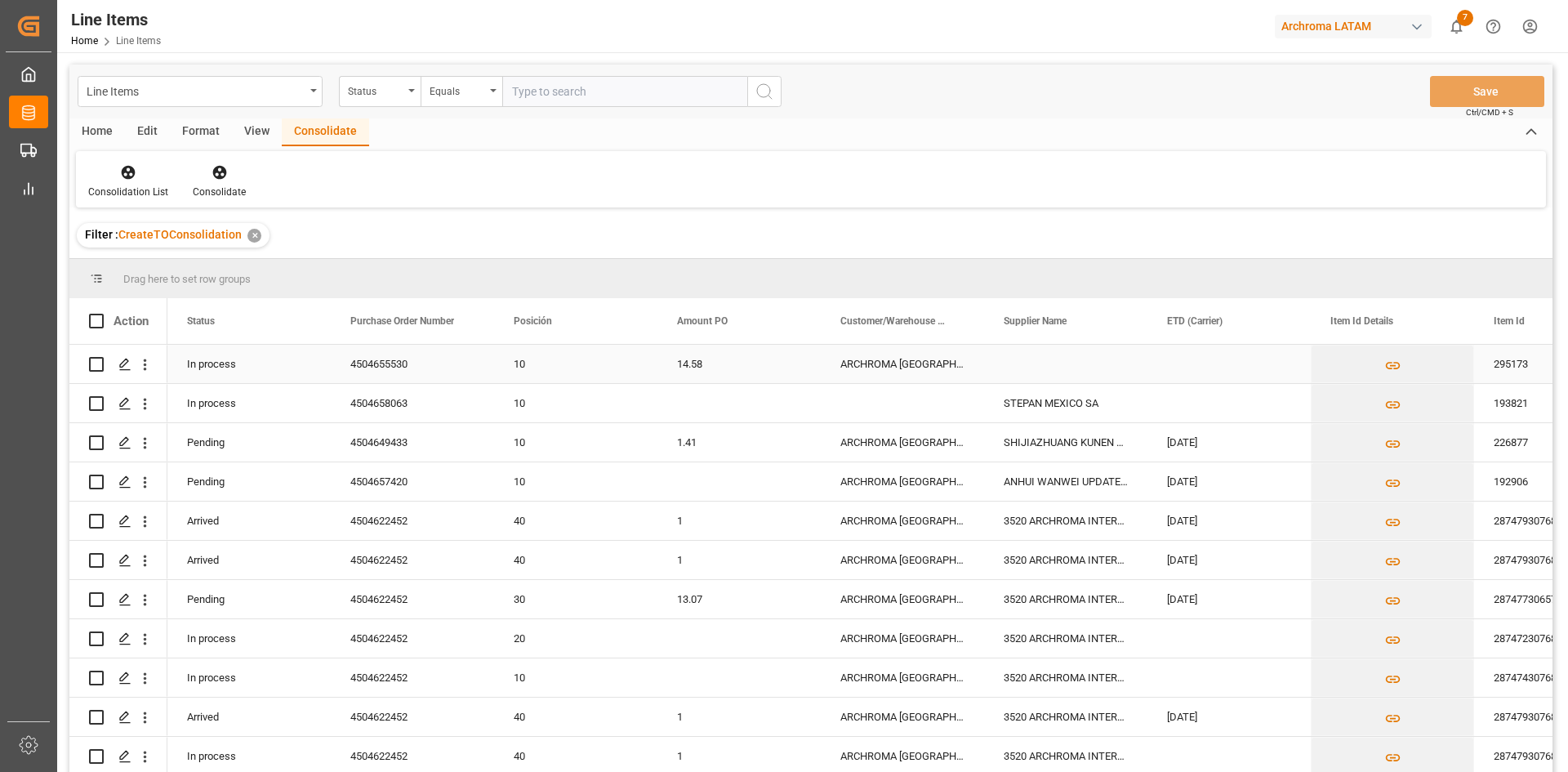
click at [95, 363] on input "Press Space to toggle row selection (unchecked)" at bounding box center [96, 365] width 15 height 15
checkbox input "true"
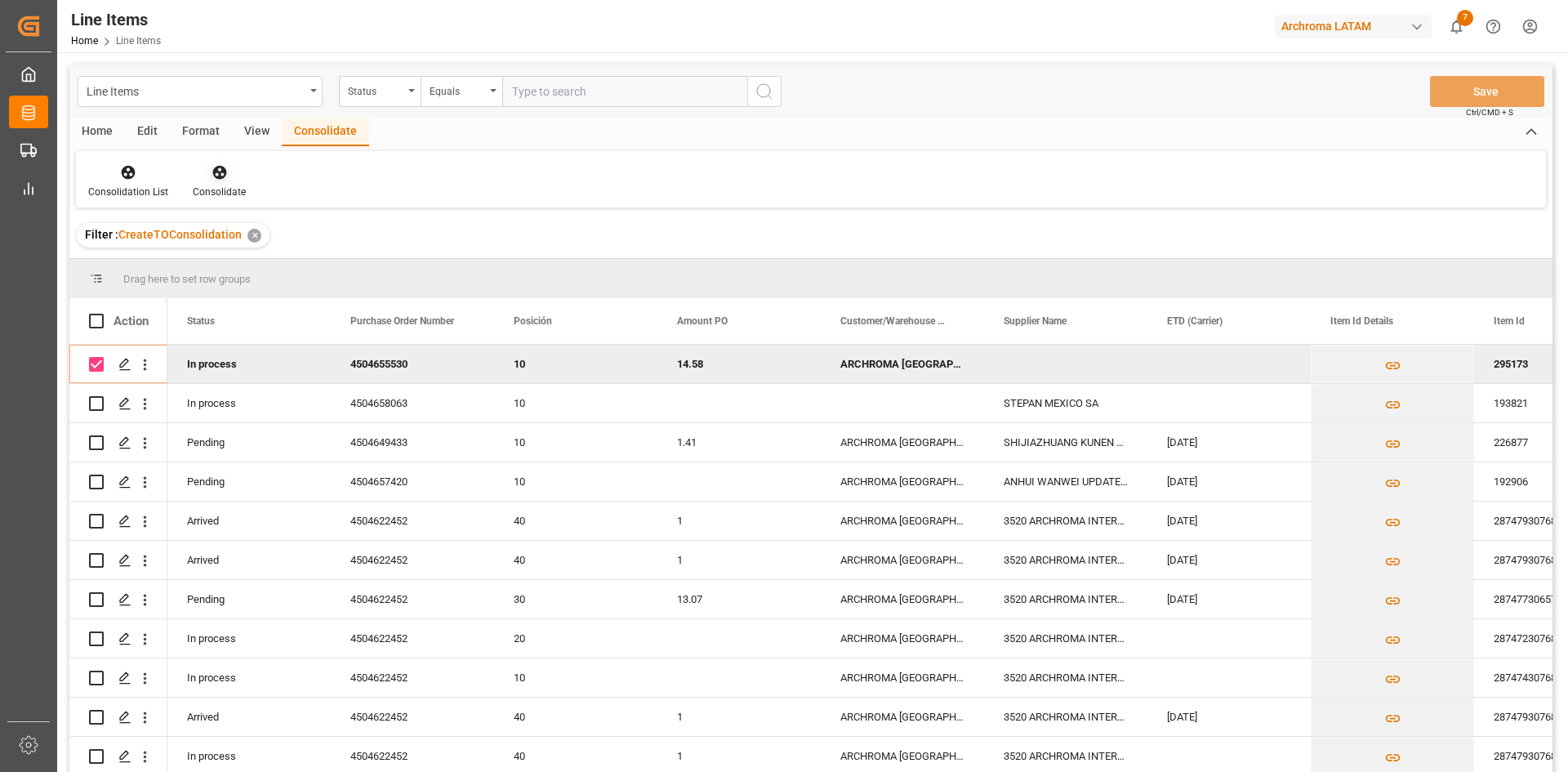
click at [218, 180] on icon at bounding box center [219, 172] width 16 height 16
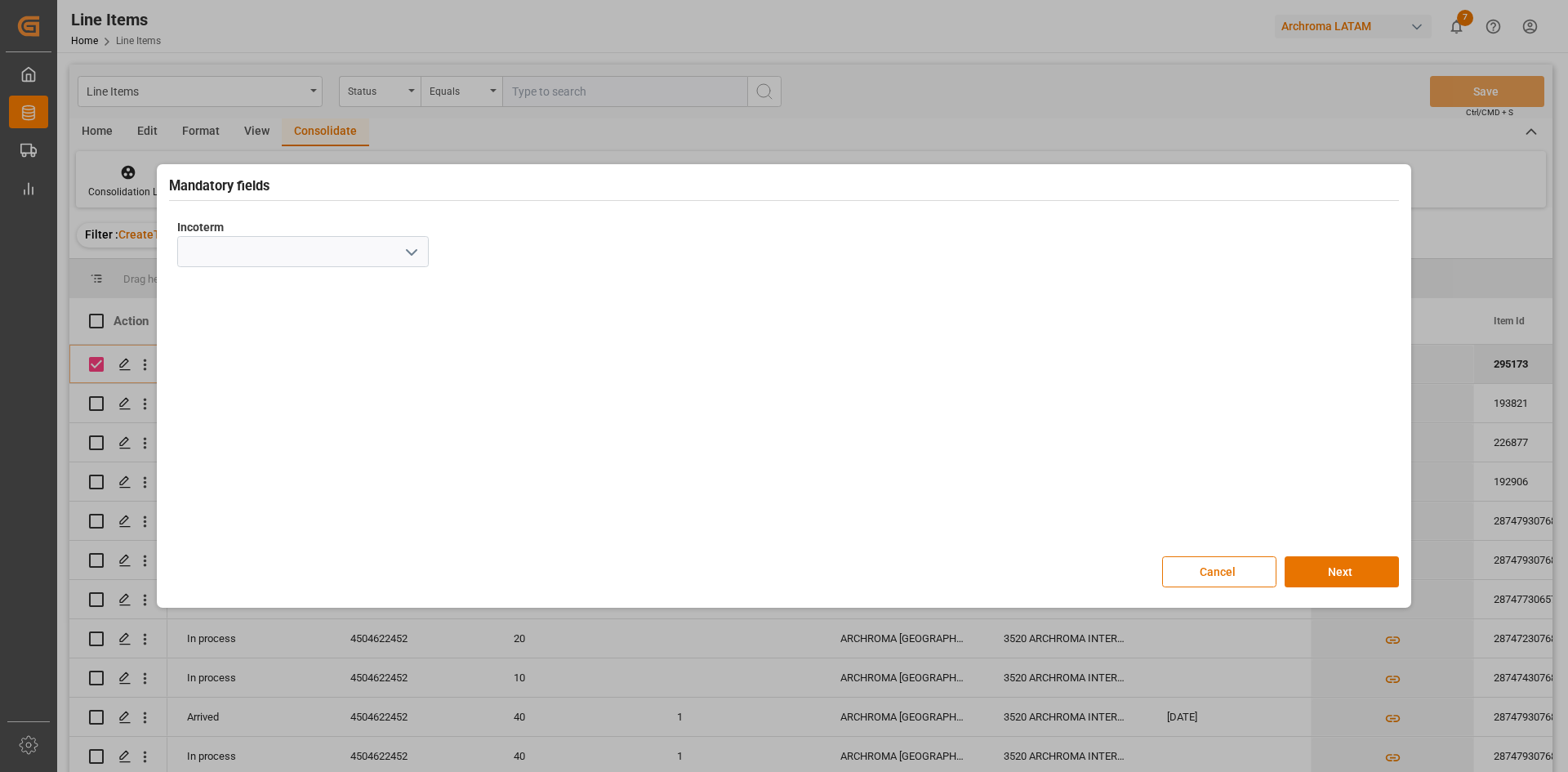
click at [414, 249] on icon "open menu" at bounding box center [412, 252] width 20 height 20
click at [209, 435] on div "CPT" at bounding box center [303, 426] width 250 height 37
type input "CPT"
click at [1359, 572] on button "Next" at bounding box center [1342, 572] width 114 height 31
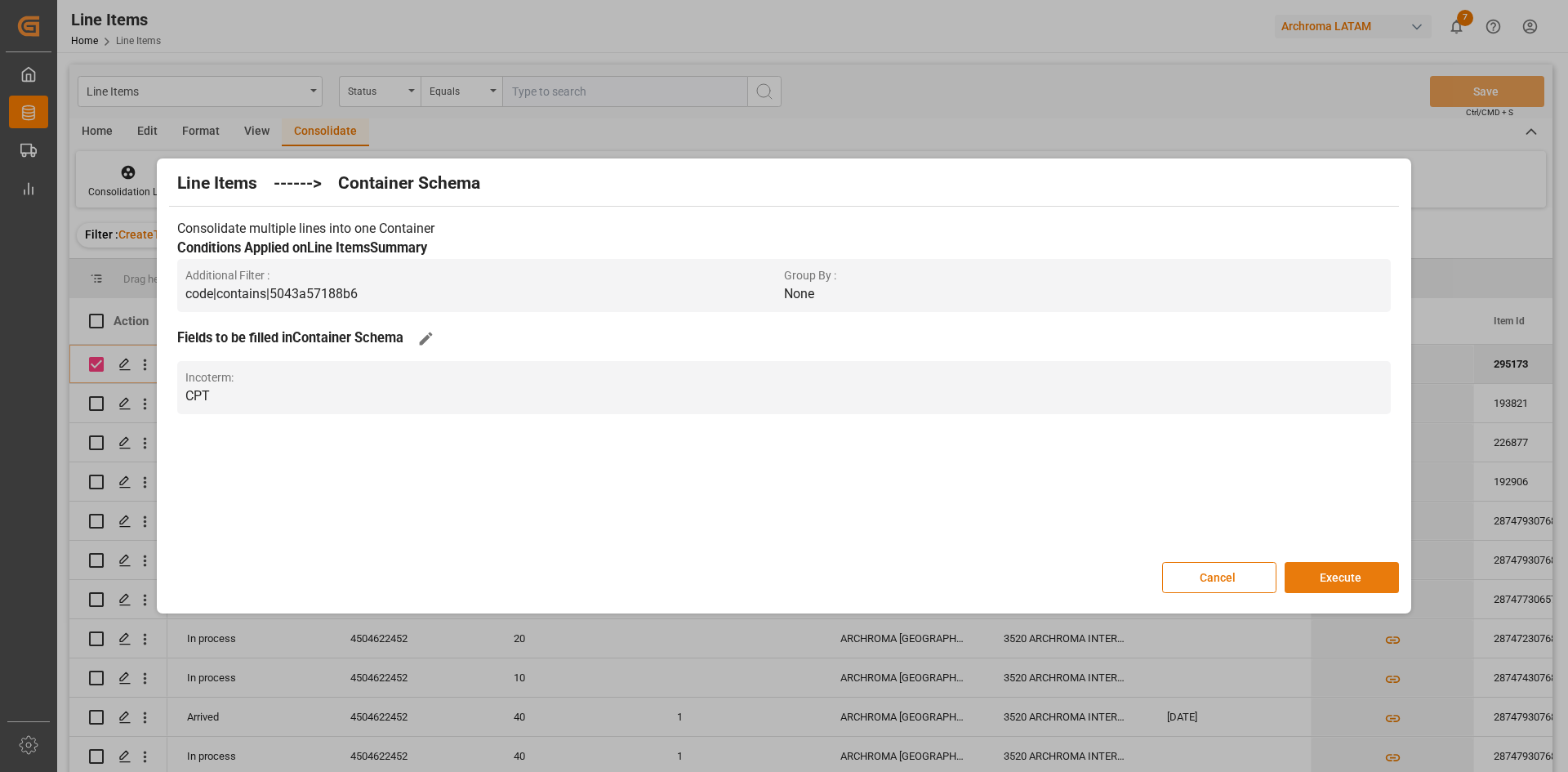
click at [1323, 585] on button "Execute" at bounding box center [1342, 578] width 114 height 31
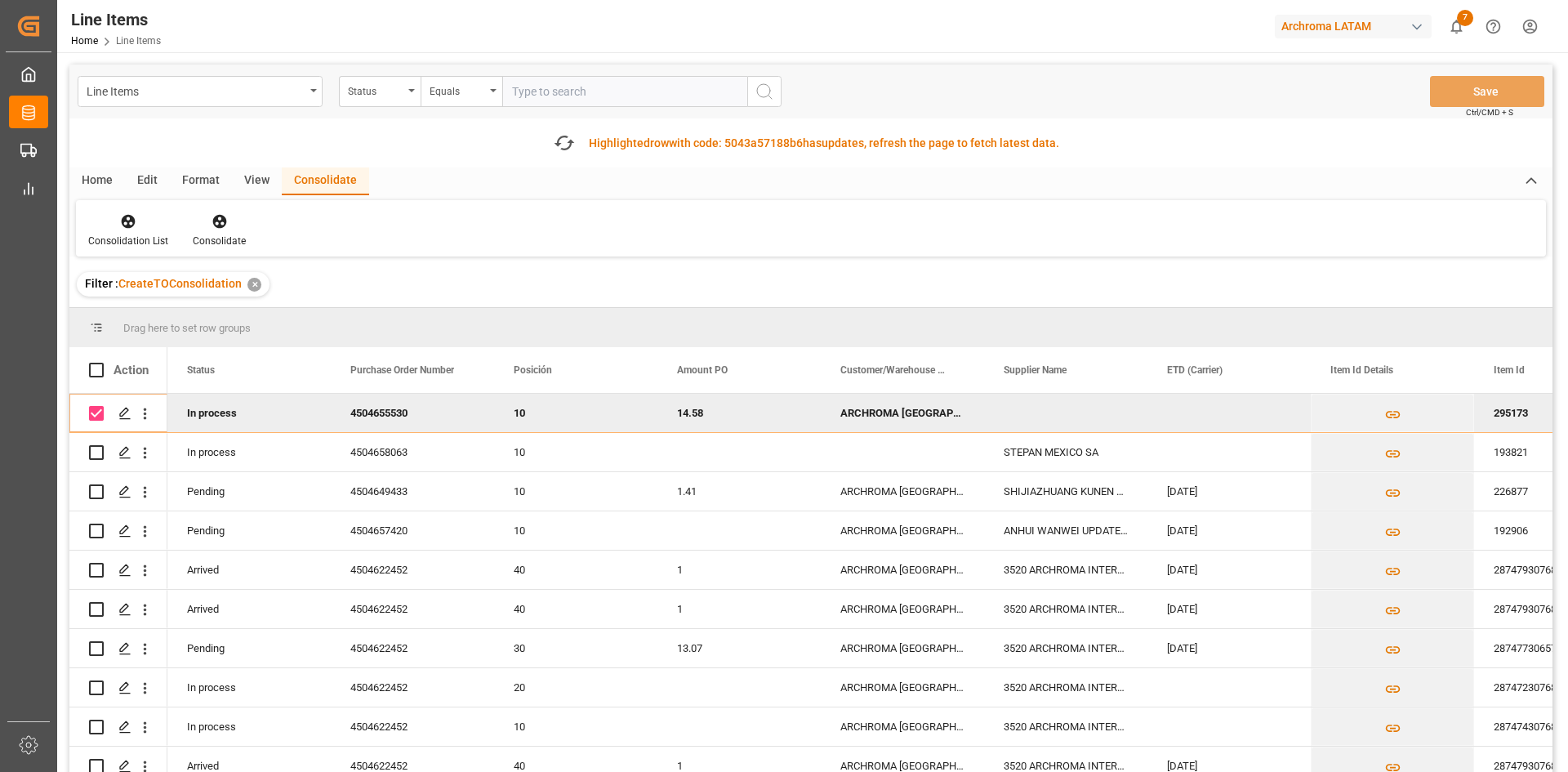
click at [250, 284] on div "✕" at bounding box center [254, 284] width 14 height 14
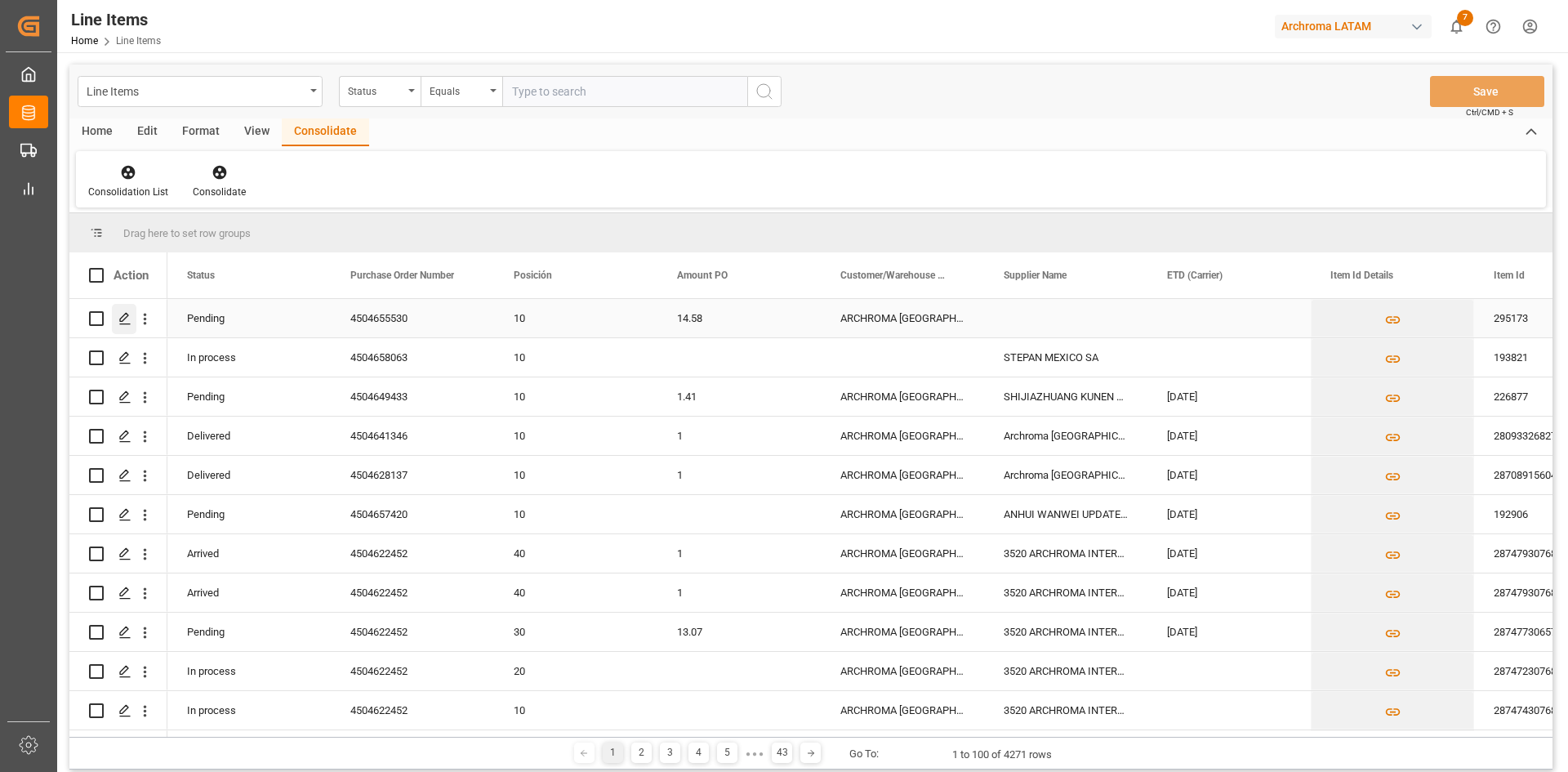
click at [130, 319] on icon "Press SPACE to select this row." at bounding box center [125, 318] width 13 height 13
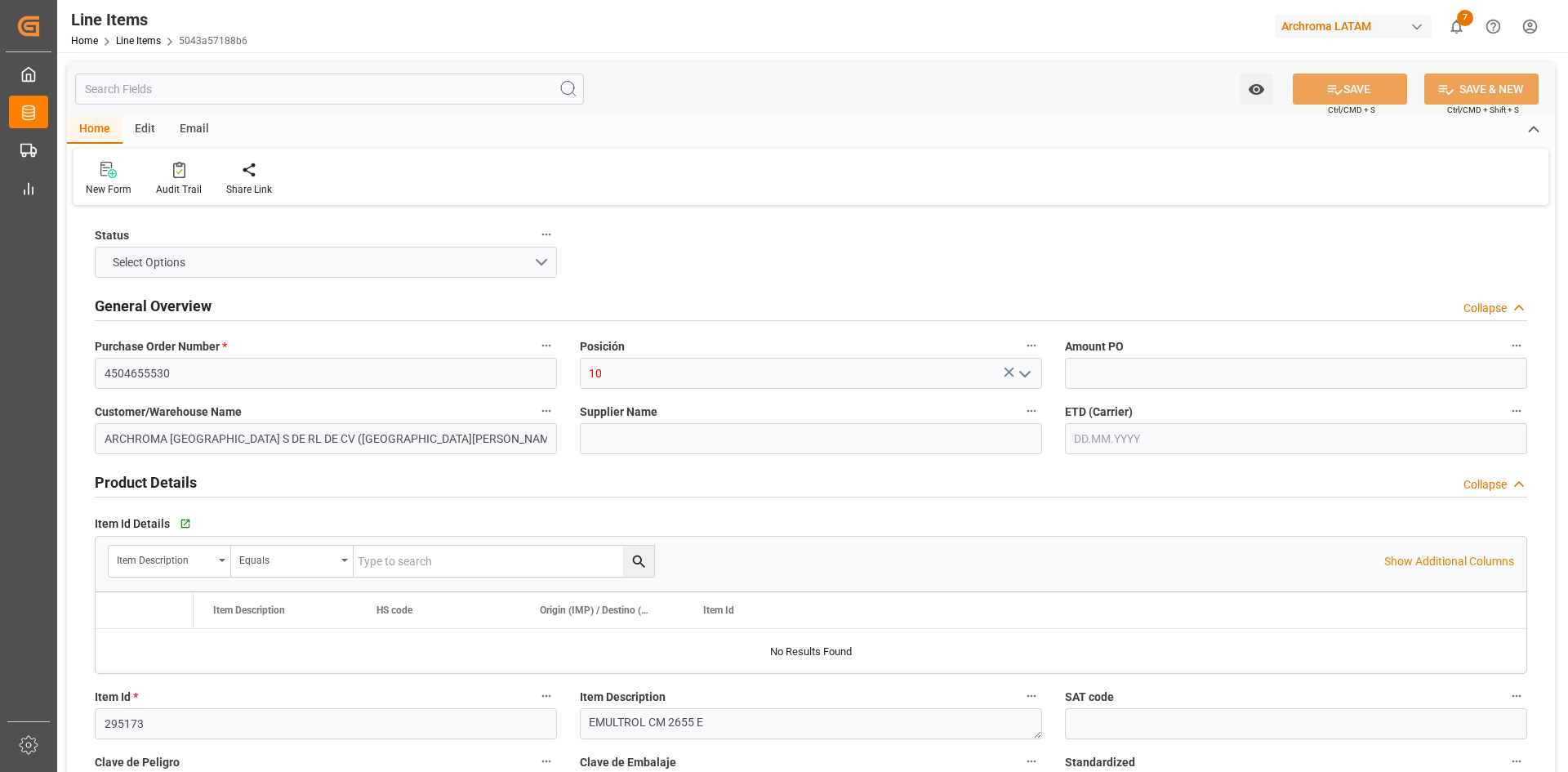
type input "14.58"
type input "504"
type input "524.7"
type input "7348.32"
type input "[DATE] 15:49"
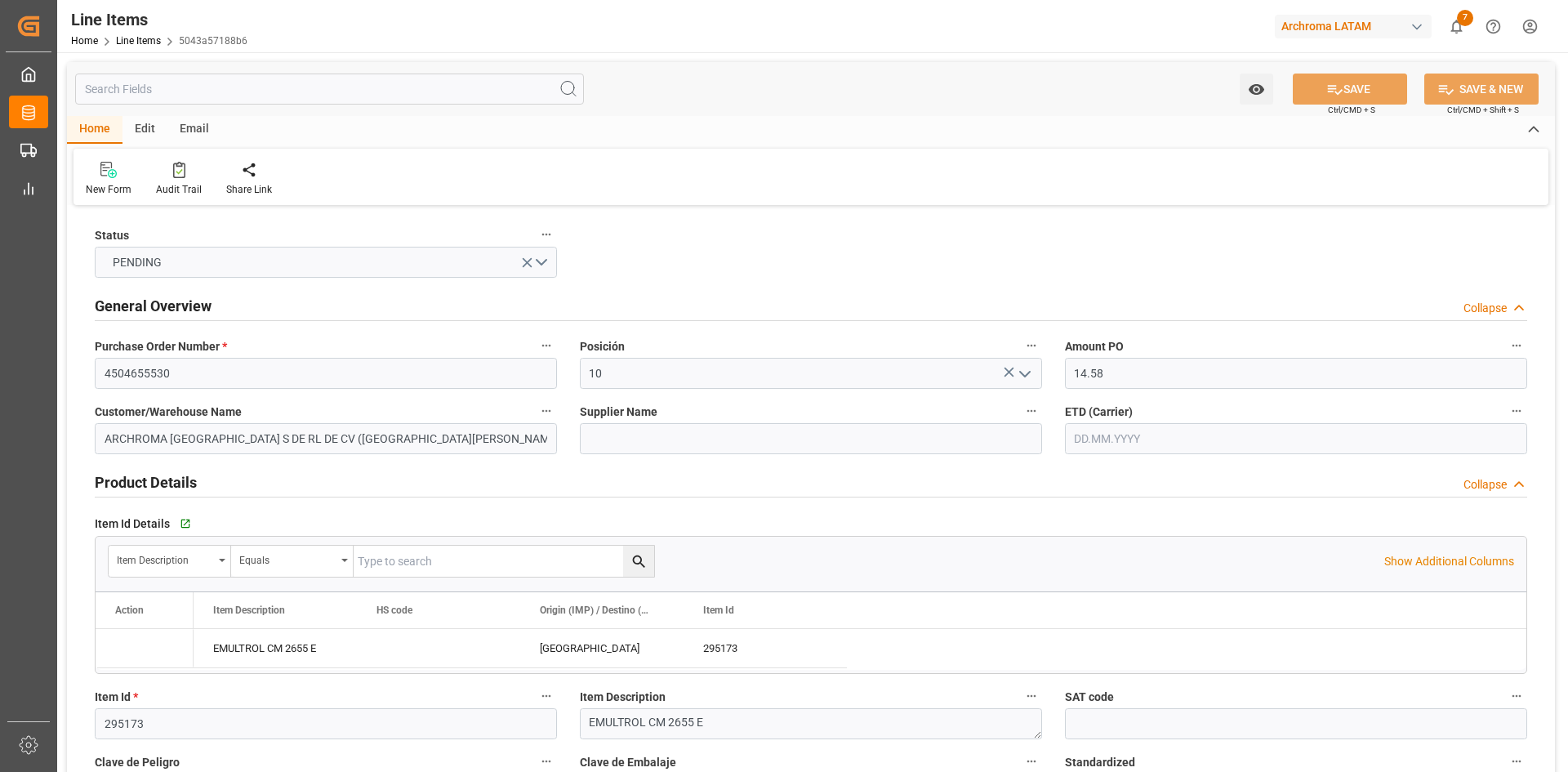
type input "26.09.2025 15:39"
type input "14.08.2025"
type input "10.09.2025"
click at [188, 130] on div "Email" at bounding box center [194, 130] width 54 height 28
click at [128, 183] on div "Send Email" at bounding box center [111, 190] width 50 height 15
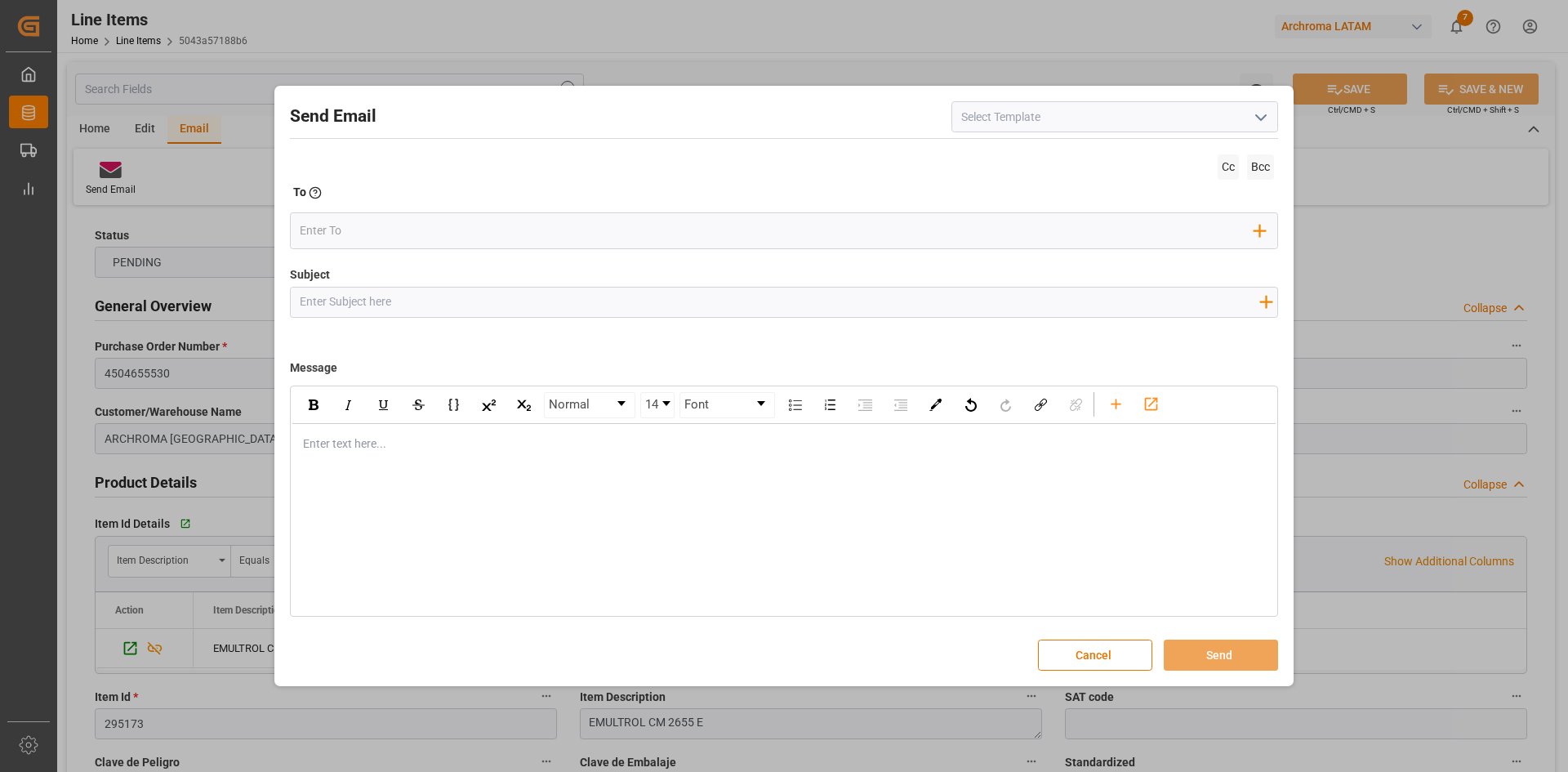
click at [1272, 115] on input at bounding box center [1115, 117] width 326 height 31
click at [1264, 119] on icon "open menu" at bounding box center [1261, 118] width 20 height 20
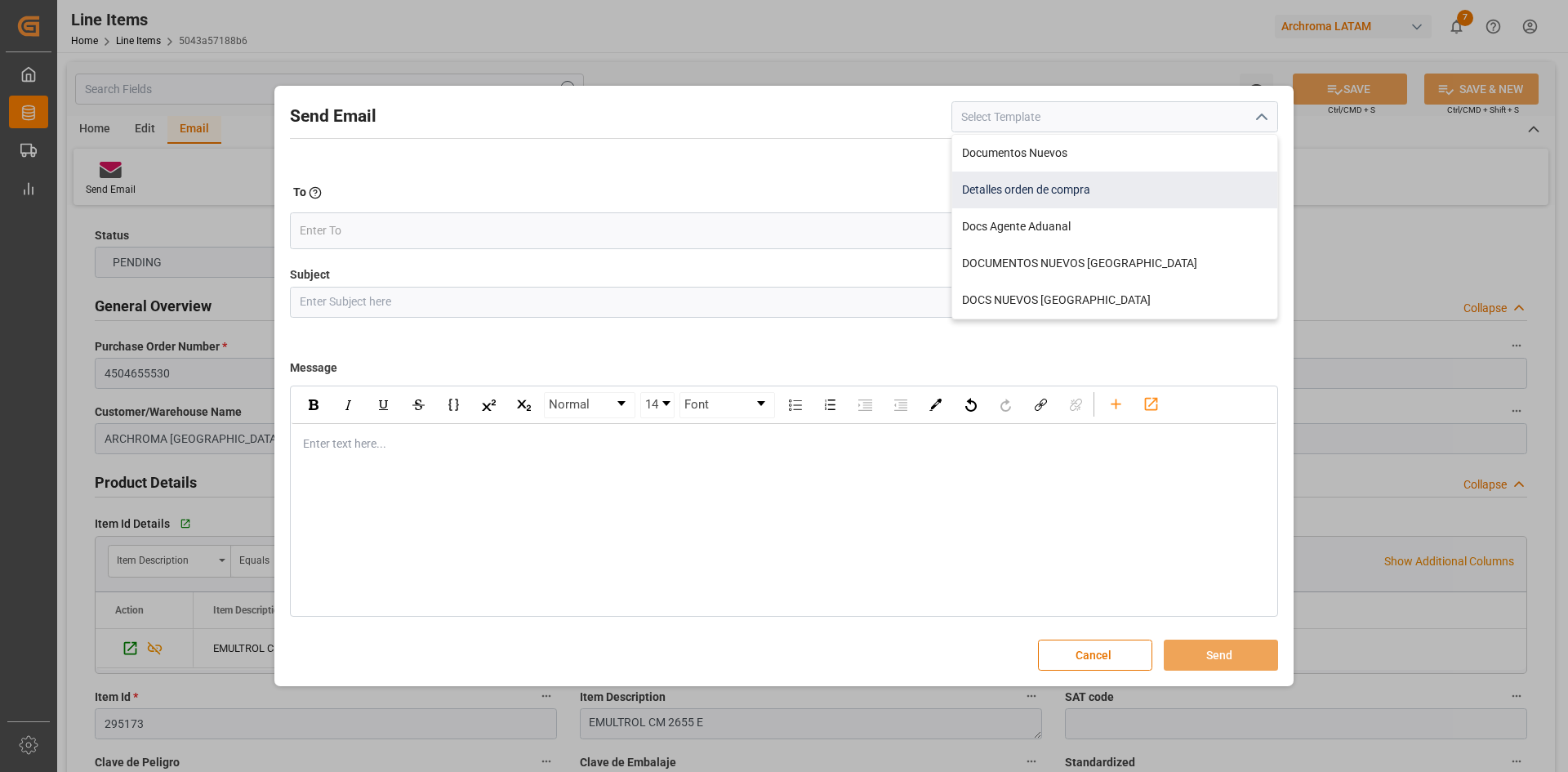
click at [1016, 189] on div "Detalles orden de compra" at bounding box center [1115, 190] width 325 height 37
type input "Detalles orden de compra"
type input "Details {{purchaseOrder}} {{businessUnit}}"
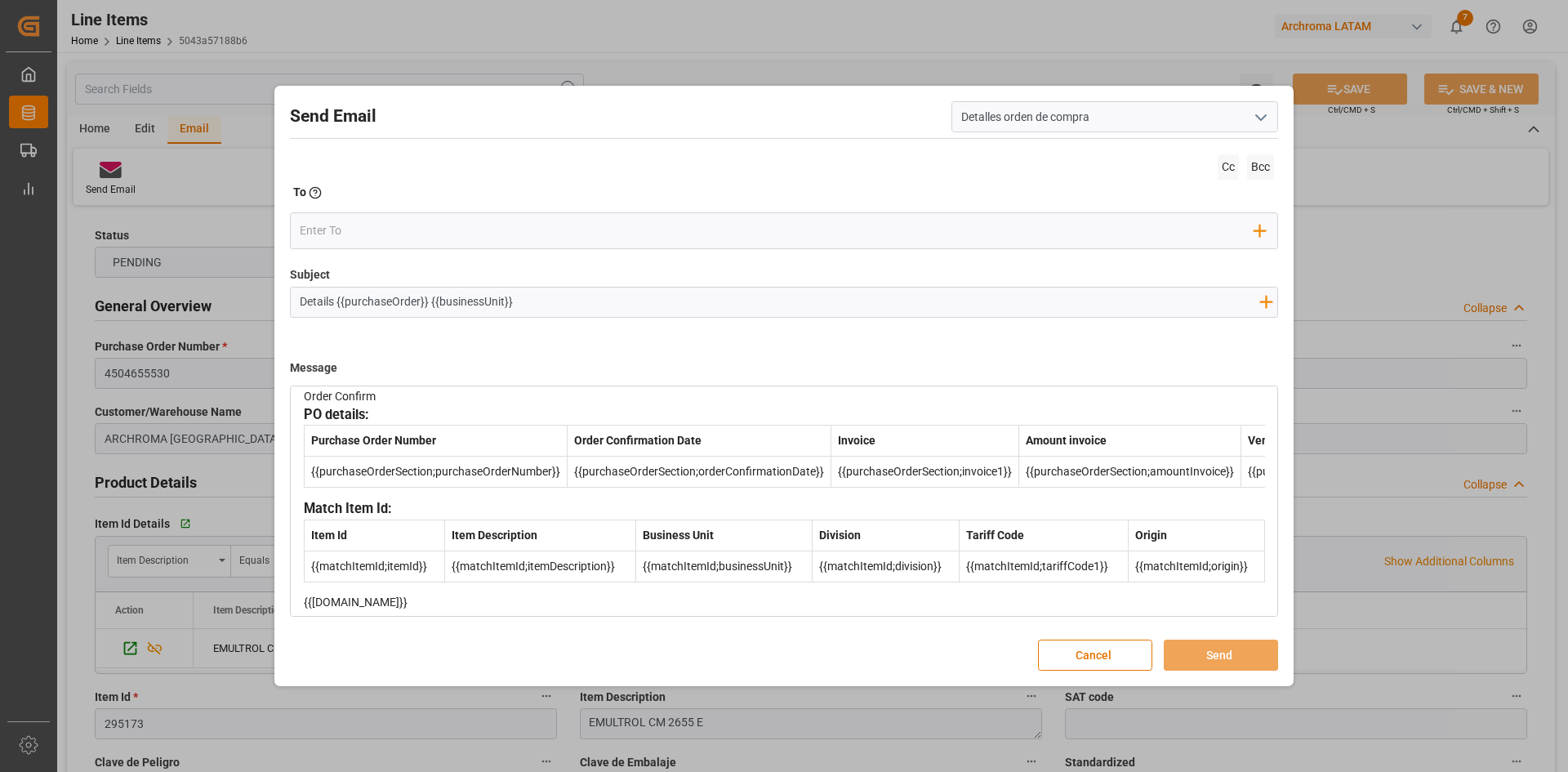
scroll to position [128, 0]
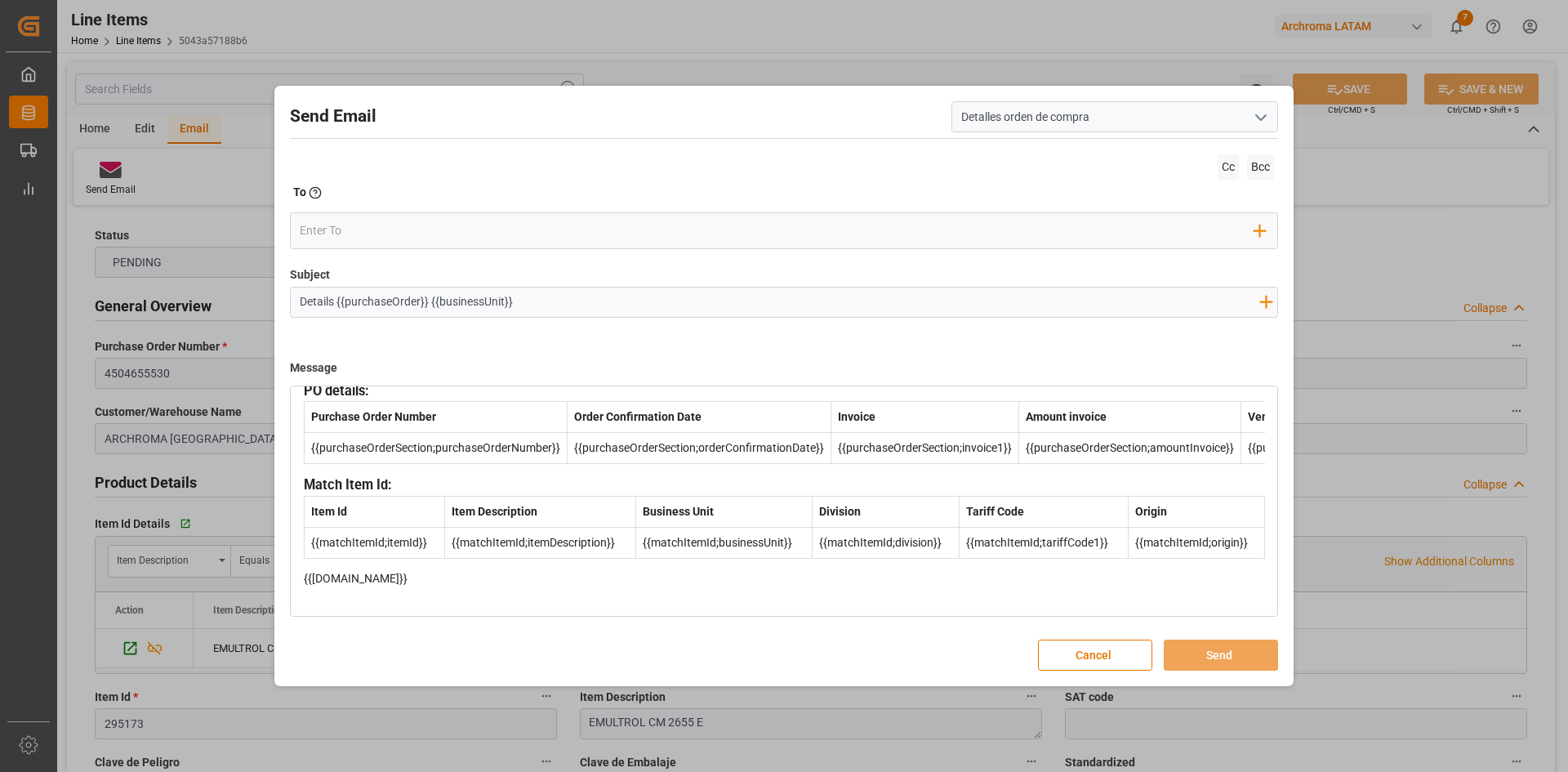
click at [1257, 113] on icon "open menu" at bounding box center [1261, 118] width 20 height 20
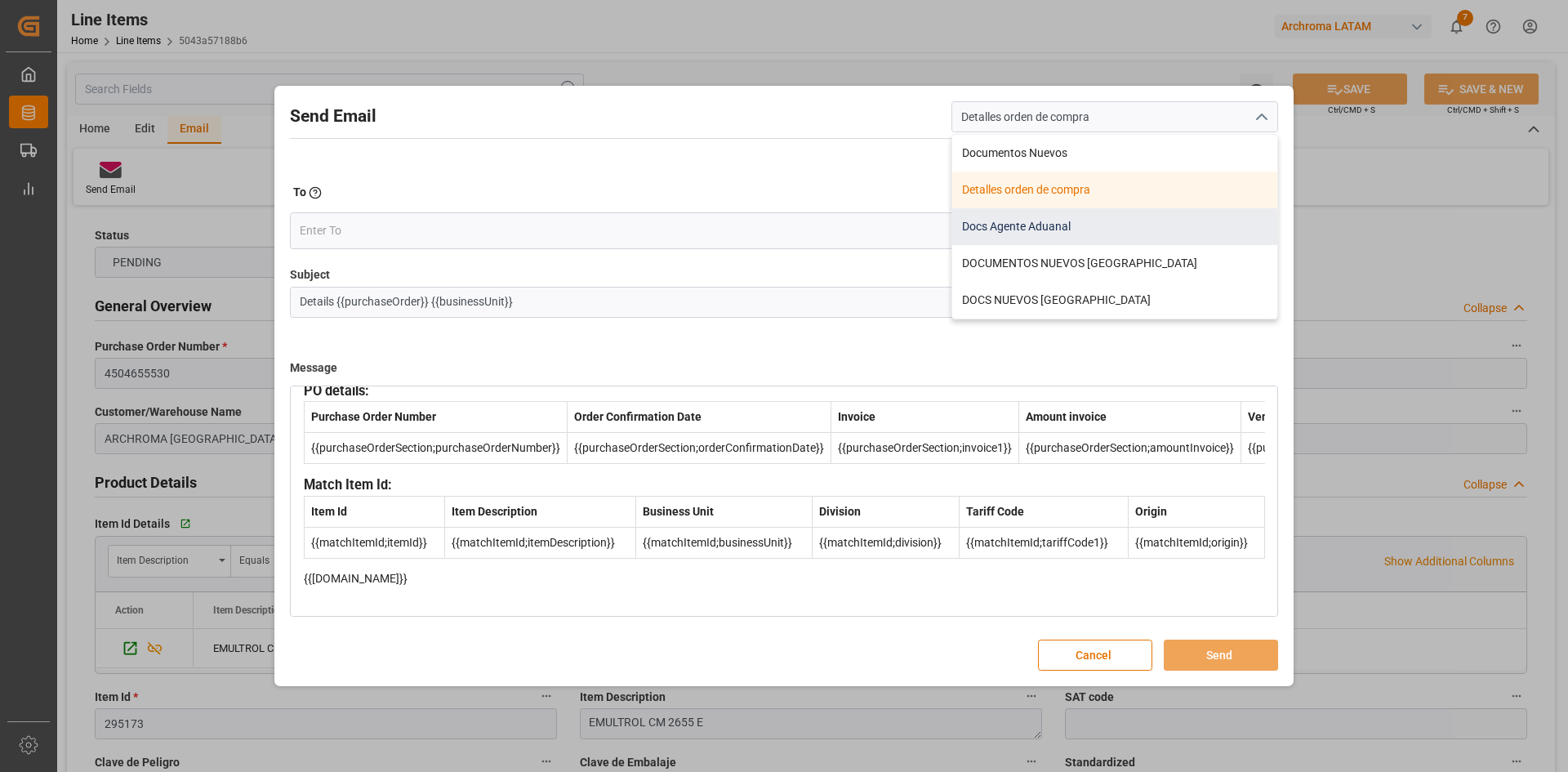
click at [1072, 223] on div "Docs Agente Aduanal" at bounding box center [1115, 227] width 325 height 37
type input "Docs Agente Aduanal"
type input "Docs PO {{purchaseOrder}} BU {{businessUnit}}"
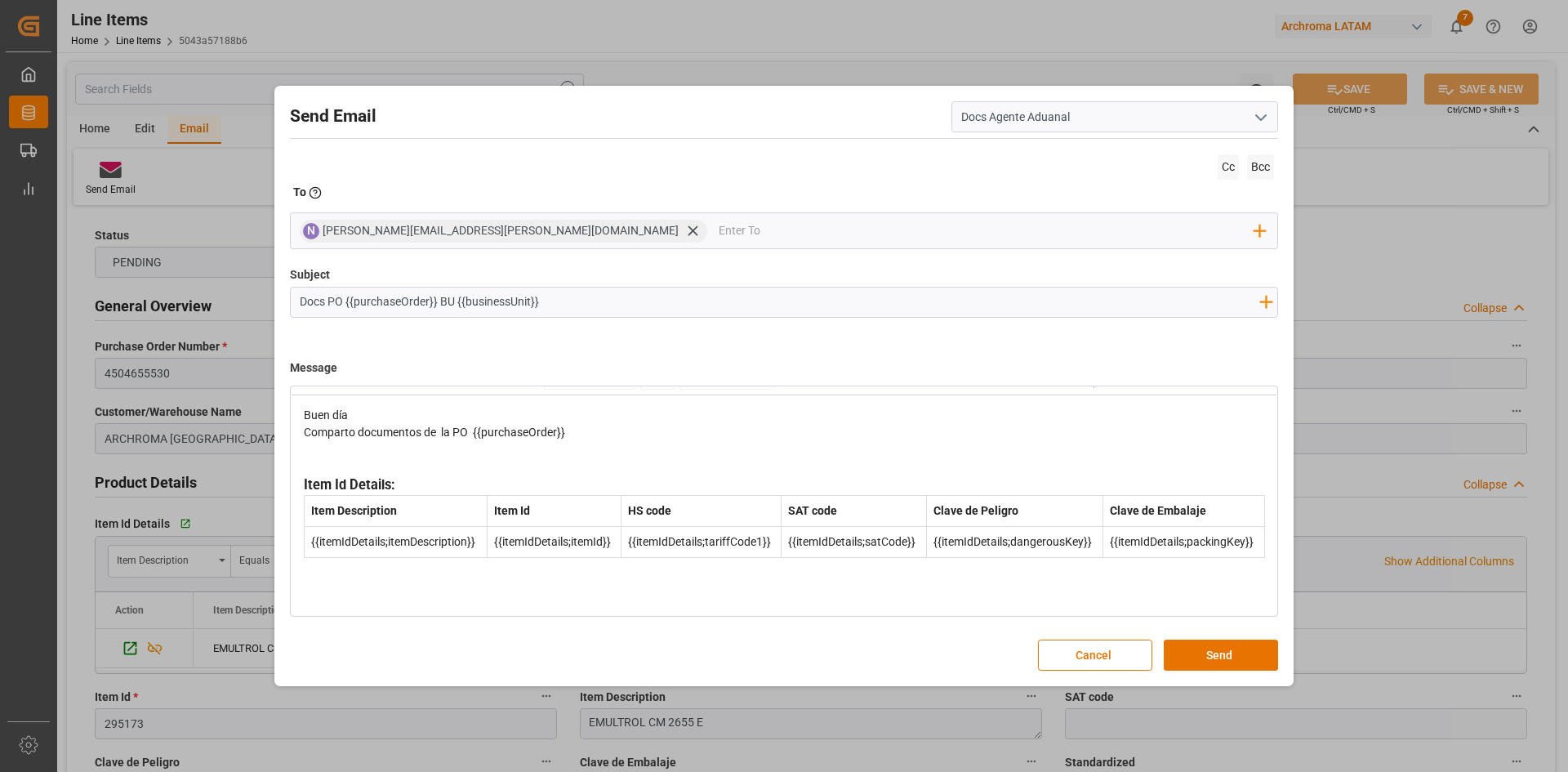
scroll to position [29, 0]
click at [1262, 117] on icon "open menu" at bounding box center [1261, 118] width 20 height 20
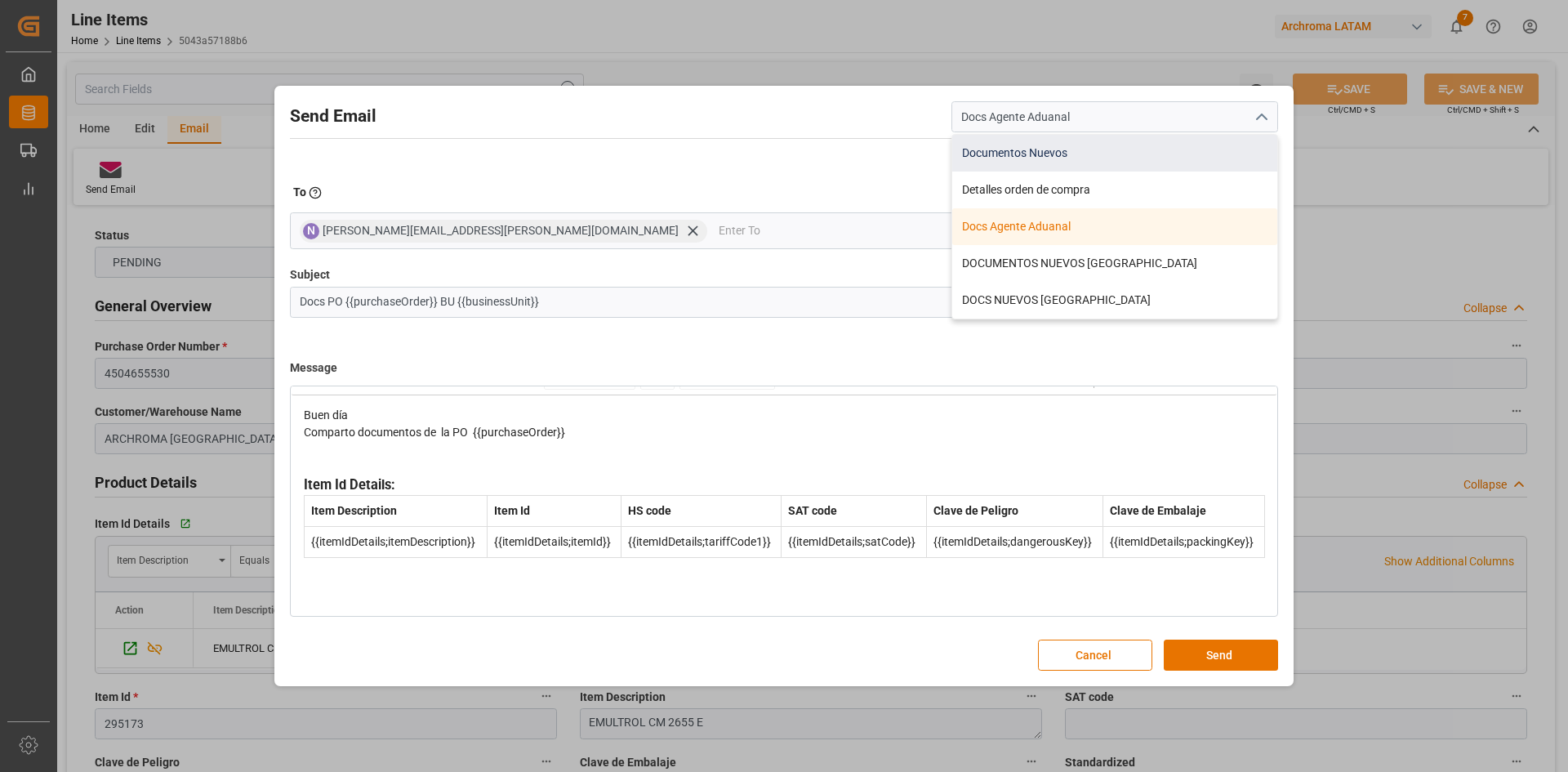
click at [1069, 167] on div "Documentos Nuevos" at bounding box center [1115, 153] width 325 height 37
type input "Documentos Nuevos"
type input "Documentos Nuevos {{purchaseOrder}}"
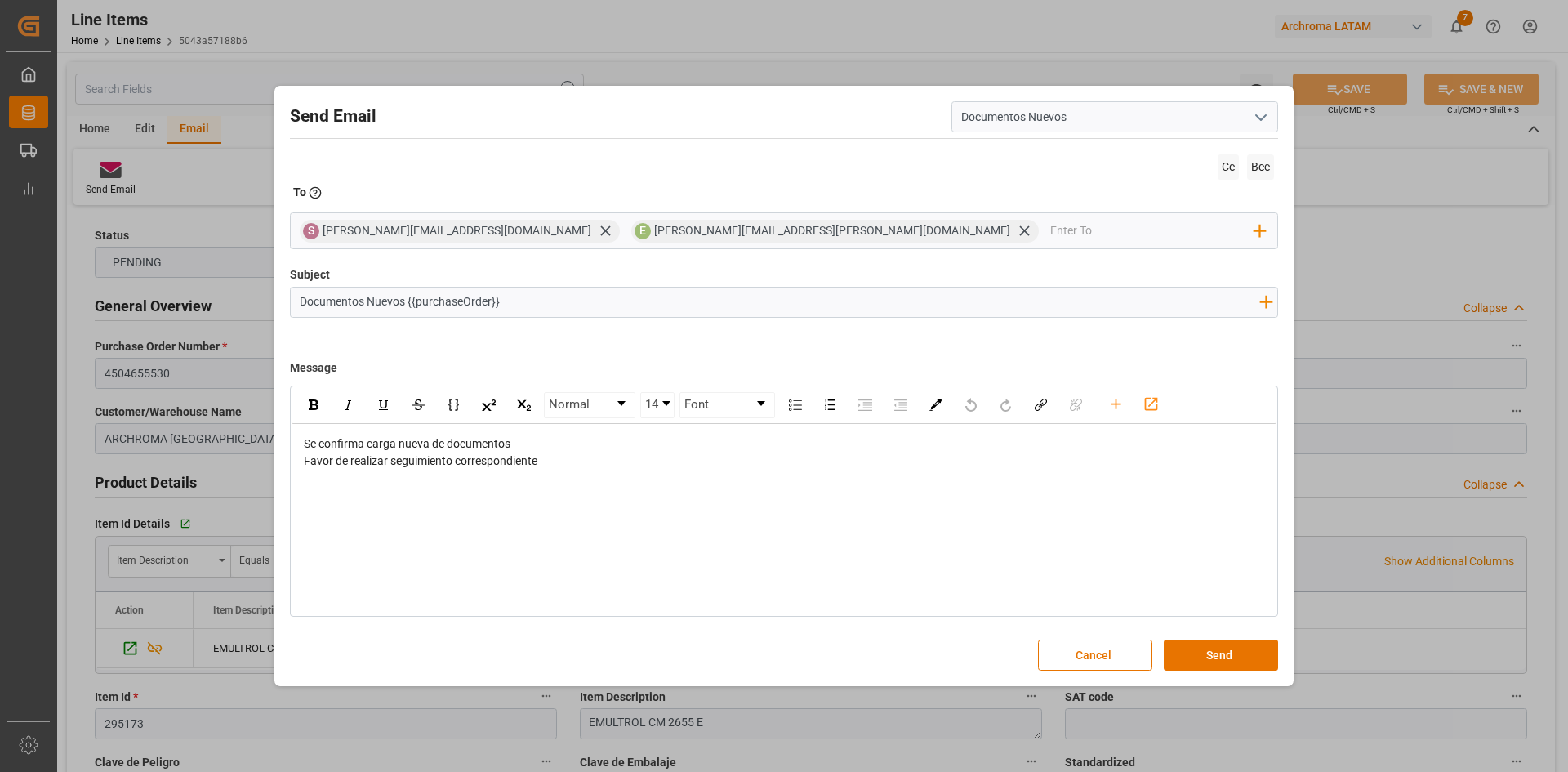
click at [1266, 125] on icon "open menu" at bounding box center [1261, 118] width 20 height 20
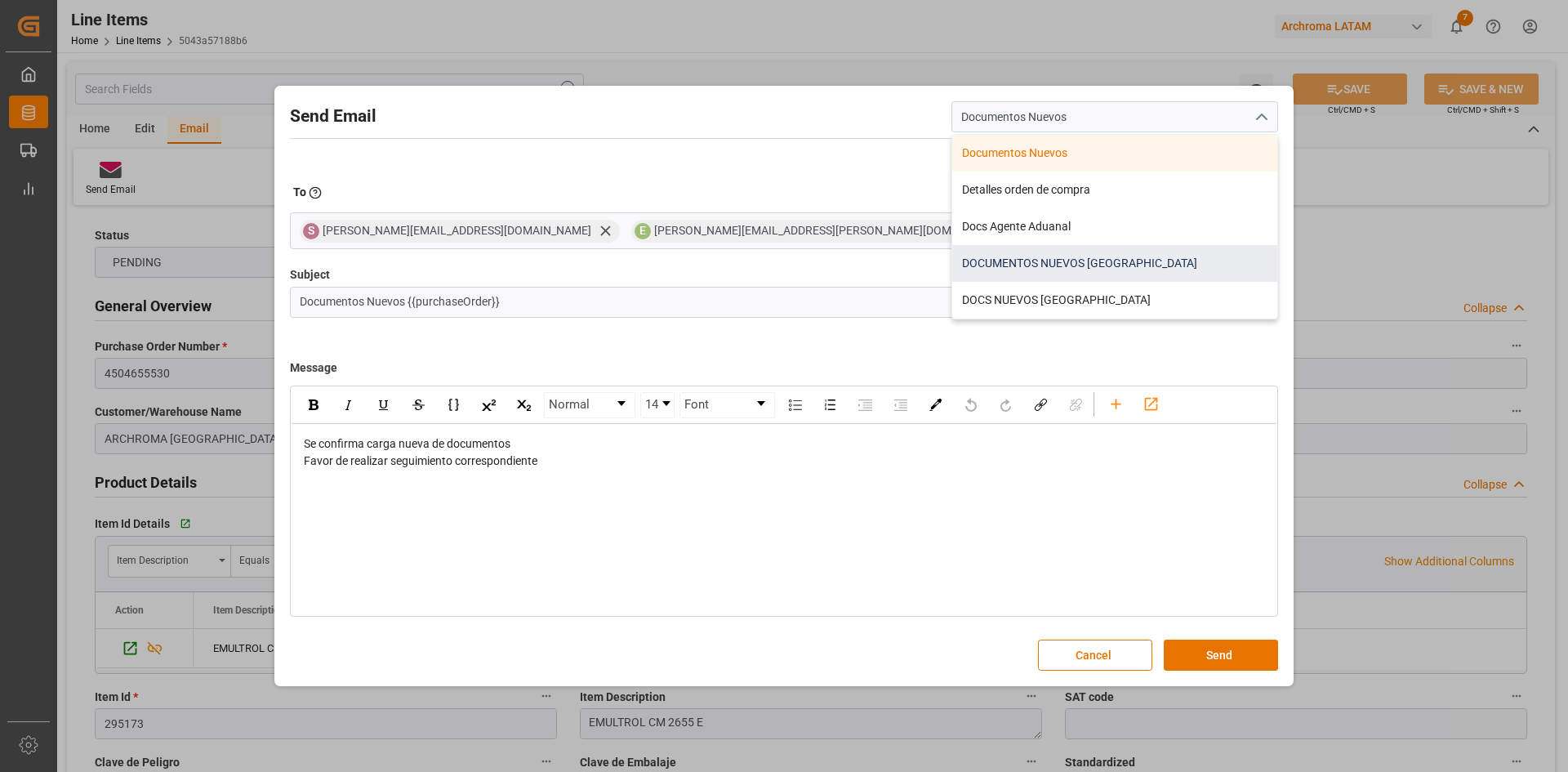
click at [1144, 273] on div "DOCUMENTOS NUEVOS COLOMBIA" at bounding box center [1115, 263] width 325 height 37
type input "DOCUMENTOS NUEVOS COLOMBIA"
type input "Documentos Nuevos {{purchaseOrder}}// {{businessUnit}}// {{region}}"
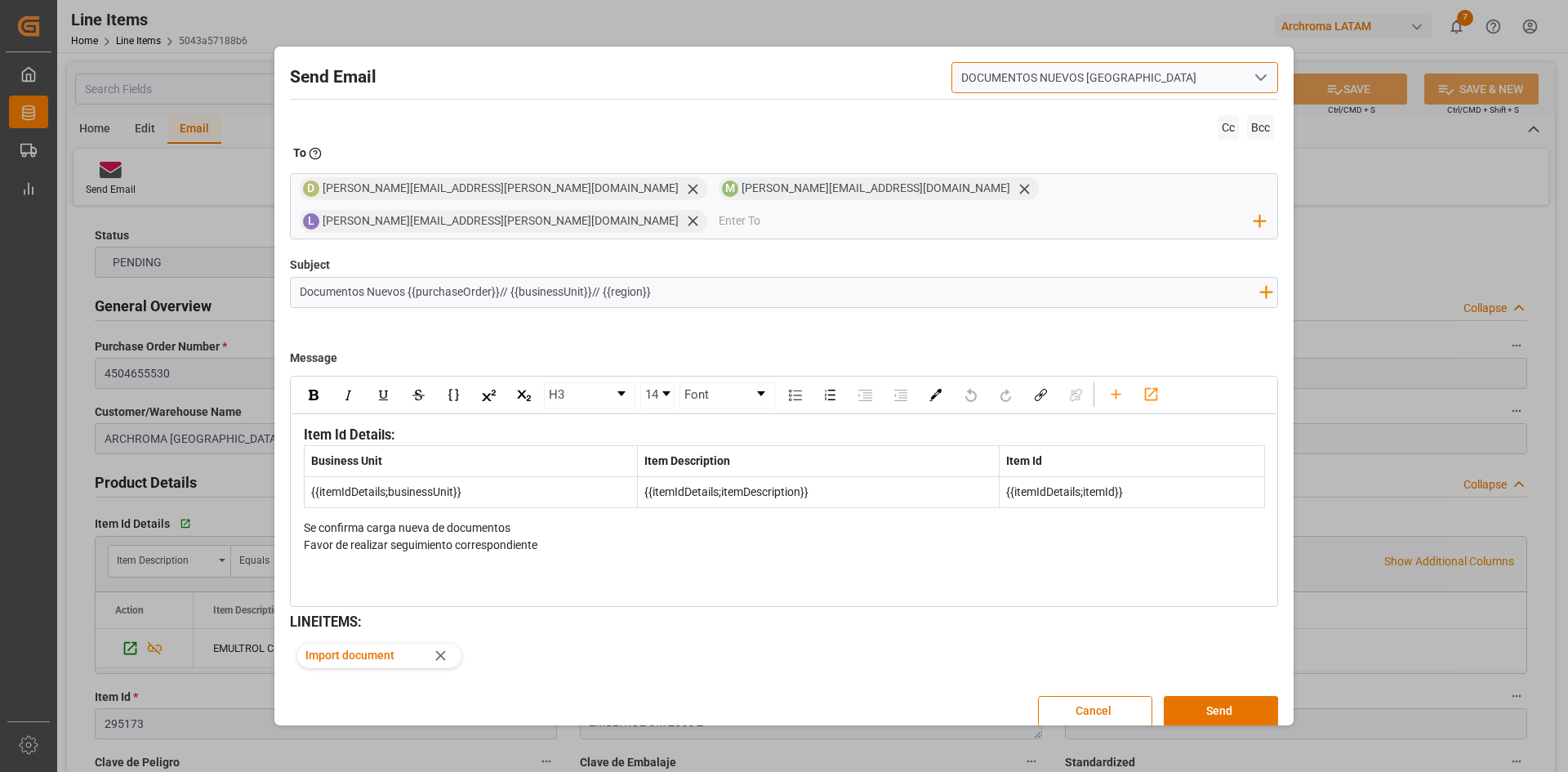
click at [1271, 80] on input "DOCUMENTOS NUEVOS COLOMBIA" at bounding box center [1115, 77] width 326 height 31
click at [1269, 84] on icon "open menu" at bounding box center [1261, 78] width 20 height 20
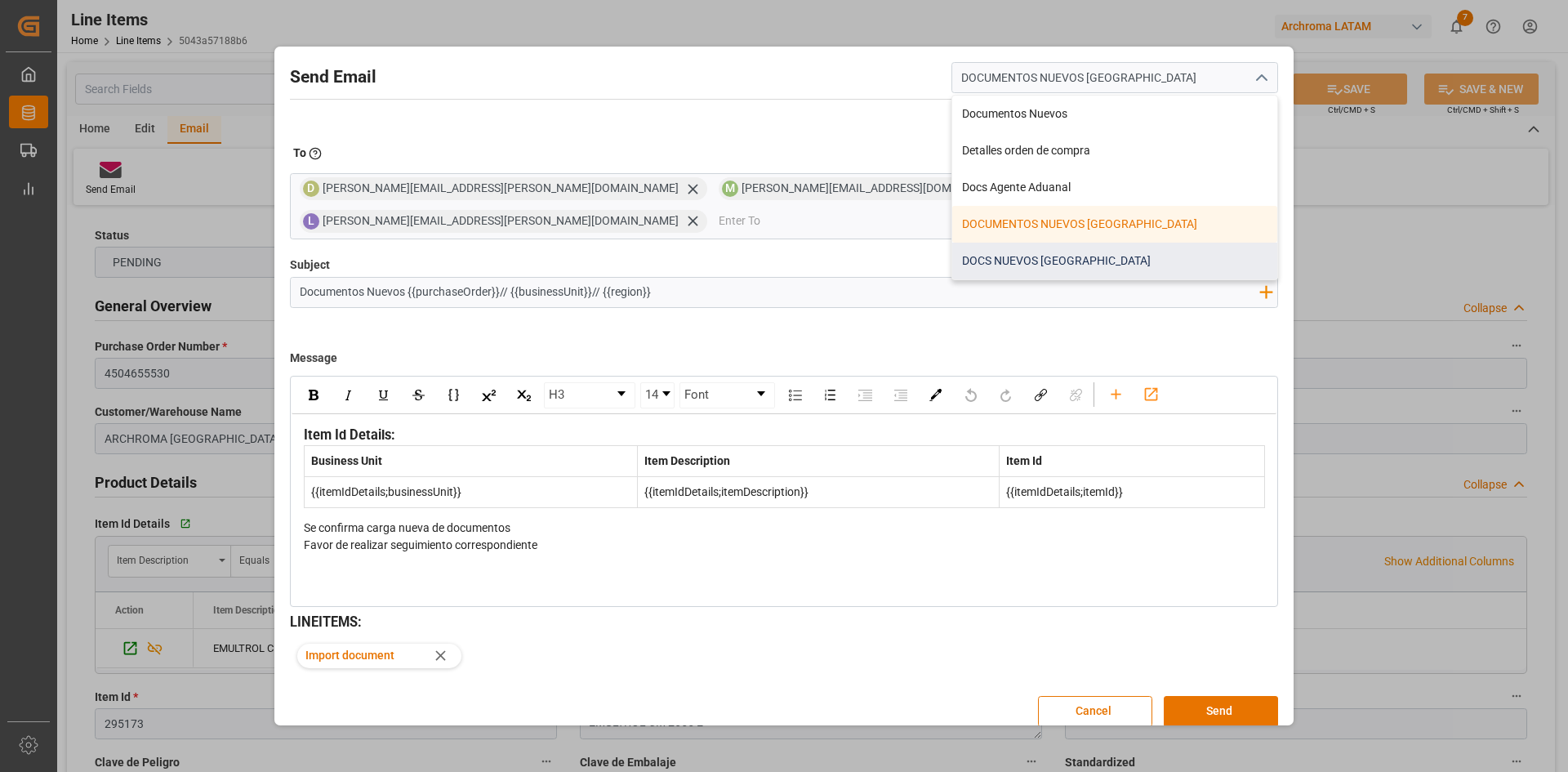
click at [1143, 272] on div "DOCS NUEVOS HONDURAS" at bounding box center [1115, 260] width 325 height 37
type input "DOCS NUEVOS HONDURAS"
type input "Documentos Nuevos {{purchaseOrder}}// {{businessUnit}}//"
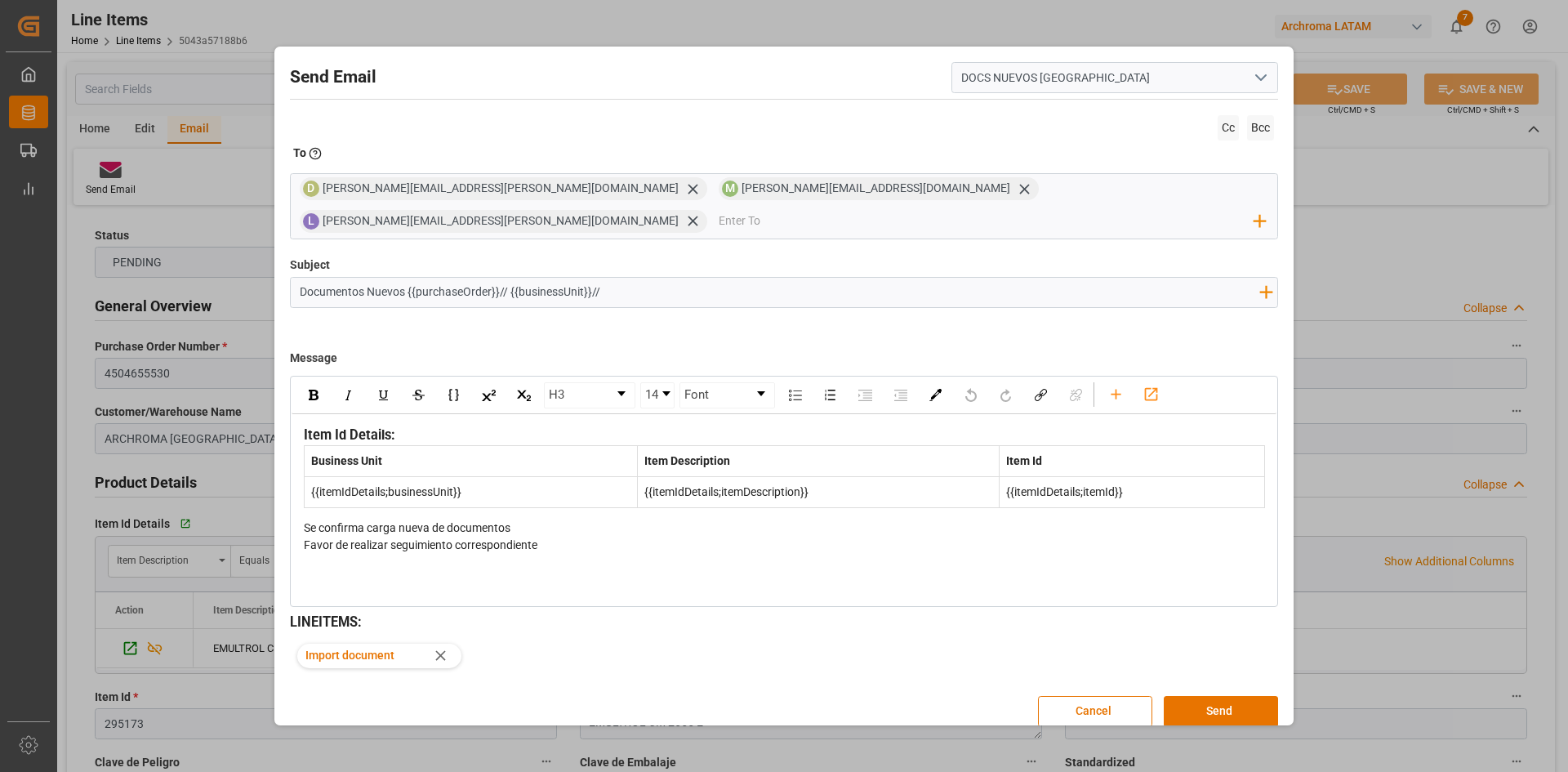
click at [1260, 87] on icon "open menu" at bounding box center [1261, 78] width 20 height 20
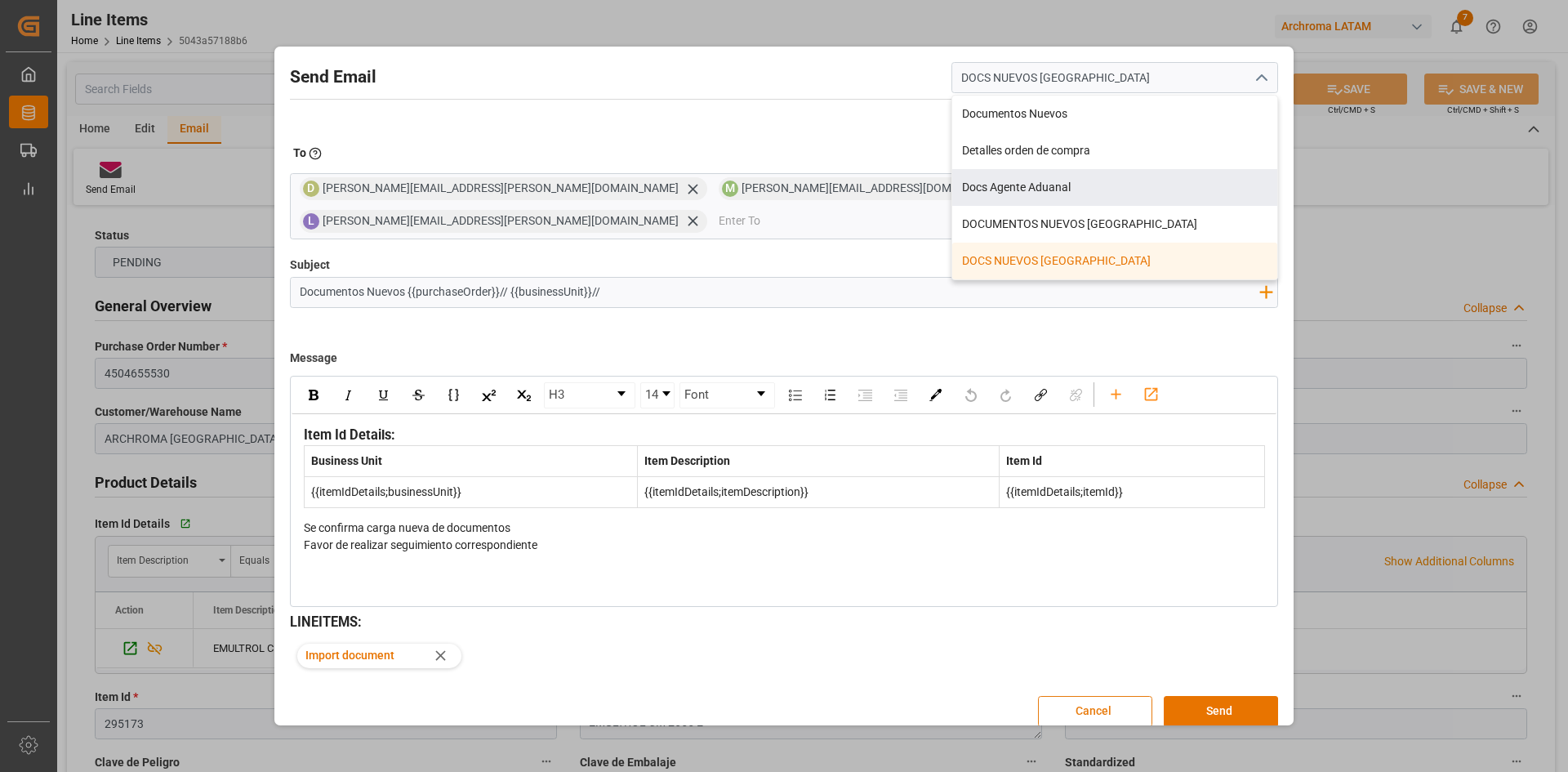
click at [1095, 701] on button "Cancel" at bounding box center [1096, 711] width 114 height 31
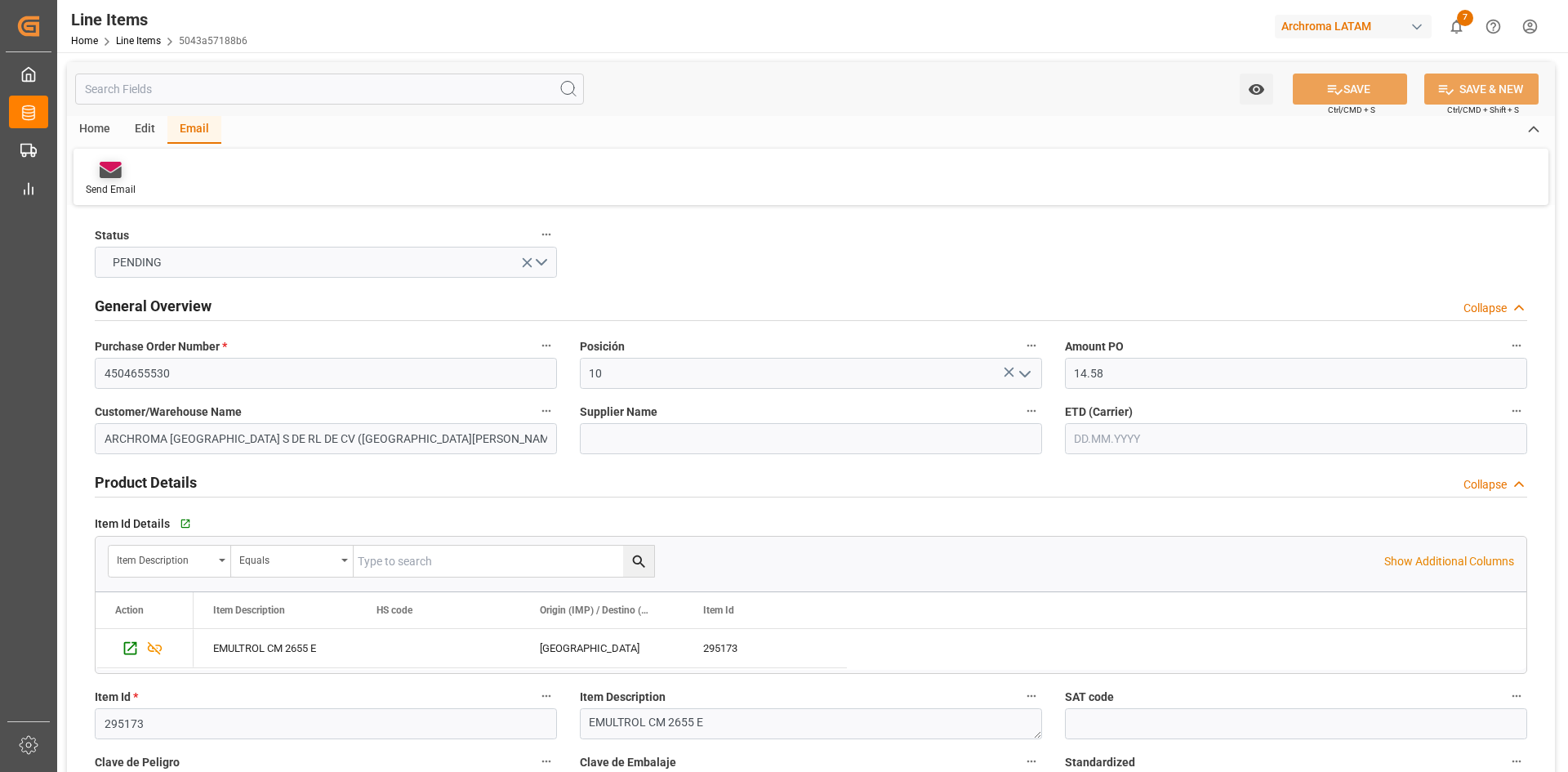
click at [112, 174] on icon at bounding box center [111, 172] width 22 height 12
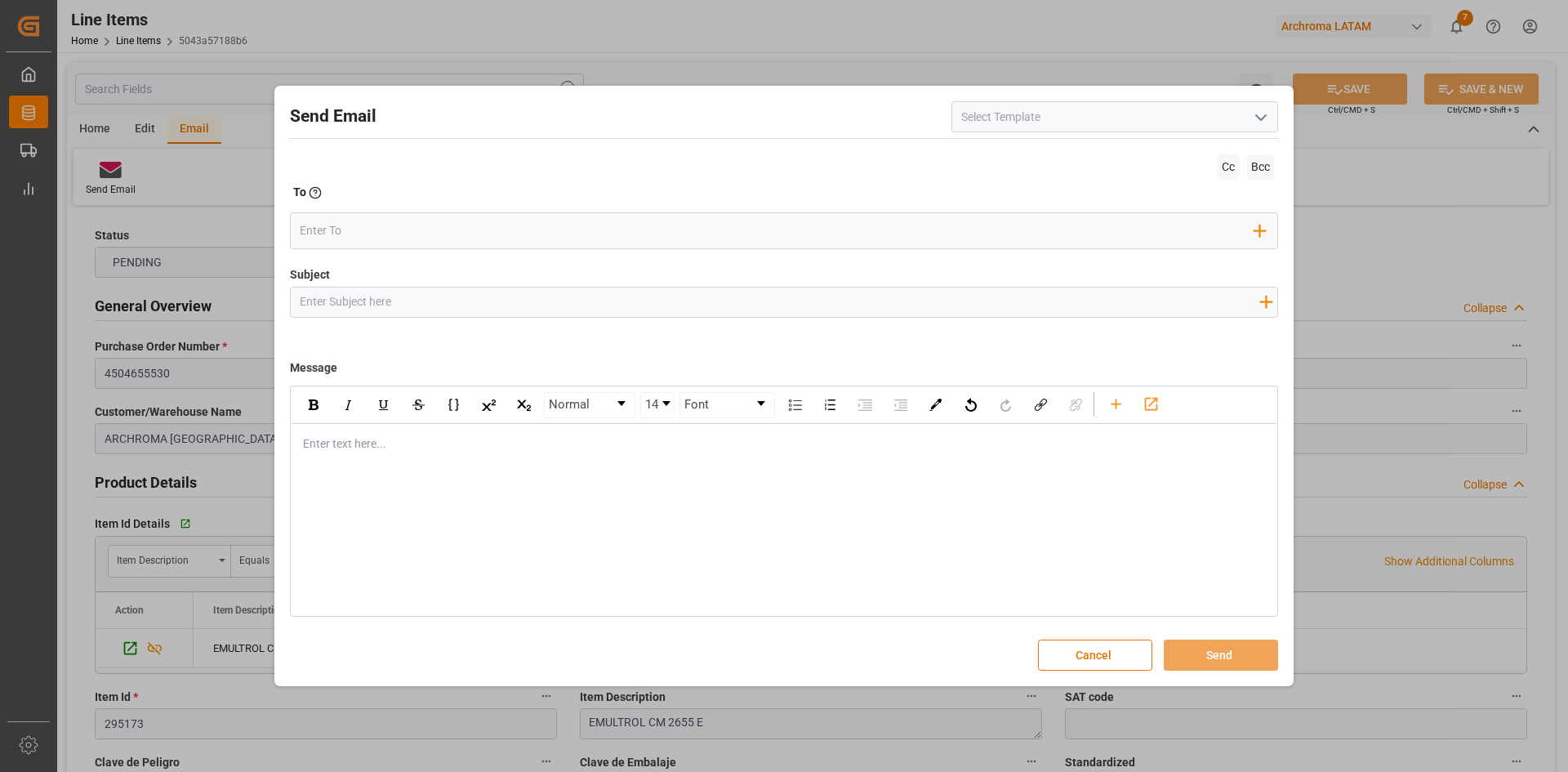
click at [1254, 118] on icon "open menu" at bounding box center [1261, 118] width 20 height 20
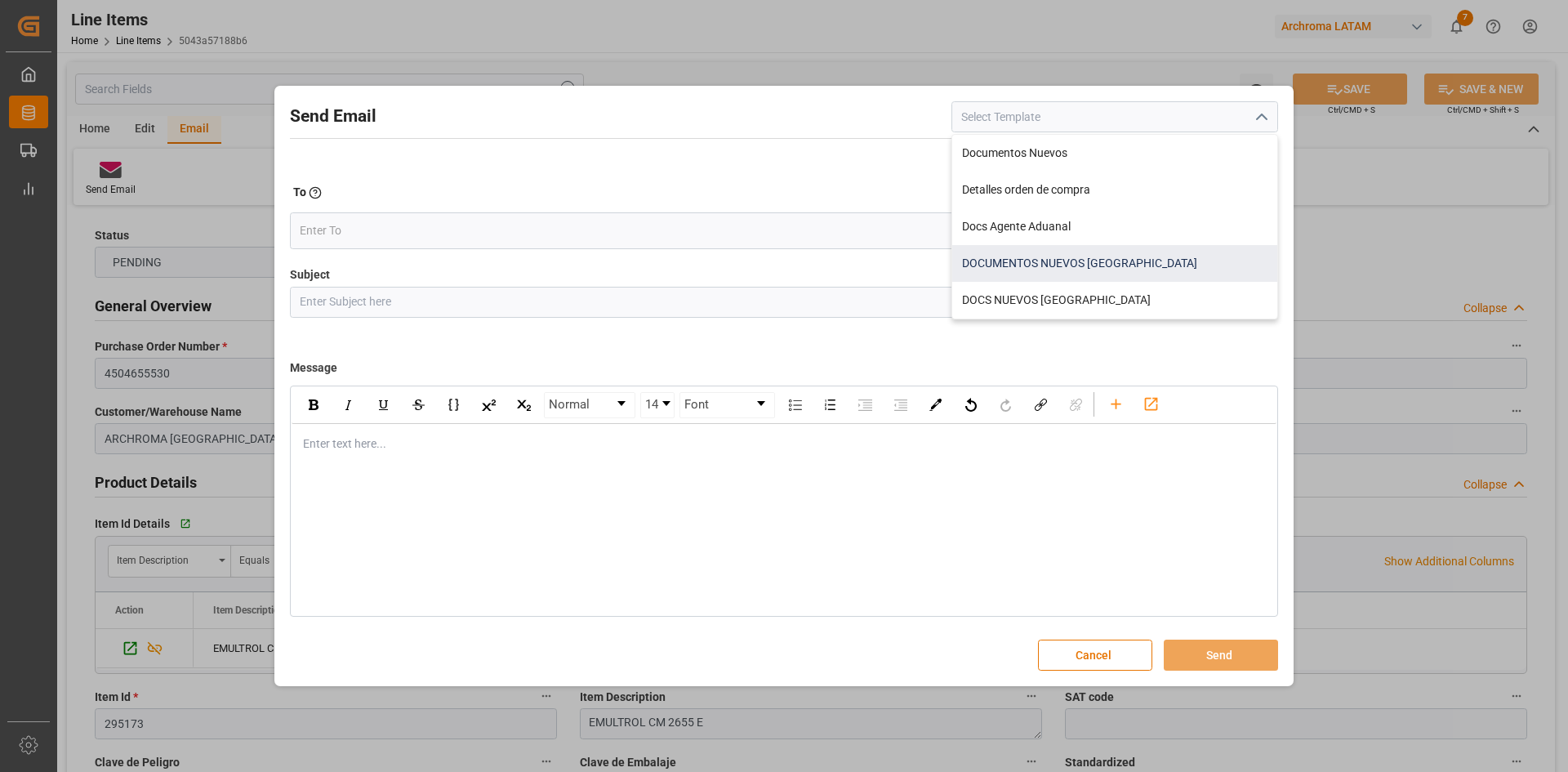
click at [1145, 250] on div "DOCUMENTOS NUEVOS COLOMBIA" at bounding box center [1115, 263] width 325 height 37
type input "DOCUMENTOS NUEVOS COLOMBIA"
type input "Documentos Nuevos {{purchaseOrder}}// {{businessUnit}}// {{region}}"
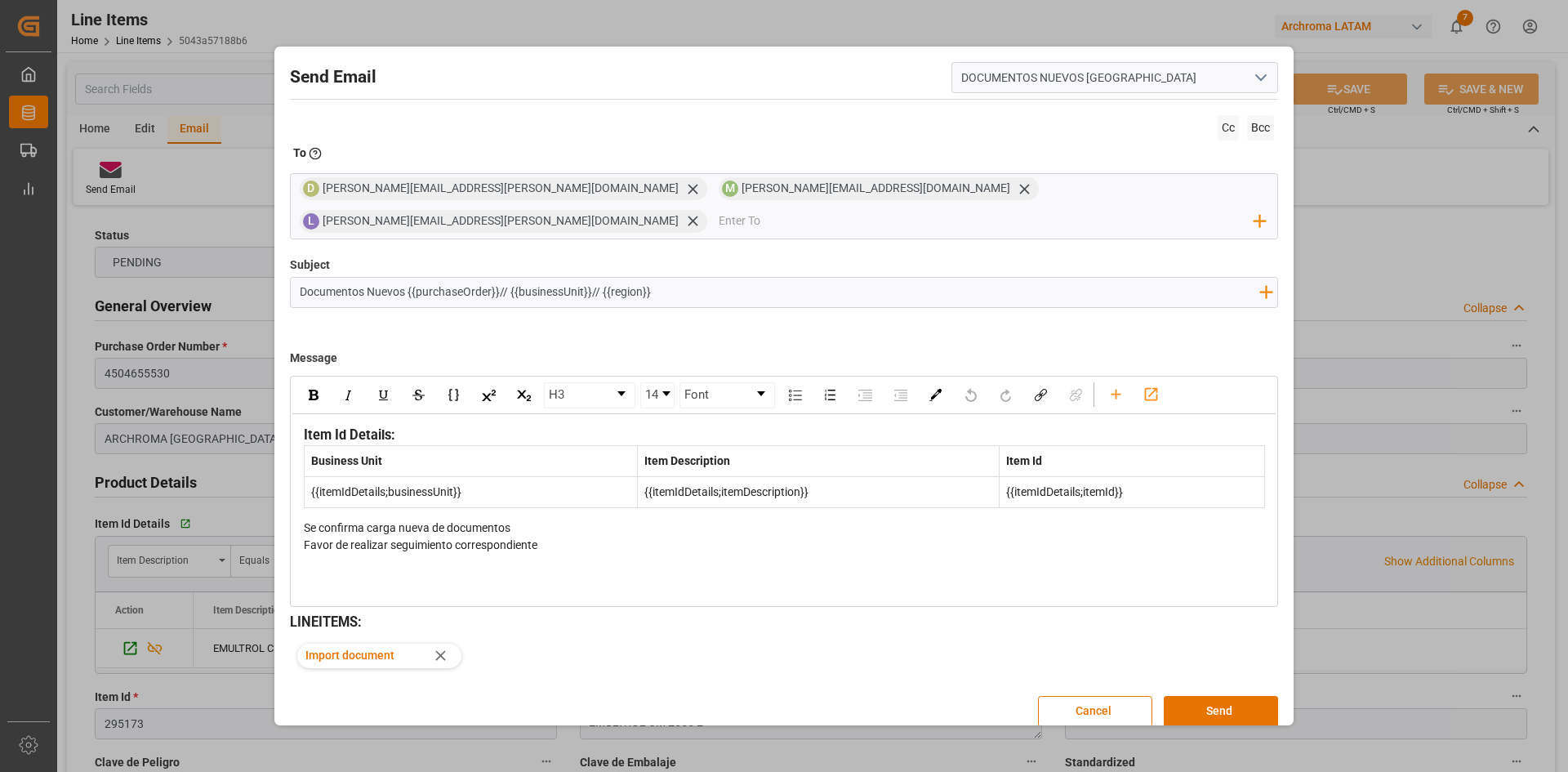
click at [1265, 80] on polyline "open menu" at bounding box center [1261, 77] width 10 height 5
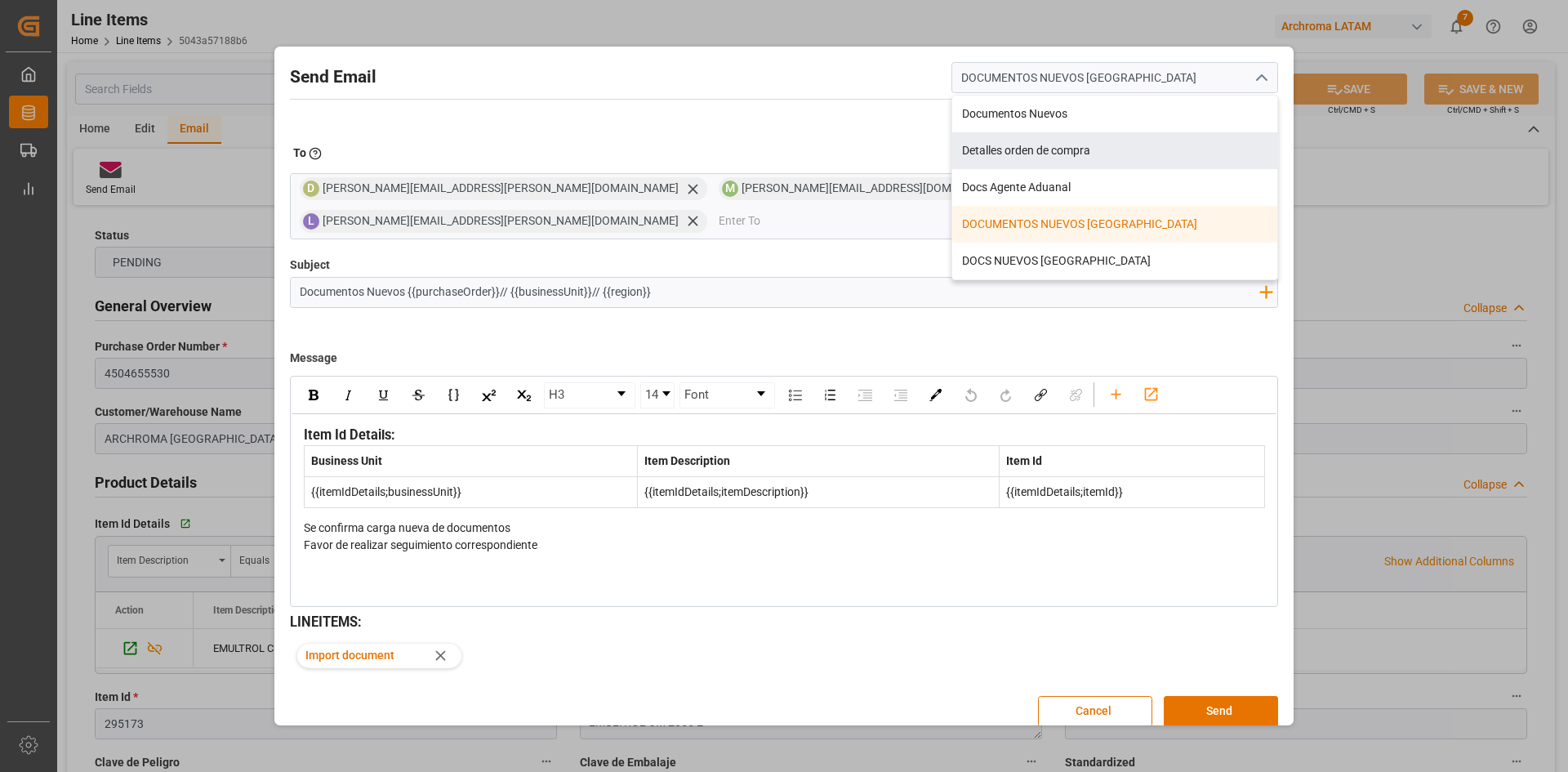
click at [1083, 163] on div "Detalles orden de compra" at bounding box center [1115, 151] width 325 height 37
type input "Detalles orden de compra"
type input "Details {{purchaseOrder}} {{businessUnit}}"
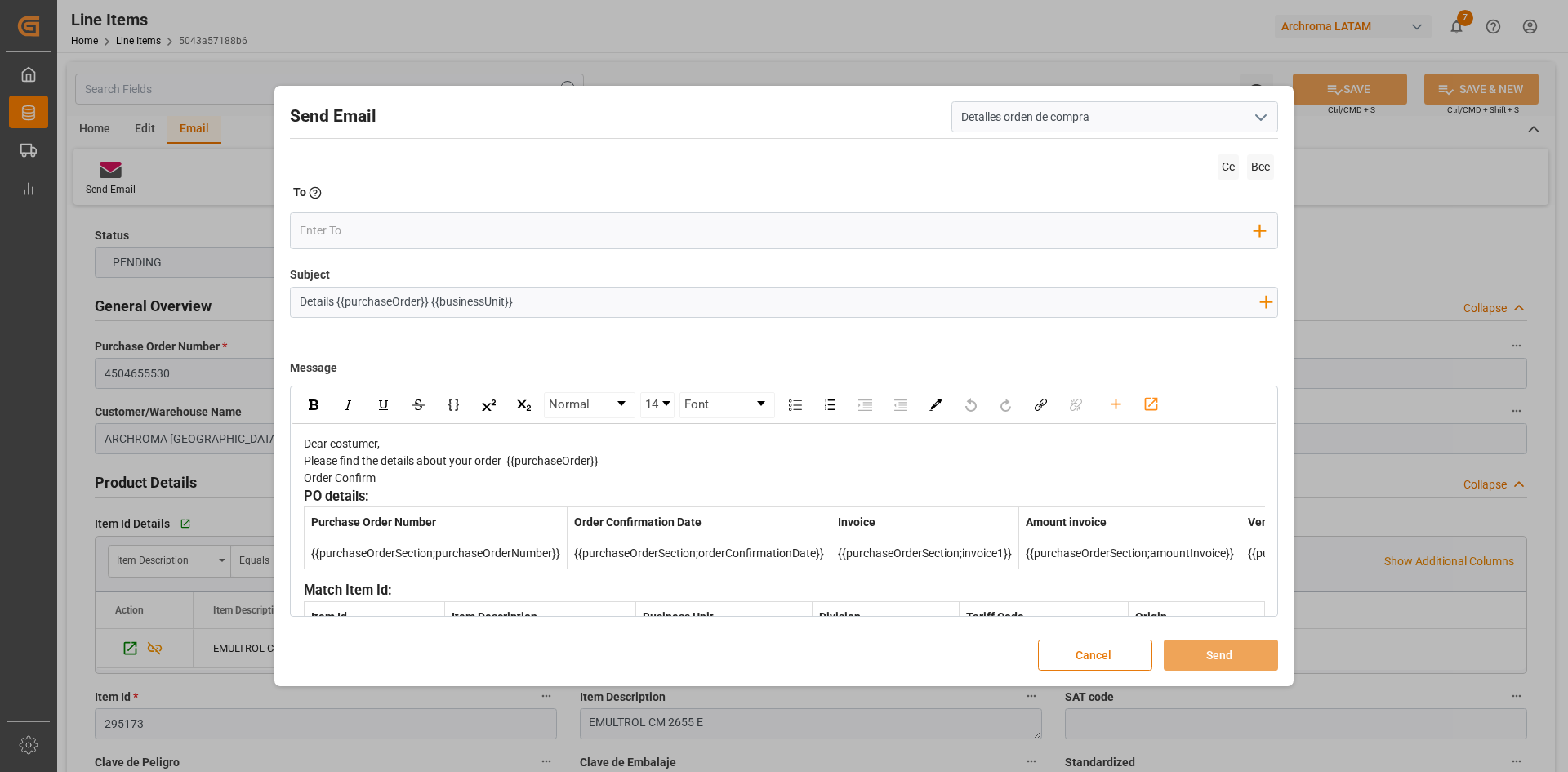
click at [1086, 652] on button "Cancel" at bounding box center [1096, 655] width 114 height 31
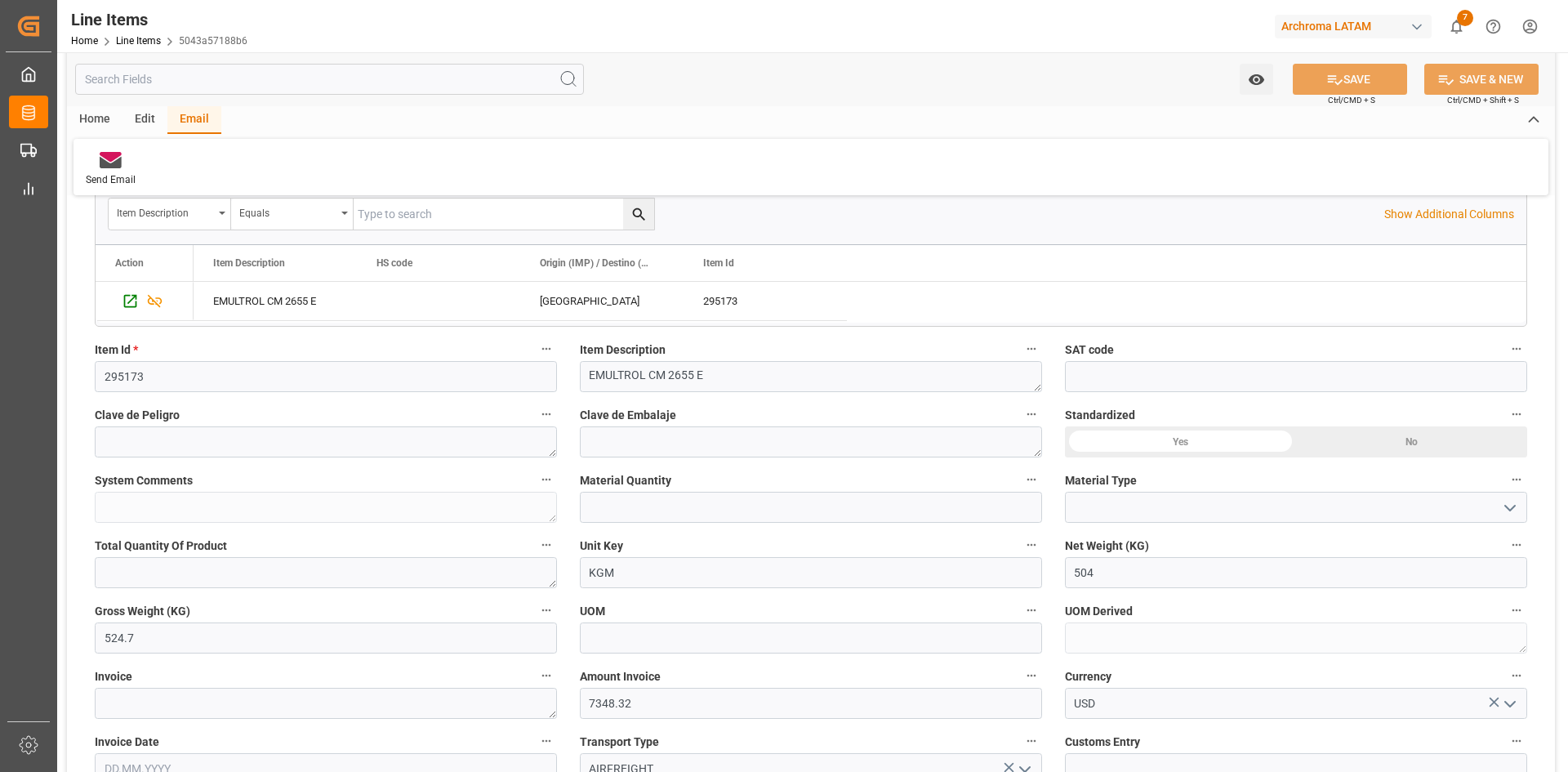
scroll to position [245, 0]
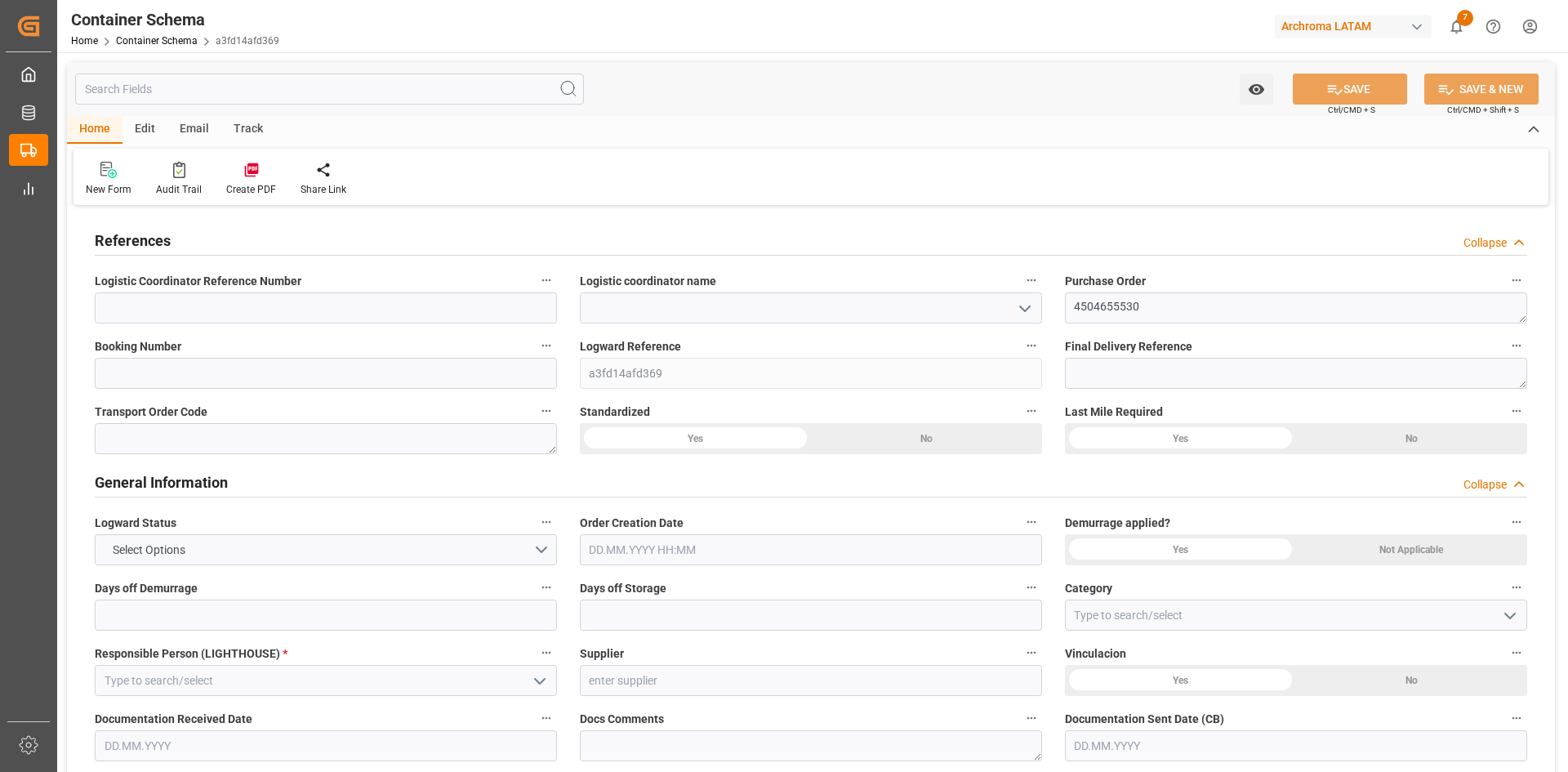
type input "0"
type input "1"
type input "0"
type input "504"
type input "524.7"
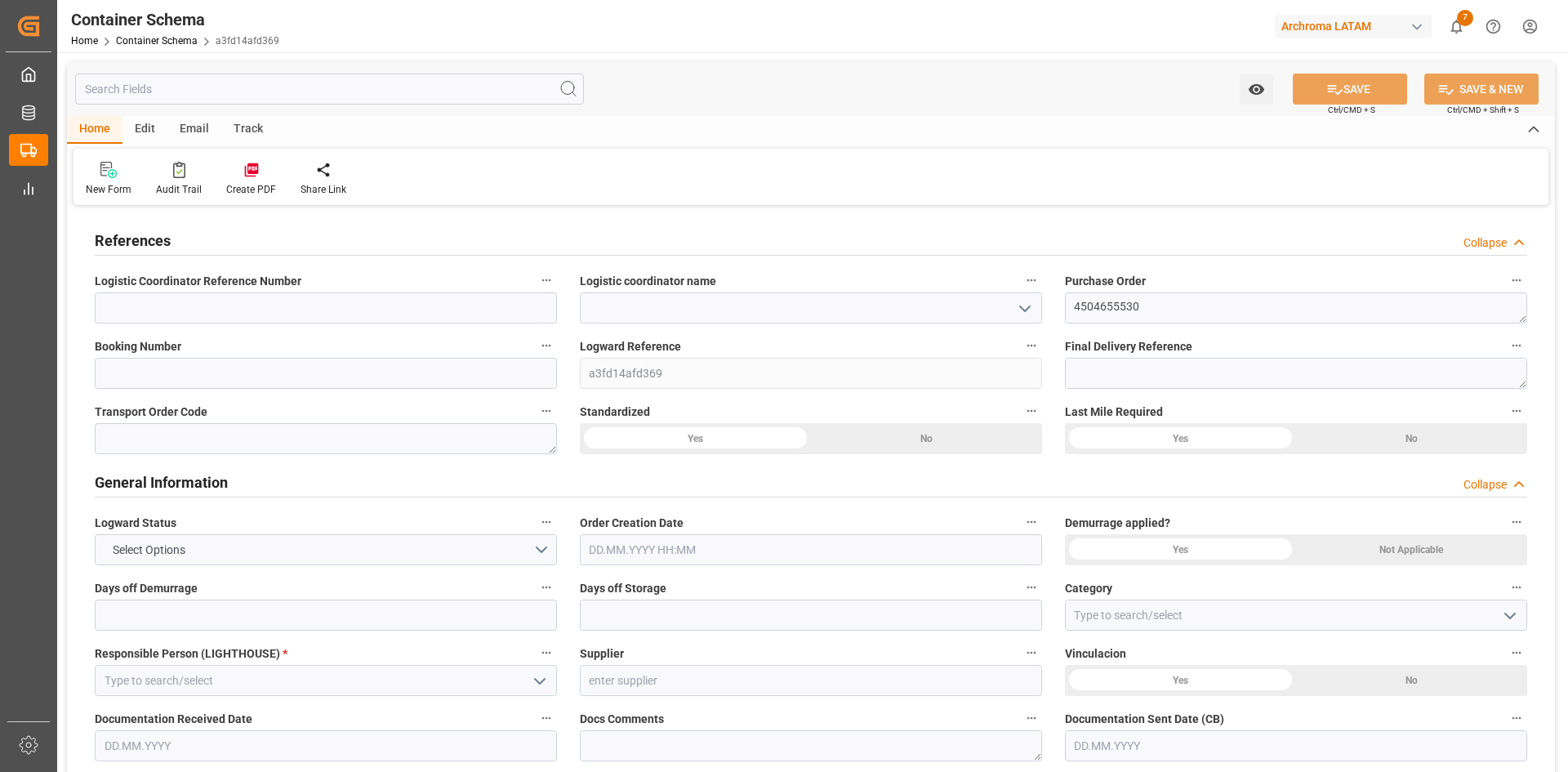
type input "0"
type input "[DATE]"
type input "[DATE] 15:49"
type input "[DATE]"
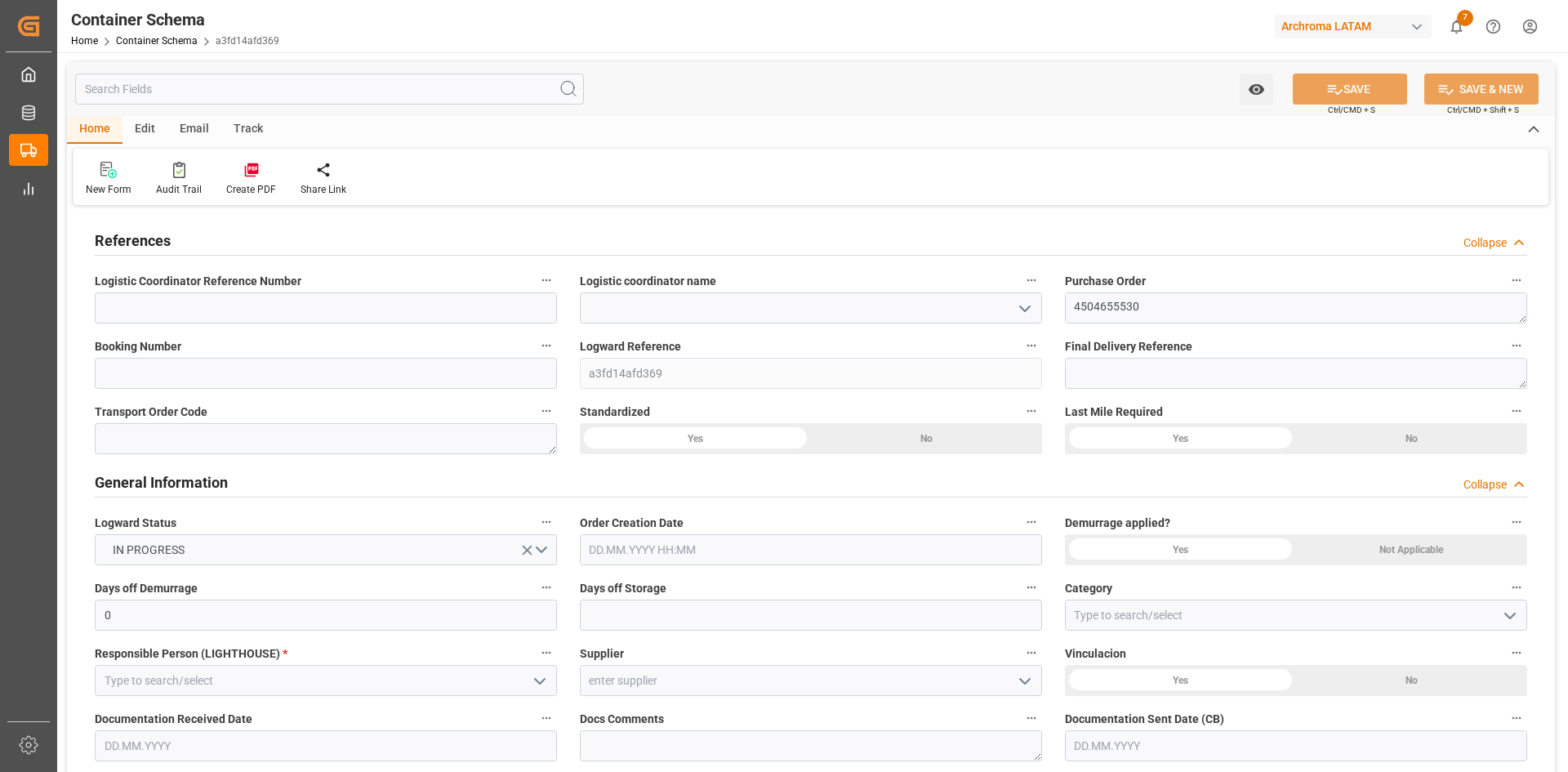
click at [1022, 300] on icon "open menu" at bounding box center [1025, 309] width 20 height 20
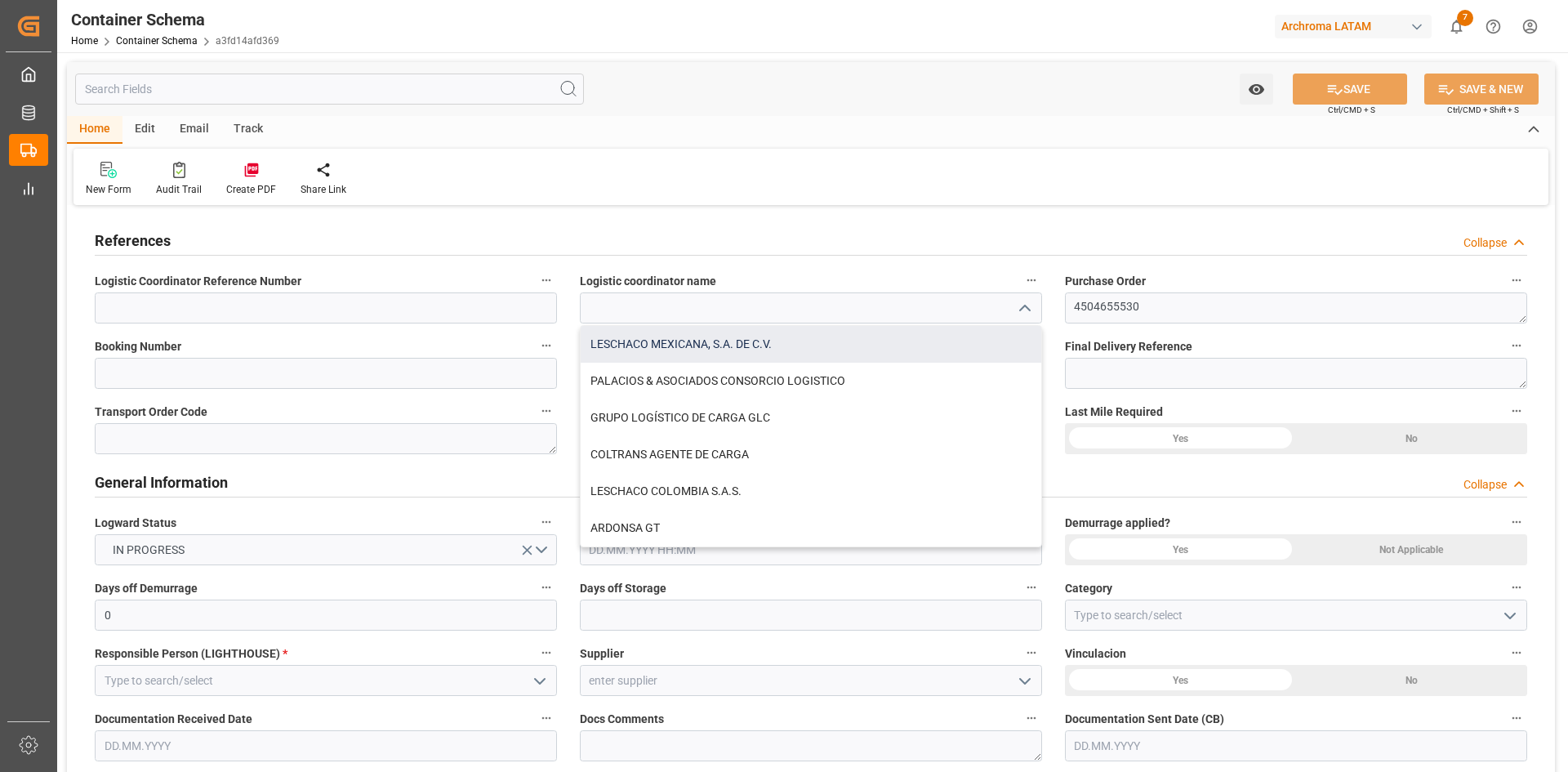
click at [710, 341] on div "LESCHACO MEXICANA, S.A. DE C.V." at bounding box center [811, 344] width 461 height 37
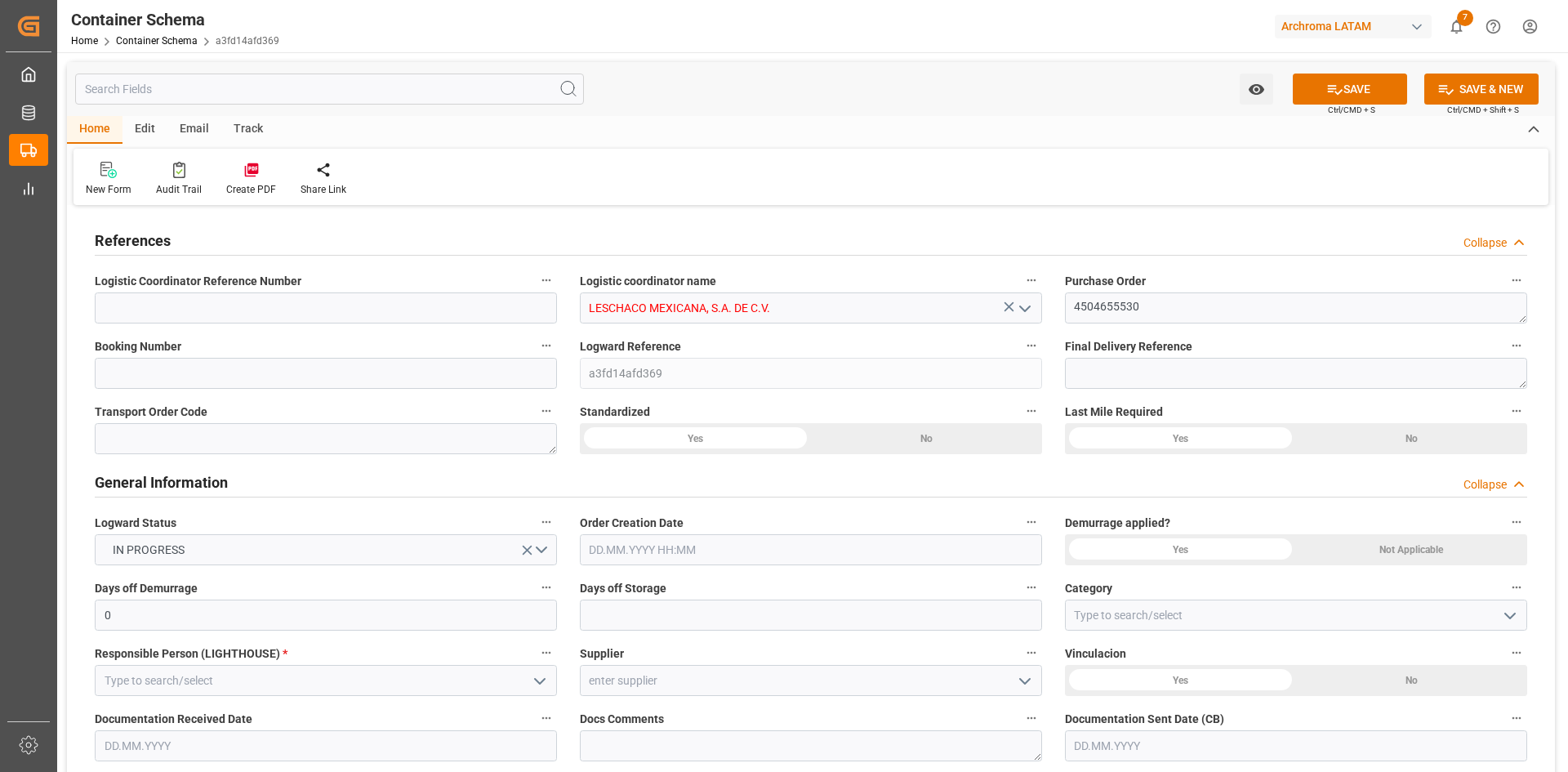
type input "LESCHACO MEXICANA, S.A. DE C.V."
drag, startPoint x: 702, startPoint y: 439, endPoint x: 1113, endPoint y: 433, distance: 411.0
click at [703, 439] on div "Yes" at bounding box center [695, 438] width 231 height 31
click at [1263, 440] on div "Yes" at bounding box center [1180, 438] width 231 height 31
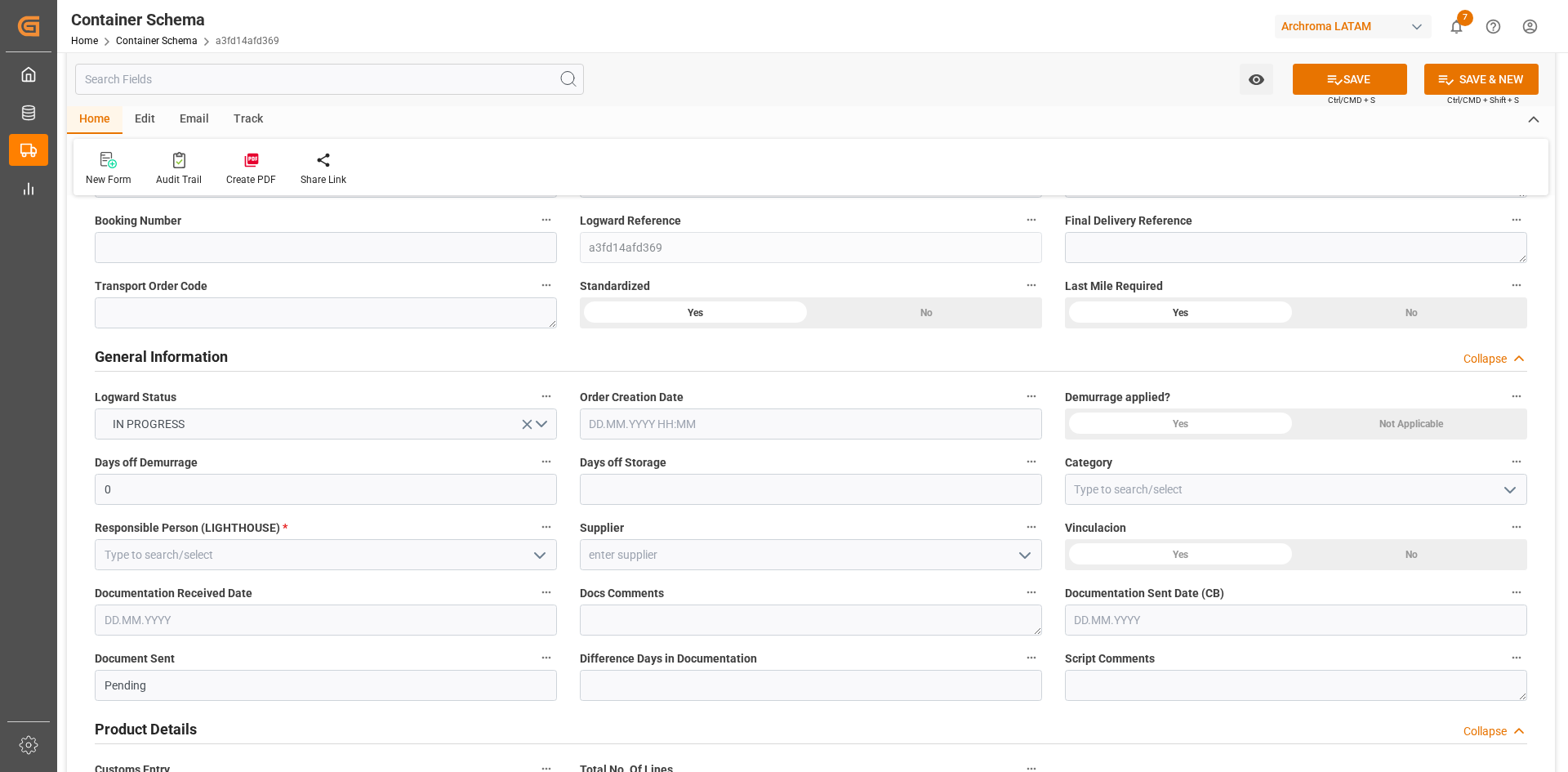
scroll to position [163, 0]
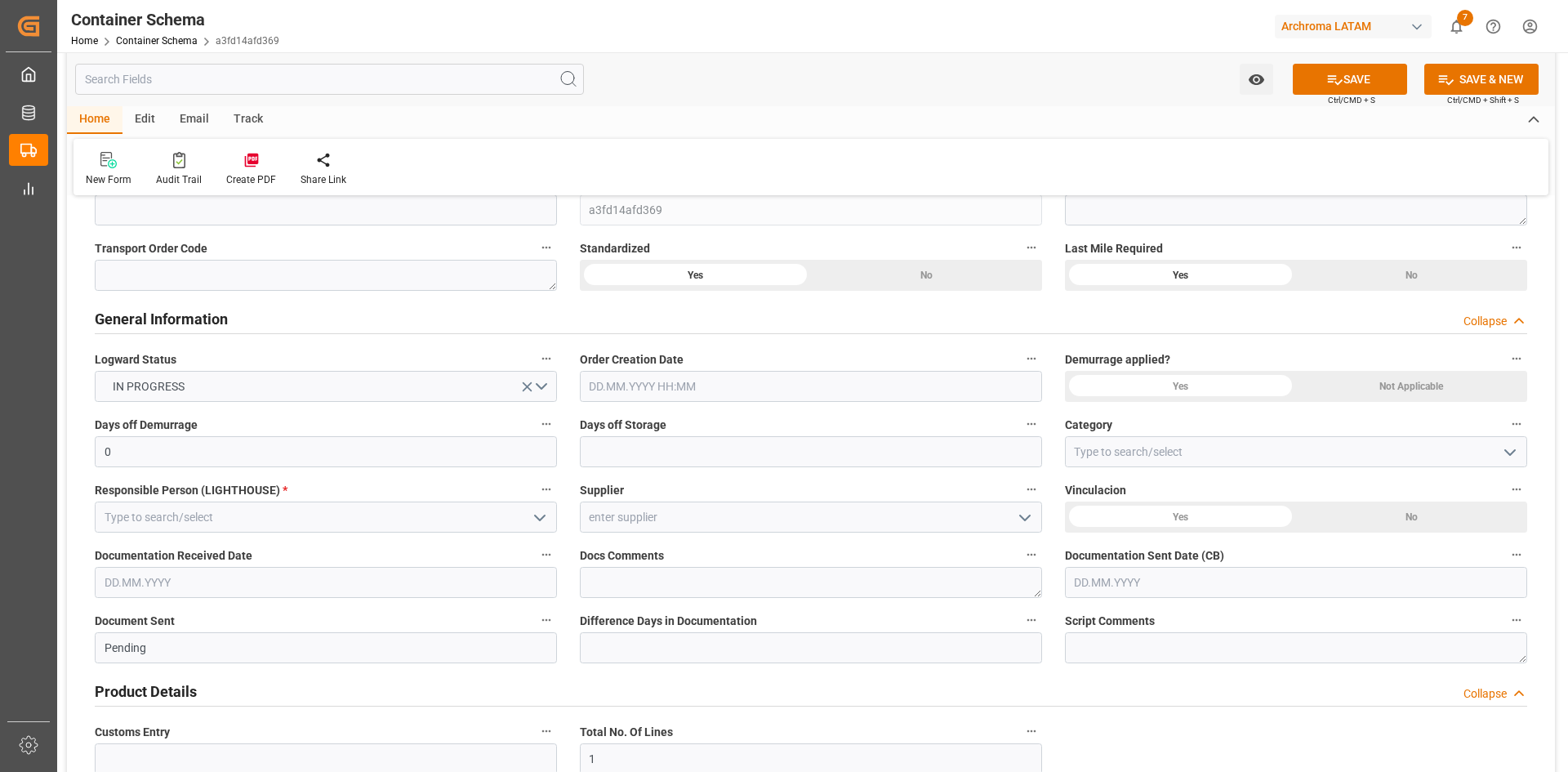
click at [671, 394] on input "text" at bounding box center [811, 386] width 463 height 31
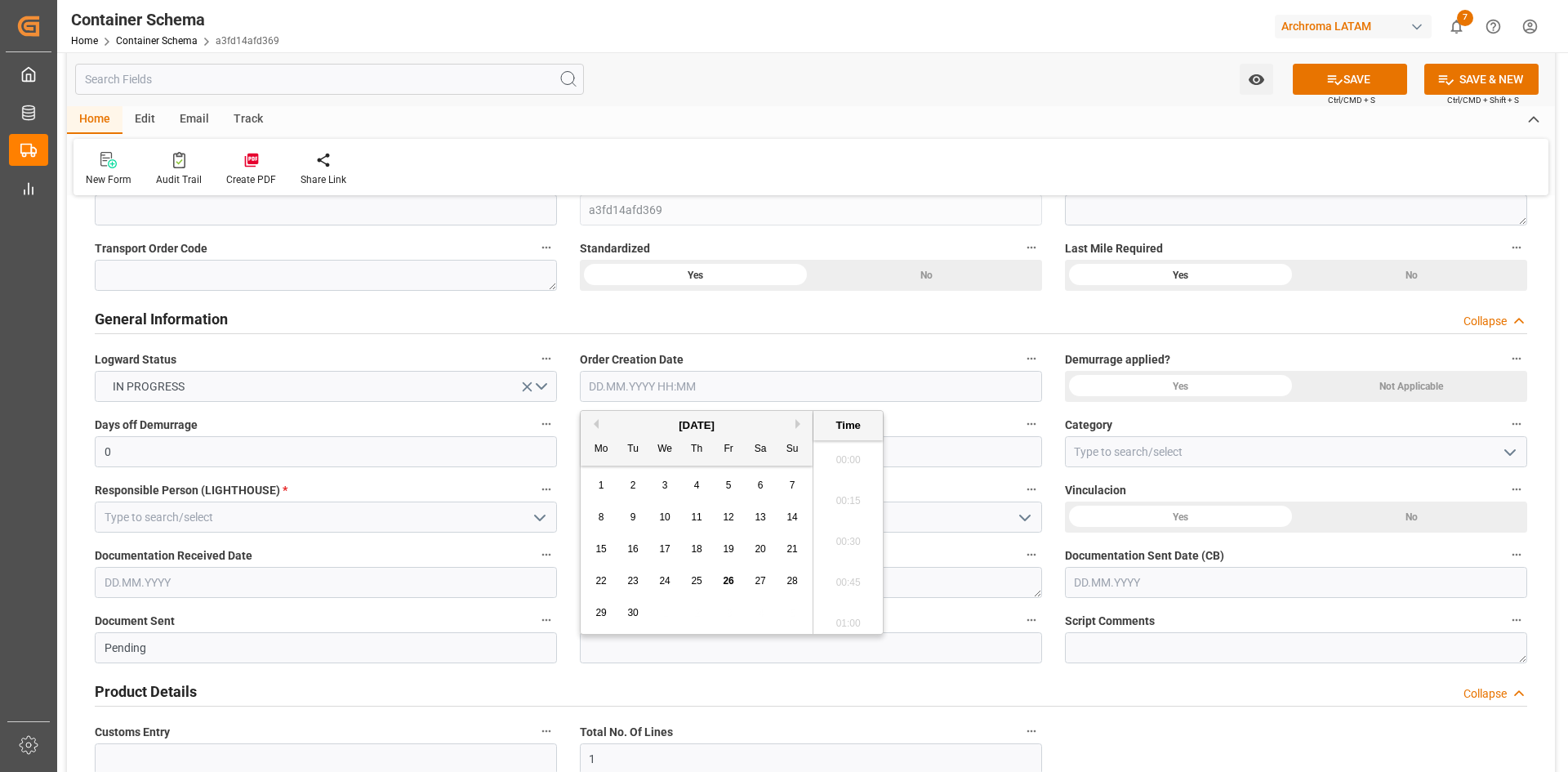
scroll to position [1517, 0]
click at [638, 424] on div "[DATE]" at bounding box center [696, 425] width 232 height 16
click at [726, 579] on span "26" at bounding box center [728, 581] width 11 height 12
type input "[DATE] 00:00"
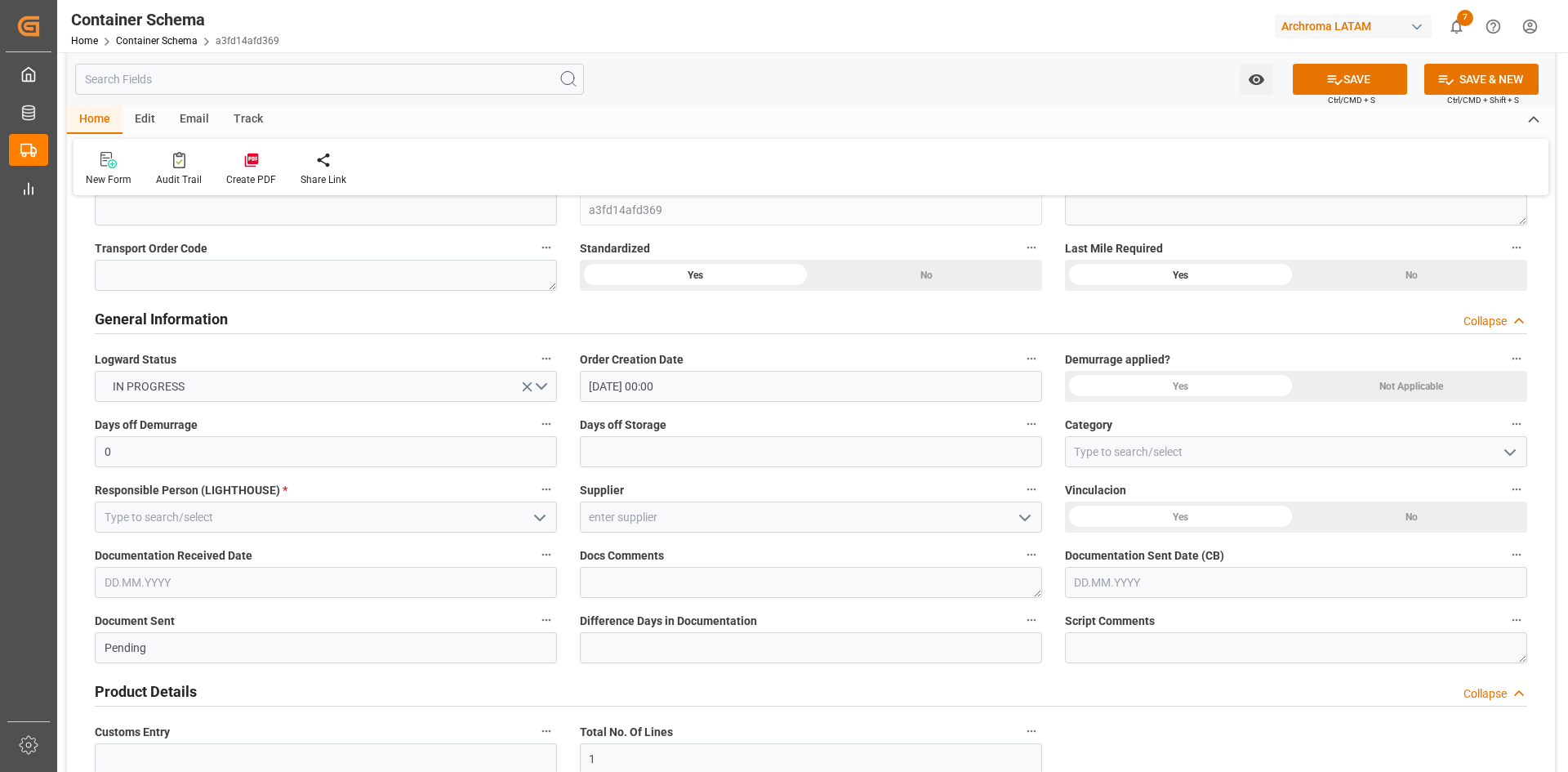
click at [1345, 424] on label "Category" at bounding box center [1296, 425] width 463 height 23
click at [1506, 424] on button "Category" at bounding box center [1516, 424] width 21 height 21
click at [481, 525] on div at bounding box center [784, 386] width 1568 height 772
click at [538, 523] on icon "open menu" at bounding box center [540, 518] width 20 height 20
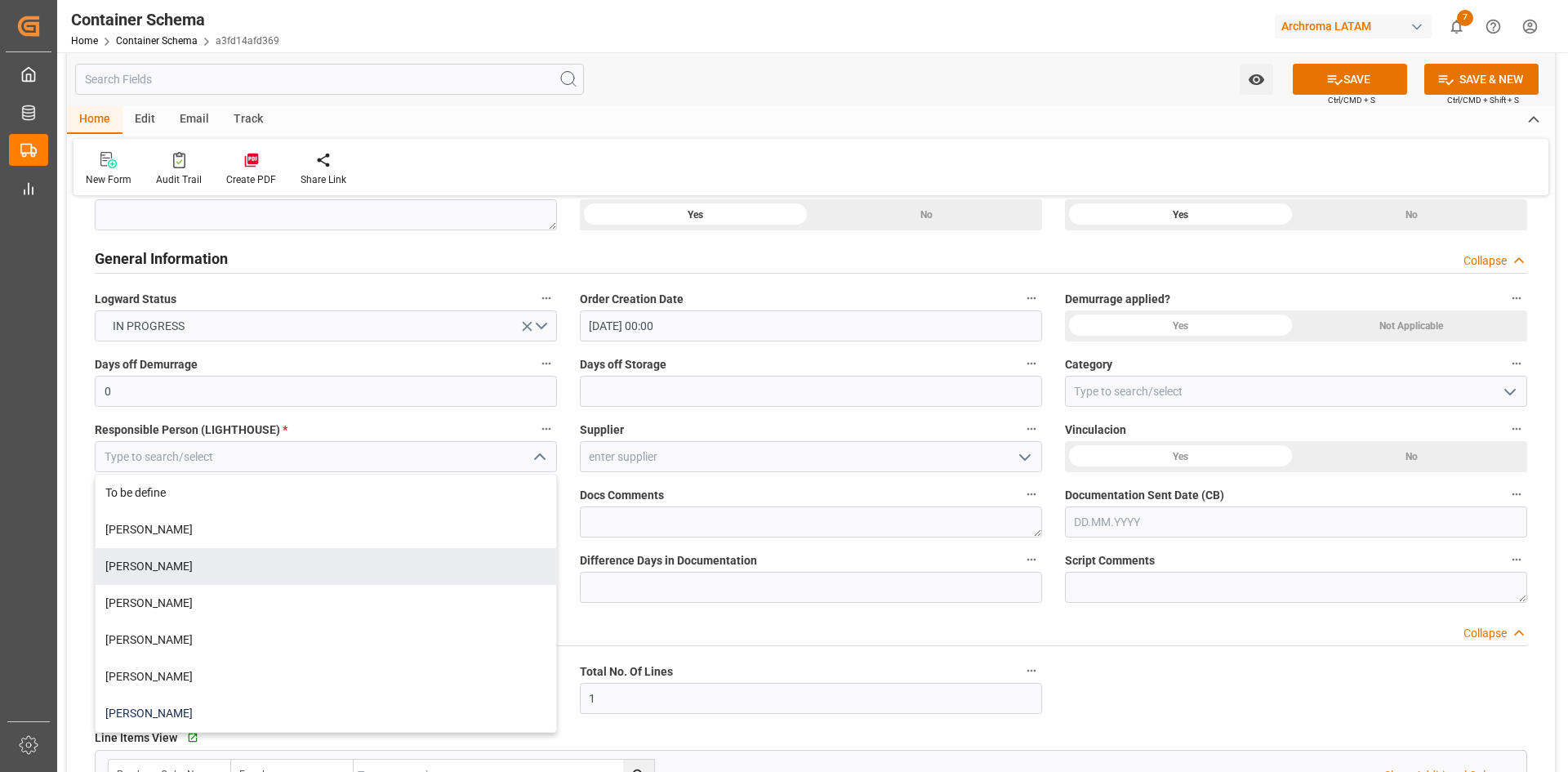
scroll to position [327, 0]
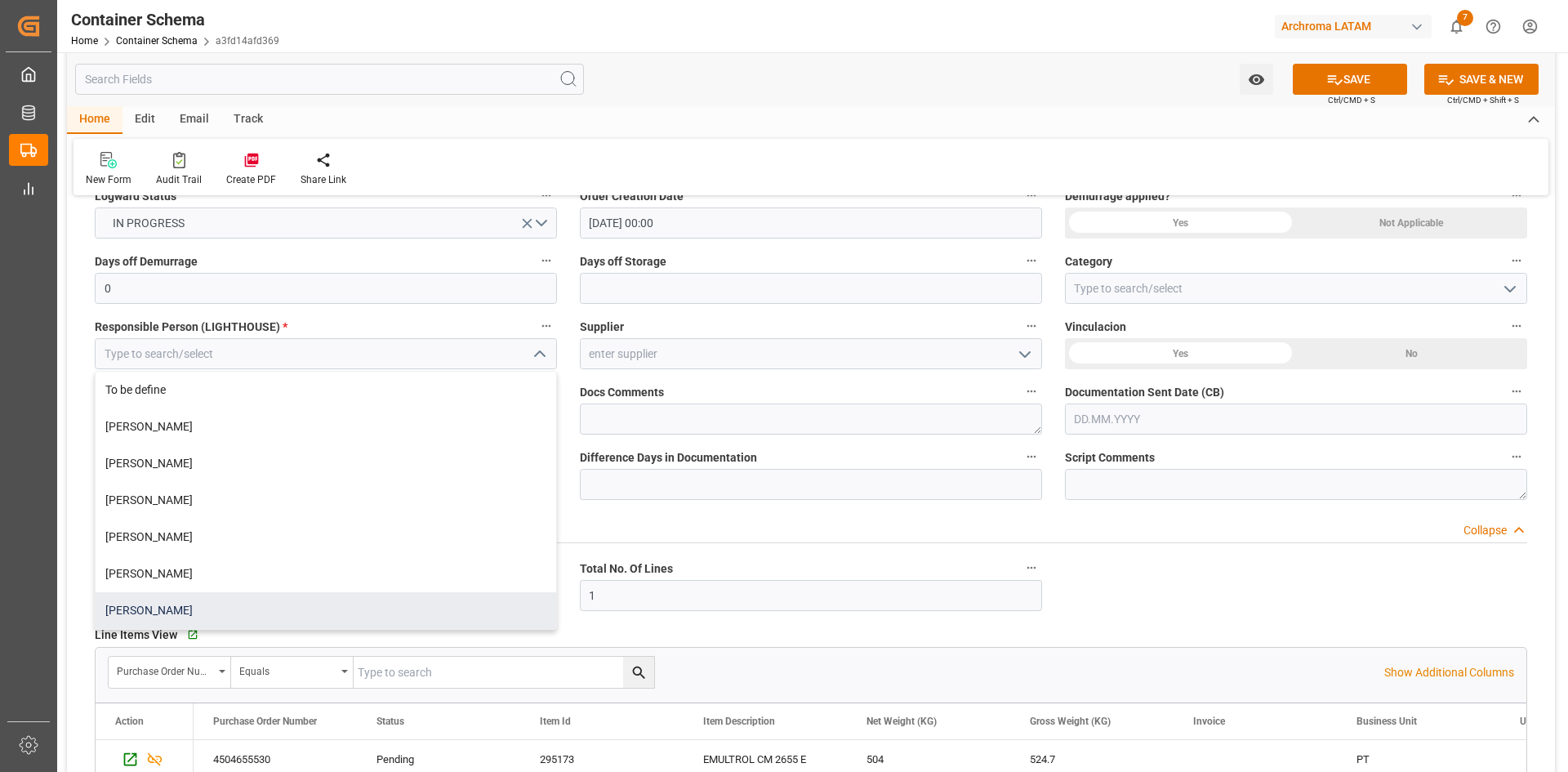
click at [224, 609] on div "[PERSON_NAME]" at bounding box center [326, 611] width 461 height 37
type input "[PERSON_NAME]"
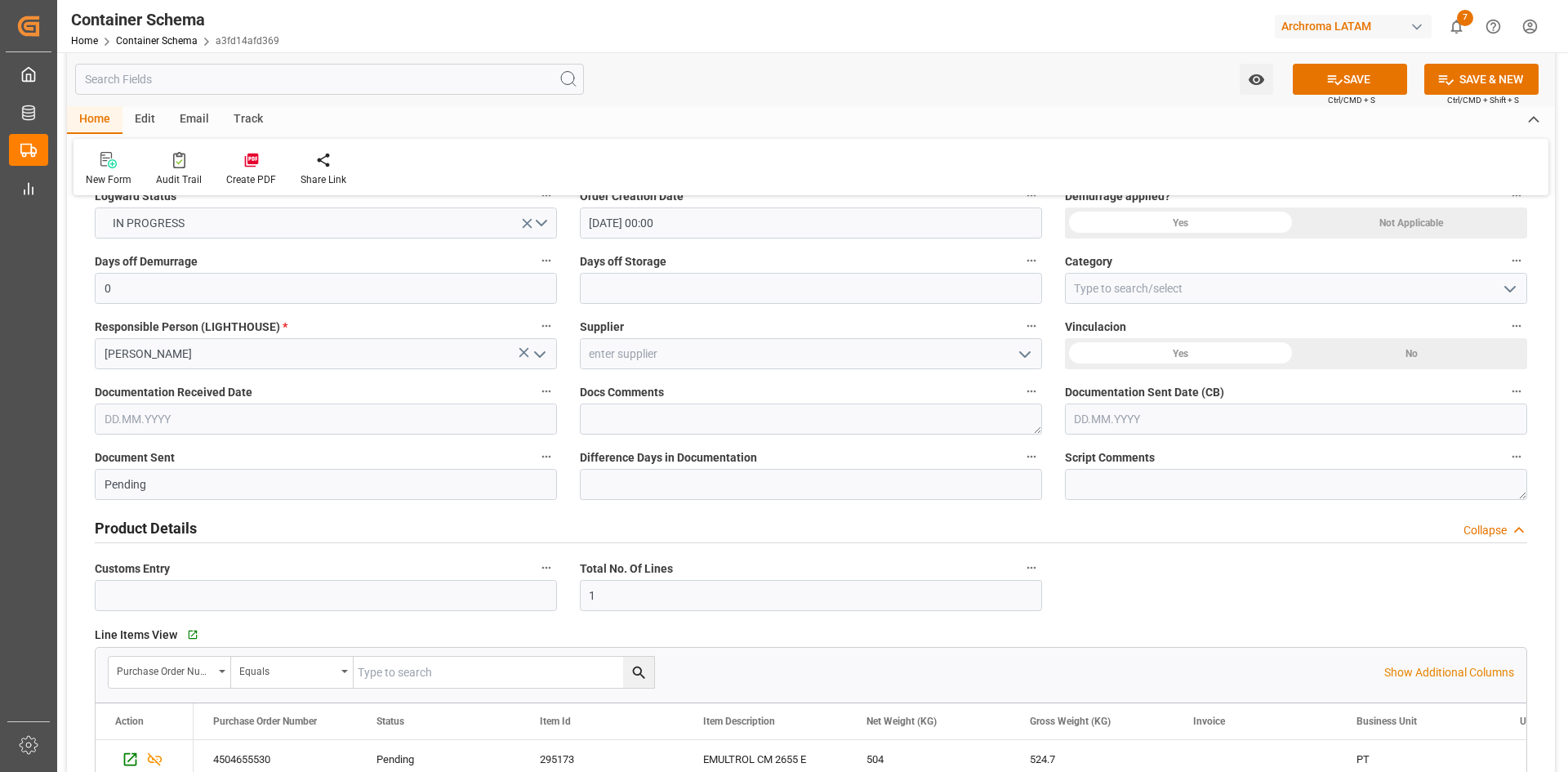
click at [1029, 355] on icon "open menu" at bounding box center [1025, 355] width 20 height 20
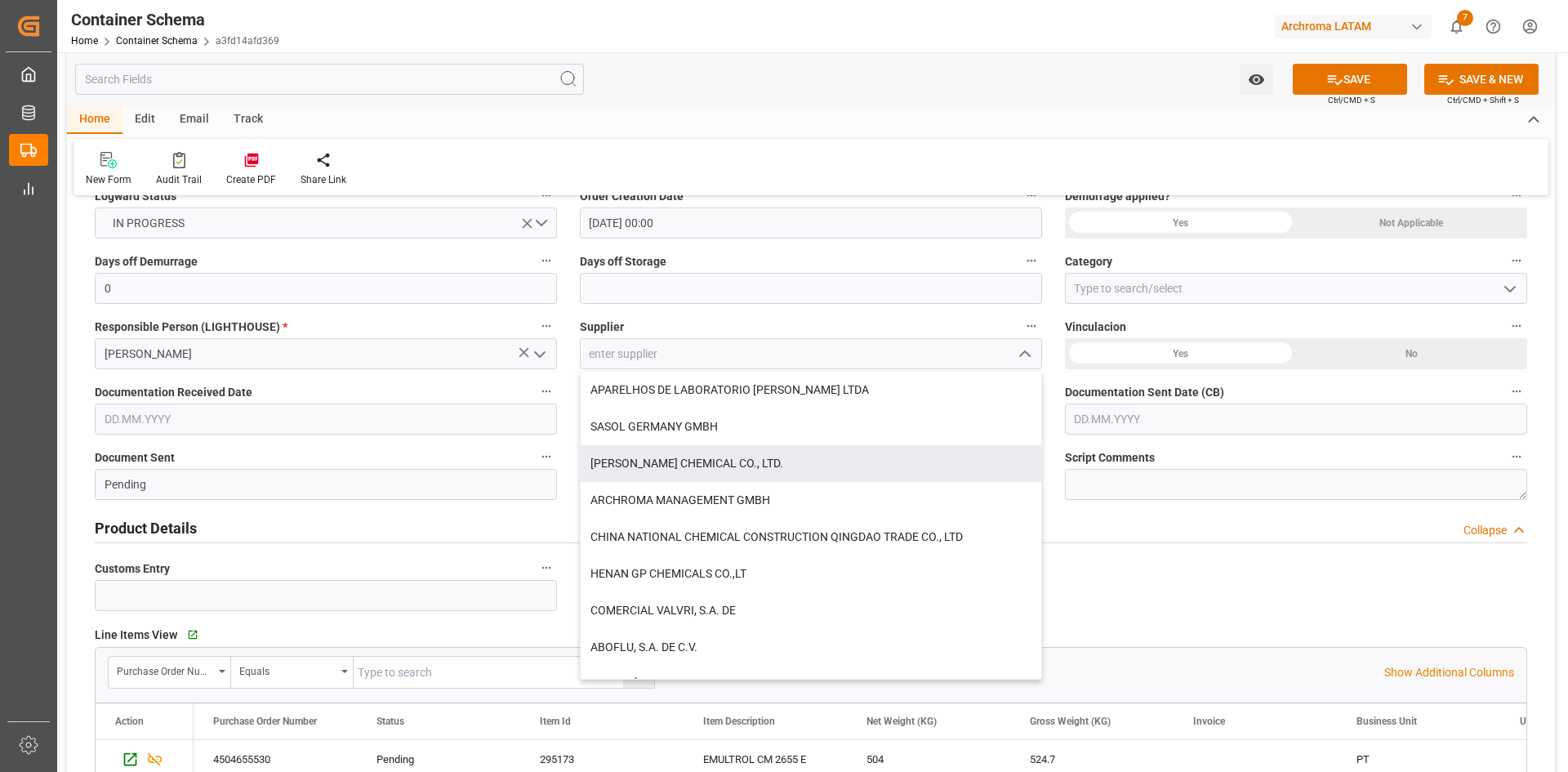
click at [1372, 357] on div "No" at bounding box center [1411, 354] width 231 height 31
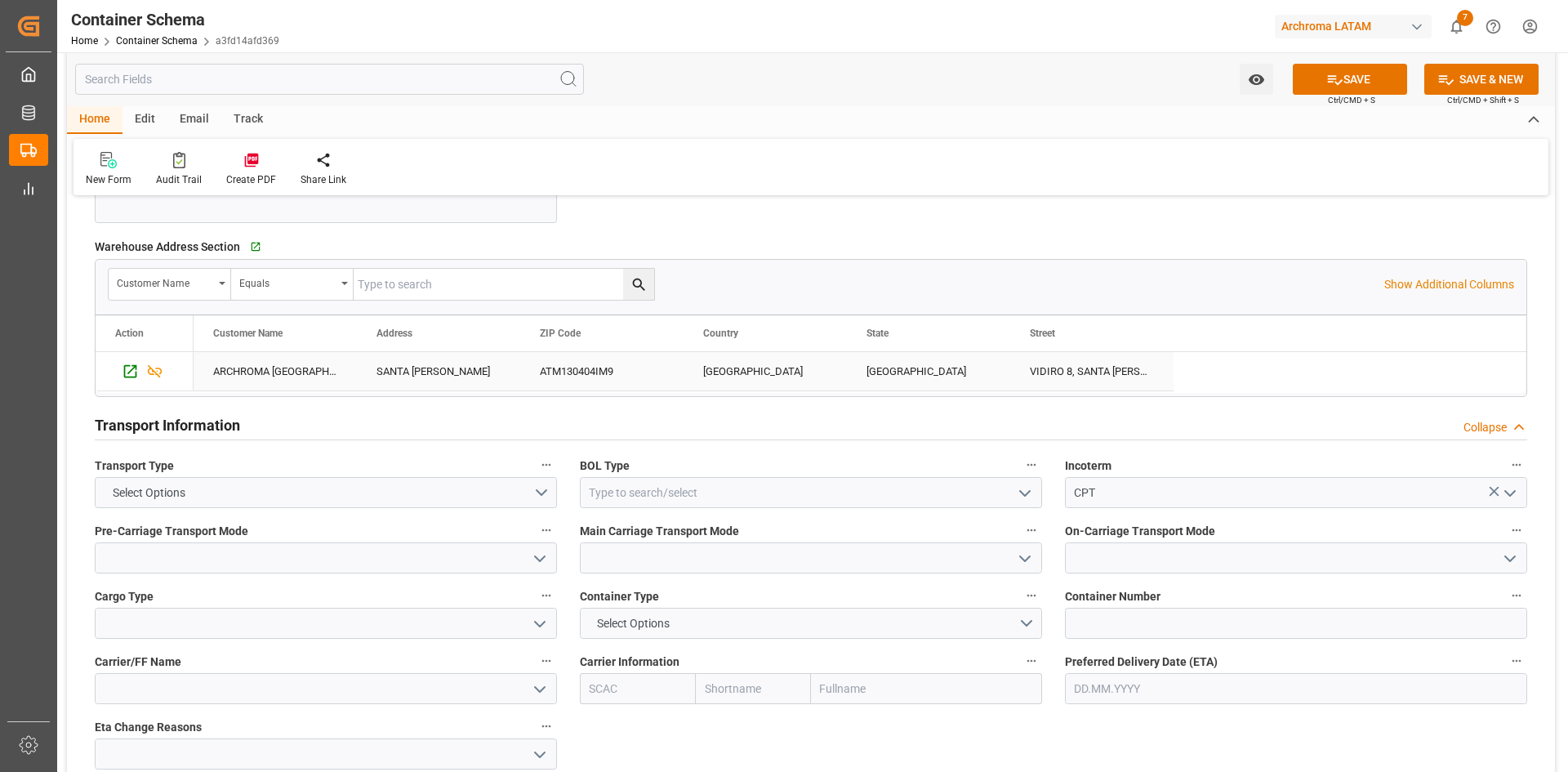
scroll to position [1226, 0]
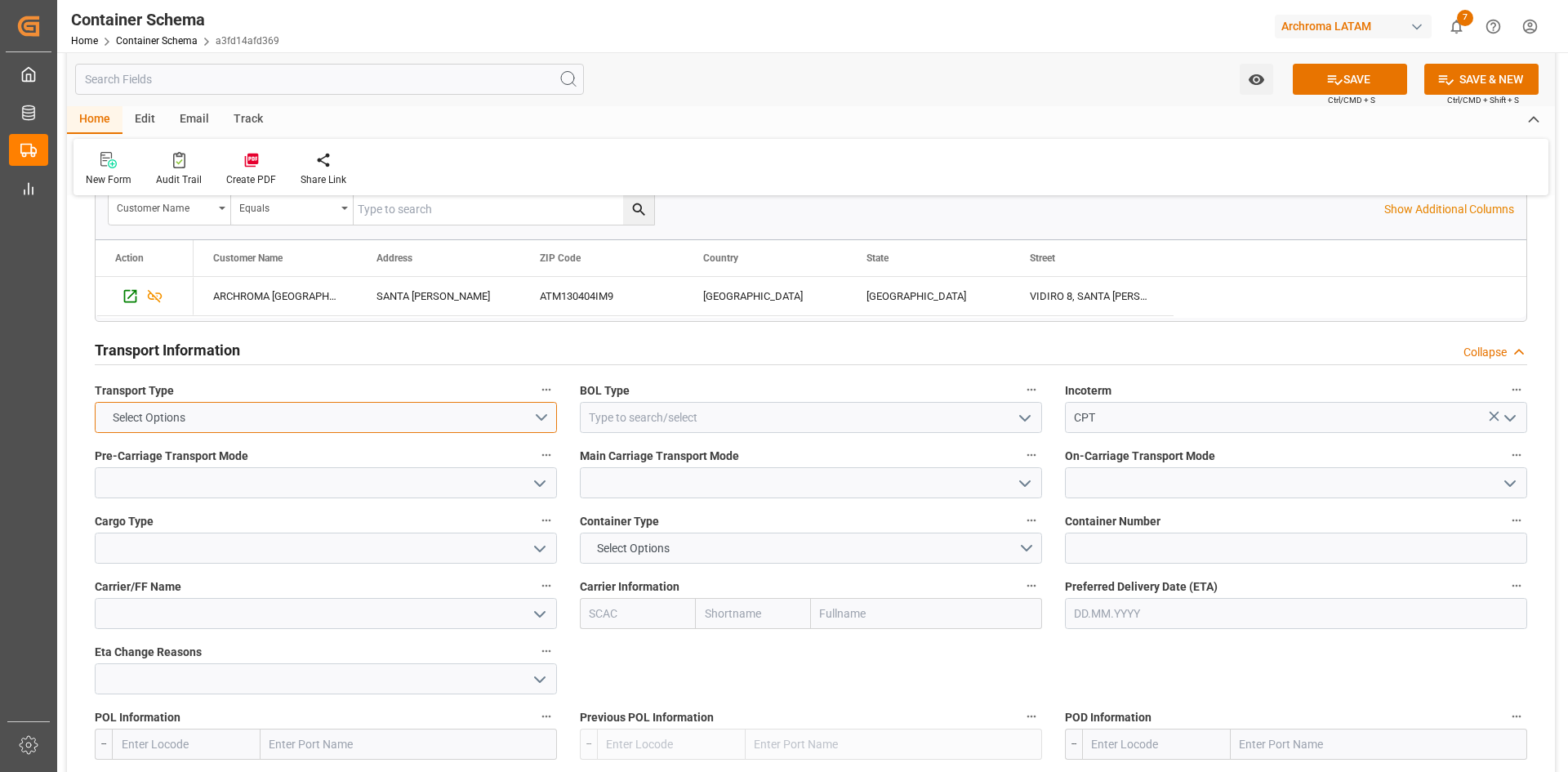
click at [532, 415] on button "Select Options" at bounding box center [326, 417] width 463 height 31
click at [185, 418] on div "SEAFREIGHT" at bounding box center [326, 422] width 461 height 34
click at [549, 425] on button "SEAFREIGHT" at bounding box center [326, 417] width 463 height 31
click at [159, 457] on div "AIRFREIGHT" at bounding box center [326, 456] width 461 height 34
click at [1026, 421] on polyline "open menu" at bounding box center [1025, 417] width 10 height 5
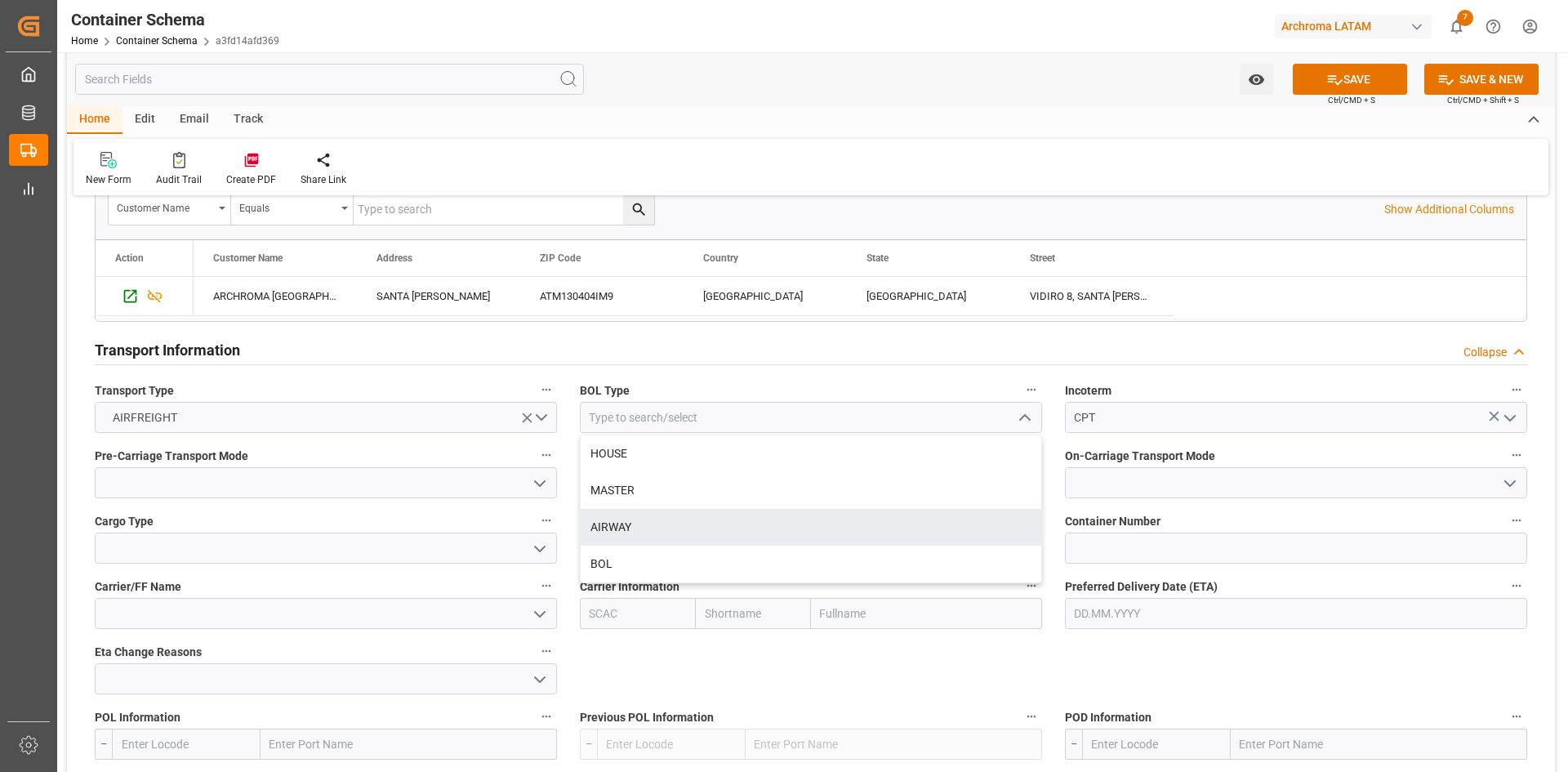
click at [661, 523] on div "AIRWAY" at bounding box center [811, 527] width 461 height 37
type input "AIRWAY"
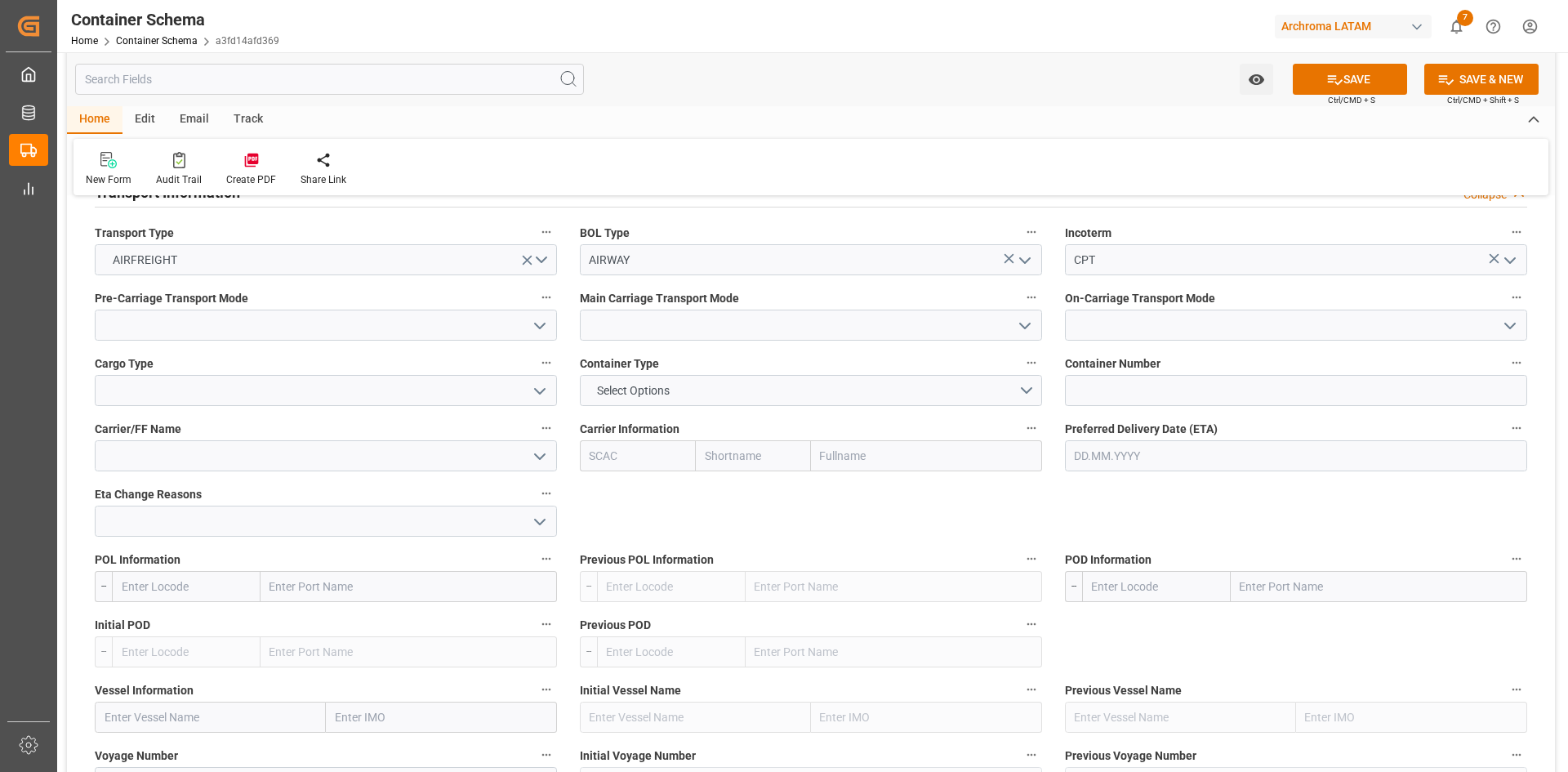
scroll to position [1389, 0]
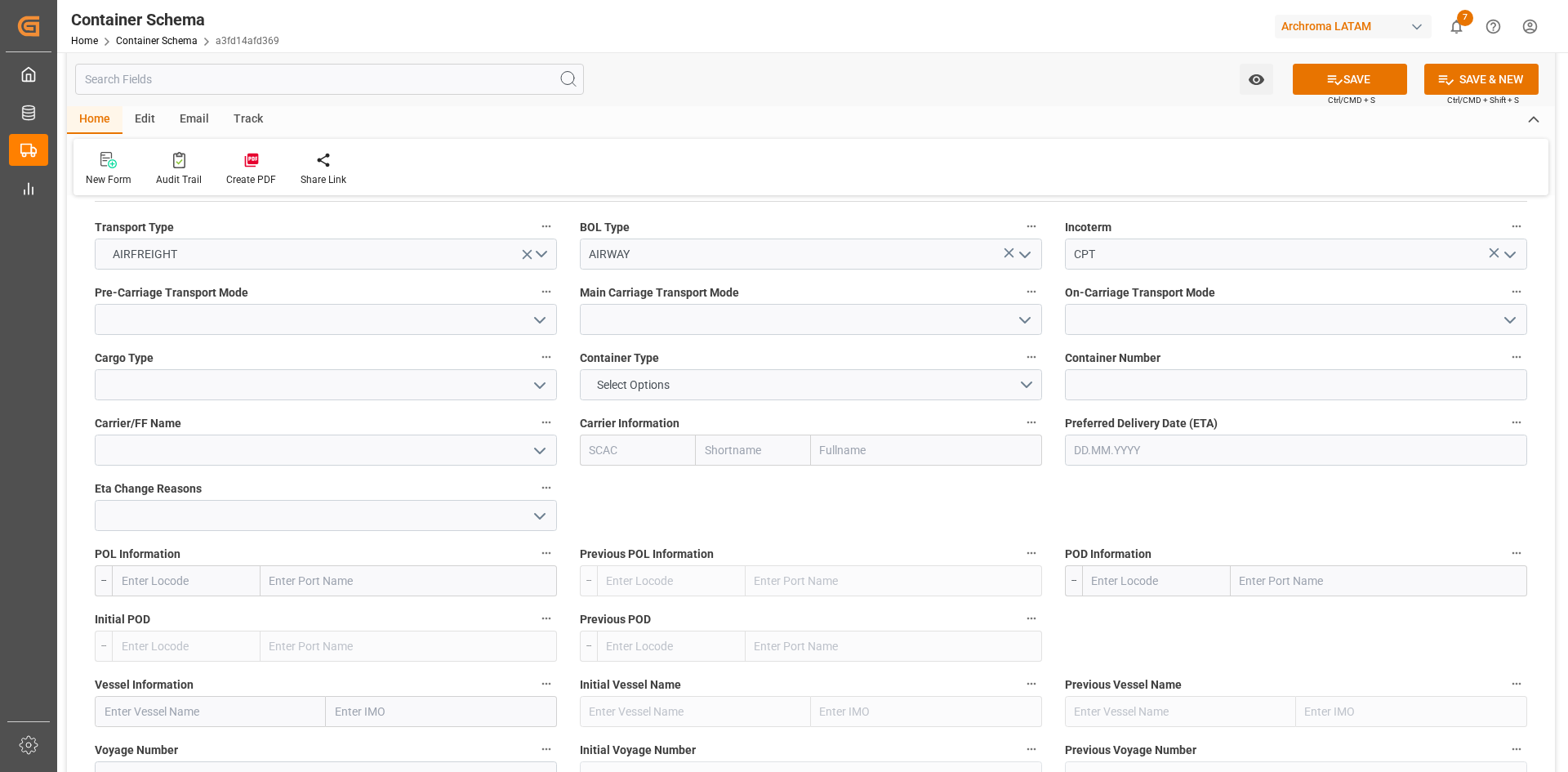
click at [539, 319] on icon "open menu" at bounding box center [540, 320] width 20 height 20
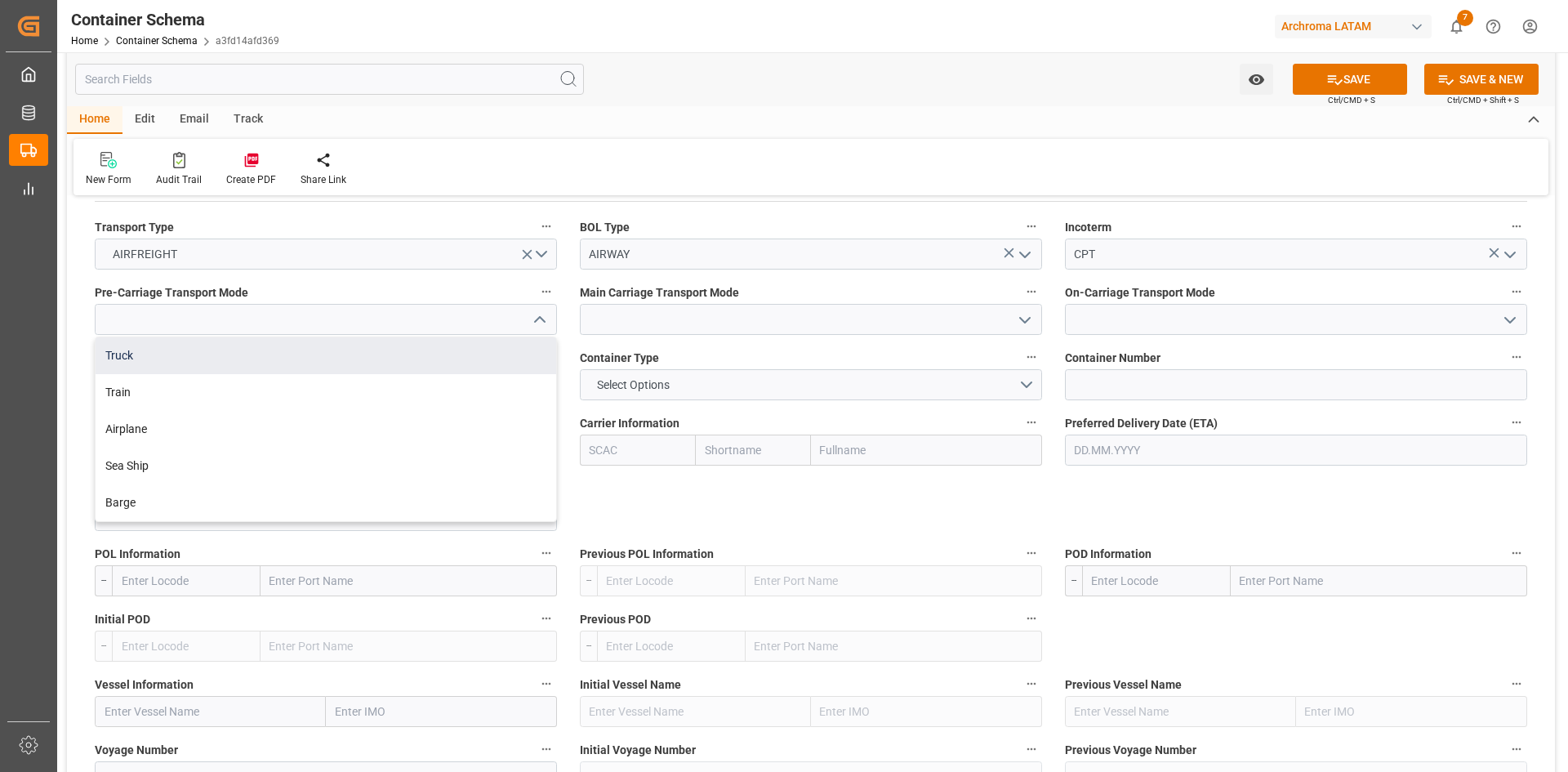
click at [308, 347] on div "Truck" at bounding box center [326, 356] width 461 height 37
type input "Truck"
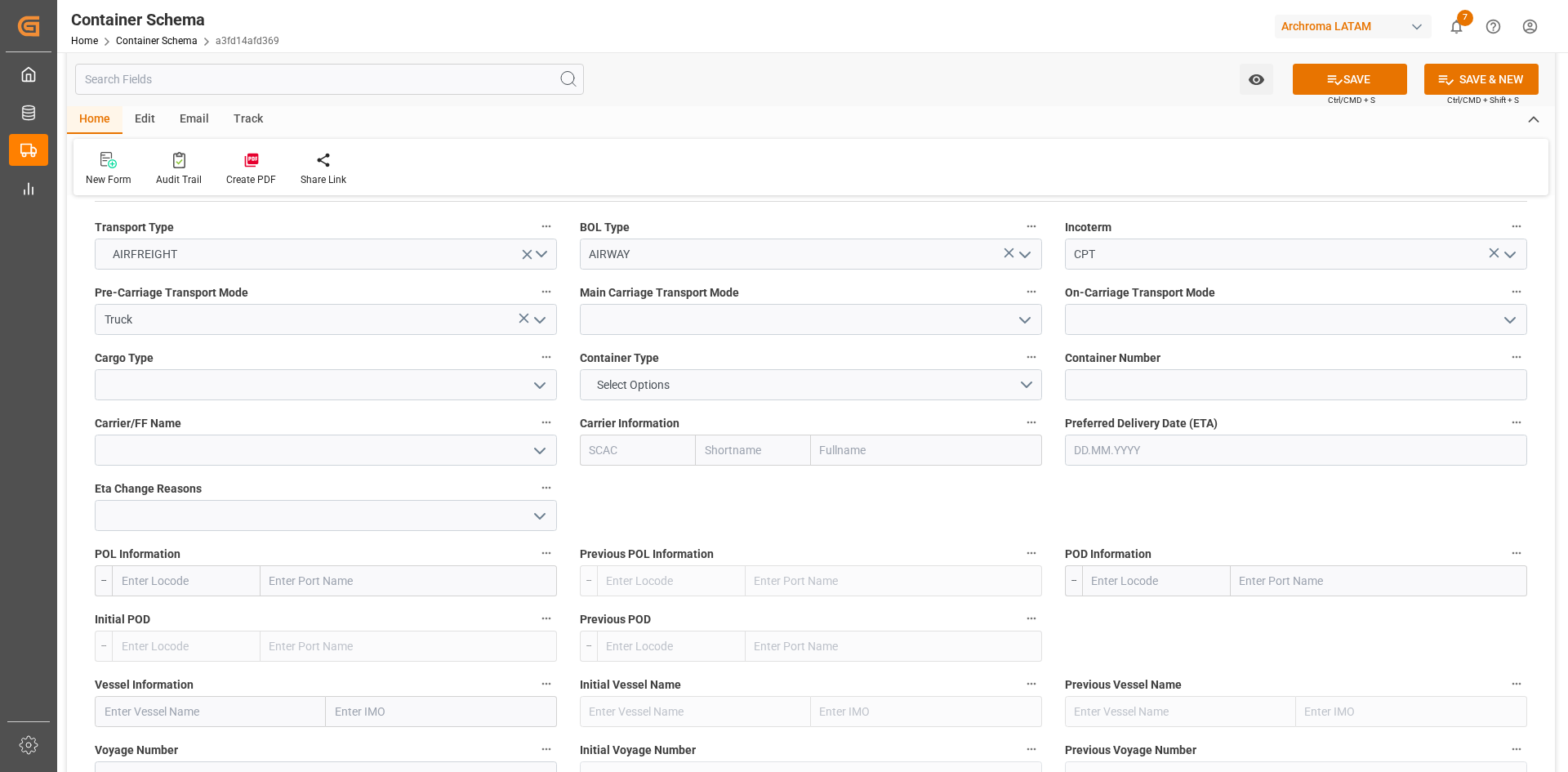
click at [1031, 327] on icon "open menu" at bounding box center [1025, 320] width 20 height 20
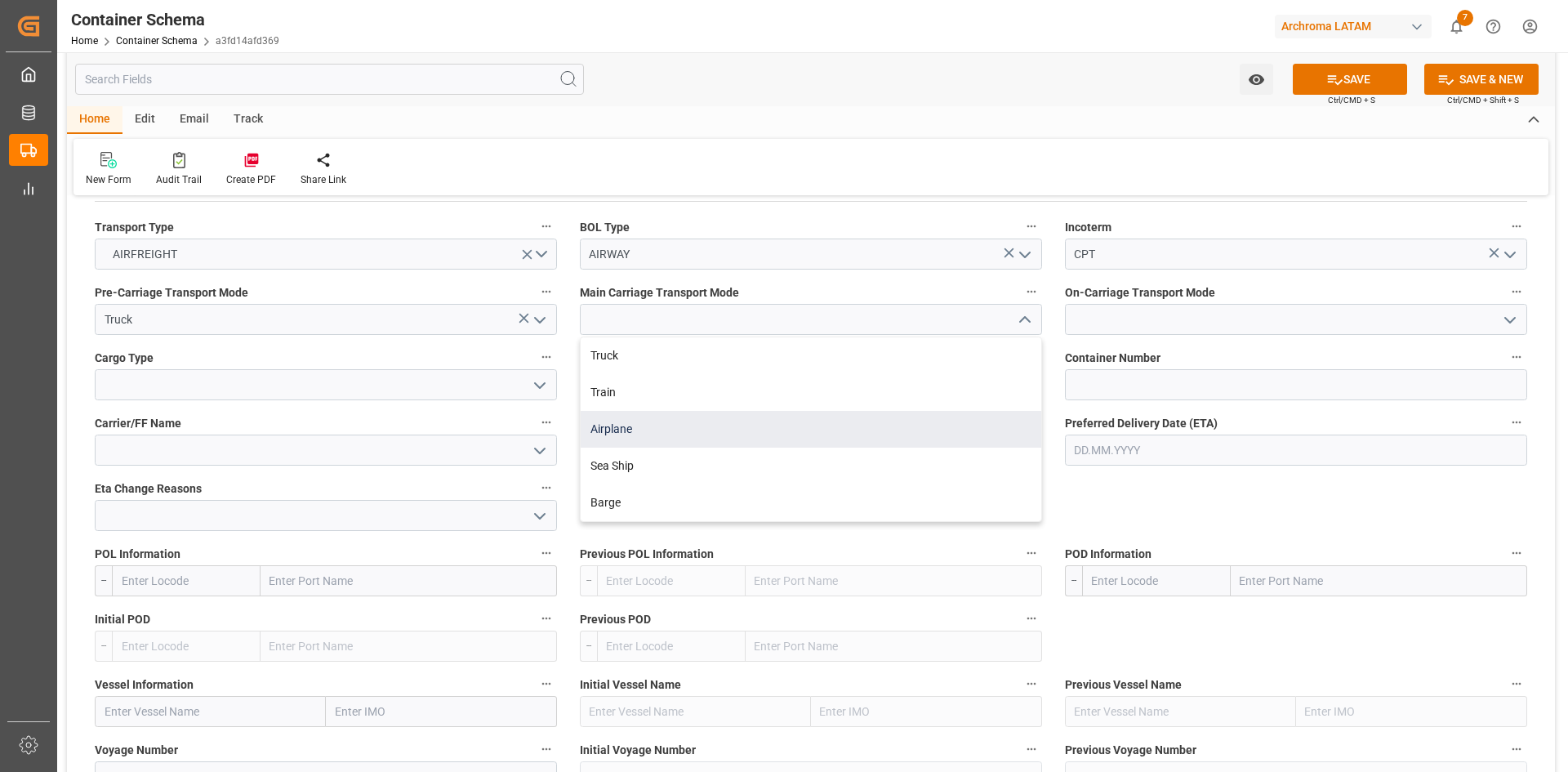
click at [677, 432] on div "Airplane" at bounding box center [811, 429] width 461 height 37
type input "Airplane"
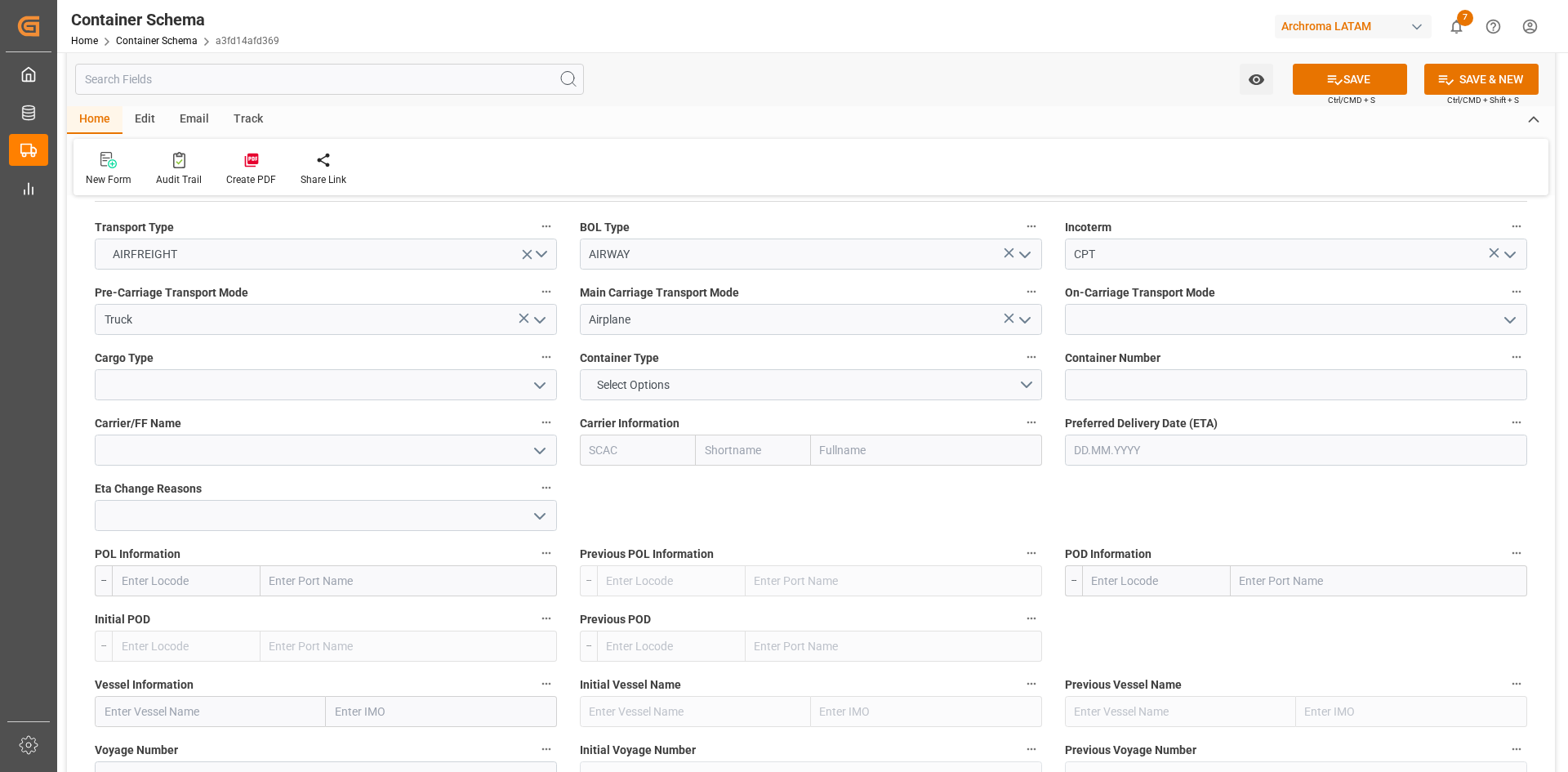
click at [1510, 324] on icon "open menu" at bounding box center [1510, 320] width 20 height 20
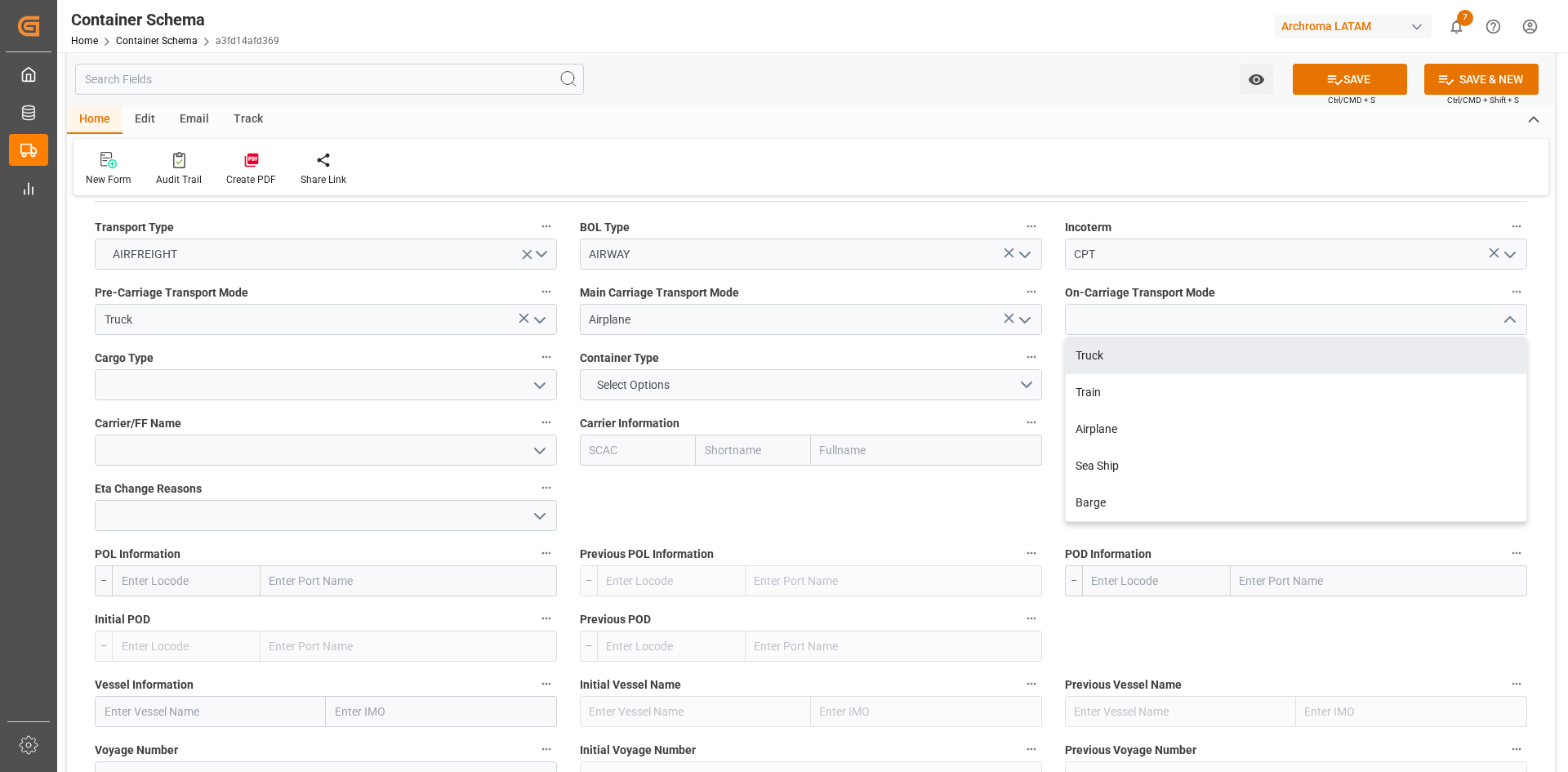
drag, startPoint x: 1158, startPoint y: 358, endPoint x: 751, endPoint y: 446, distance: 416.4
click at [1154, 358] on div "Truck" at bounding box center [1296, 356] width 461 height 37
type input "Truck"
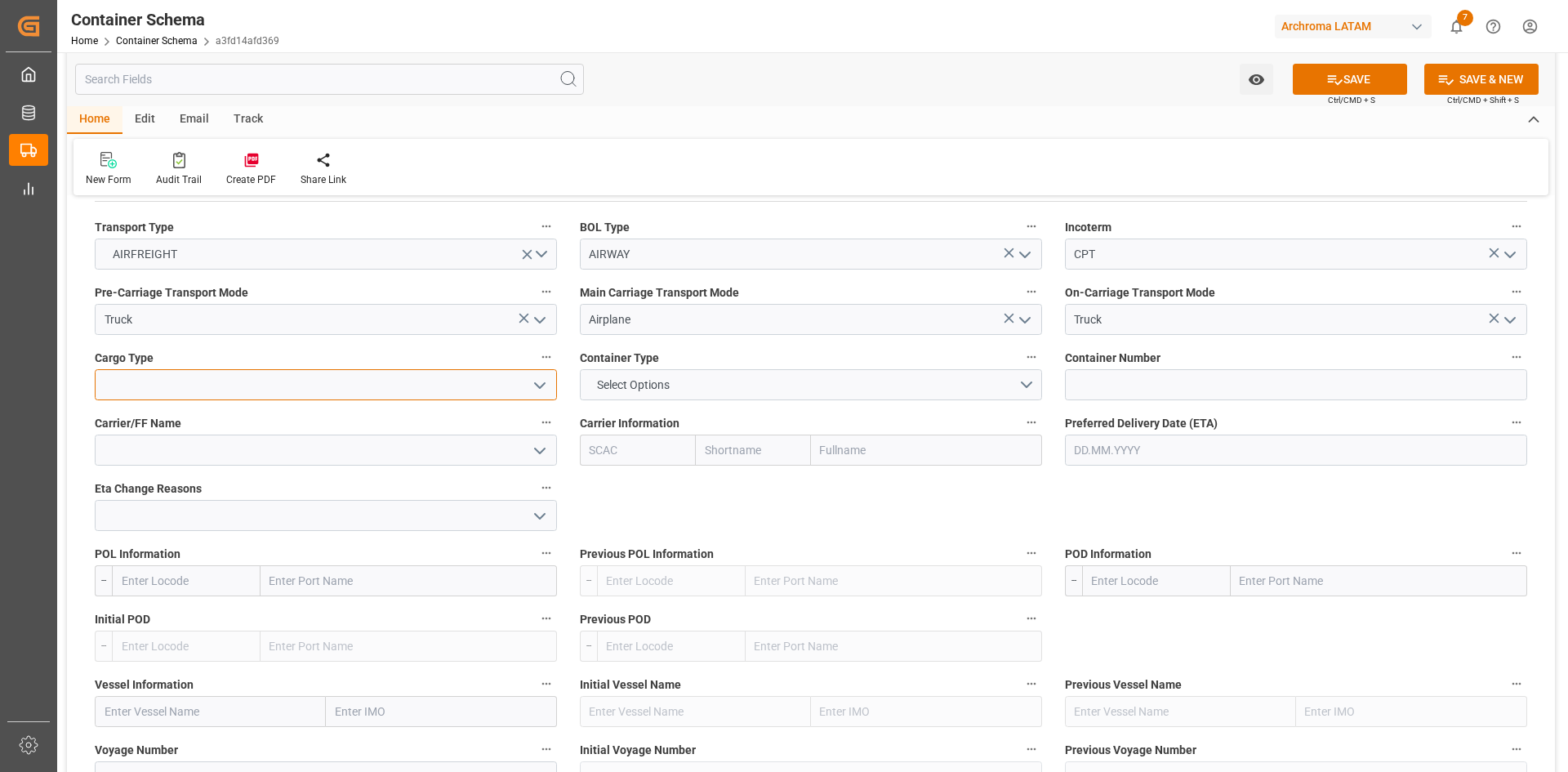
click at [522, 382] on input at bounding box center [326, 385] width 463 height 31
click at [538, 386] on polyline "open menu" at bounding box center [540, 385] width 10 height 5
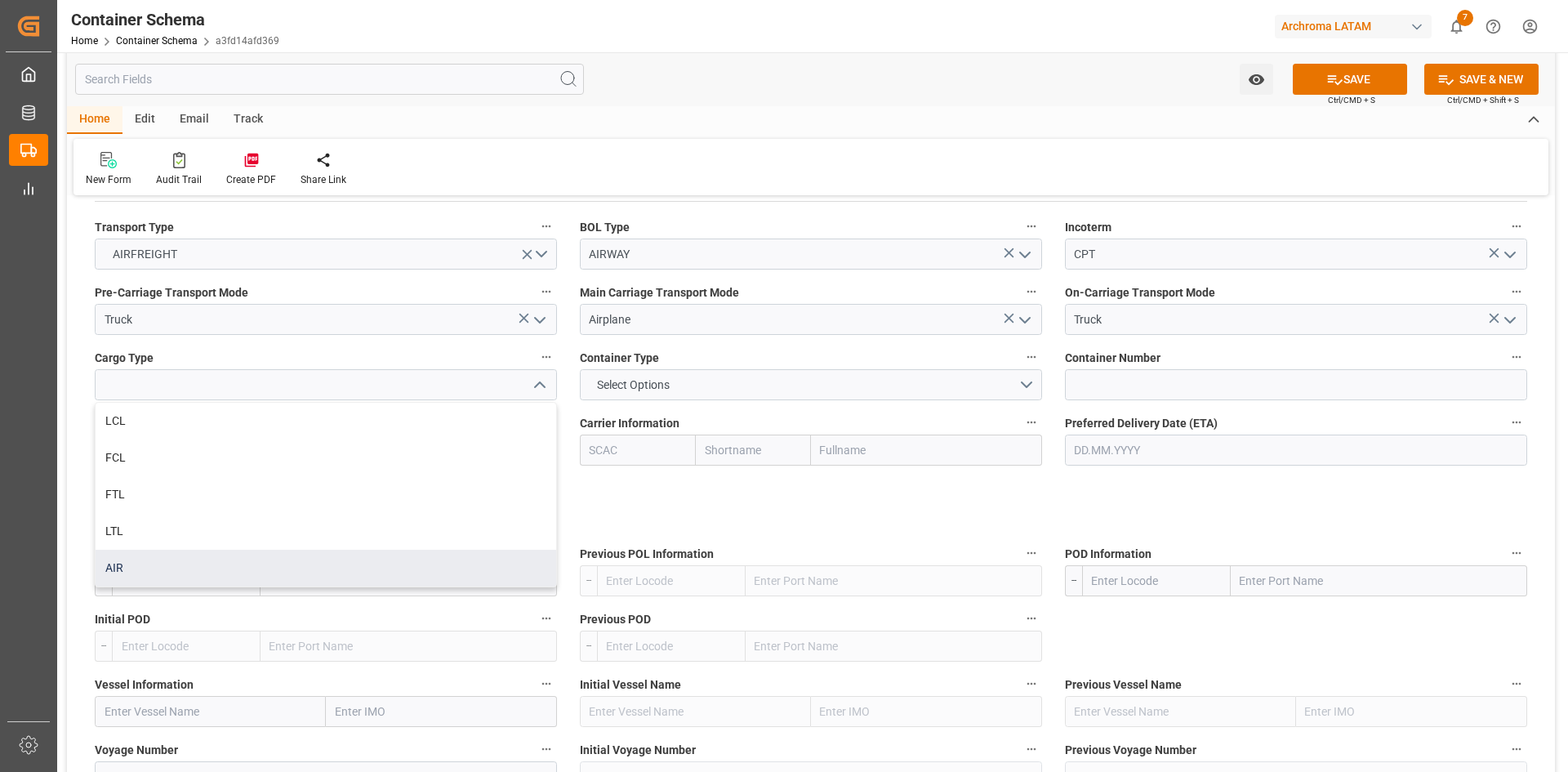
click at [111, 559] on div "AIR" at bounding box center [326, 568] width 461 height 37
type input "AIR"
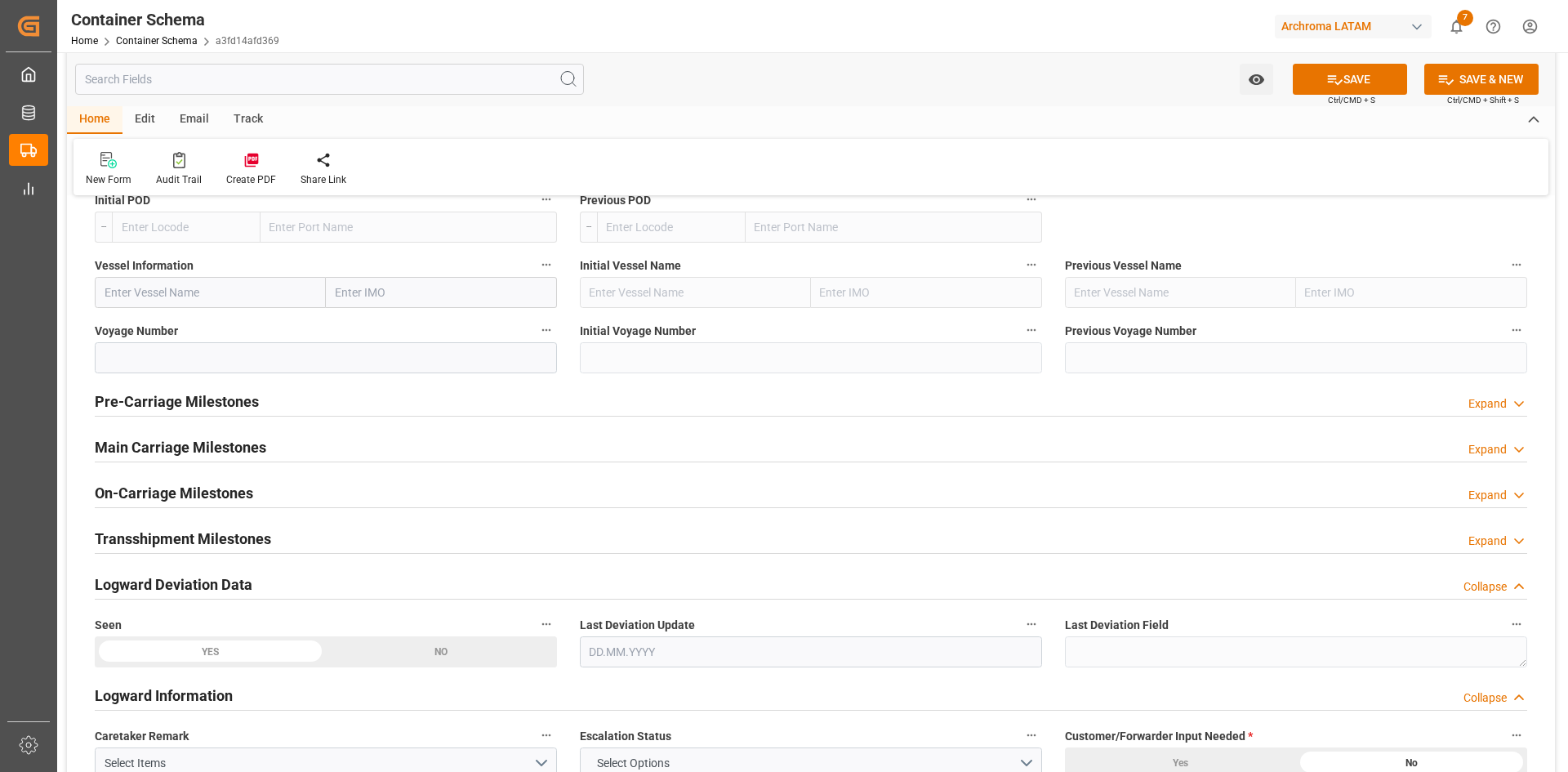
scroll to position [1797, 0]
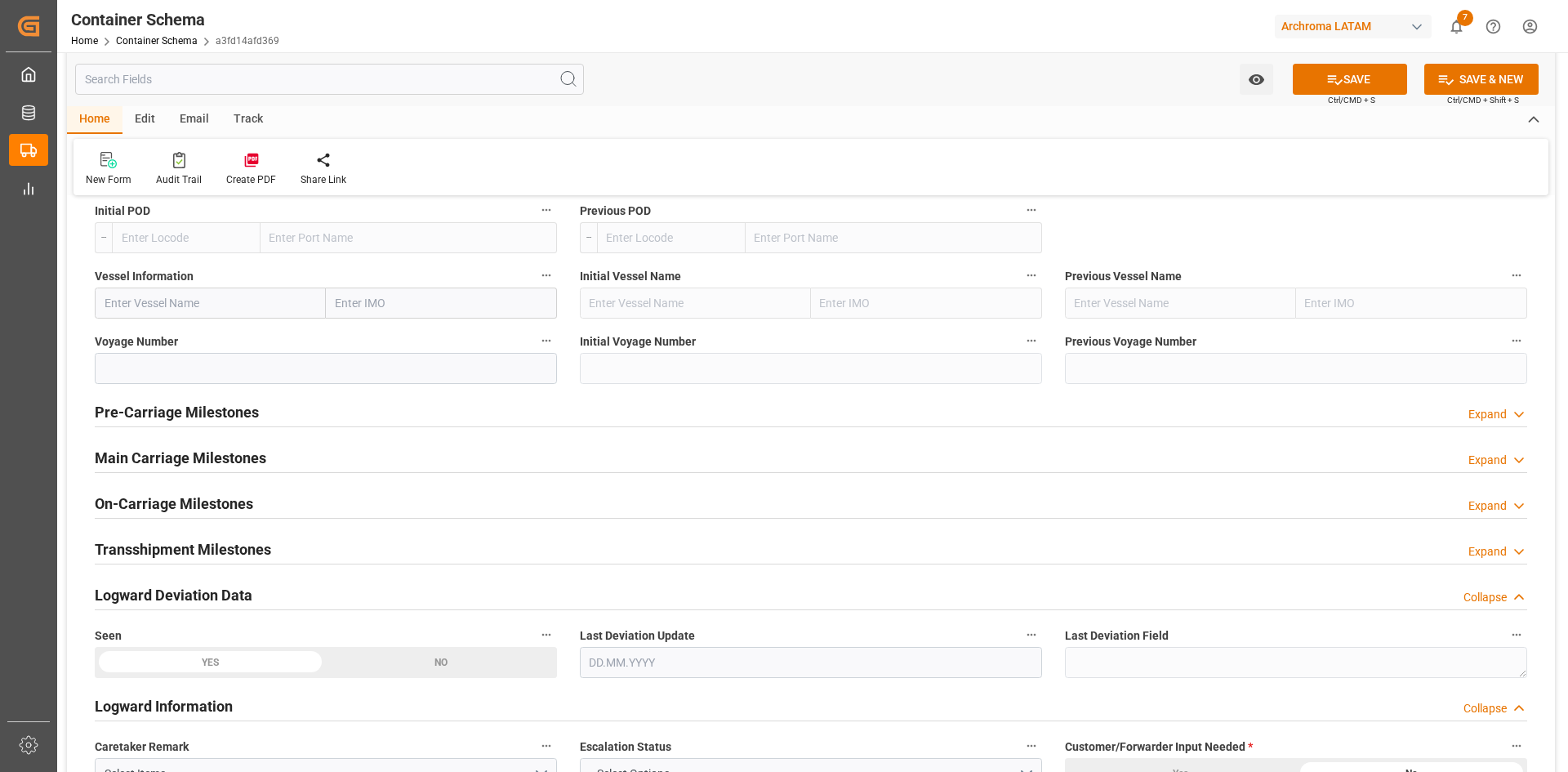
click at [217, 448] on h2 "Main Carriage Milestones" at bounding box center [180, 458] width 171 height 22
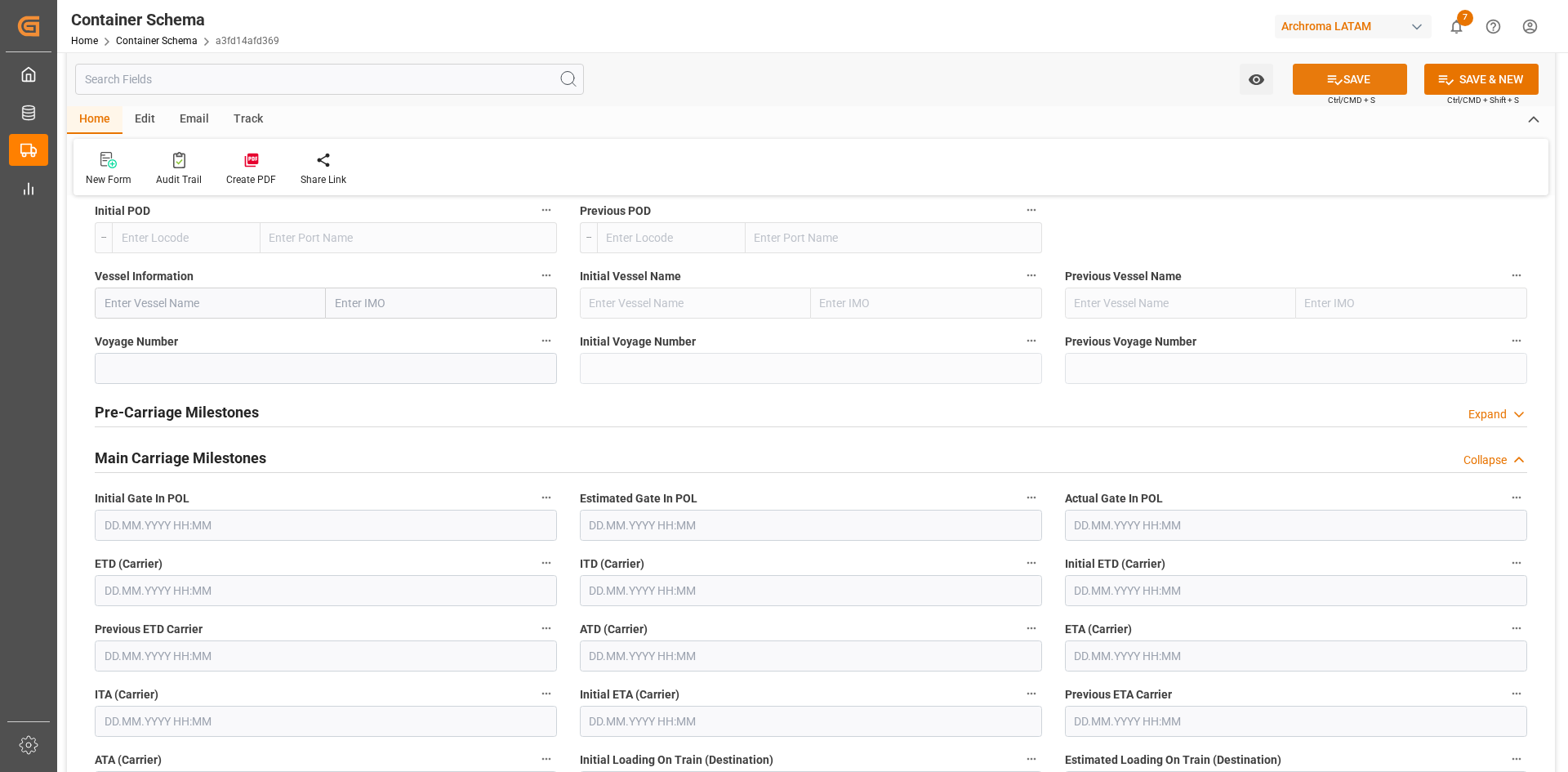
click at [1321, 83] on button "SAVE" at bounding box center [1350, 79] width 114 height 31
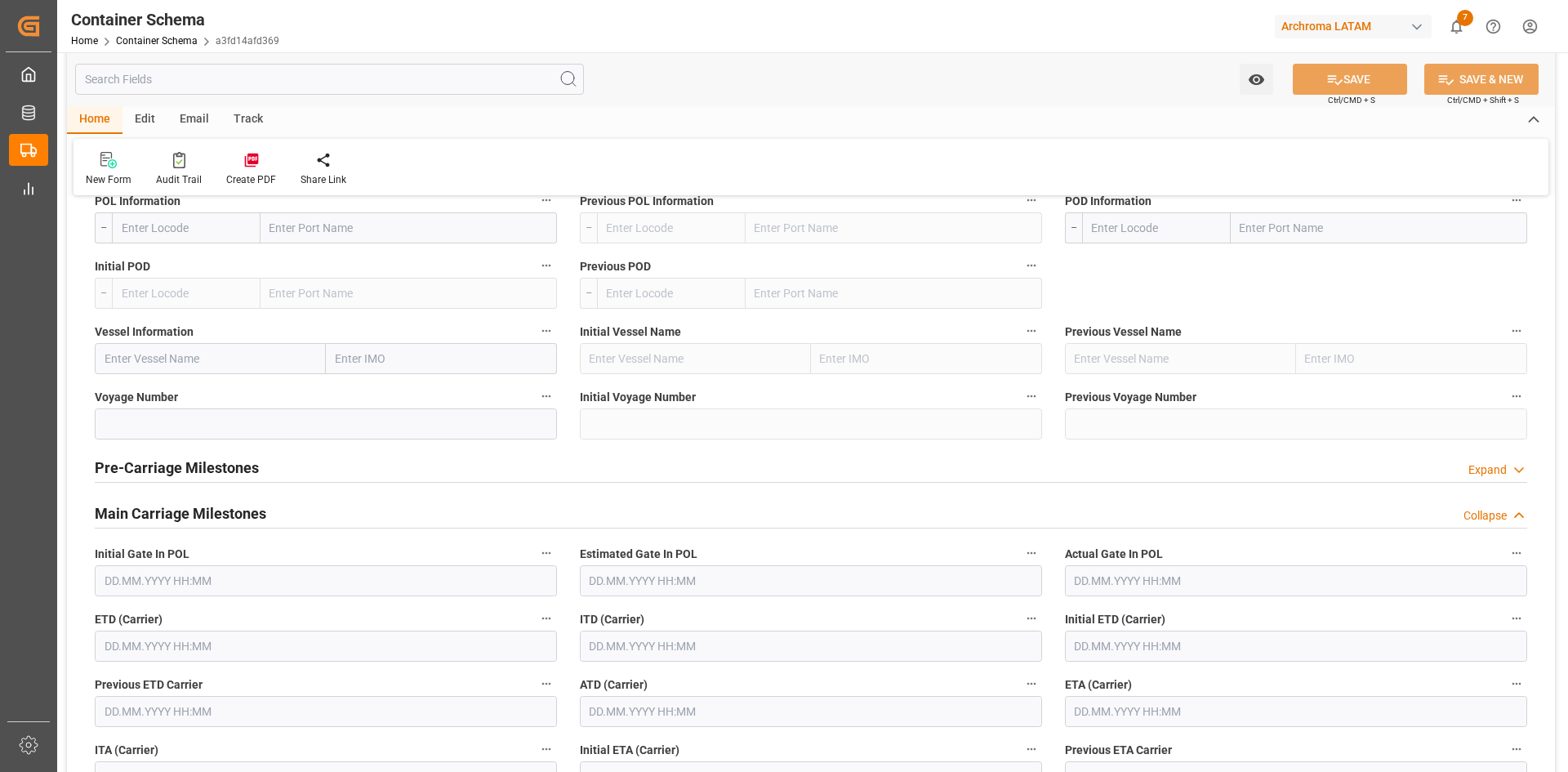
scroll to position [1715, 0]
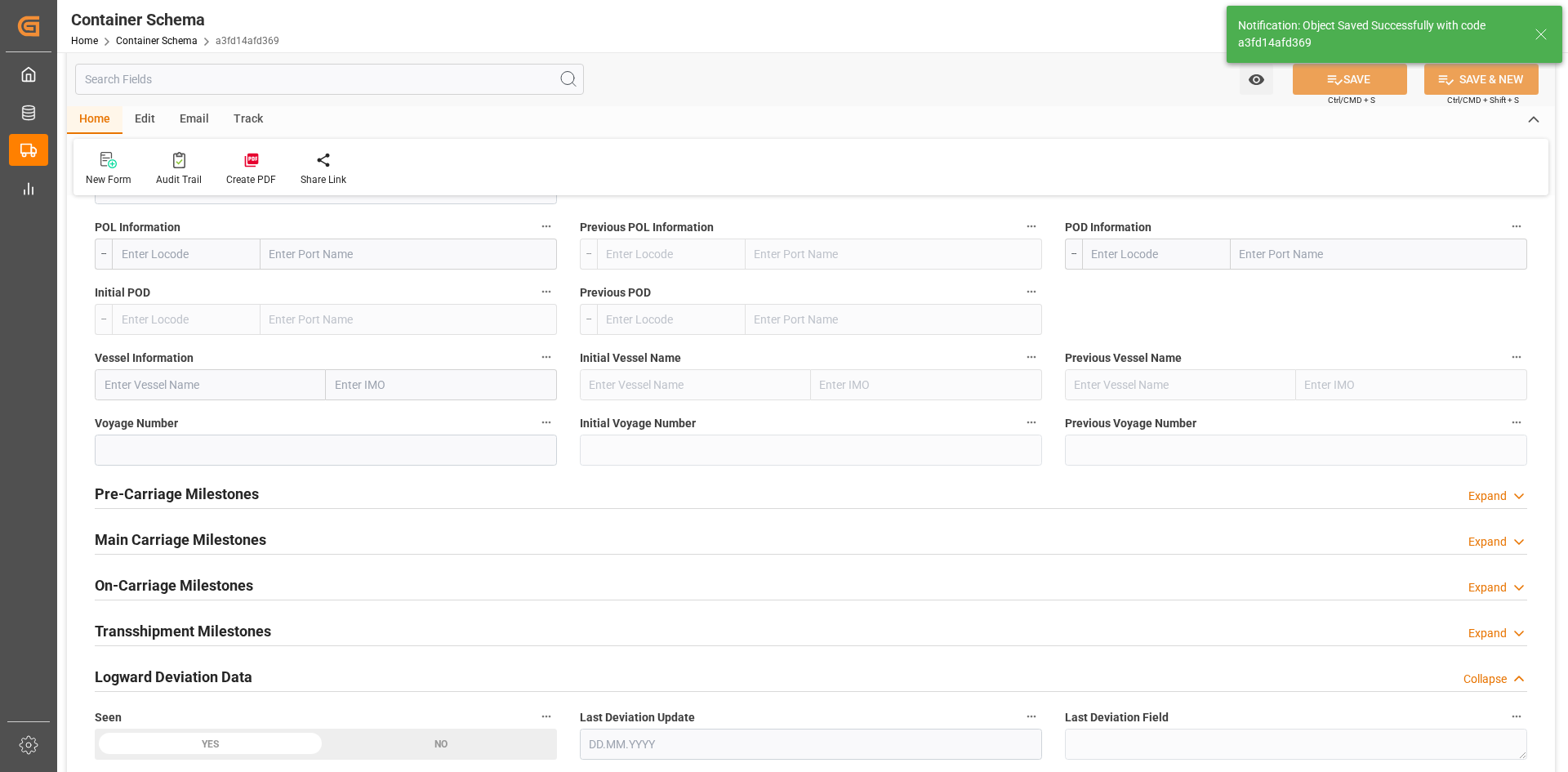
type input "[DATE] 15:56"
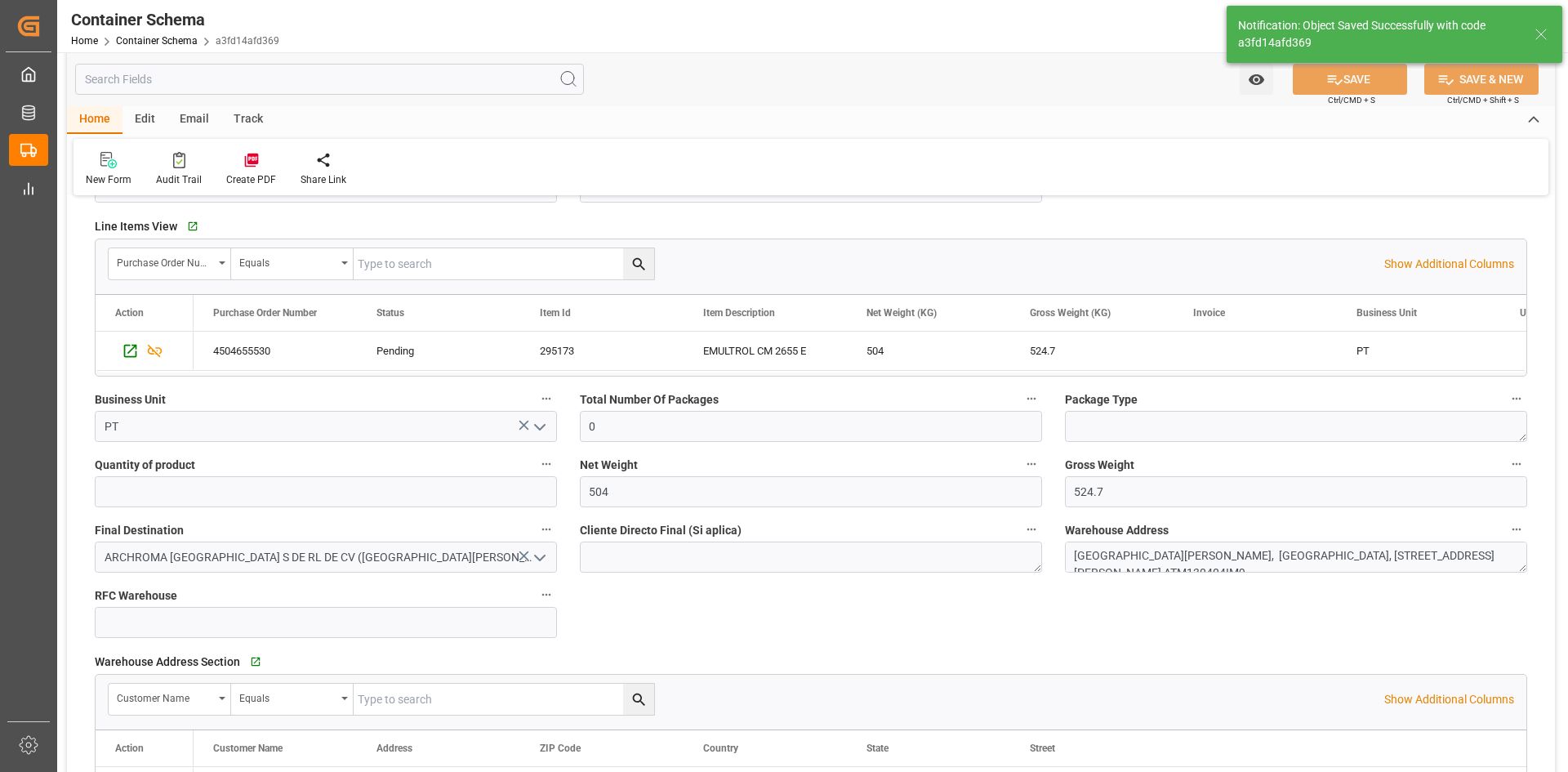
scroll to position [327, 0]
